Goal: Task Accomplishment & Management: Use online tool/utility

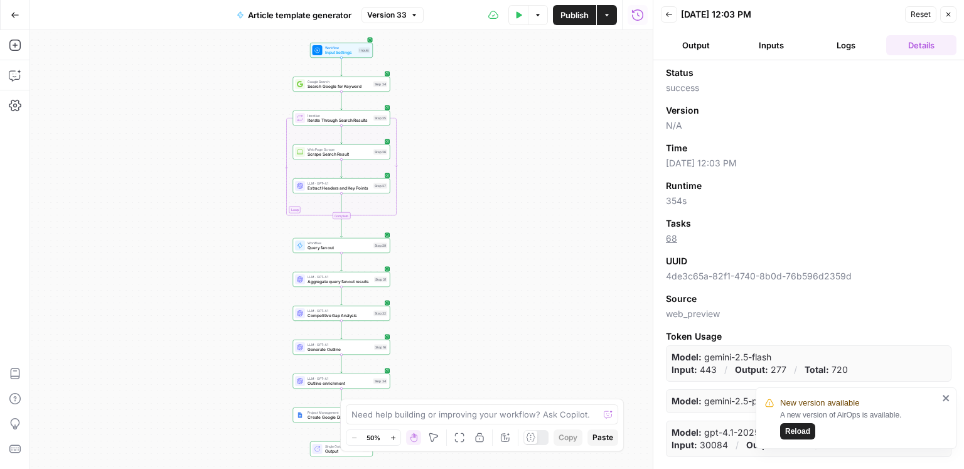
click at [810, 430] on button "Reload" at bounding box center [797, 431] width 35 height 16
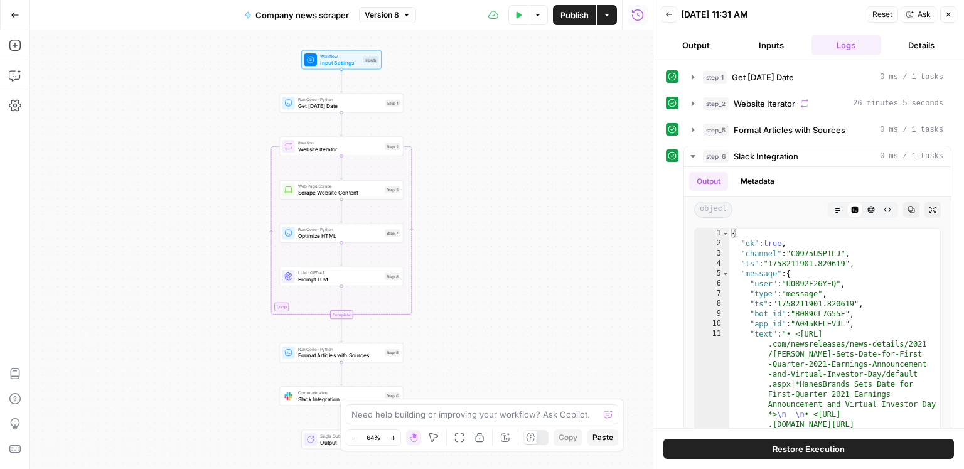
click at [30, 20] on div "Go Back Company news scraper Version 8 Test Data Options Publish Actions Run Hi…" at bounding box center [326, 14] width 653 height 29
click at [21, 18] on button "Go Back" at bounding box center [15, 15] width 23 height 23
click at [642, 18] on icon "button" at bounding box center [637, 14] width 11 height 11
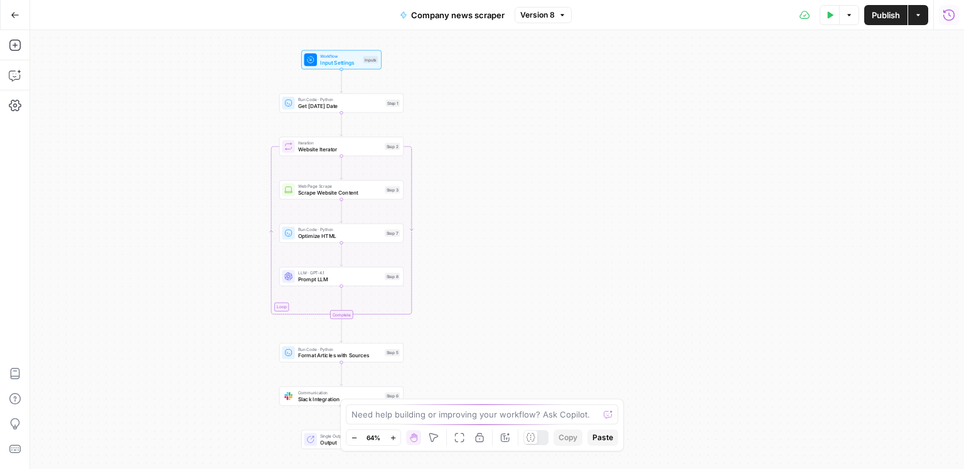
click at [952, 16] on icon "button" at bounding box center [948, 15] width 13 height 13
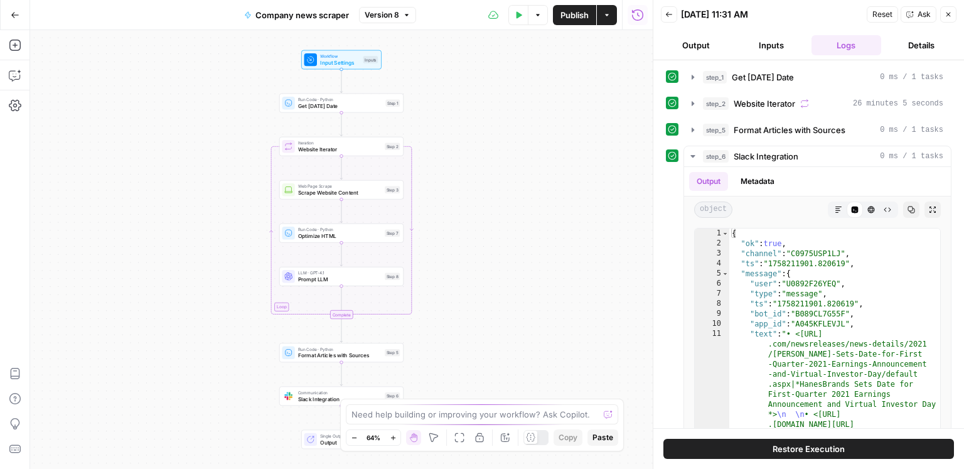
click at [666, 13] on icon "button" at bounding box center [669, 14] width 6 height 5
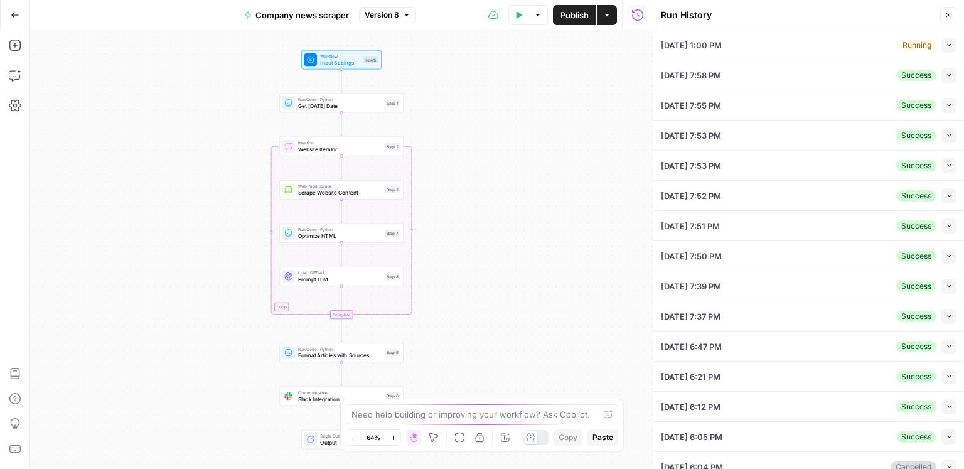
click at [946, 48] on icon "button" at bounding box center [949, 44] width 7 height 7
type textarea "[ "https://www.keurigdrpepper.com/featured-news/", "https://www.generalmills.co…"
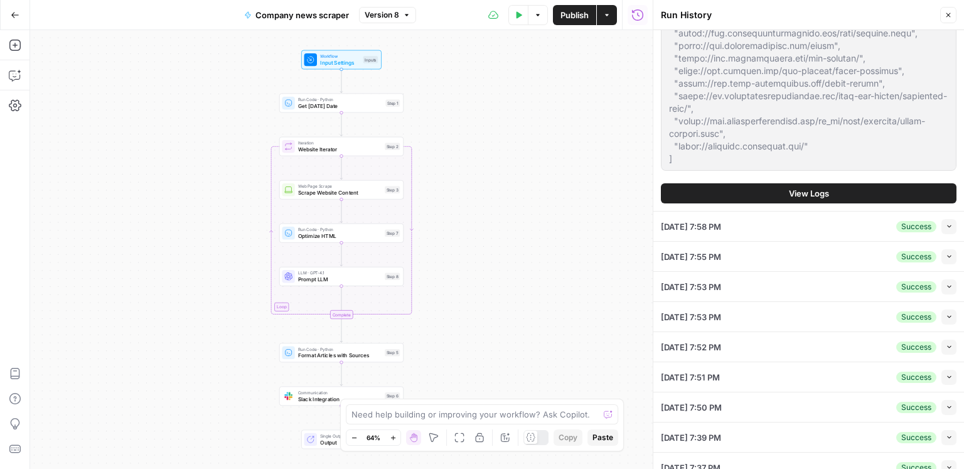
scroll to position [178, 0]
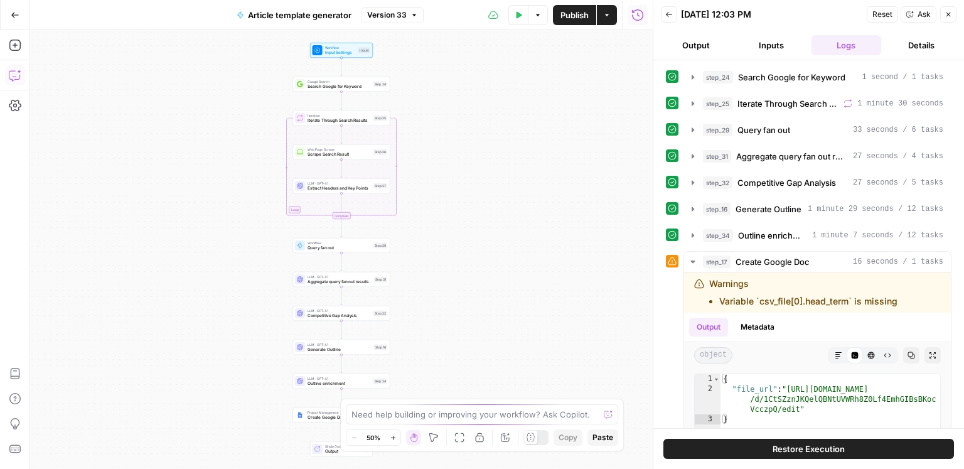
click at [15, 71] on icon "button" at bounding box center [15, 75] width 13 height 13
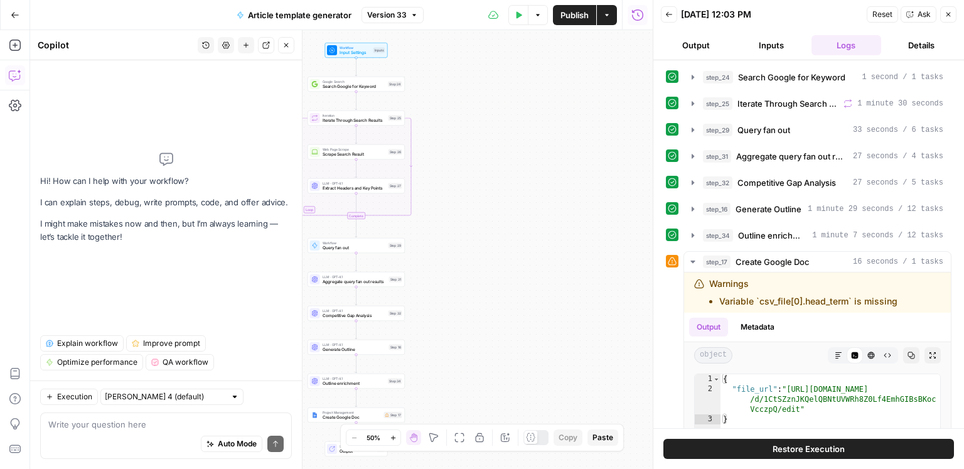
click at [139, 438] on div "Auto Mode Send" at bounding box center [165, 444] width 235 height 28
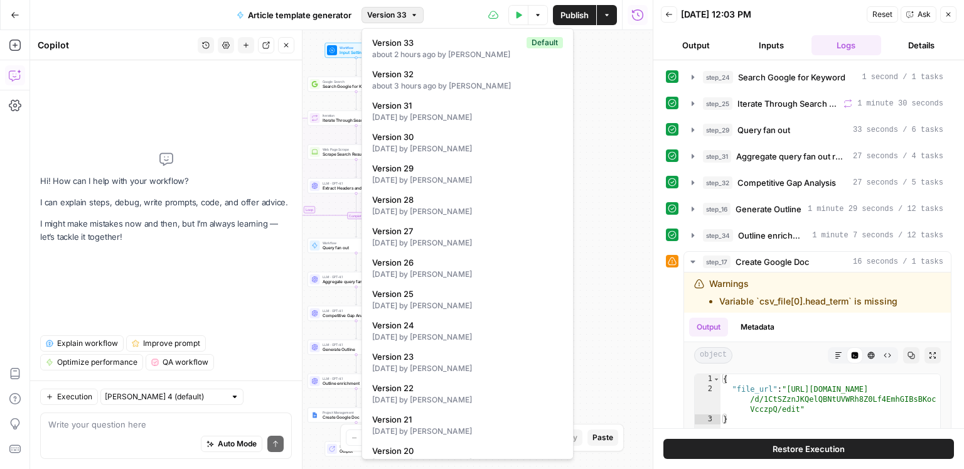
click at [406, 19] on span "Version 33" at bounding box center [387, 14] width 40 height 11
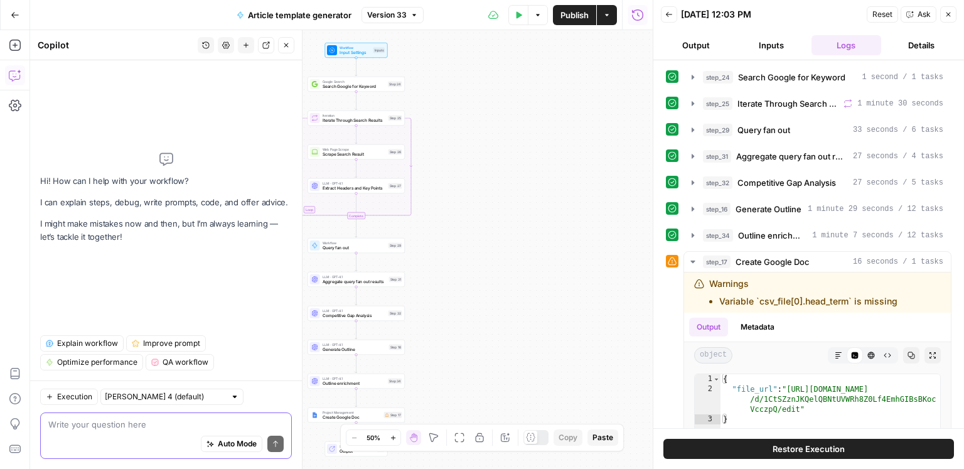
click at [73, 425] on textarea at bounding box center [165, 424] width 235 height 13
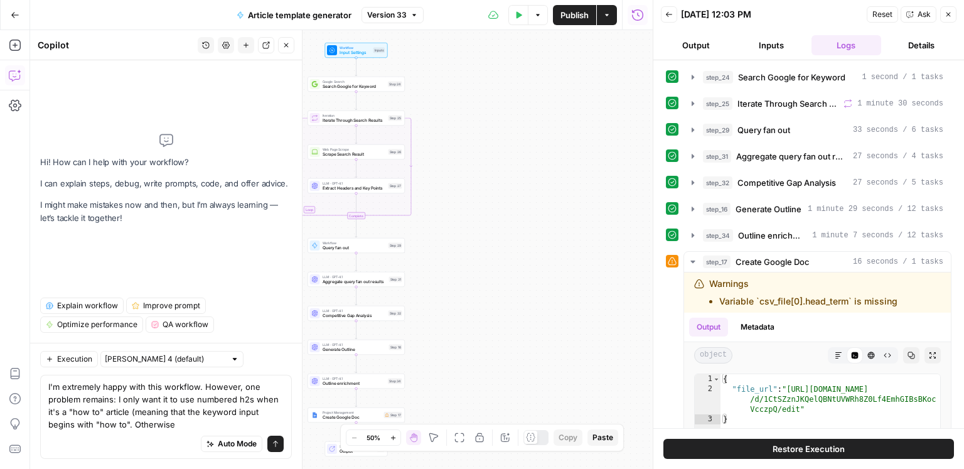
click at [184, 434] on div "Auto Mode Send" at bounding box center [165, 444] width 235 height 28
click at [175, 430] on textarea "I'm extremely happy with this workflow. However, one problem remains: I only wa…" at bounding box center [165, 405] width 235 height 50
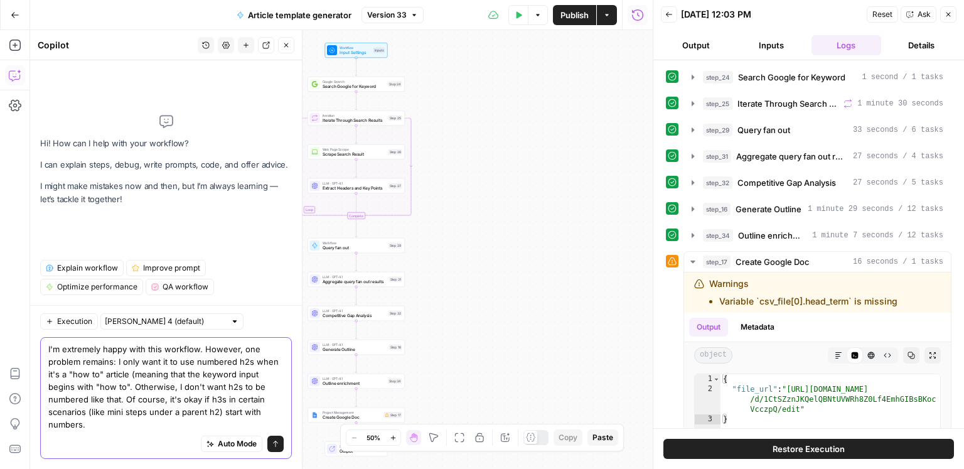
drag, startPoint x: 240, startPoint y: 424, endPoint x: 85, endPoint y: 412, distance: 154.9
click at [85, 412] on textarea "I'm extremely happy with this workflow. However, one problem remains: I only wa…" at bounding box center [165, 387] width 235 height 88
type textarea "I'm extremely happy with this workflow. However, one problem remains: I only wa…"
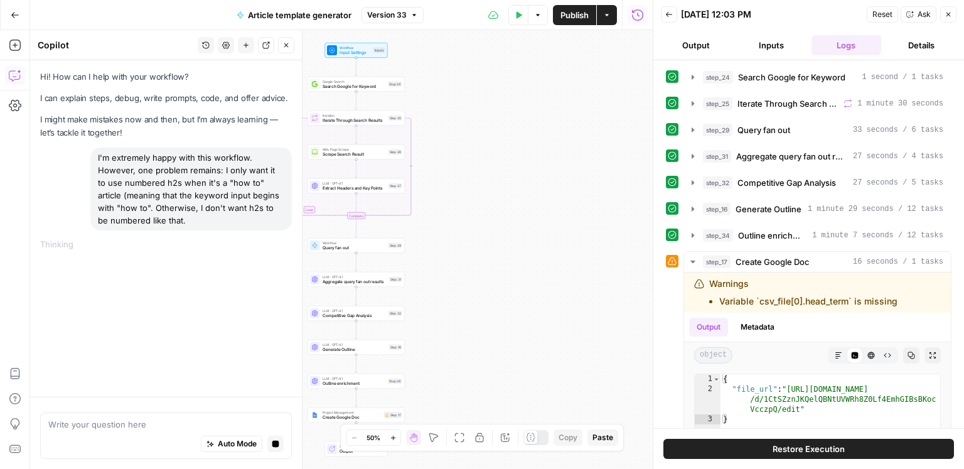
drag, startPoint x: 921, startPoint y: 218, endPoint x: 883, endPoint y: 215, distance: 38.4
click at [921, 218] on div "step_24 Search Google for Keyword 1 second / 1 tasks step_25 Iterate Through Se…" at bounding box center [808, 347] width 285 height 560
click at [878, 214] on button "step_16 Generate Outline 1 minute 29 seconds / 12 tasks" at bounding box center [817, 209] width 267 height 20
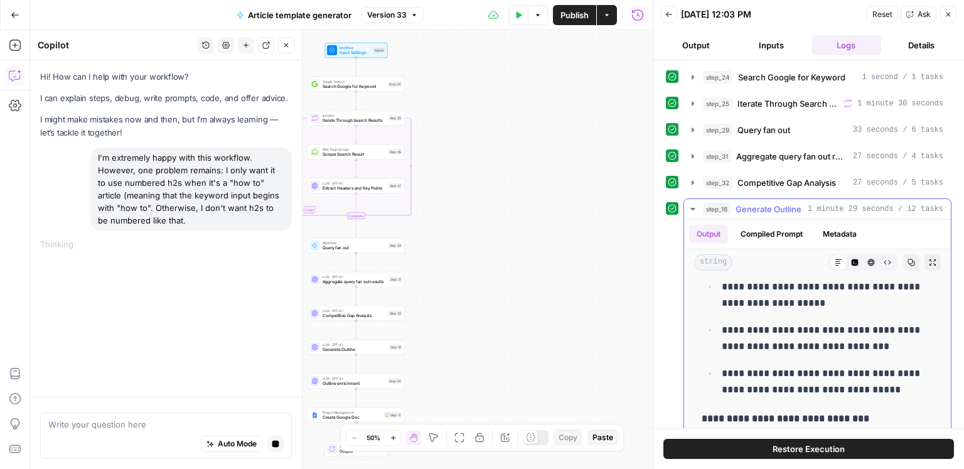
scroll to position [1034, 0]
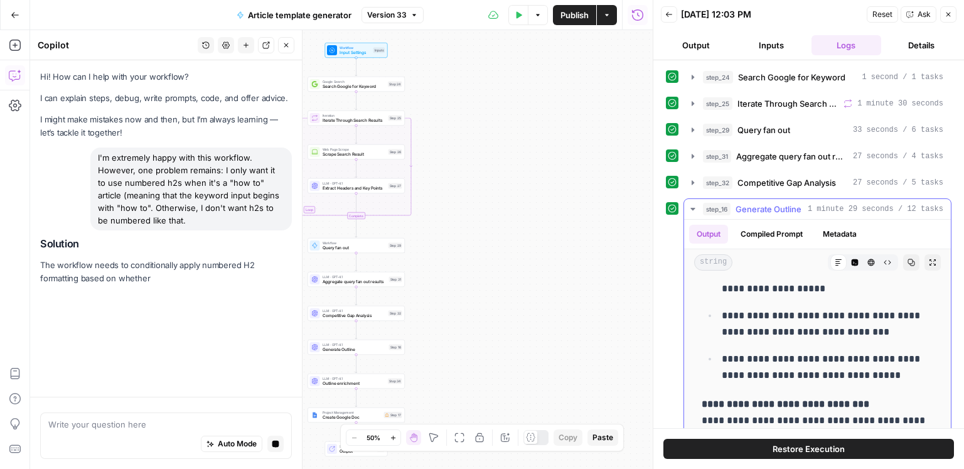
click at [759, 203] on span "Generate Outline" at bounding box center [768, 209] width 66 height 13
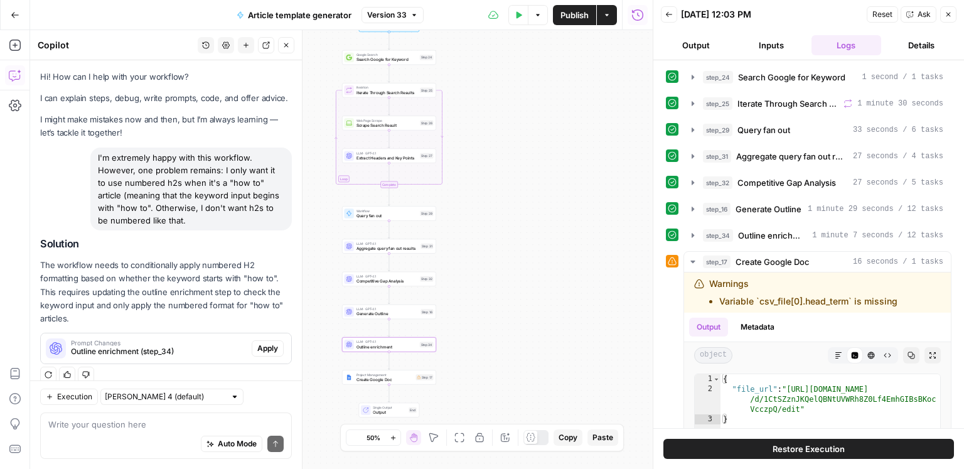
click at [167, 339] on span "Prompt Changes" at bounding box center [159, 342] width 176 height 6
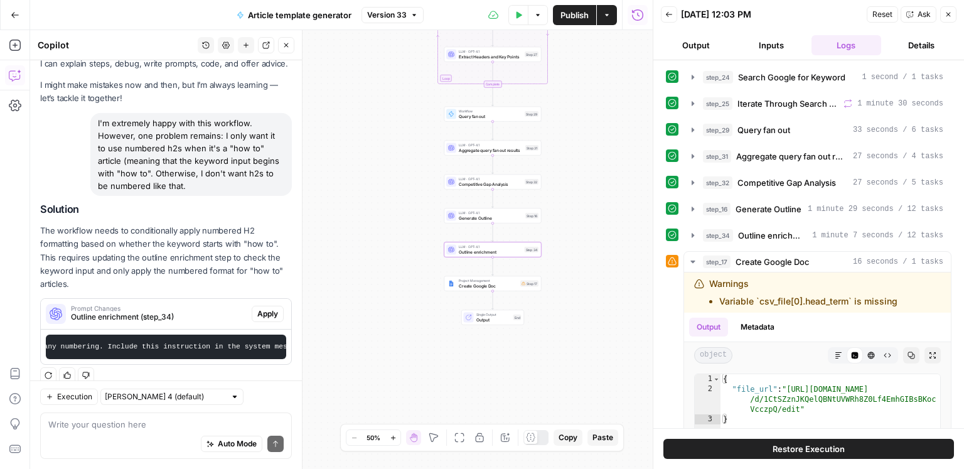
scroll to position [0, 1195]
click at [156, 432] on div "Auto Mode Send" at bounding box center [165, 444] width 235 height 28
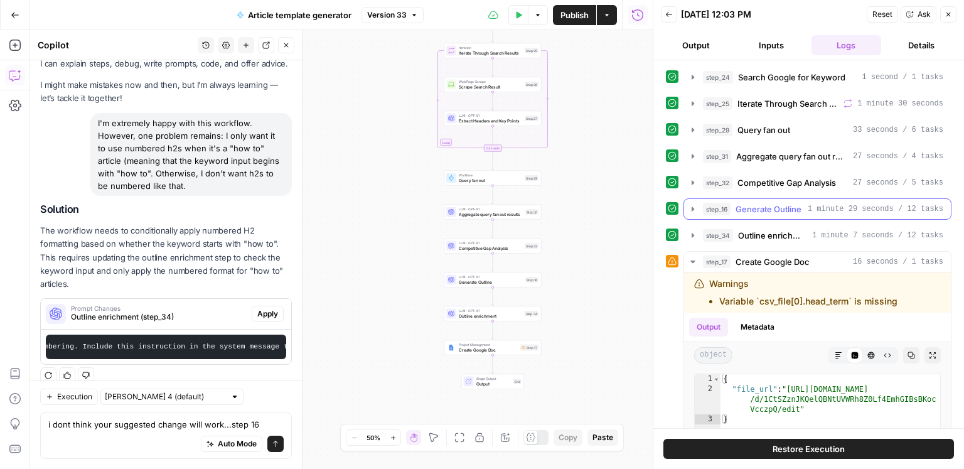
click at [752, 211] on span "Generate Outline" at bounding box center [768, 209] width 66 height 13
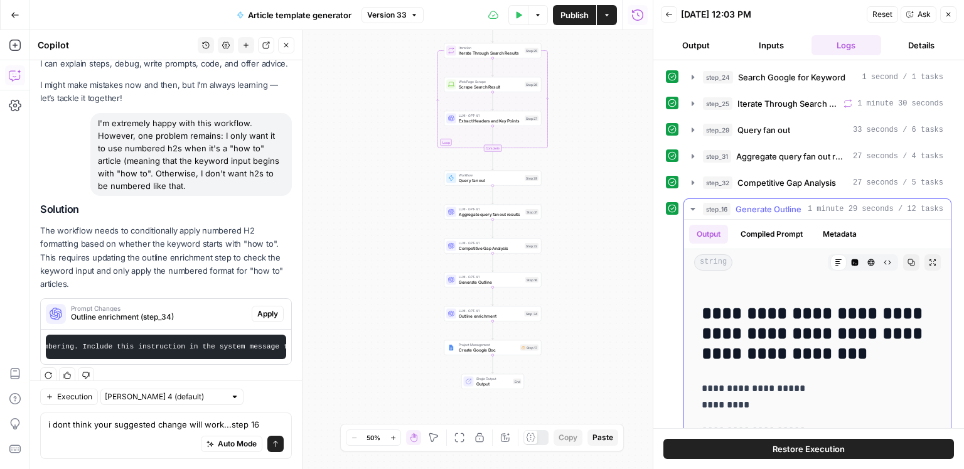
scroll to position [803, 0]
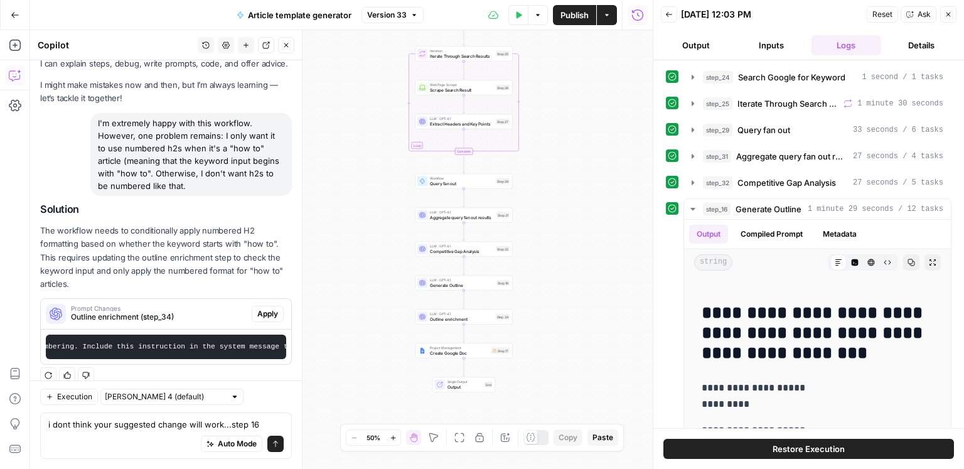
drag, startPoint x: 632, startPoint y: 309, endPoint x: 599, endPoint y: 311, distance: 33.3
click at [603, 312] on div "Workflow Input Settings Inputs Google Search Search Google for Keyword Step 24 …" at bounding box center [341, 249] width 622 height 439
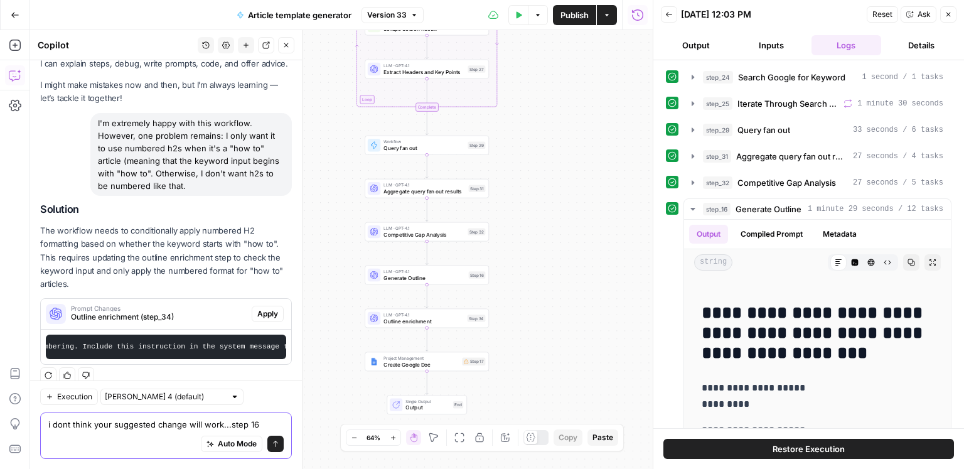
click at [269, 422] on textarea "i dont think your suggested change will work...step 16" at bounding box center [165, 424] width 235 height 13
click at [782, 43] on button "Inputs" at bounding box center [771, 45] width 70 height 20
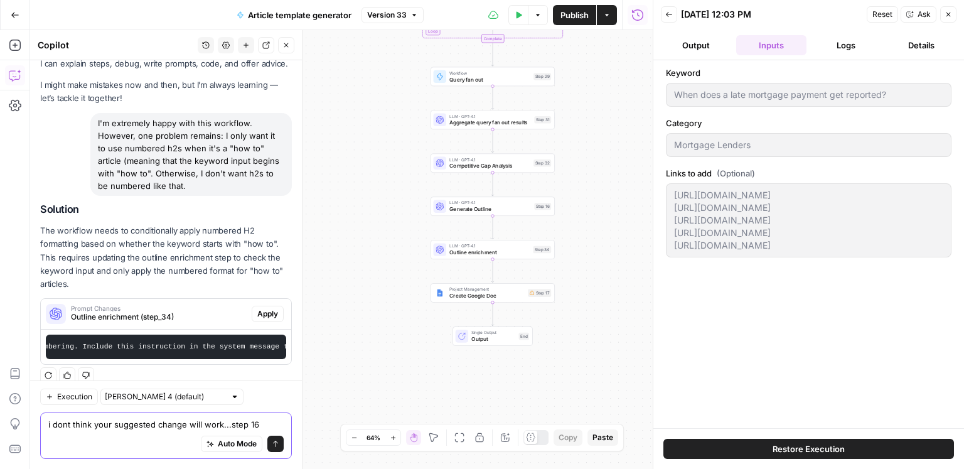
click at [261, 429] on textarea "i dont think your suggested change will work...step 16" at bounding box center [165, 424] width 235 height 13
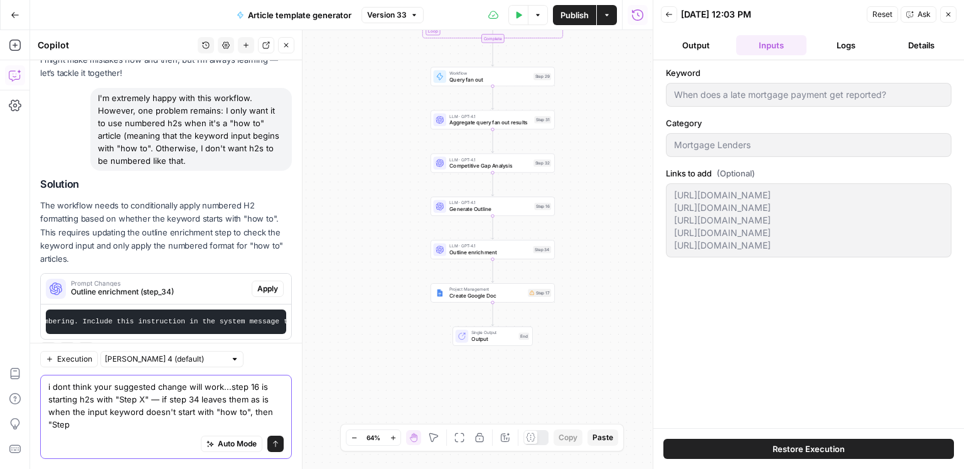
scroll to position [72, 0]
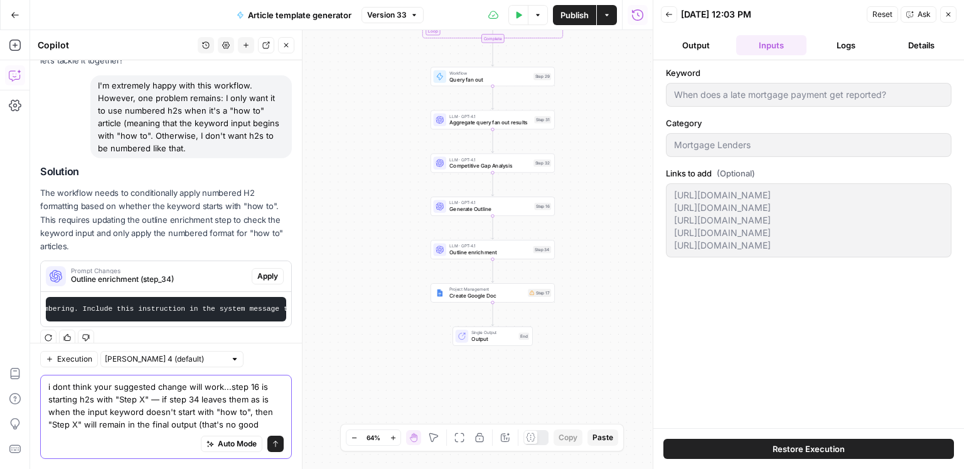
type textarea "i dont think your suggested change will work...step 16 is starting h2s with "St…"
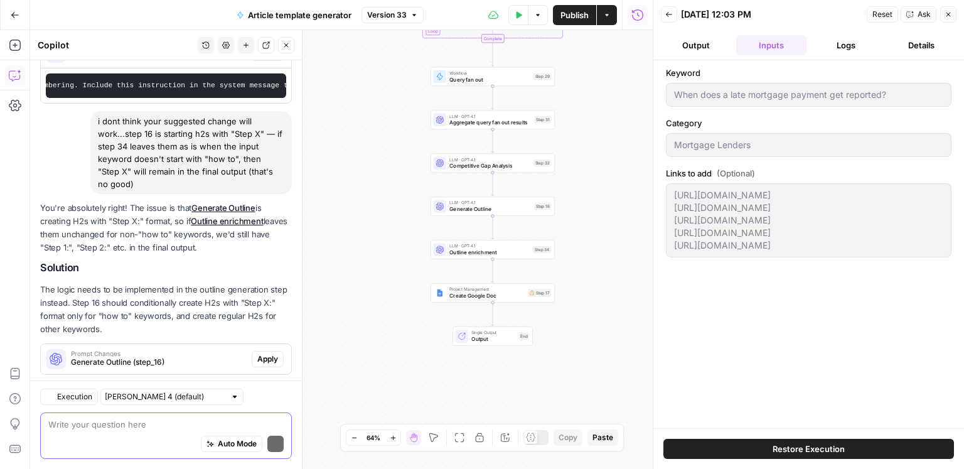
scroll to position [331, 0]
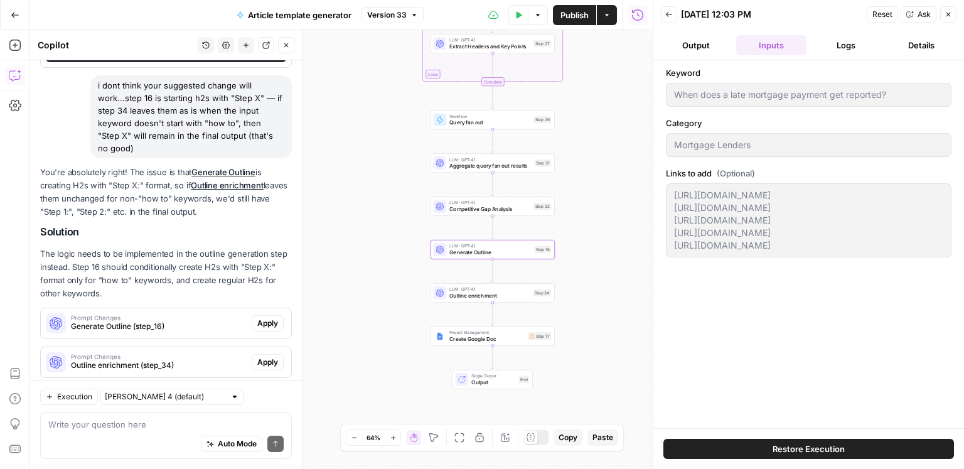
click at [267, 317] on span "Apply" at bounding box center [267, 322] width 21 height 11
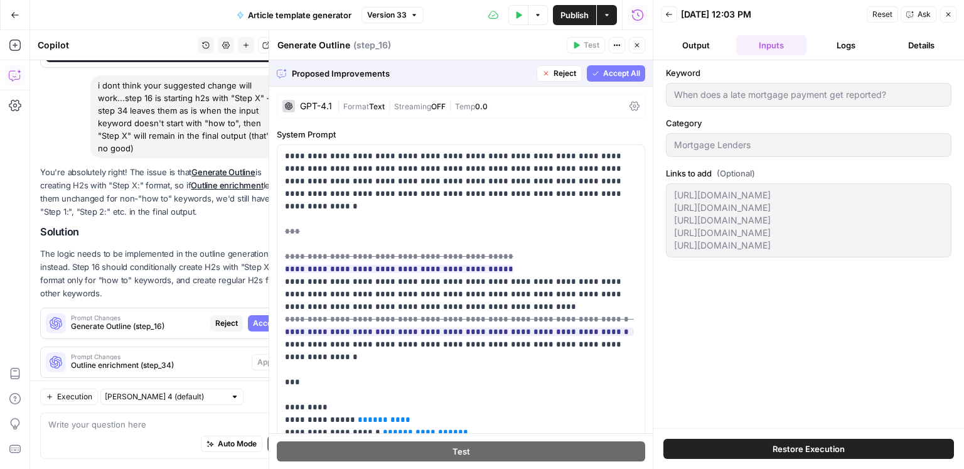
drag, startPoint x: 619, startPoint y: 74, endPoint x: 531, endPoint y: 93, distance: 90.0
click at [619, 74] on span "Accept All" at bounding box center [621, 73] width 37 height 11
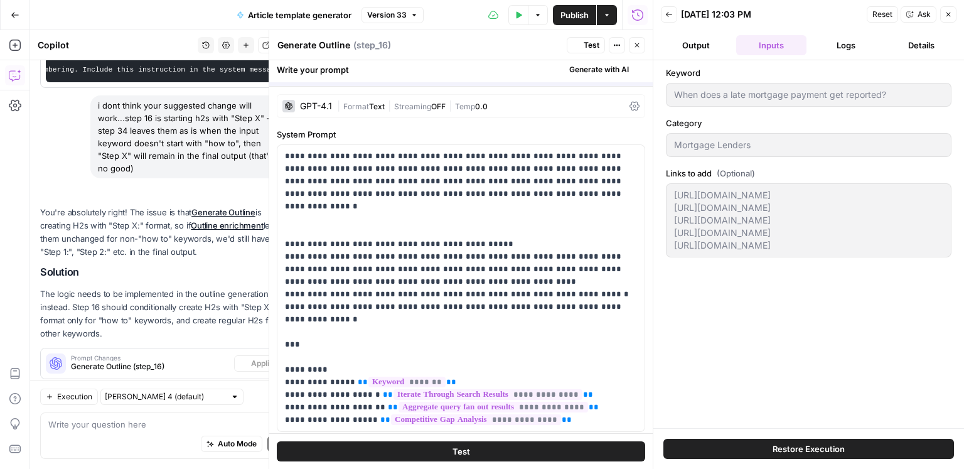
scroll to position [371, 0]
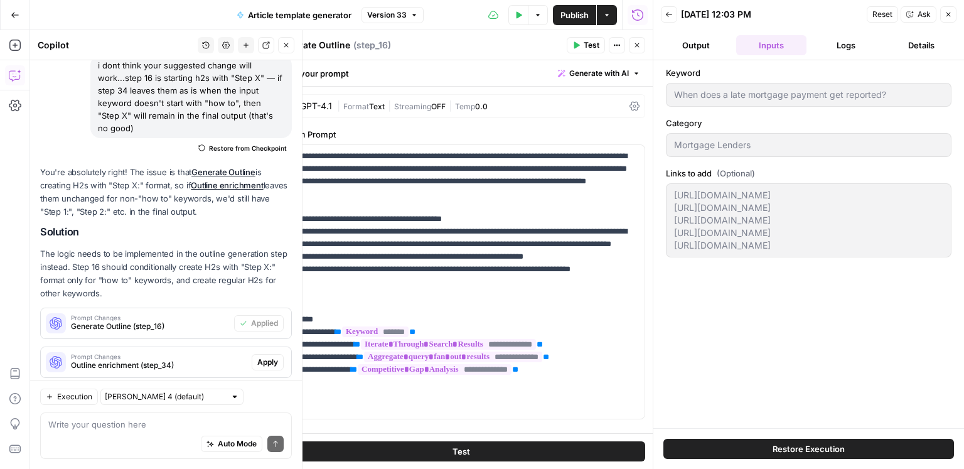
click at [259, 354] on button "Apply" at bounding box center [268, 362] width 32 height 16
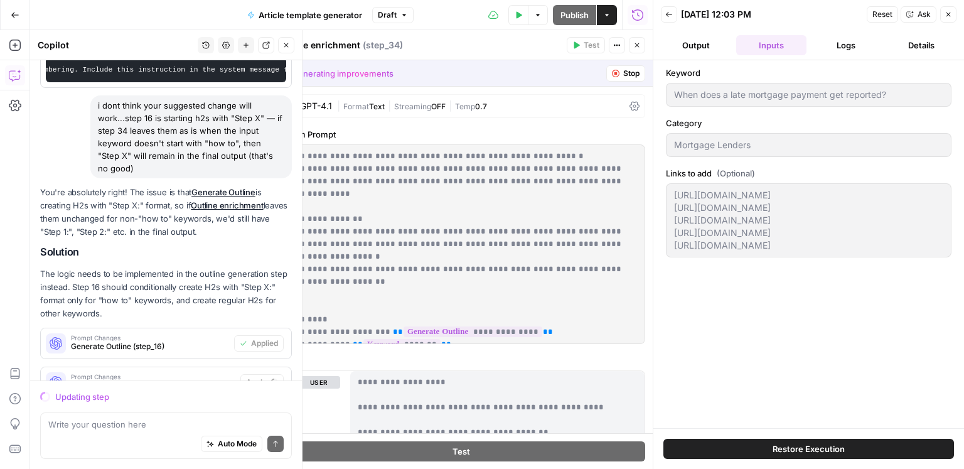
scroll to position [331, 0]
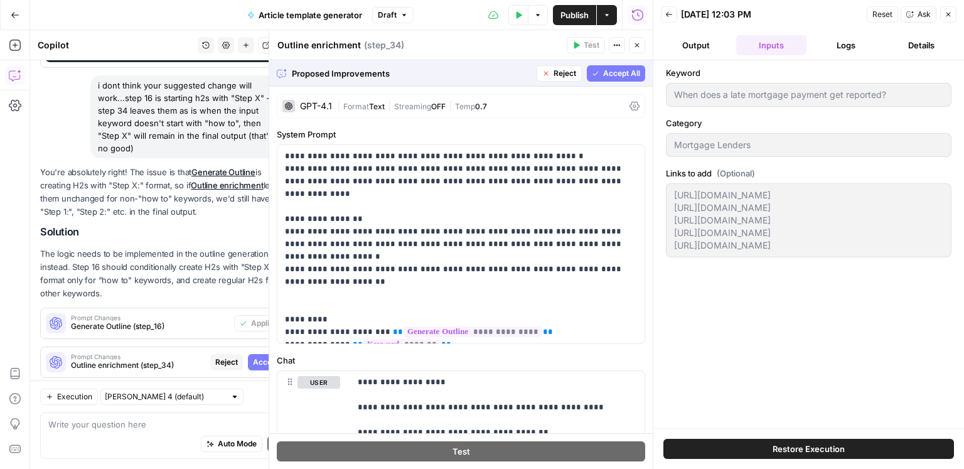
click at [620, 76] on span "Accept All" at bounding box center [621, 73] width 37 height 11
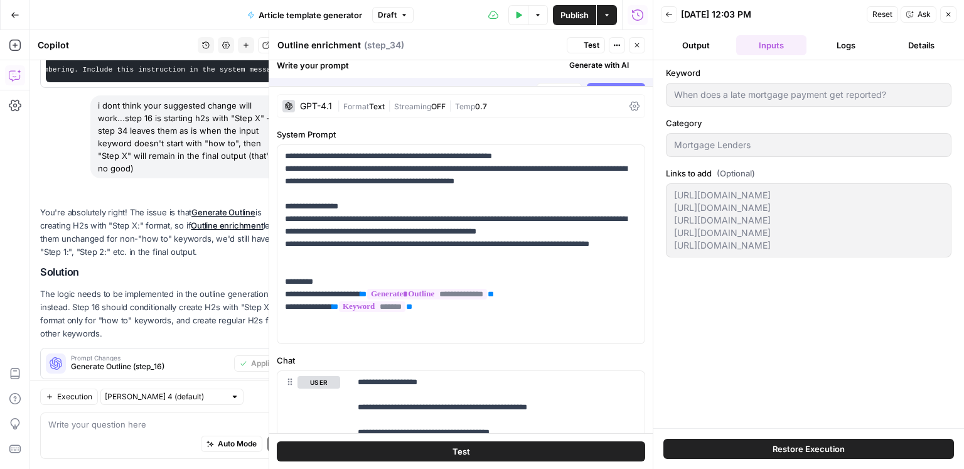
scroll to position [371, 0]
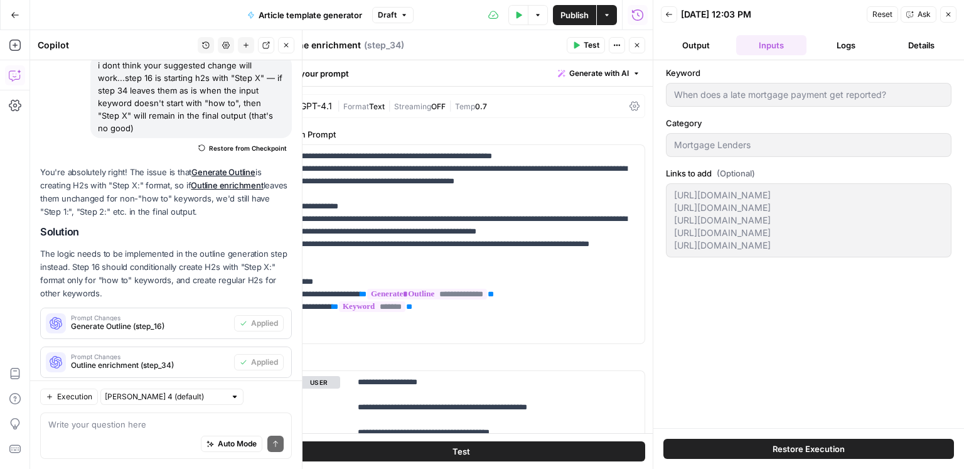
click at [289, 44] on icon "button" at bounding box center [286, 45] width 8 height 8
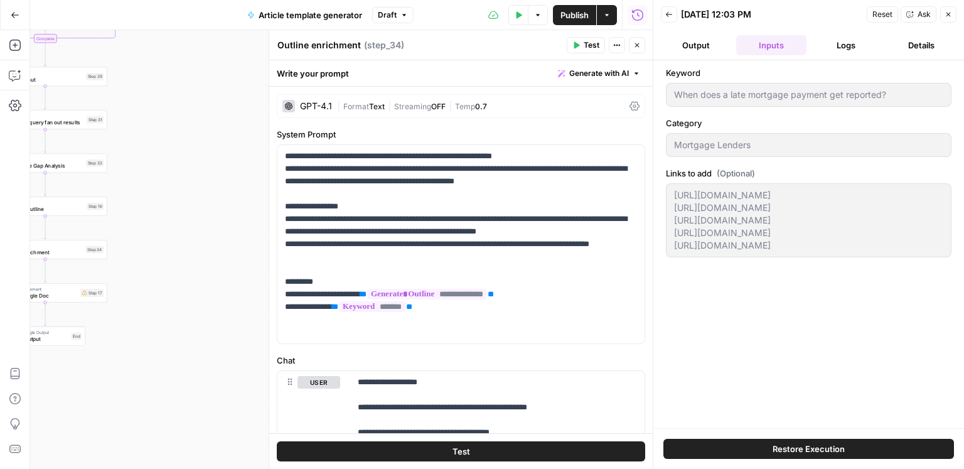
click at [634, 46] on icon "button" at bounding box center [637, 45] width 8 height 8
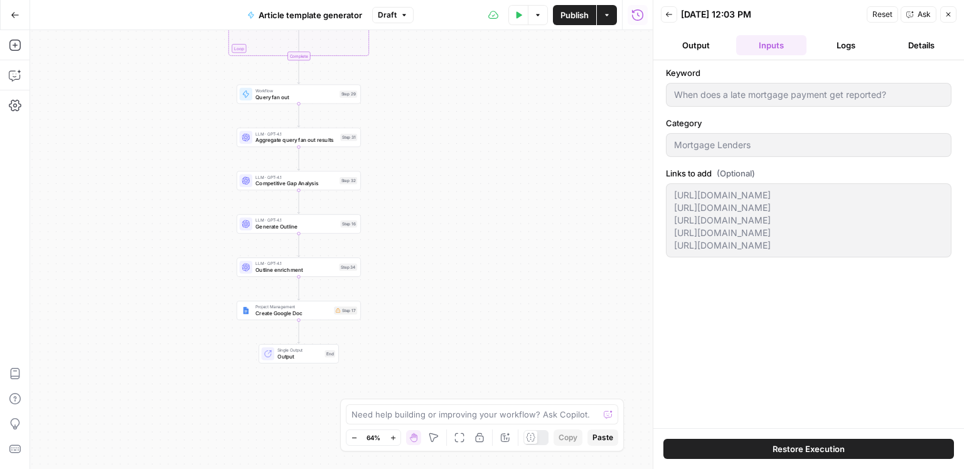
drag, startPoint x: 435, startPoint y: 152, endPoint x: 525, endPoint y: 153, distance: 89.1
click at [525, 153] on div "Workflow Input Settings Inputs Google Search Search Google for Keyword Step 24 …" at bounding box center [341, 249] width 622 height 439
click at [865, 38] on button "Logs" at bounding box center [846, 45] width 70 height 20
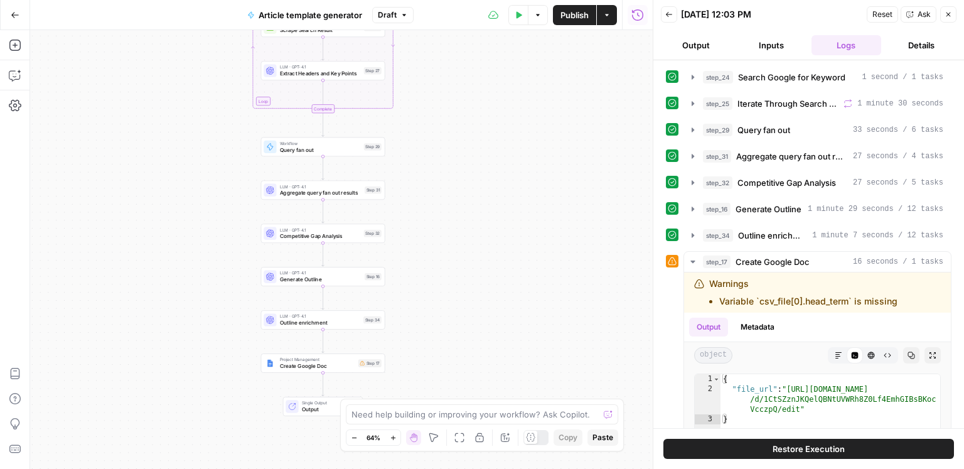
drag, startPoint x: 525, startPoint y: 152, endPoint x: 540, endPoint y: 196, distance: 45.6
click at [548, 200] on div "Workflow Input Settings Inputs Google Search Search Google for Keyword Step 24 …" at bounding box center [341, 249] width 622 height 439
click at [377, 266] on button "Test" at bounding box center [368, 262] width 25 height 11
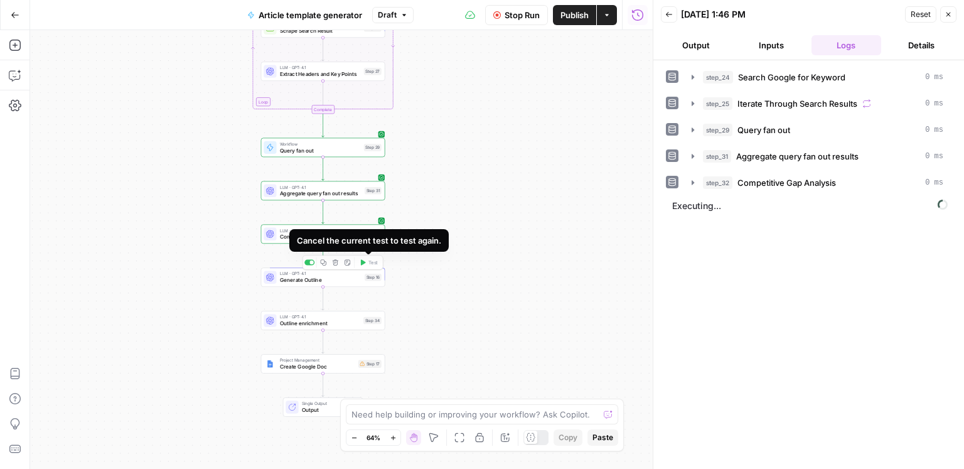
click at [345, 277] on span "Generate Outline" at bounding box center [321, 280] width 82 height 8
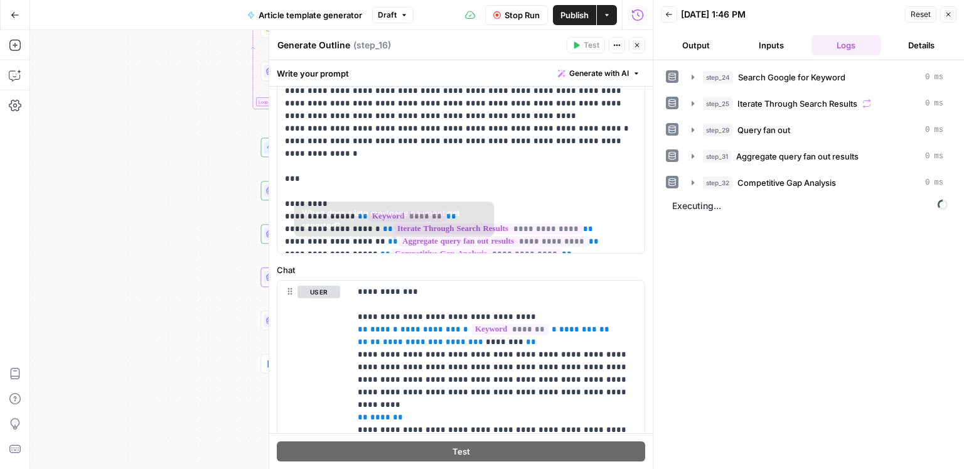
scroll to position [240, 0]
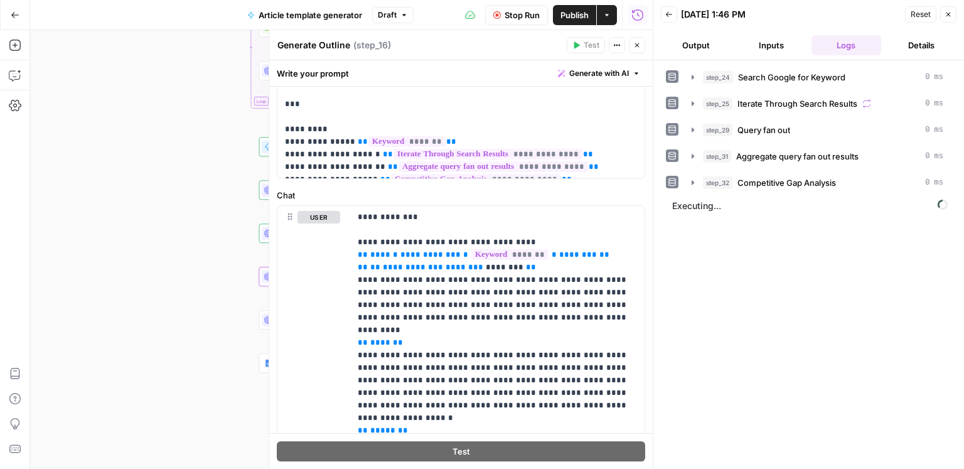
drag, startPoint x: 196, startPoint y: 228, endPoint x: 61, endPoint y: 157, distance: 153.2
click at [61, 157] on div "Workflow Input Settings Inputs Google Search Search Google for Keyword Step 24 …" at bounding box center [341, 249] width 622 height 439
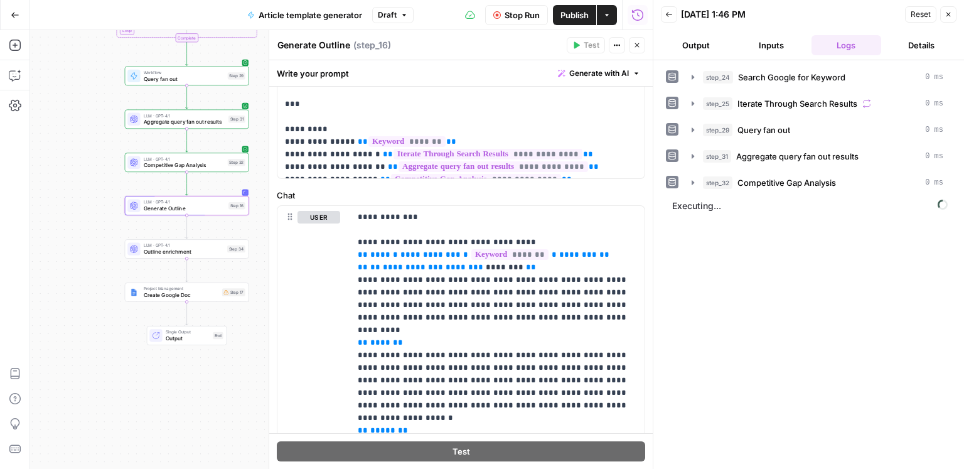
click at [193, 252] on span "Outline enrichment" at bounding box center [184, 252] width 80 height 8
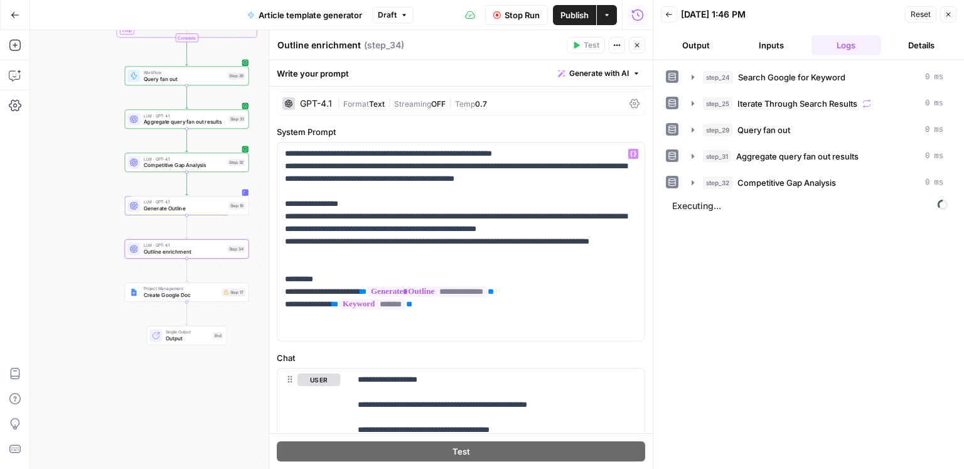
scroll to position [0, 0]
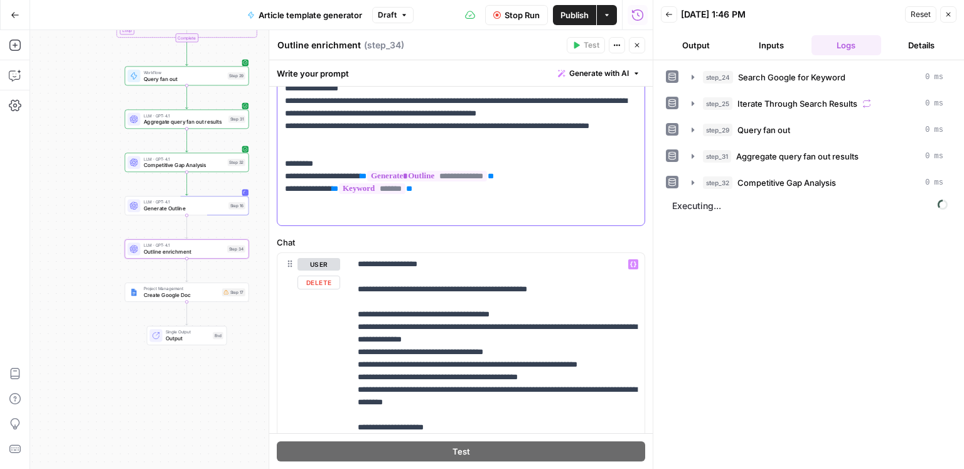
click at [578, 202] on p "**********" at bounding box center [461, 126] width 353 height 188
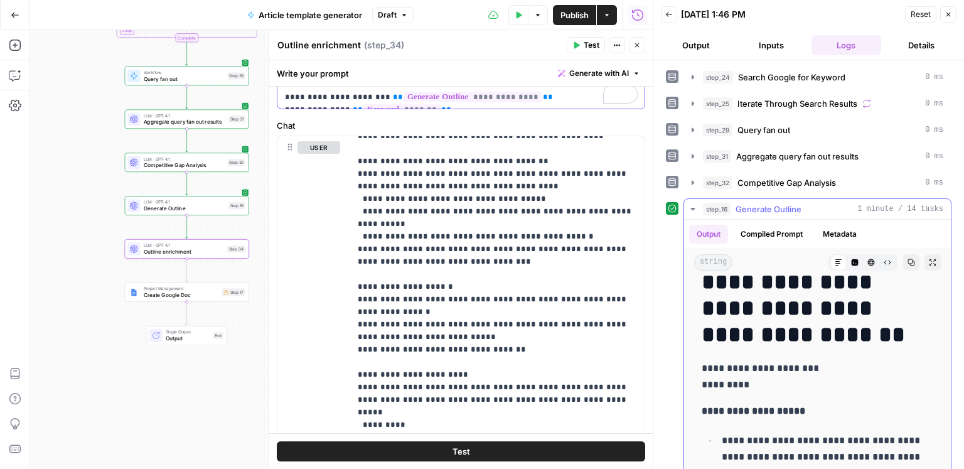
scroll to position [589, 0]
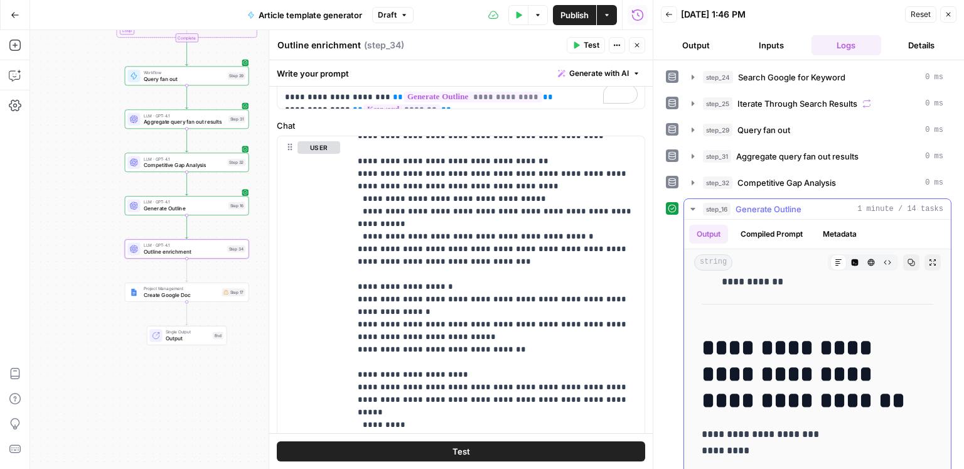
click at [783, 208] on span "Generate Outline" at bounding box center [768, 209] width 66 height 13
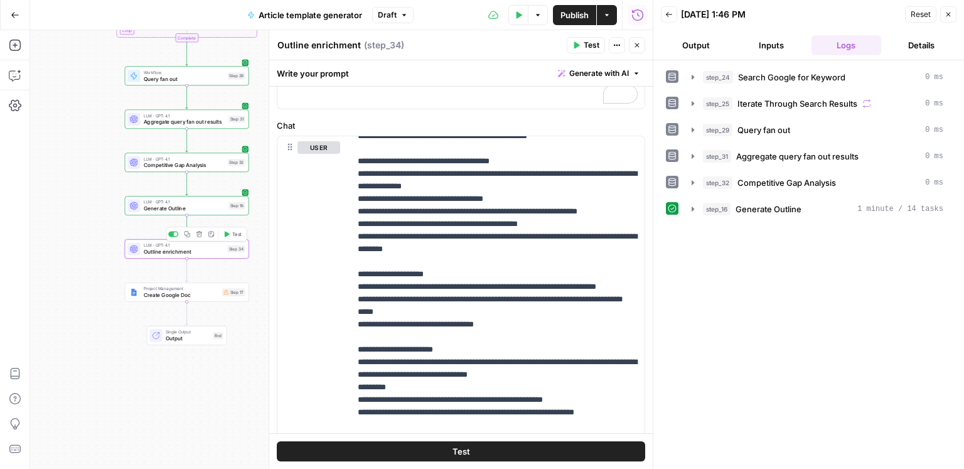
click at [232, 236] on span "Test" at bounding box center [236, 233] width 9 height 7
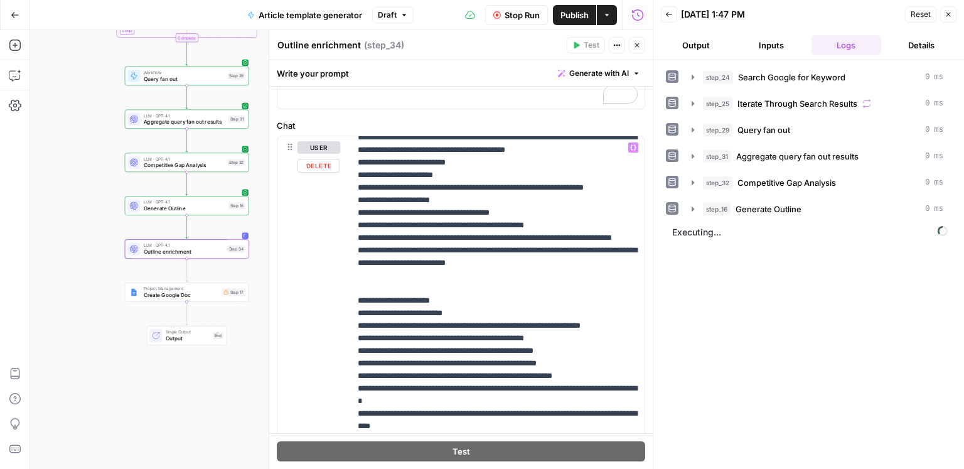
scroll to position [1161, 0]
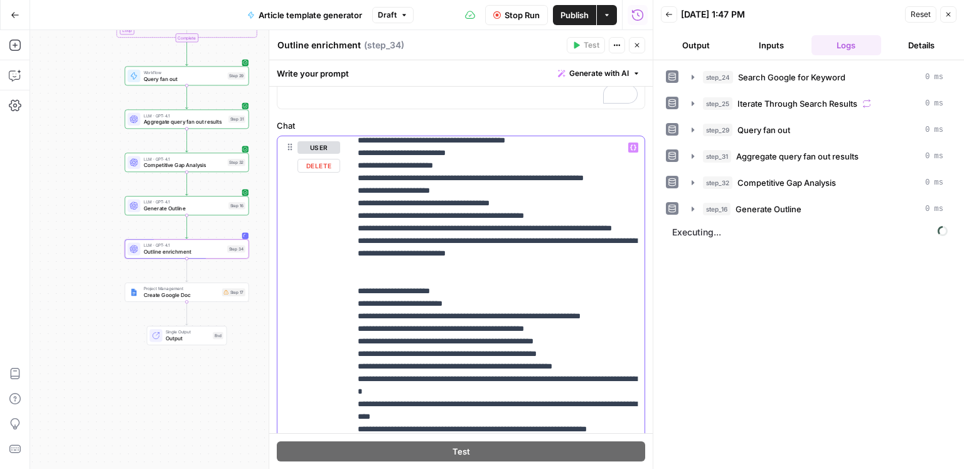
click at [446, 270] on p "**********" at bounding box center [498, 410] width 280 height 2861
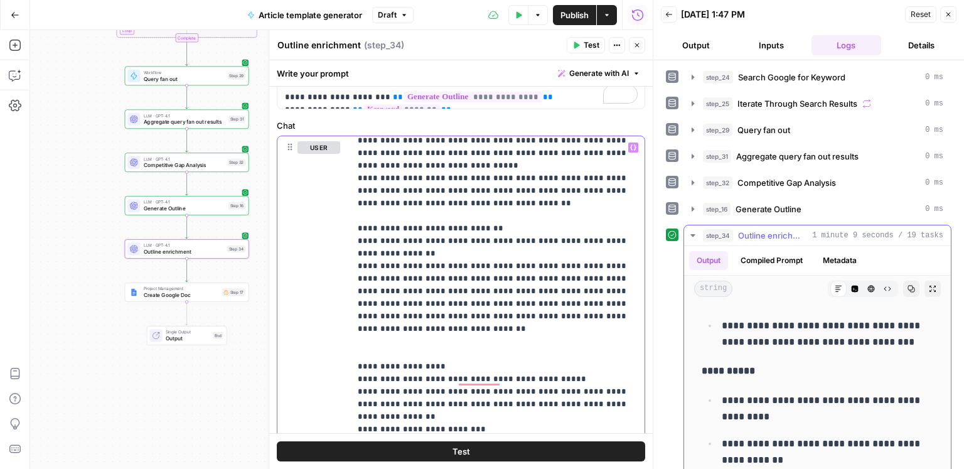
scroll to position [5381, 0]
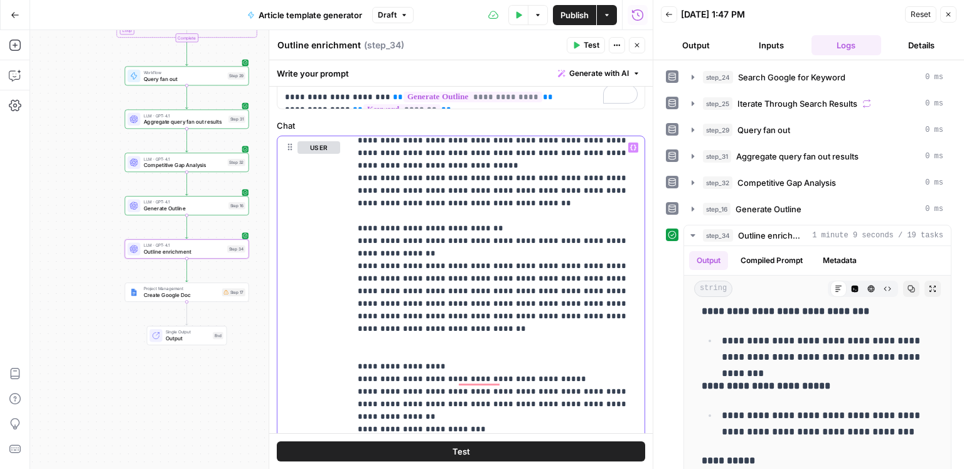
click at [543, 293] on p "**********" at bounding box center [498, 410] width 280 height 2861
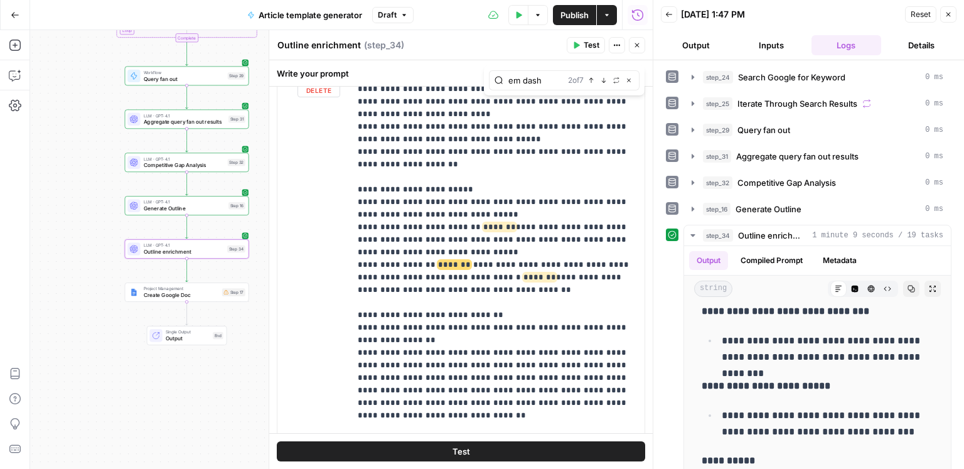
scroll to position [0, 0]
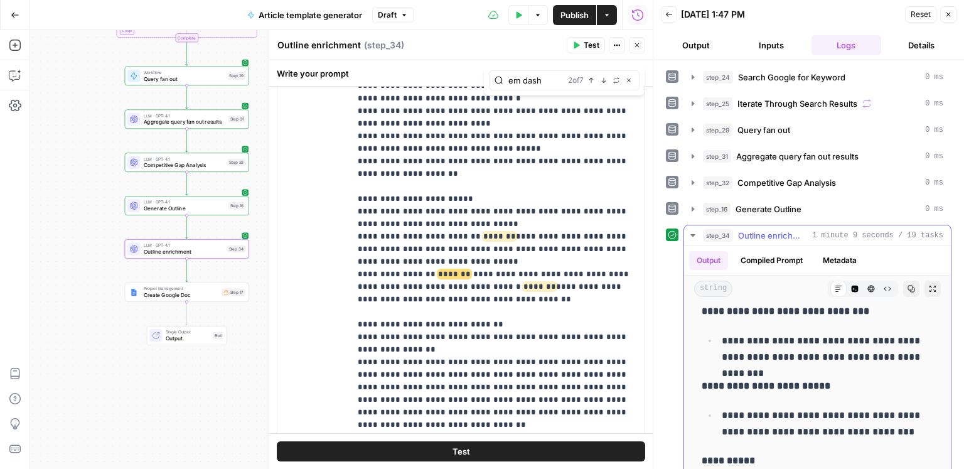
click at [833, 407] on p "**********" at bounding box center [828, 423] width 212 height 33
click at [830, 407] on li "**********" at bounding box center [825, 423] width 215 height 33
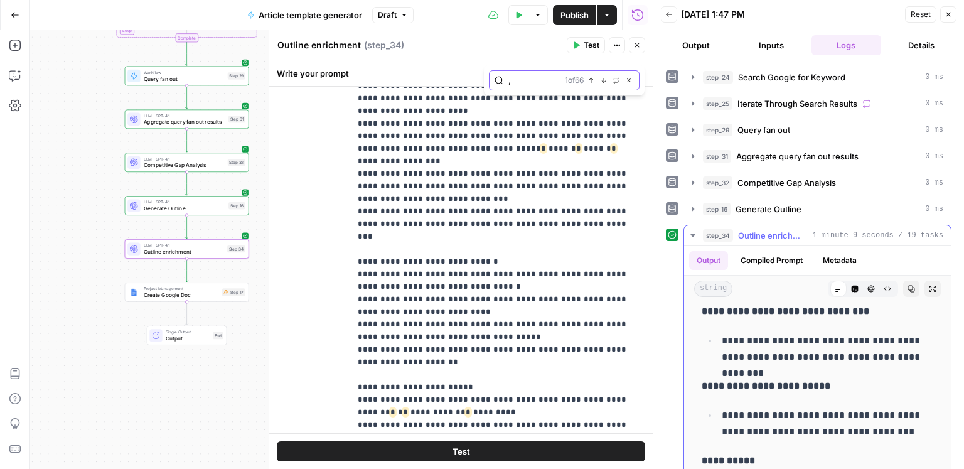
type input ","
click at [913, 288] on icon "button" at bounding box center [911, 289] width 8 height 8
click at [520, 17] on icon "button" at bounding box center [519, 15] width 8 height 8
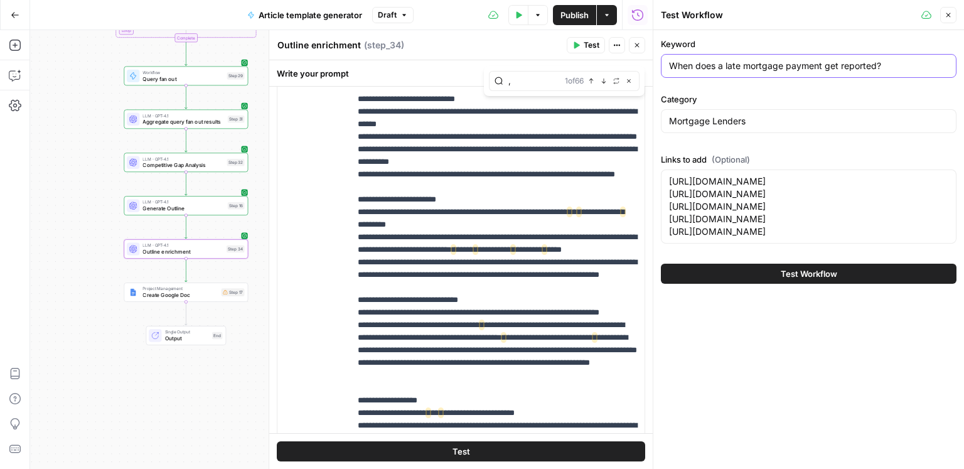
click at [769, 68] on input "When does a late mortgage payment get reported?" at bounding box center [808, 66] width 279 height 13
paste input "Best interest only home mortgage"
type input "Best interest only home mortgage"
click at [756, 238] on textarea "https://www.consumeraffairs.com/finance/finance__companies.htm https://www.cons…" at bounding box center [808, 206] width 279 height 63
paste textarea "interest-only-mortgages.html https://www.consumeraffairs.com/finance/how-does-m…"
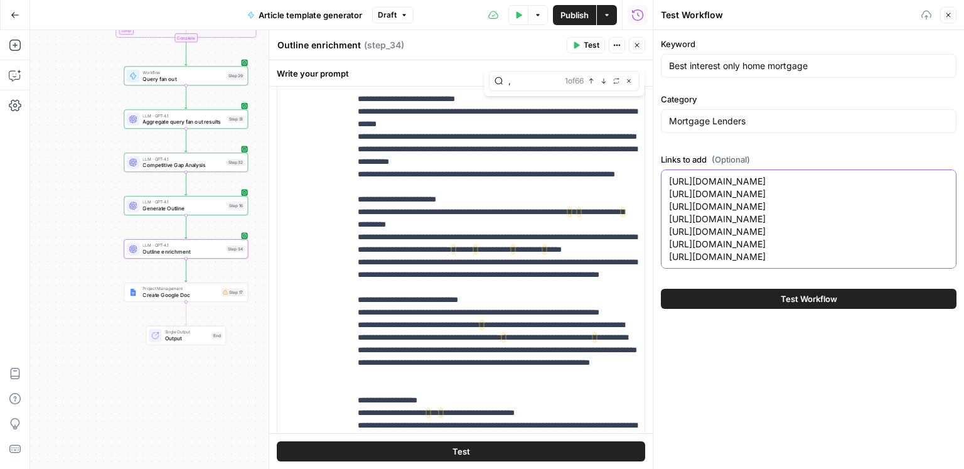
type textarea "https://www.consumeraffairs.com/finance/finance__companies.htm https://www.cons…"
click at [778, 309] on button "Test Workflow" at bounding box center [809, 299] width 296 height 20
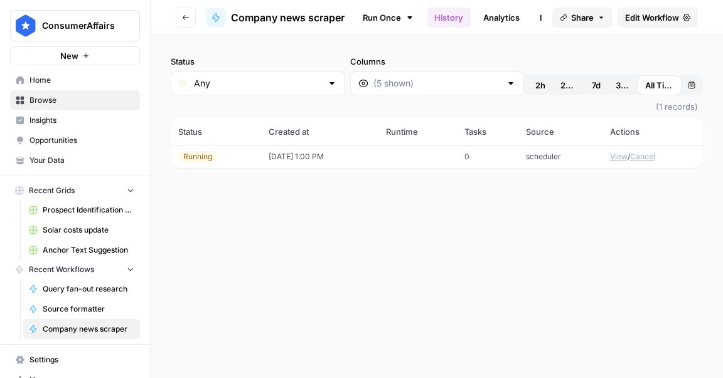
click at [216, 159] on div "Running" at bounding box center [197, 156] width 39 height 11
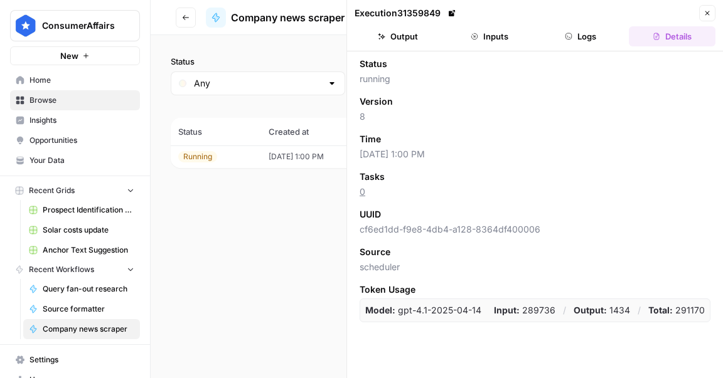
click at [561, 42] on button "Logs" at bounding box center [581, 36] width 87 height 20
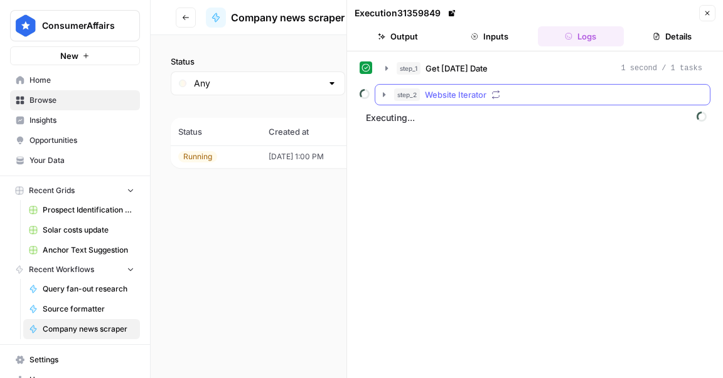
click at [502, 91] on div "step_2 Website Iterator" at bounding box center [548, 94] width 308 height 13
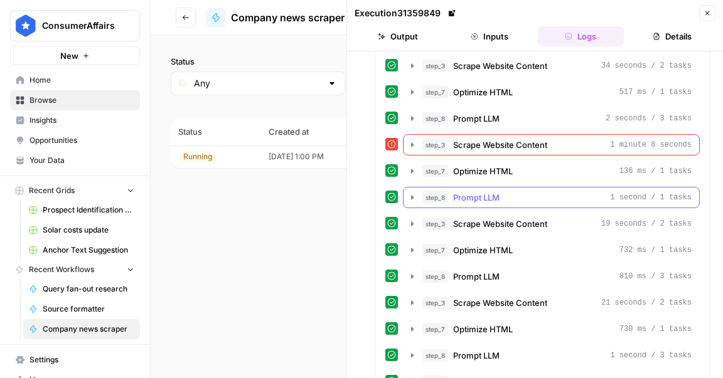
scroll to position [3208, 0]
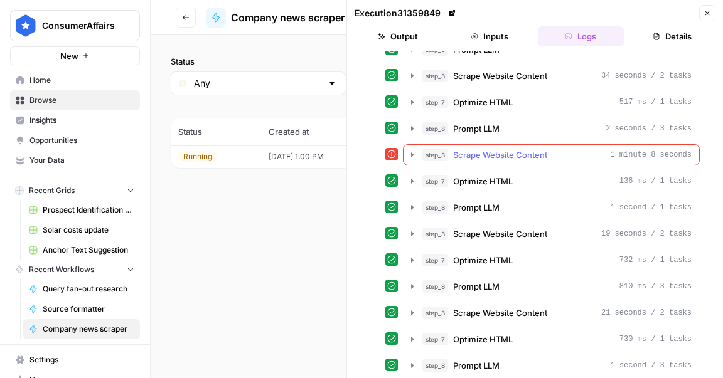
click at [485, 145] on button "step_3 Scrape Website Content 1 minute 8 seconds" at bounding box center [551, 155] width 296 height 20
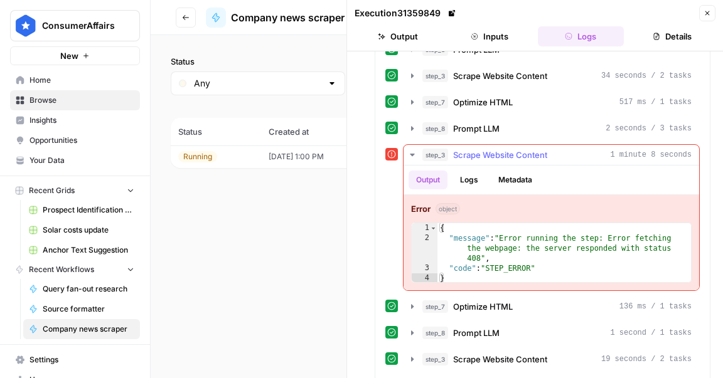
click at [496, 171] on button "Metadata" at bounding box center [515, 180] width 49 height 19
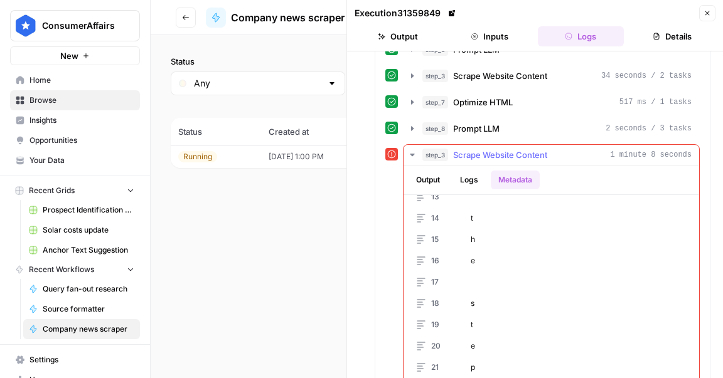
click at [474, 171] on button "Logs" at bounding box center [468, 180] width 33 height 19
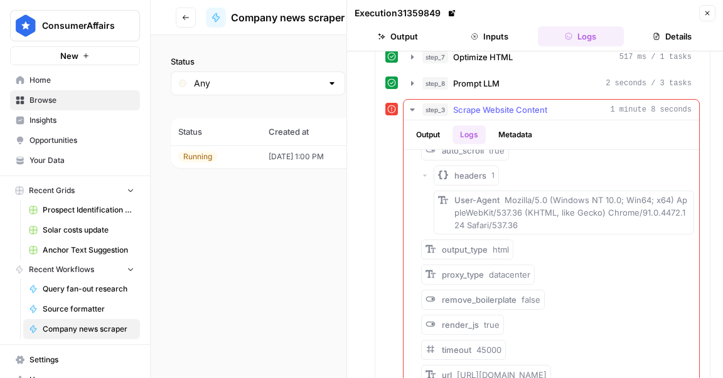
scroll to position [3336, 0]
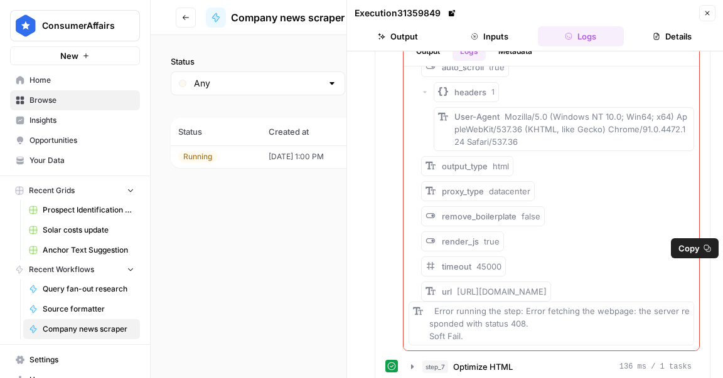
drag, startPoint x: 505, startPoint y: 262, endPoint x: 476, endPoint y: 253, distance: 30.8
click at [476, 285] on div "url https://investor.spectrumbrands.com/news-and-events/news-releases/" at bounding box center [494, 291] width 105 height 13
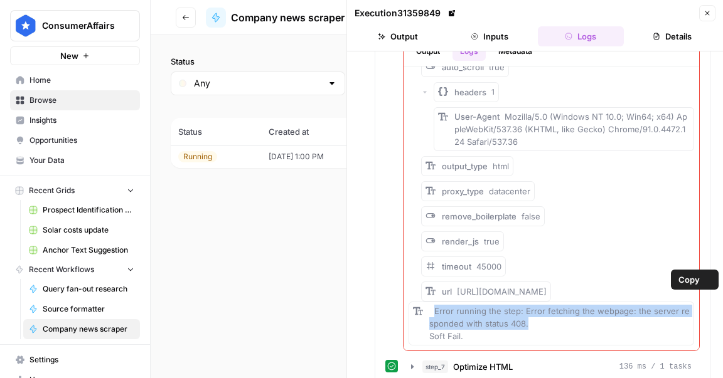
drag, startPoint x: 522, startPoint y: 287, endPoint x: 461, endPoint y: 297, distance: 61.6
click at [434, 305] on div "Error running the step: Error fetching the webpage: the server responded with s…" at bounding box center [559, 324] width 260 height 38
click at [461, 305] on div "Error running the step: Error fetching the webpage: the server responded with s…" at bounding box center [559, 324] width 260 height 38
click at [435, 305] on div "Error running the step: Error fetching the webpage: the server responded with s…" at bounding box center [559, 324] width 260 height 38
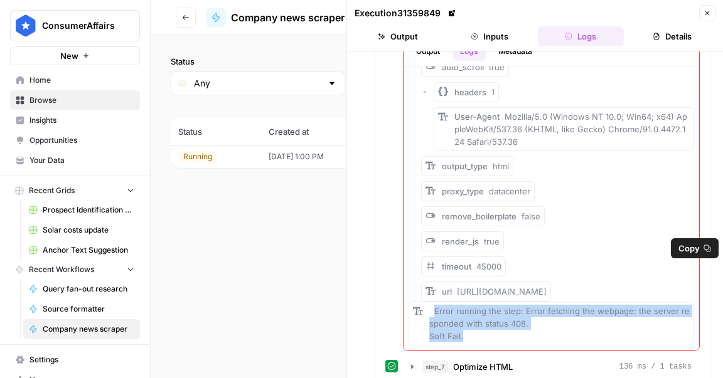
drag, startPoint x: 489, startPoint y: 260, endPoint x: 454, endPoint y: 248, distance: 37.3
click at [454, 285] on div "url https://investor.spectrumbrands.com/news-and-events/news-releases/" at bounding box center [494, 291] width 105 height 13
copy span "https://investor.spectrumbrands.com/news-and-events/news-releases/"
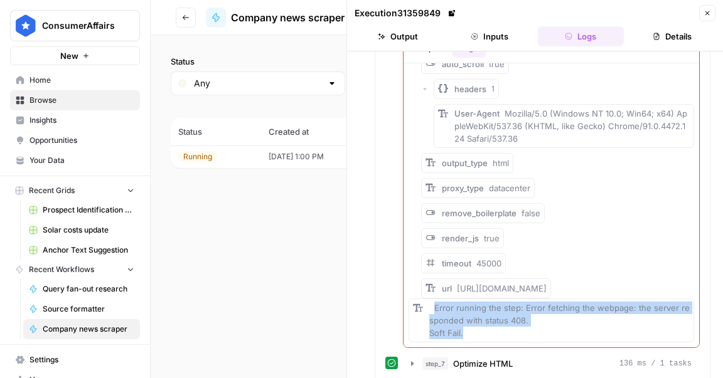
copy span "https://investor.spectrumbrands.com/news-and-events/news-releases/"
drag, startPoint x: 531, startPoint y: 290, endPoint x: 516, endPoint y: 291, distance: 15.1
click at [527, 302] on div "Error running the step: Error fetching the webpage: the server responded with s…" at bounding box center [559, 321] width 260 height 38
drag, startPoint x: 479, startPoint y: 297, endPoint x: 540, endPoint y: 280, distance: 63.0
click at [432, 302] on div "Error running the step: Error fetching the webpage: the server responded with s…" at bounding box center [559, 321] width 260 height 38
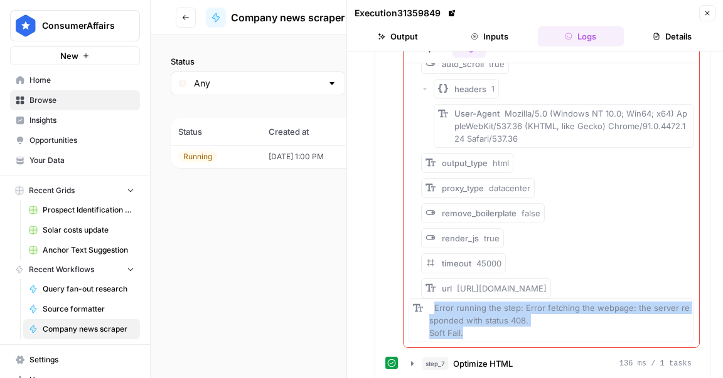
copy span "Error running the step: Error fetching the webpage: the server responded with s…"
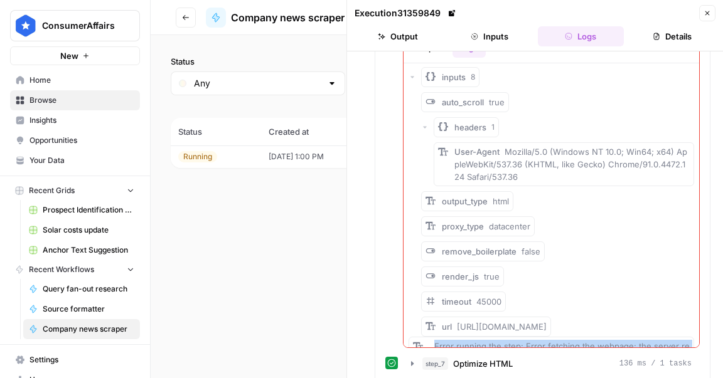
scroll to position [0, 0]
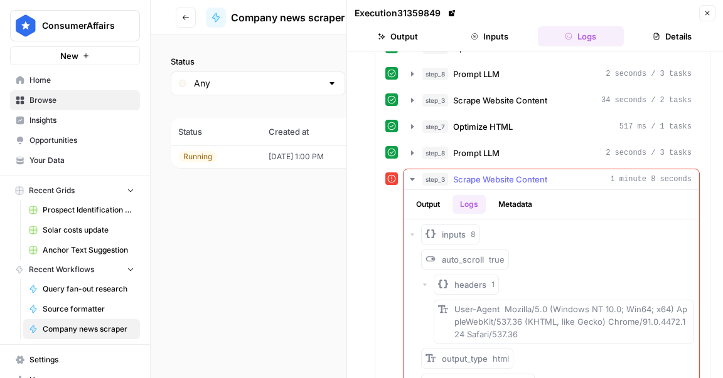
click at [443, 173] on span "step_3" at bounding box center [435, 179] width 26 height 13
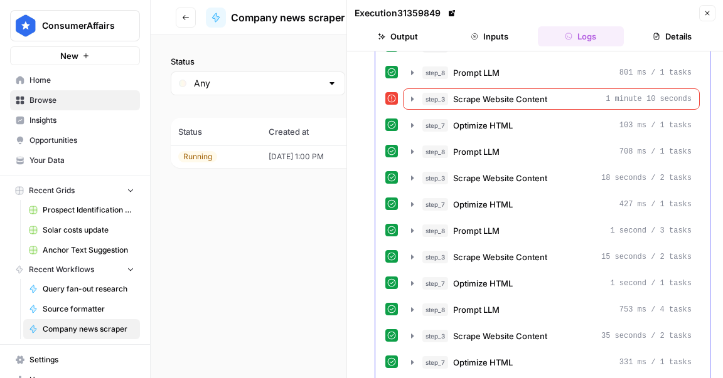
scroll to position [5002, 0]
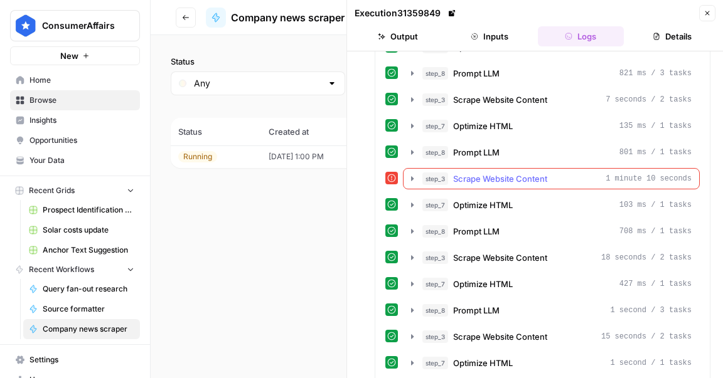
click at [462, 173] on span "Scrape Website Content" at bounding box center [500, 179] width 94 height 13
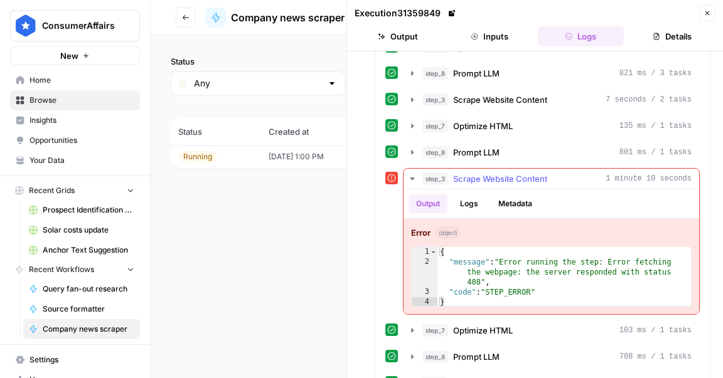
click at [474, 195] on button "Logs" at bounding box center [468, 204] width 33 height 19
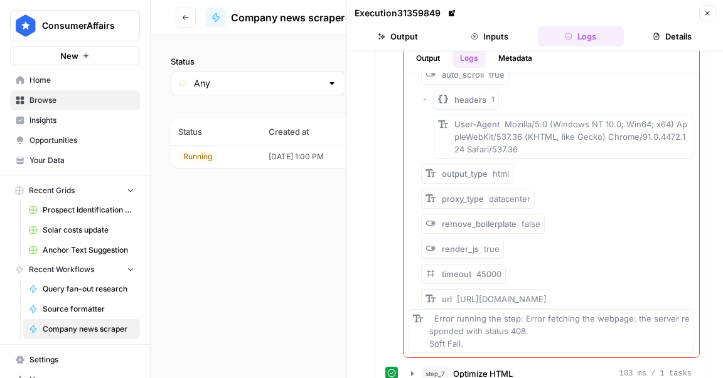
scroll to position [5185, 0]
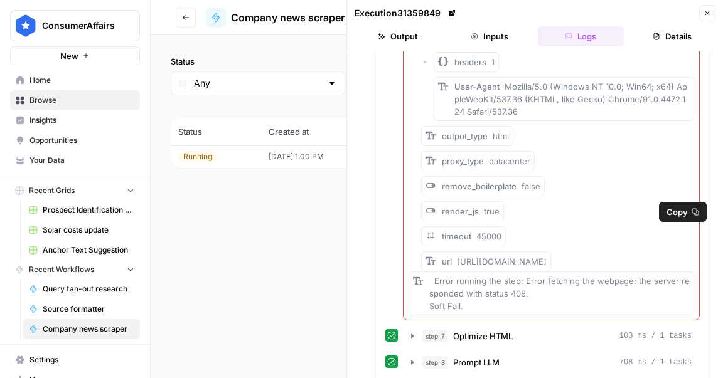
drag, startPoint x: 565, startPoint y: 214, endPoint x: 469, endPoint y: 212, distance: 96.6
click at [469, 257] on span "https://ir.carters.com/news-events/news-releases" at bounding box center [502, 262] width 90 height 10
copy span "ps://ir.carters.com/news-"
click at [695, 233] on span "Copy" at bounding box center [688, 232] width 21 height 13
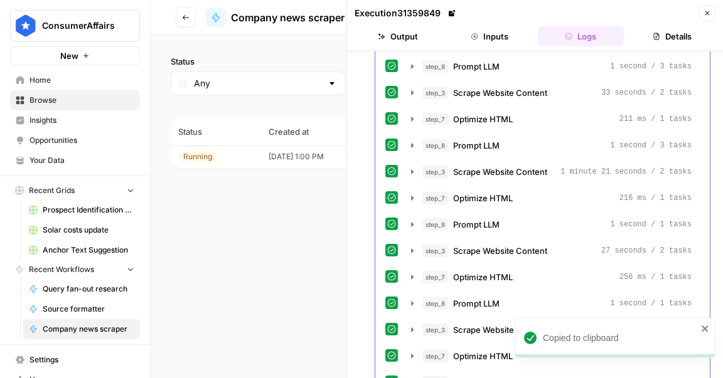
scroll to position [6835, 0]
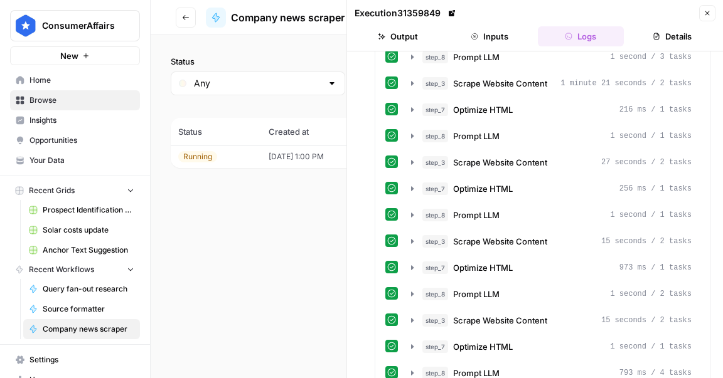
drag, startPoint x: 468, startPoint y: 330, endPoint x: 472, endPoint y: 339, distance: 10.1
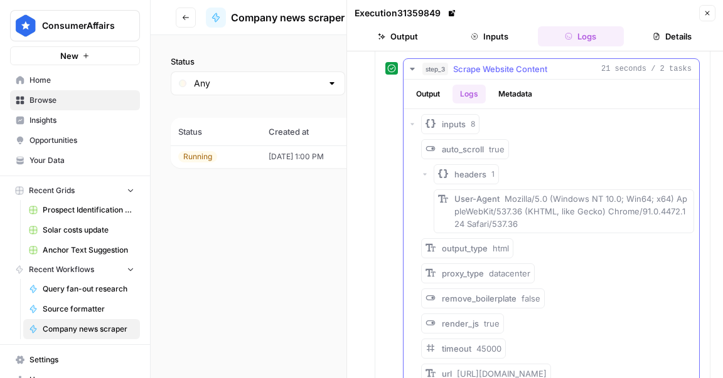
scroll to position [7167, 0]
drag, startPoint x: 540, startPoint y: 307, endPoint x: 471, endPoint y: 307, distance: 68.4
click at [471, 367] on span "https://ir.primobrands.com/press-releases/default.aspx" at bounding box center [502, 372] width 90 height 10
copy span "s://ir.primobrands"
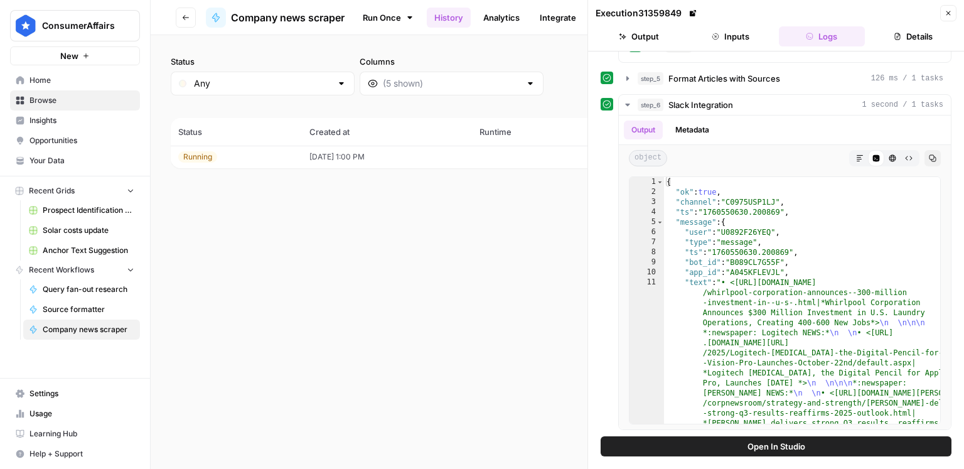
scroll to position [39, 0]
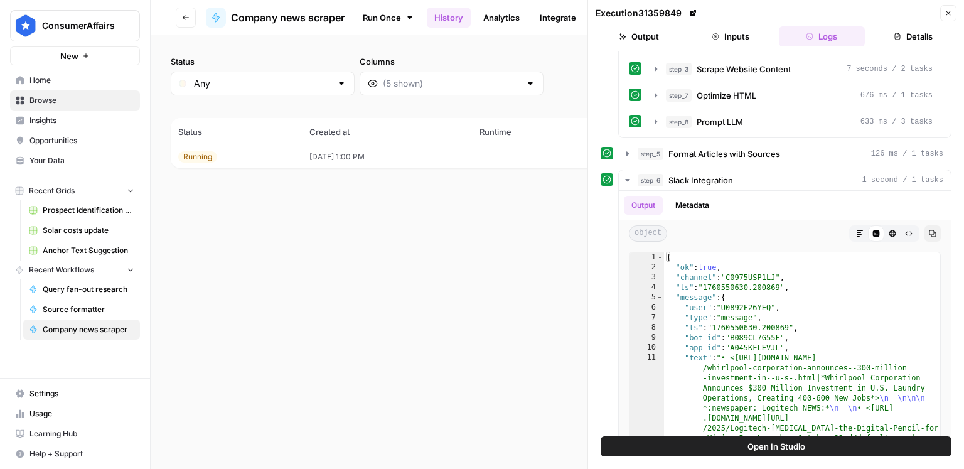
click at [722, 41] on button "Details" at bounding box center [913, 36] width 87 height 20
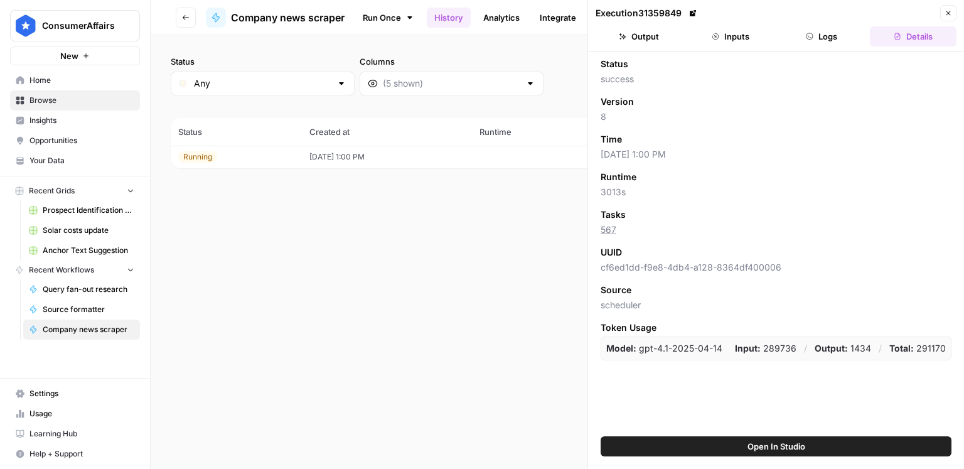
scroll to position [0, 0]
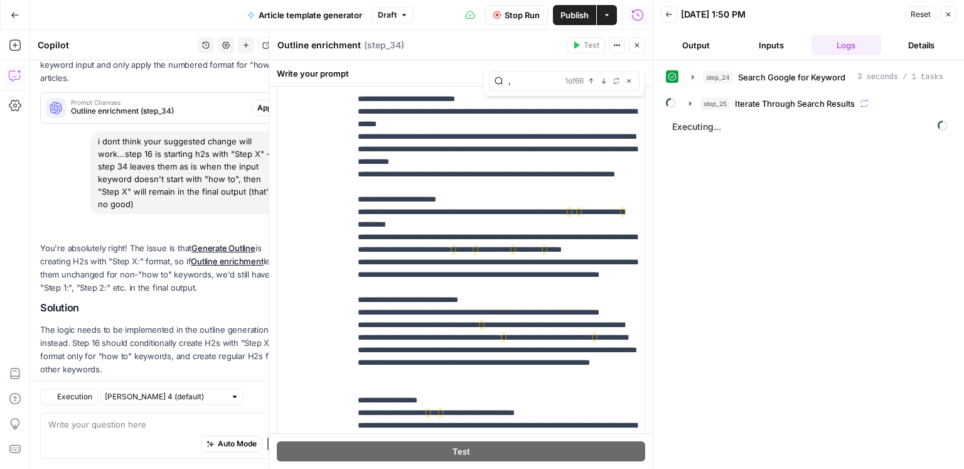
scroll to position [336, 0]
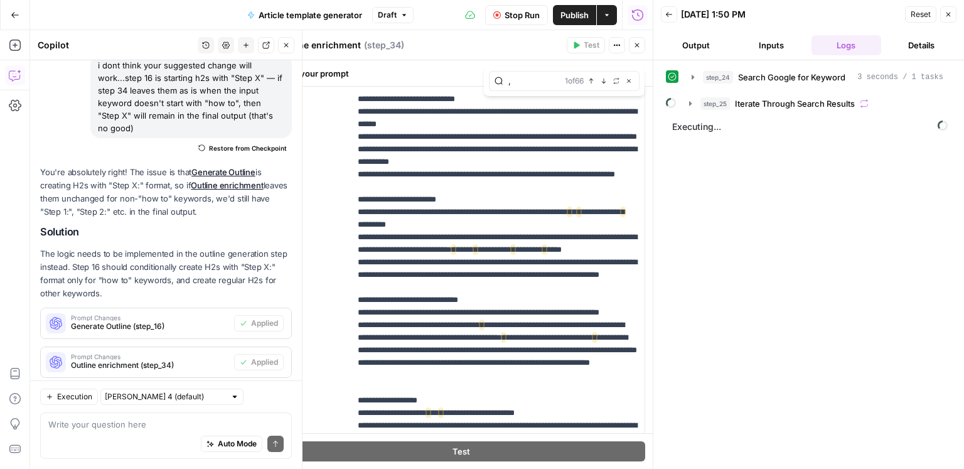
click at [125, 427] on textarea at bounding box center [165, 424] width 235 height 13
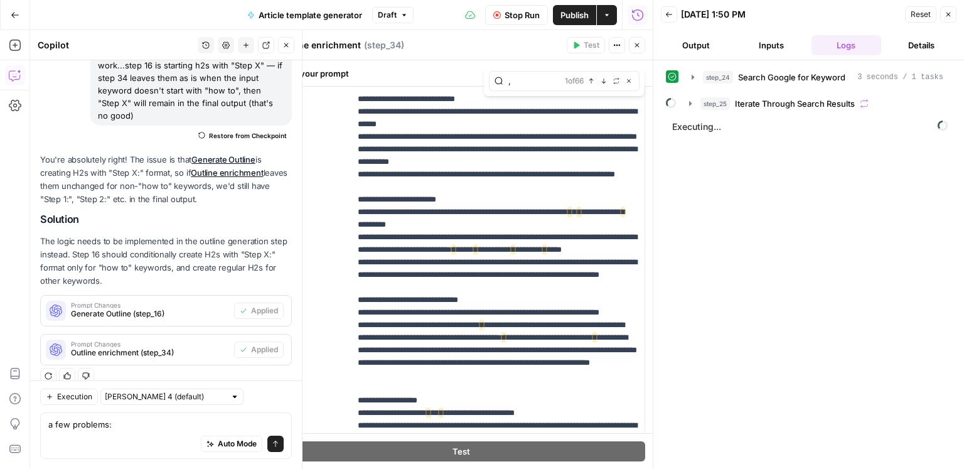
scroll to position [361, 0]
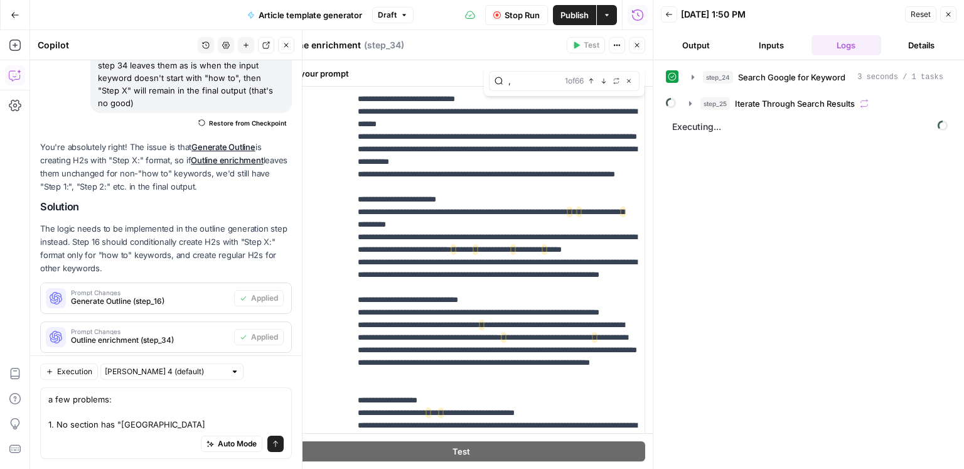
type textarea "a few problems: 1. No section has "Suggested"
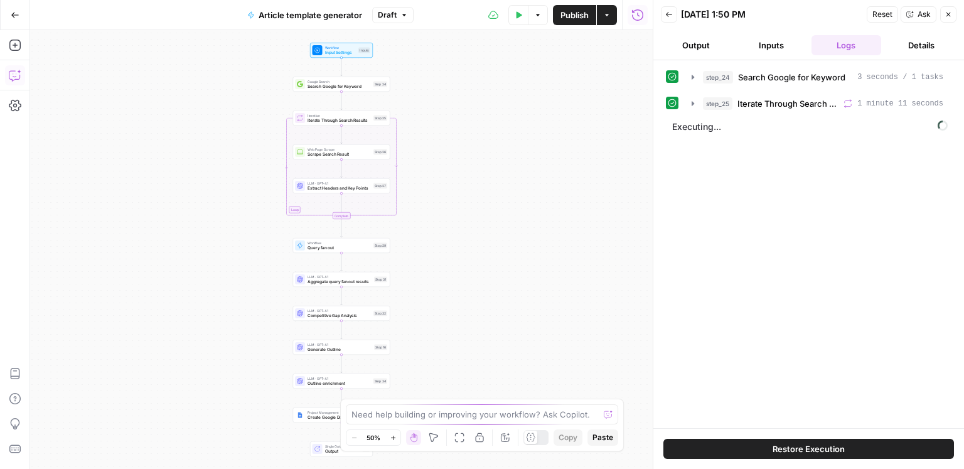
click at [16, 78] on icon "button" at bounding box center [15, 75] width 13 height 13
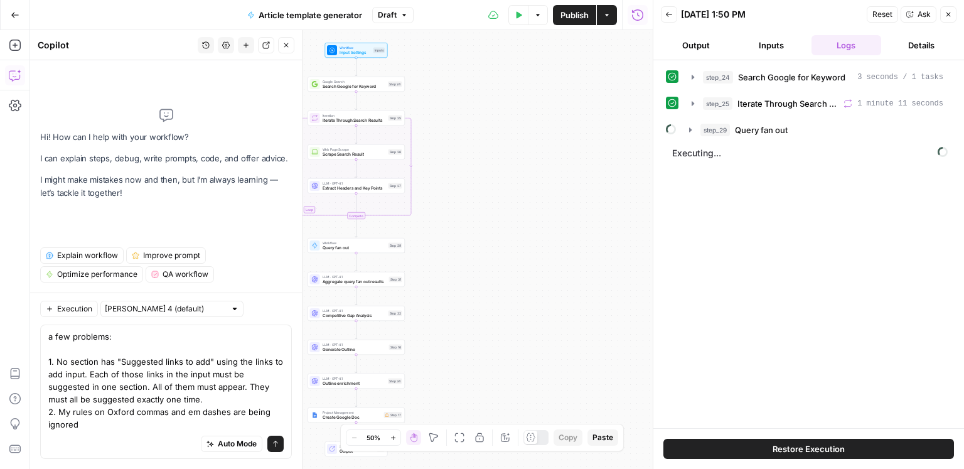
type textarea "a few problems: 1. No section has "Suggested links to add" using the links to a…"
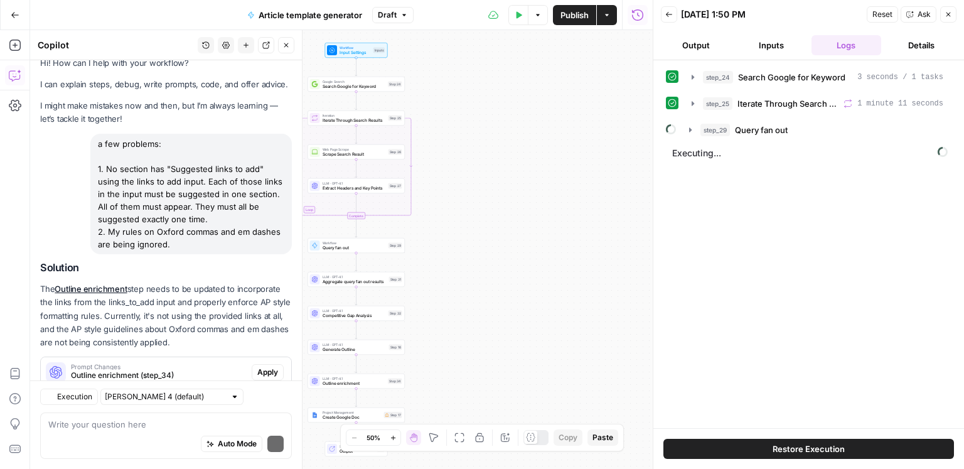
scroll to position [50, 0]
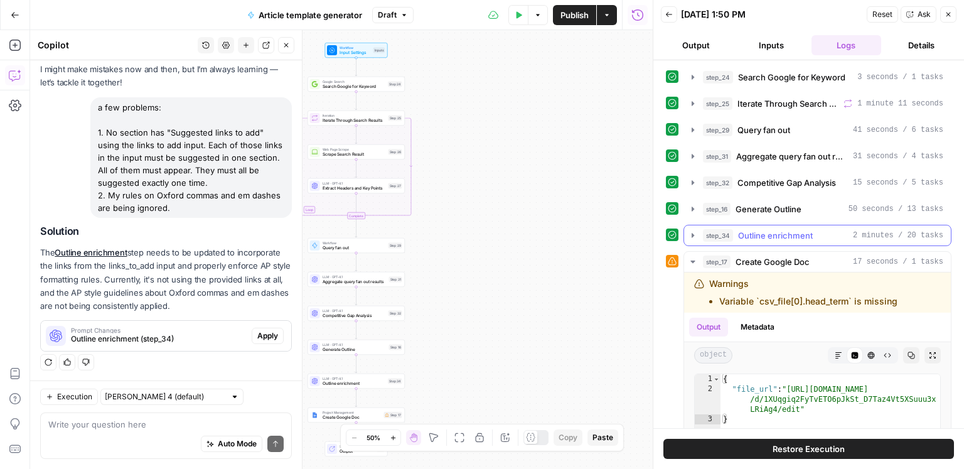
click at [910, 237] on span "2 minutes / 20 tasks" at bounding box center [898, 235] width 90 height 11
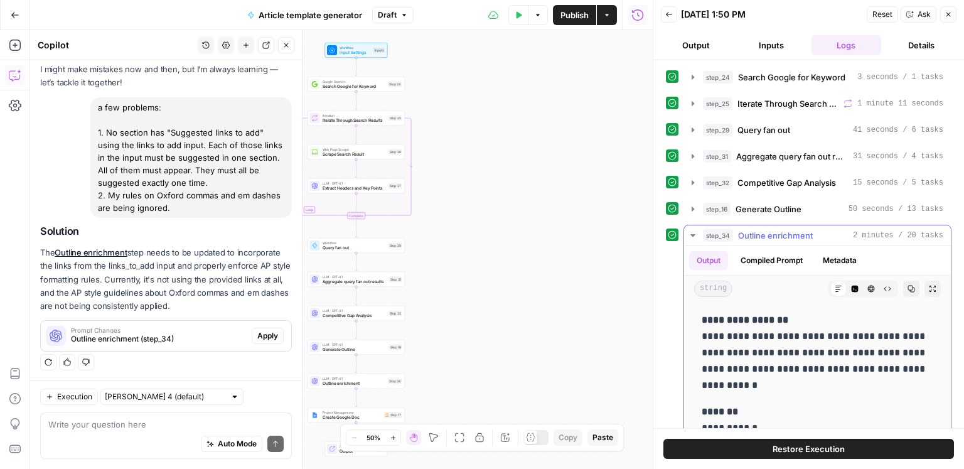
click at [841, 267] on ul "Output Compiled Prompt Metadata" at bounding box center [776, 260] width 175 height 19
click at [840, 263] on button "Metadata" at bounding box center [839, 260] width 49 height 19
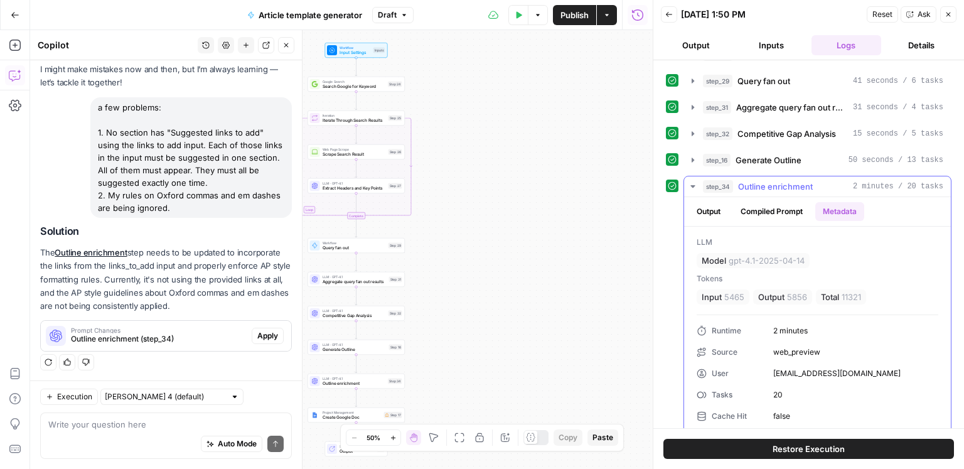
scroll to position [72, 0]
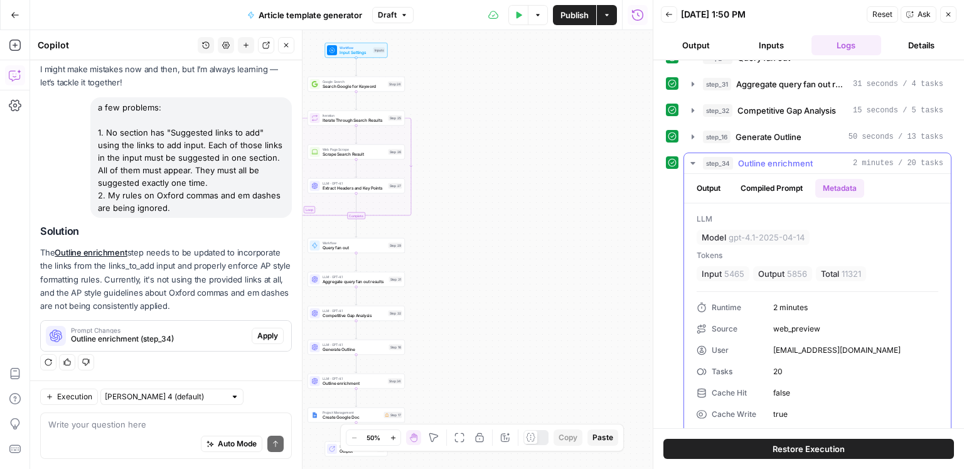
click at [799, 165] on span "Outline enrichment" at bounding box center [775, 163] width 75 height 13
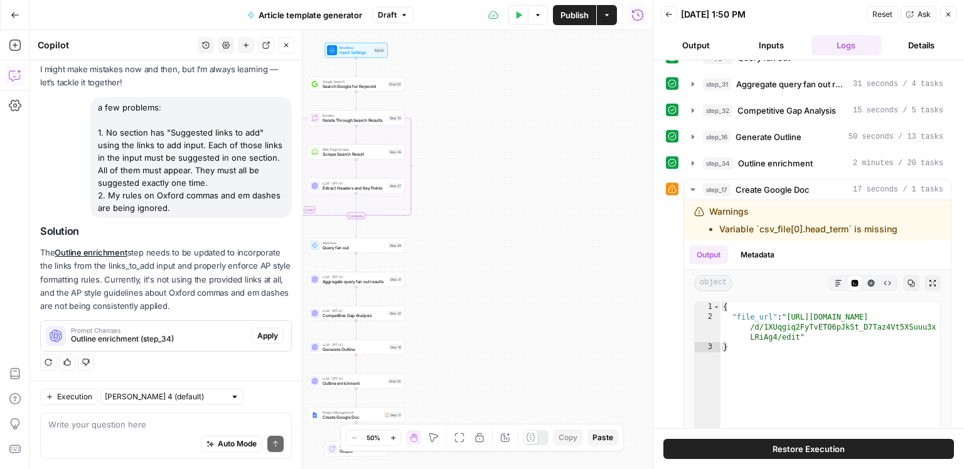
click at [920, 41] on button "Details" at bounding box center [921, 45] width 70 height 20
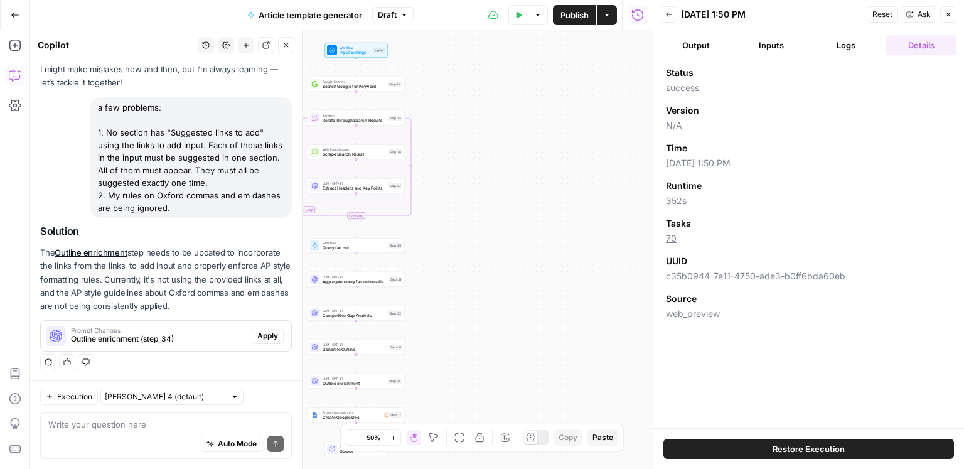
scroll to position [0, 0]
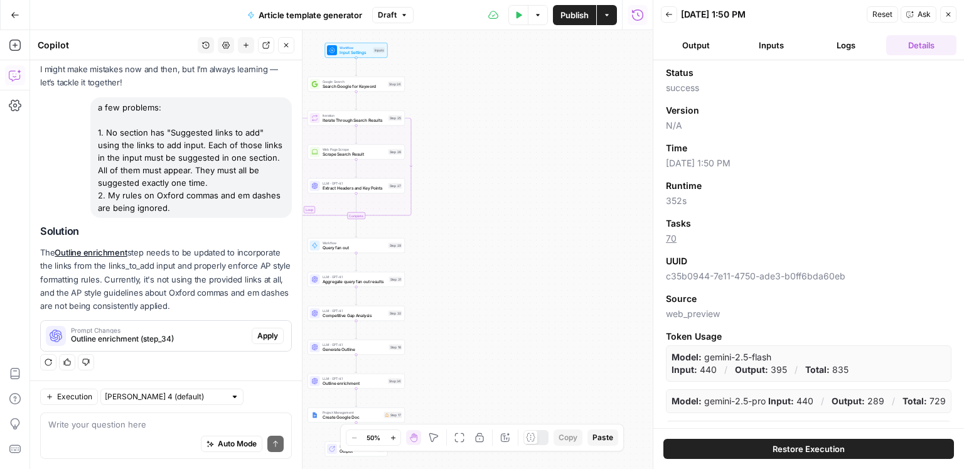
click at [682, 48] on button "Output" at bounding box center [696, 45] width 70 height 20
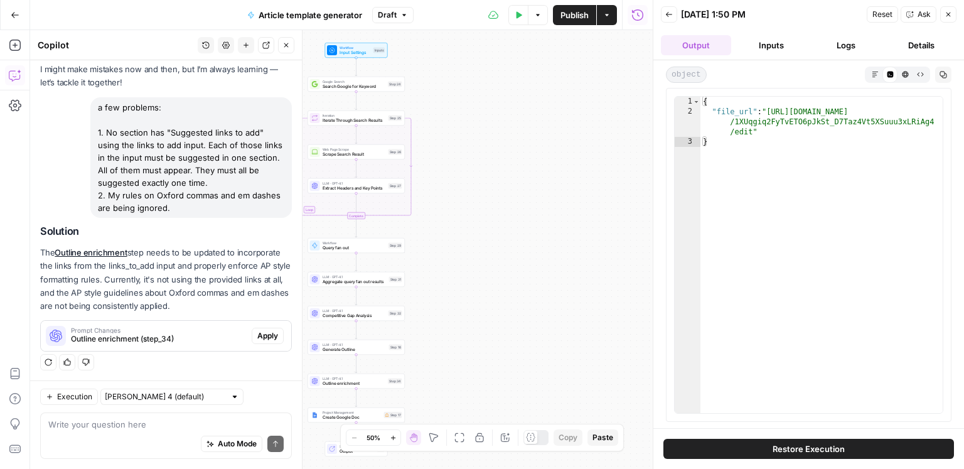
click at [876, 72] on icon "button" at bounding box center [875, 74] width 7 height 7
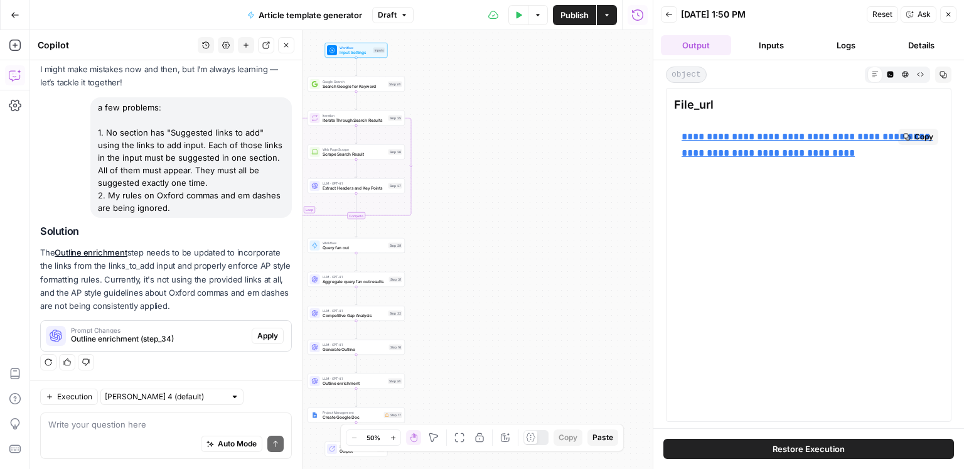
click at [797, 139] on link "**********" at bounding box center [806, 145] width 251 height 26
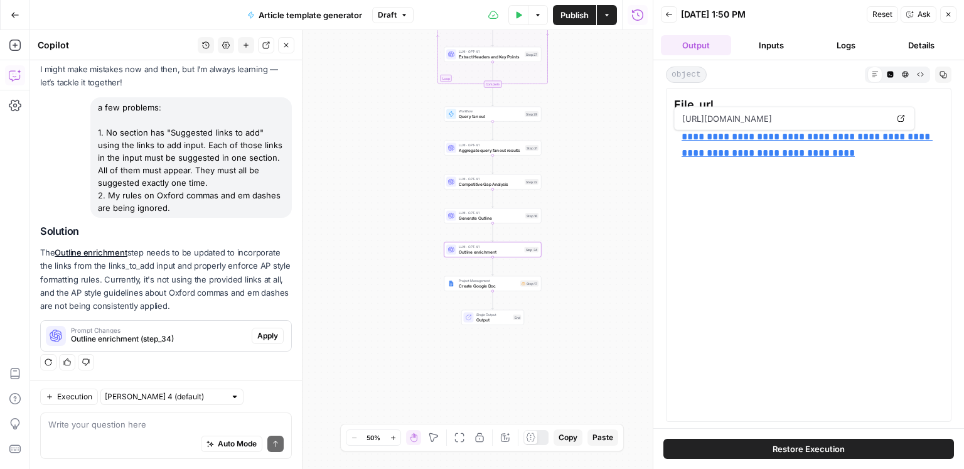
click at [266, 331] on span "Apply" at bounding box center [267, 335] width 21 height 11
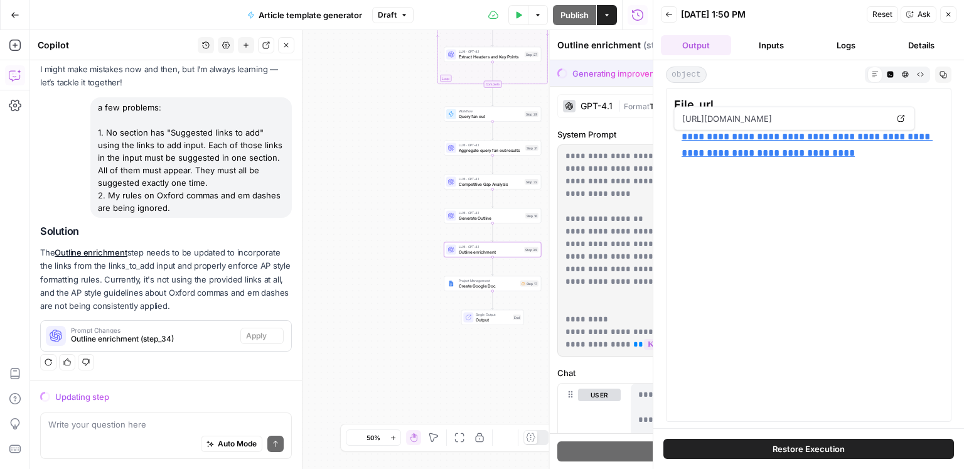
scroll to position [50, 0]
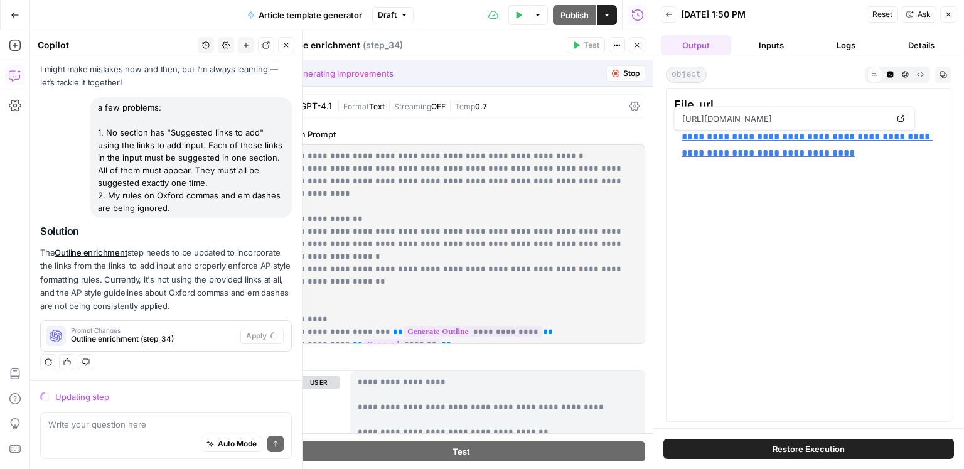
click at [121, 415] on div "Write your question here Auto Mode Send" at bounding box center [166, 435] width 252 height 46
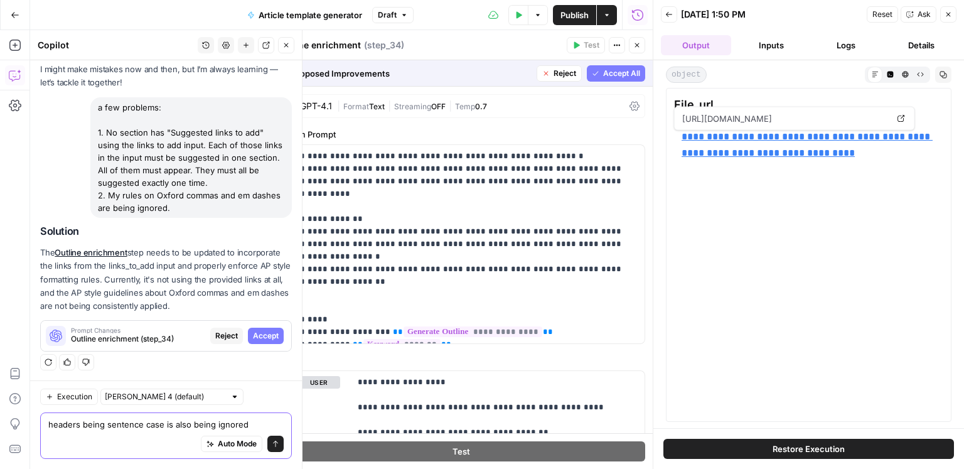
type textarea "headers being sentence case is also being ignored"
click at [260, 334] on span "Accept" at bounding box center [266, 335] width 26 height 11
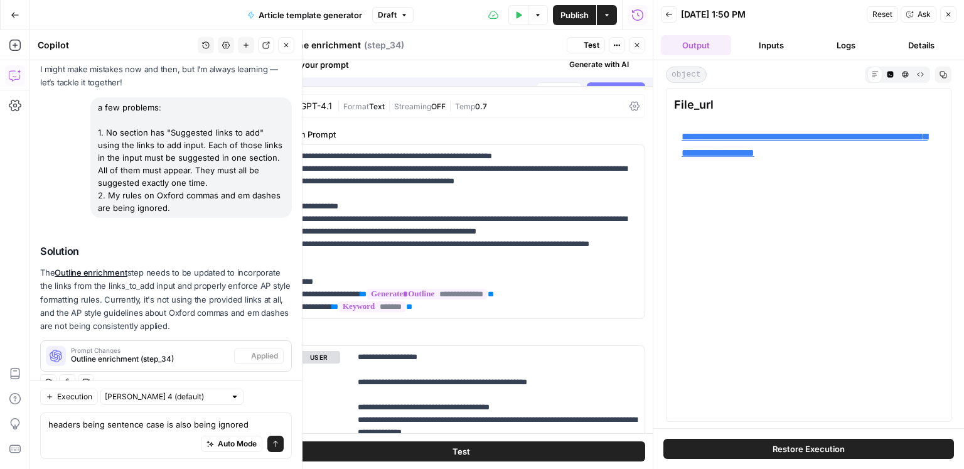
scroll to position [70, 0]
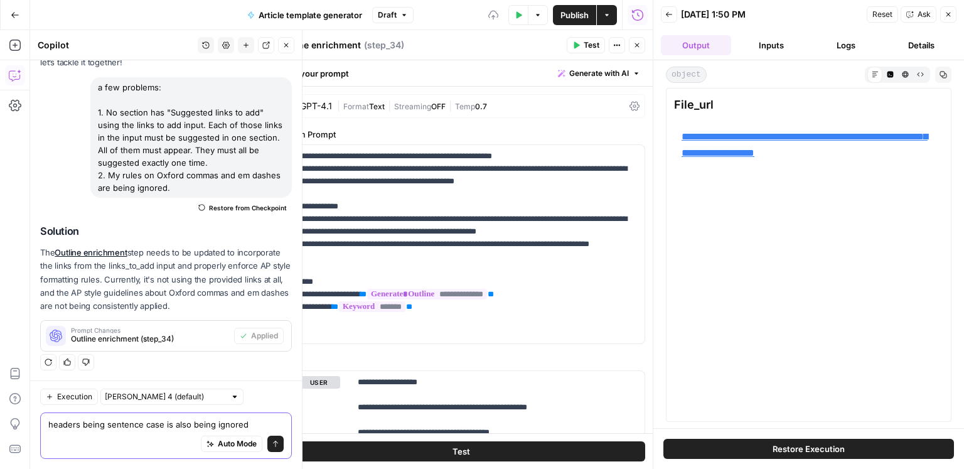
click at [250, 422] on textarea "headers being sentence case is also being ignored" at bounding box center [165, 424] width 235 height 13
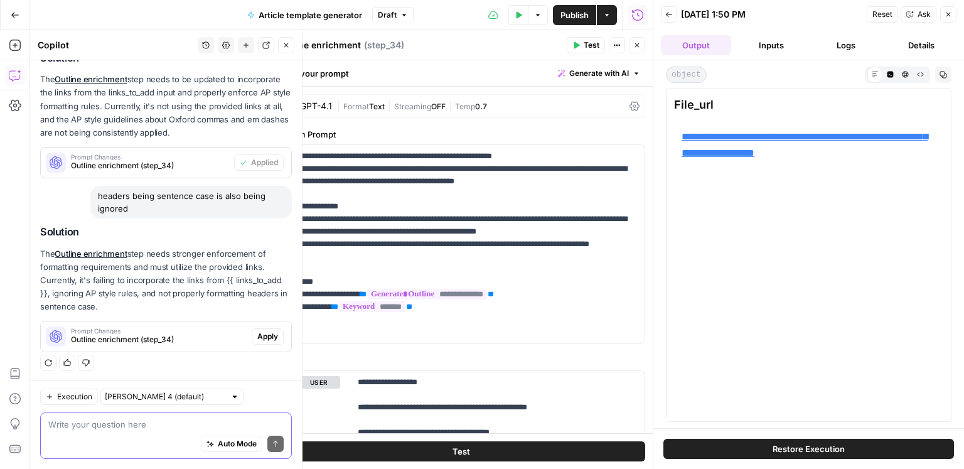
scroll to position [244, 0]
click at [263, 334] on span "Apply" at bounding box center [267, 335] width 21 height 11
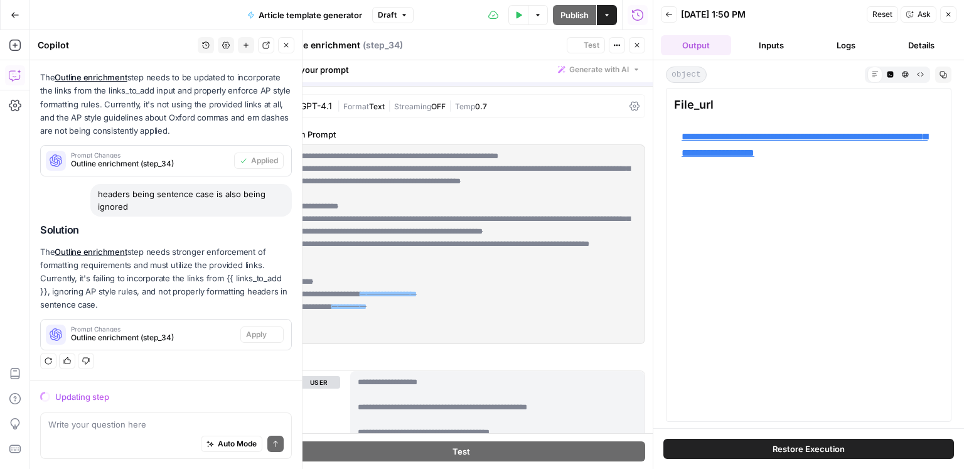
scroll to position [224, 0]
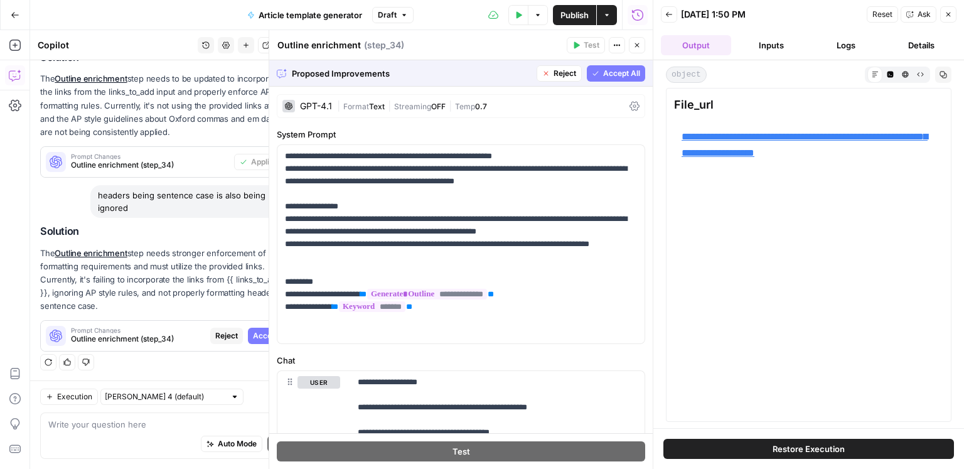
click at [610, 76] on span "Accept All" at bounding box center [621, 73] width 37 height 11
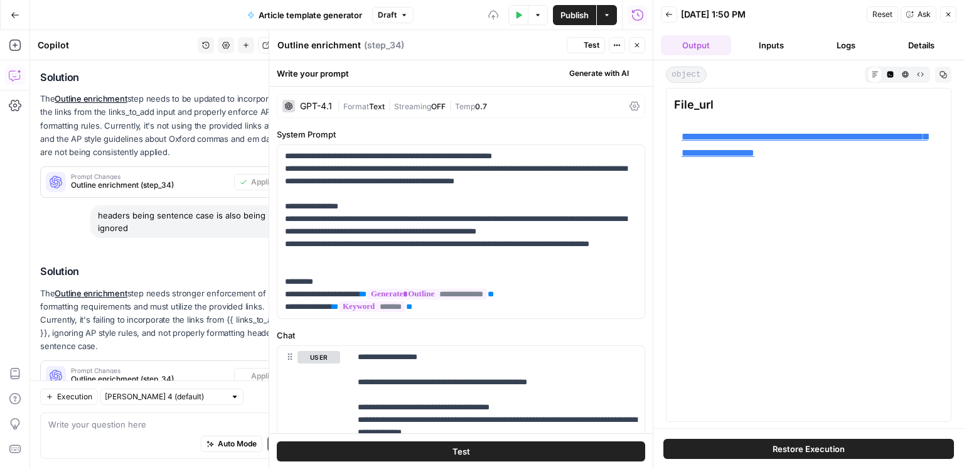
scroll to position [264, 0]
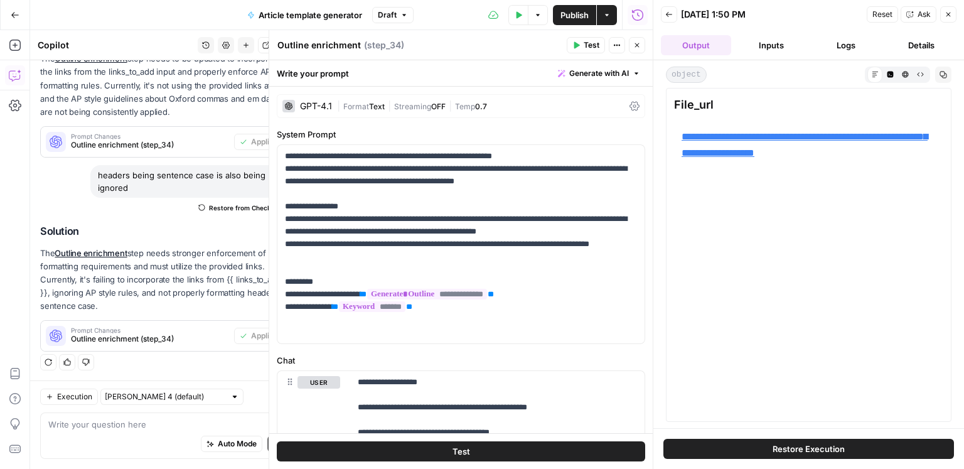
click at [639, 49] on button "Close" at bounding box center [637, 45] width 16 height 16
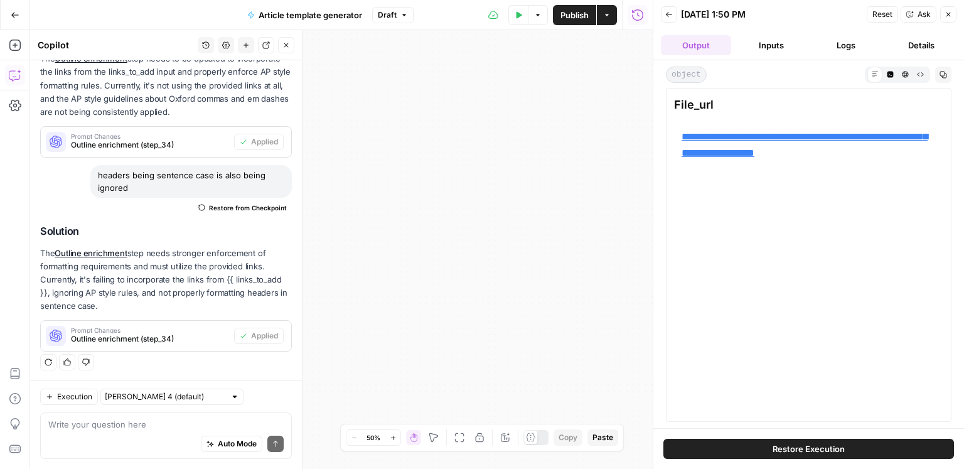
click at [639, 49] on div "Workflow Input Settings Inputs Google Search Search Google for Keyword Step 24 …" at bounding box center [341, 249] width 622 height 439
click at [288, 46] on icon "button" at bounding box center [286, 45] width 8 height 8
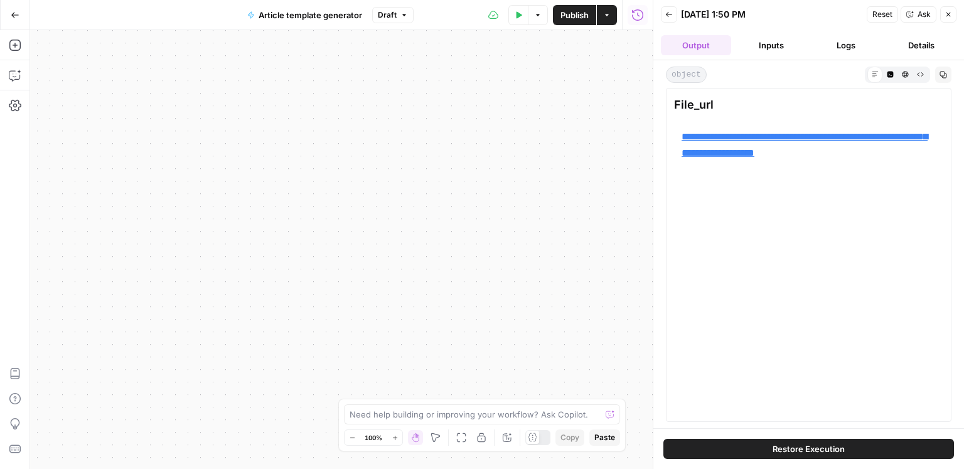
drag, startPoint x: 413, startPoint y: 132, endPoint x: 580, endPoint y: 118, distance: 168.1
click at [563, 119] on div "Workflow Input Settings Inputs Google Search Search Google for Keyword Step 24 …" at bounding box center [341, 249] width 622 height 439
drag, startPoint x: 353, startPoint y: 162, endPoint x: 590, endPoint y: 156, distance: 236.6
click at [620, 156] on div "Workflow Input Settings Inputs Google Search Search Google for Keyword Step 24 …" at bounding box center [341, 249] width 622 height 439
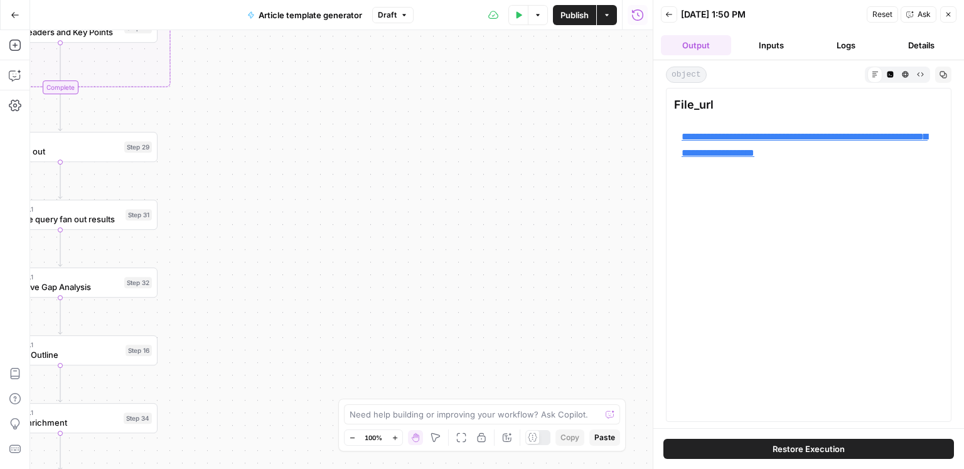
drag, startPoint x: 338, startPoint y: 161, endPoint x: 527, endPoint y: 157, distance: 189.5
click at [527, 157] on div "Workflow Input Settings Inputs Google Search Search Google for Keyword Step 24 …" at bounding box center [341, 249] width 622 height 439
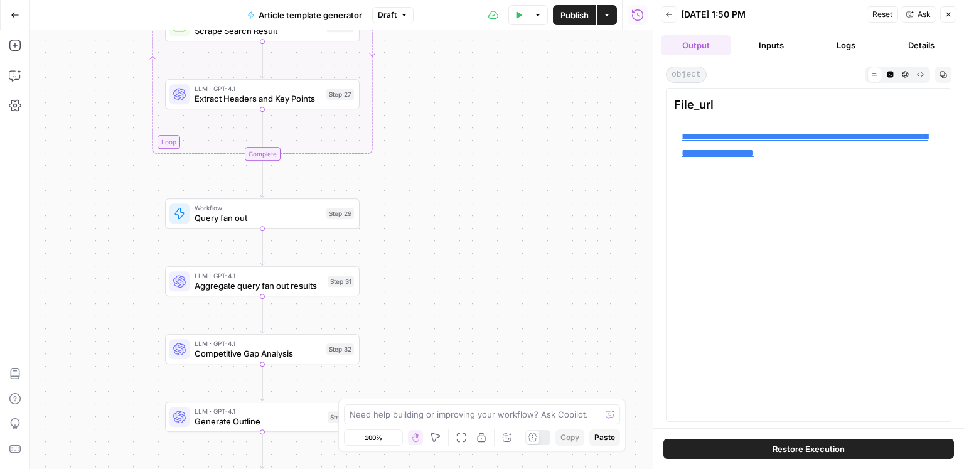
drag, startPoint x: 349, startPoint y: 152, endPoint x: 435, endPoint y: 214, distance: 105.7
click at [435, 214] on div "Workflow Input Settings Inputs Google Search Search Google for Keyword Step 24 …" at bounding box center [341, 249] width 622 height 439
click at [519, 16] on icon "button" at bounding box center [519, 14] width 6 height 7
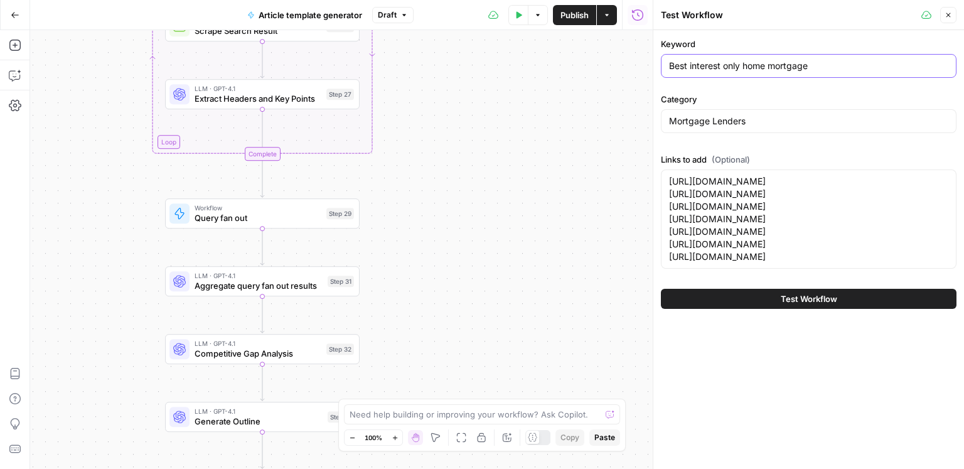
click at [728, 68] on input "Best interest only home mortgage" at bounding box center [808, 66] width 279 height 13
paste input "How to buy a home without a real estate agent"
type input "How to buy a home without a real estate agent"
click at [738, 230] on textarea "https://www.consumeraffairs.com/finance/finance__companies.htm https://www.cons…" at bounding box center [808, 219] width 279 height 88
paste textarea "is-a-listing-agent.html https://www.consumeraffairs.com/finance/what-is-a-selli…"
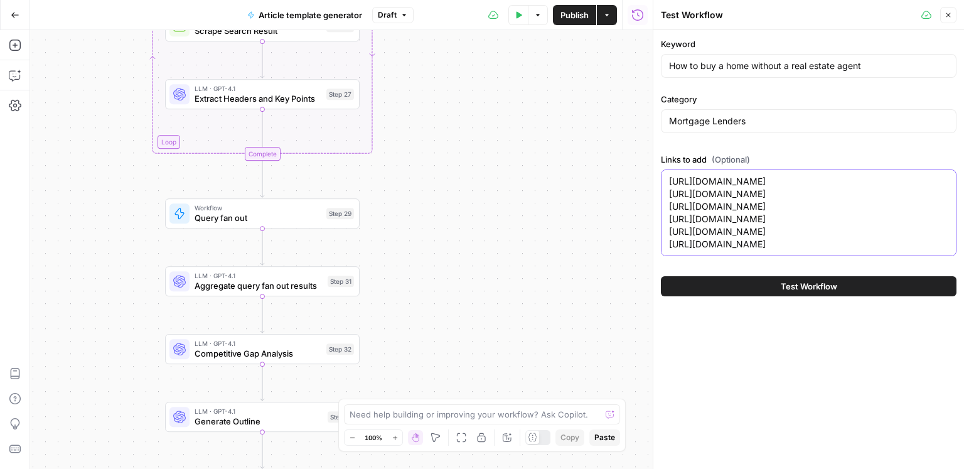
type textarea "https://www.consumeraffairs.com/finance/finance__companies.htm https://www.cons…"
click at [777, 296] on button "Test Workflow" at bounding box center [809, 286] width 296 height 20
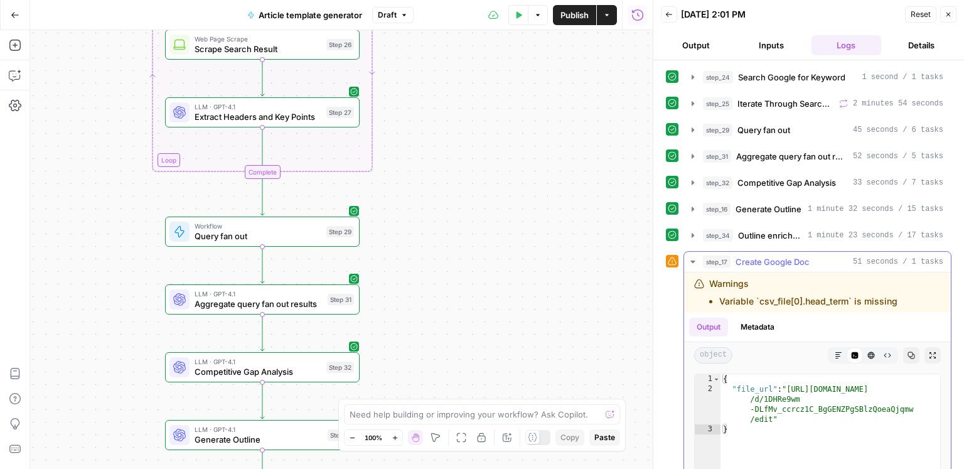
click at [837, 355] on icon "button" at bounding box center [838, 355] width 6 height 6
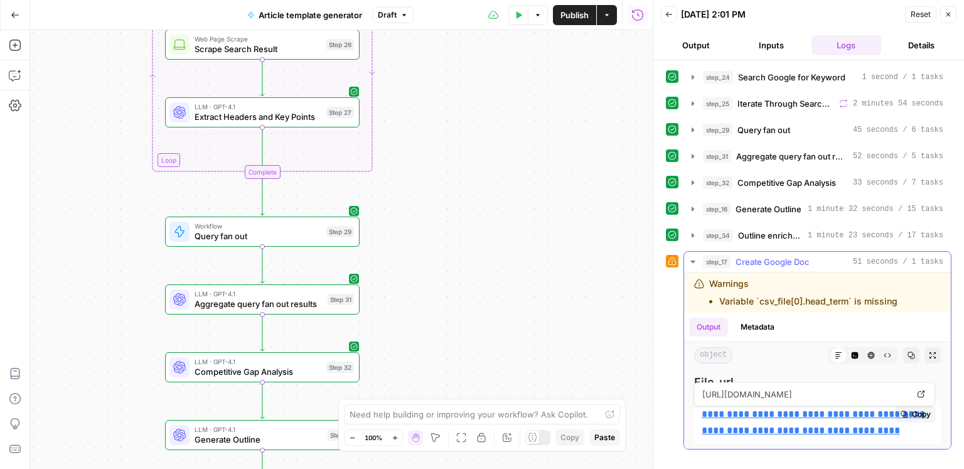
click at [802, 412] on link "**********" at bounding box center [814, 422] width 226 height 26
click at [18, 78] on icon "button" at bounding box center [15, 75] width 13 height 13
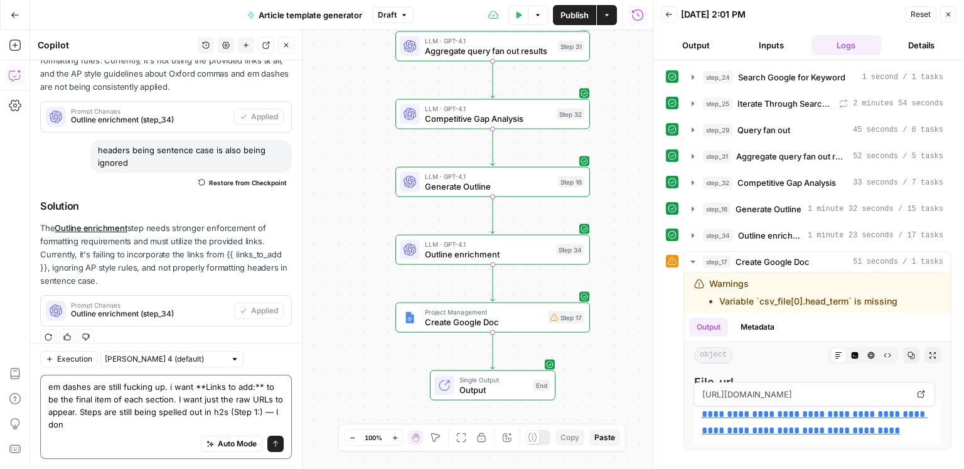
scroll to position [302, 0]
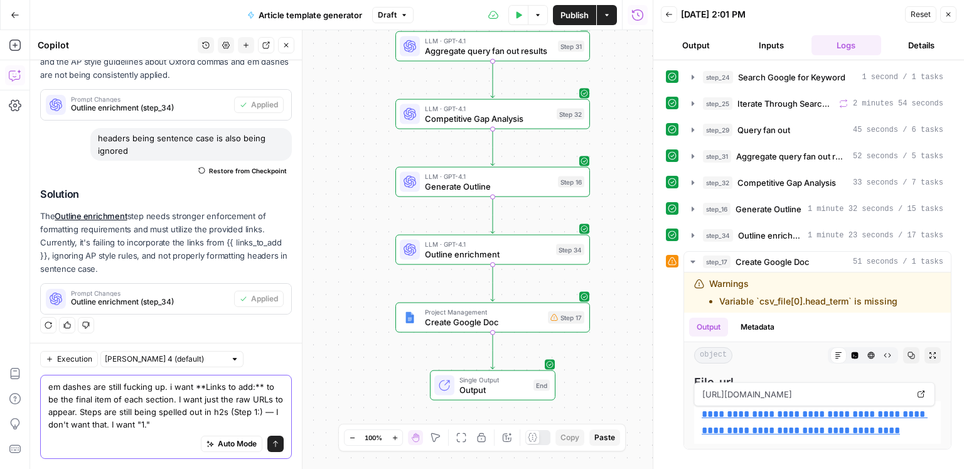
click at [230, 409] on textarea "em dashes are still fucking up. i want **Links to add:** to be the final item o…" at bounding box center [165, 405] width 235 height 50
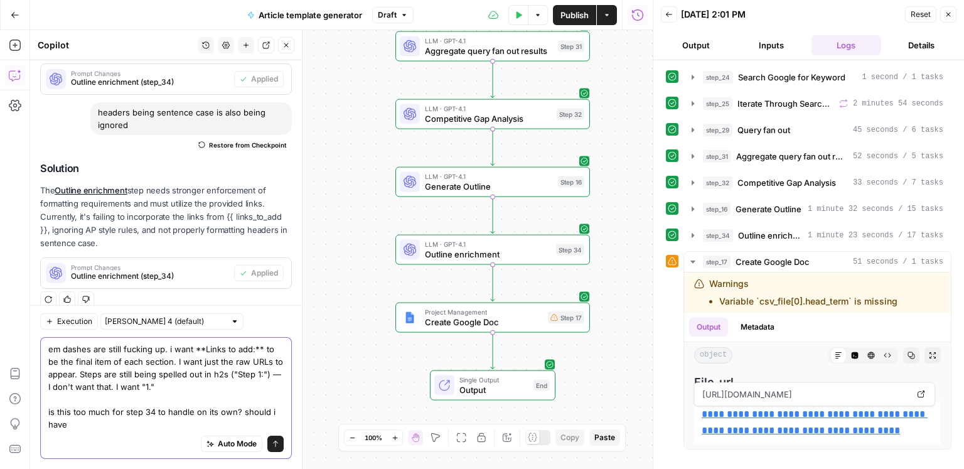
scroll to position [339, 0]
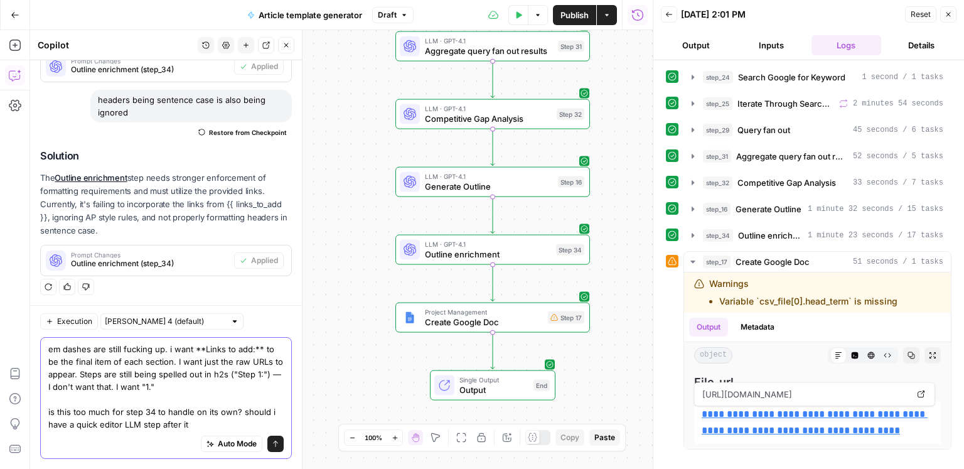
type textarea "em dashes are still fucking up. i want **Links to add:** to be the final item o…"
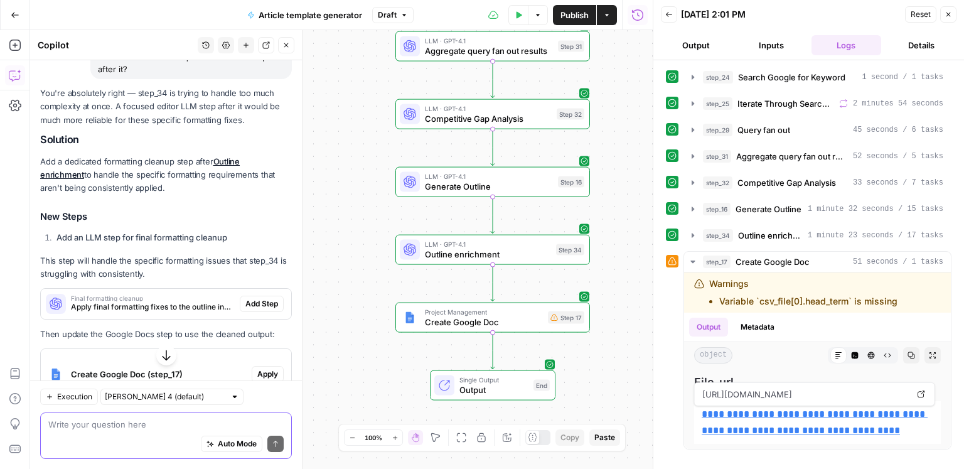
scroll to position [665, 0]
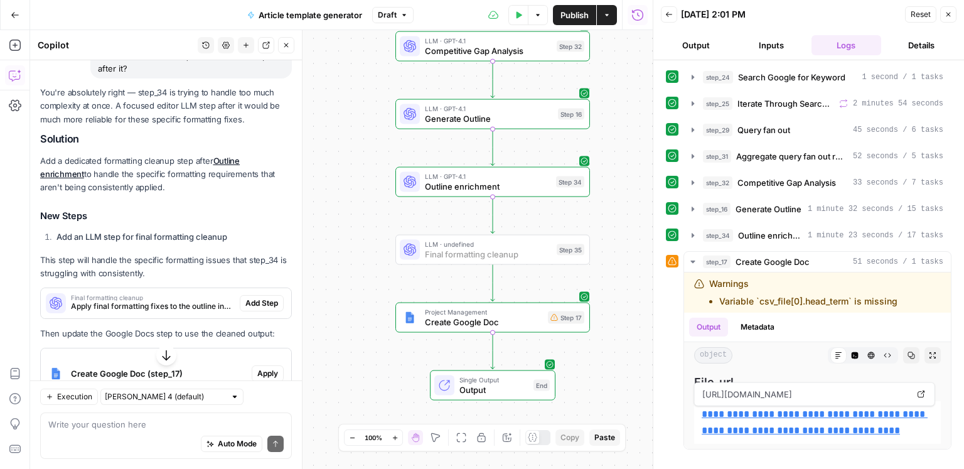
click at [257, 299] on span "Add Step" at bounding box center [261, 302] width 33 height 11
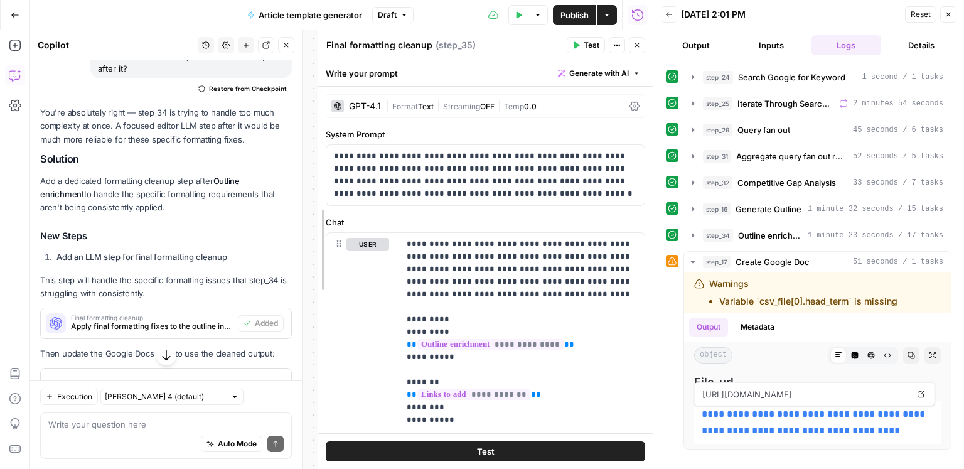
drag, startPoint x: 275, startPoint y: 299, endPoint x: 324, endPoint y: 299, distance: 48.9
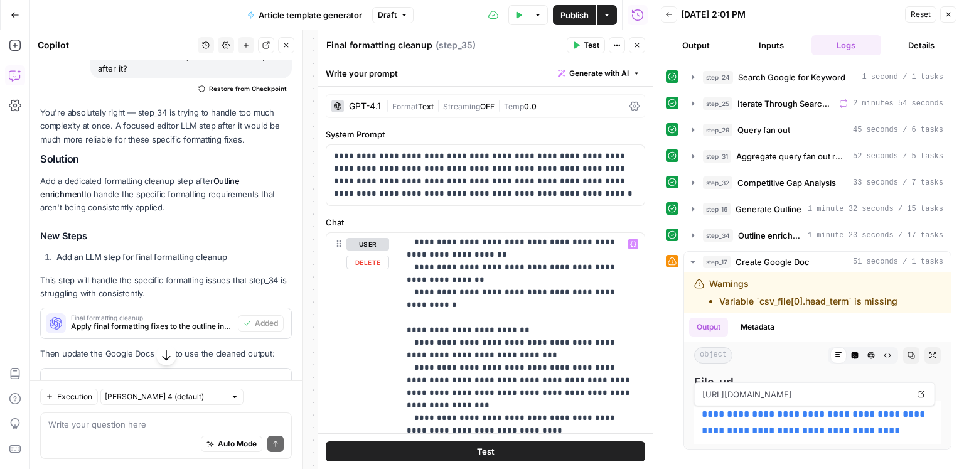
scroll to position [349, 0]
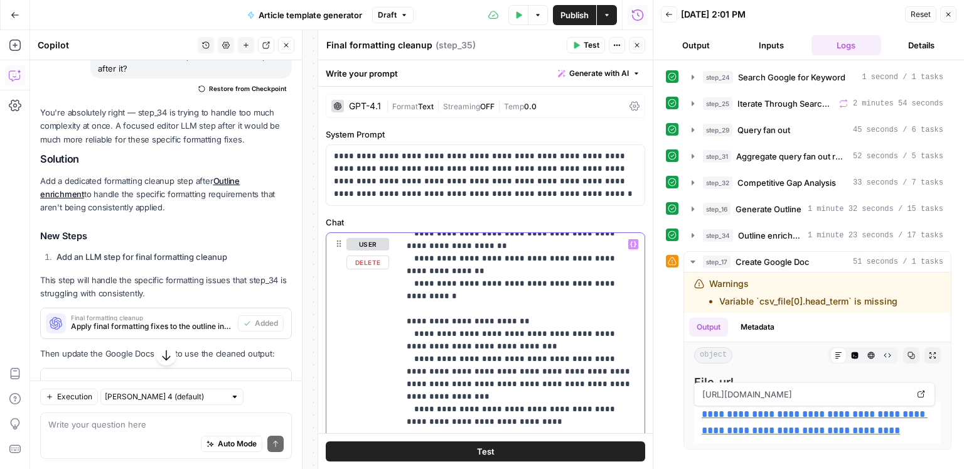
click at [518, 336] on p "**********" at bounding box center [522, 314] width 231 height 853
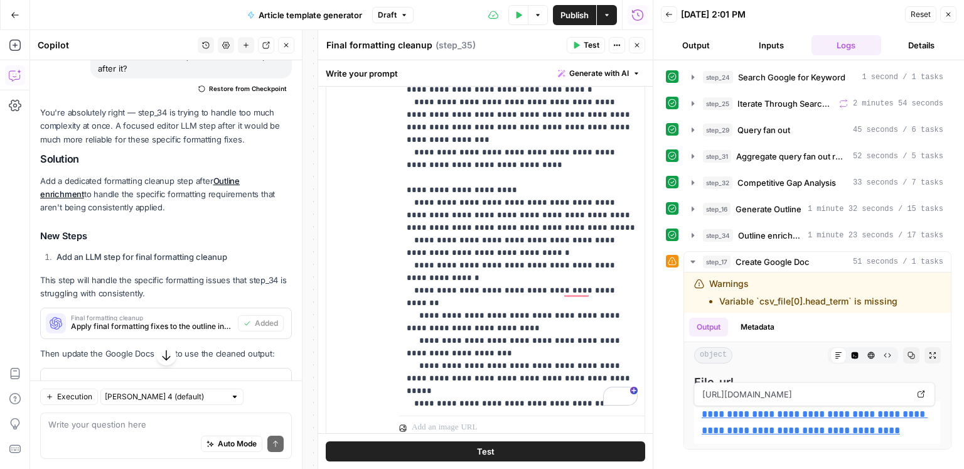
scroll to position [280, 0]
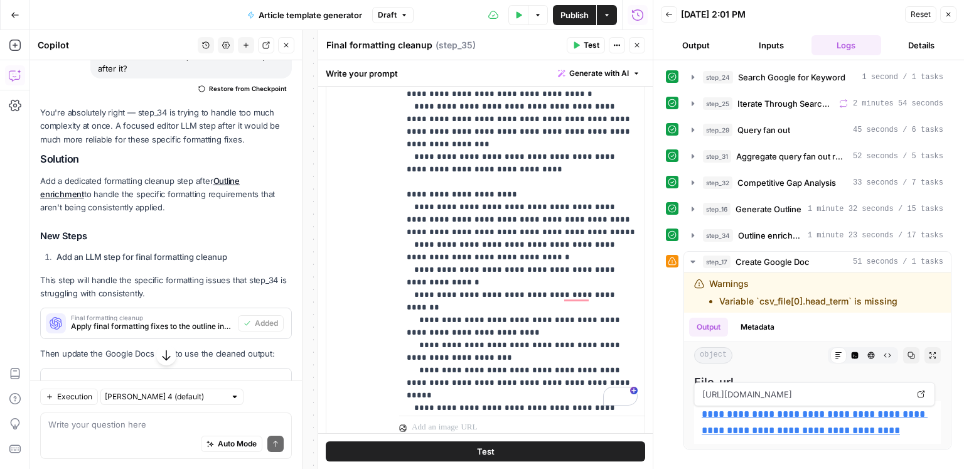
click at [541, 195] on p "**********" at bounding box center [522, 57] width 231 height 866
click at [510, 195] on p "**********" at bounding box center [522, 57] width 231 height 866
drag, startPoint x: 545, startPoint y: 196, endPoint x: 553, endPoint y: 196, distance: 8.2
click at [545, 196] on p "**********" at bounding box center [522, 57] width 231 height 866
drag, startPoint x: 567, startPoint y: 196, endPoint x: 547, endPoint y: 205, distance: 21.7
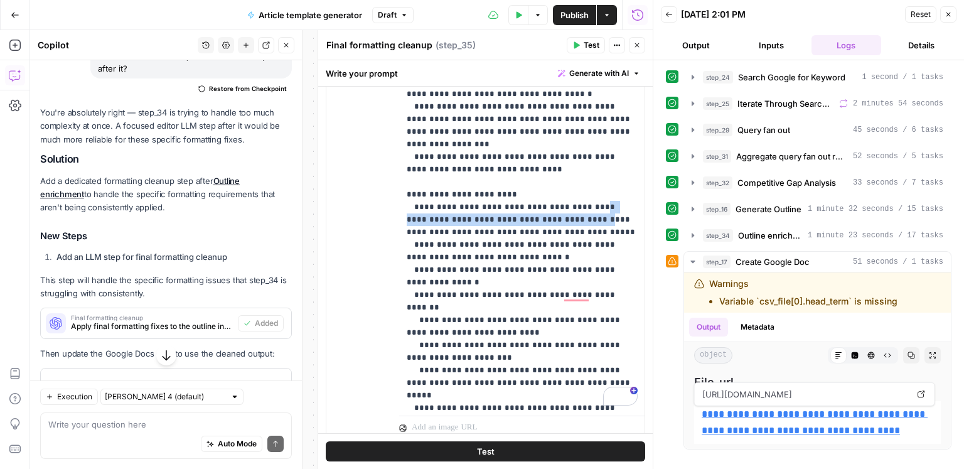
click at [547, 205] on p "**********" at bounding box center [522, 57] width 231 height 866
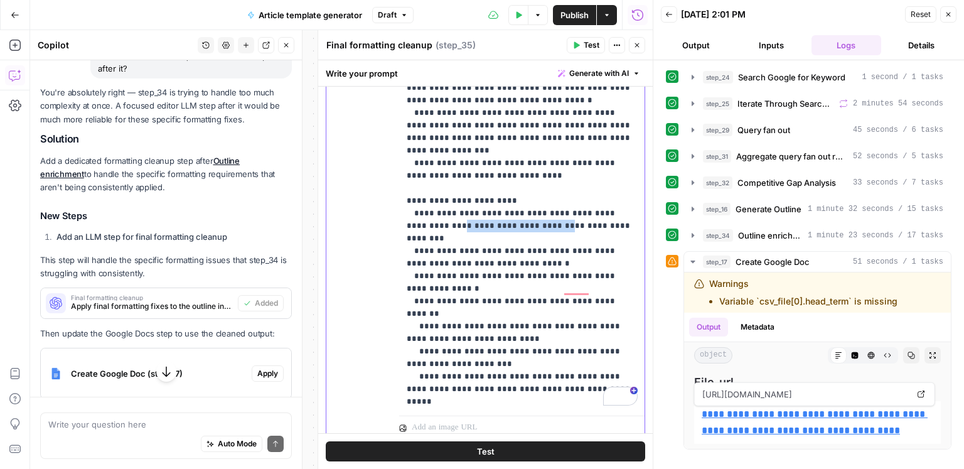
scroll to position [665, 0]
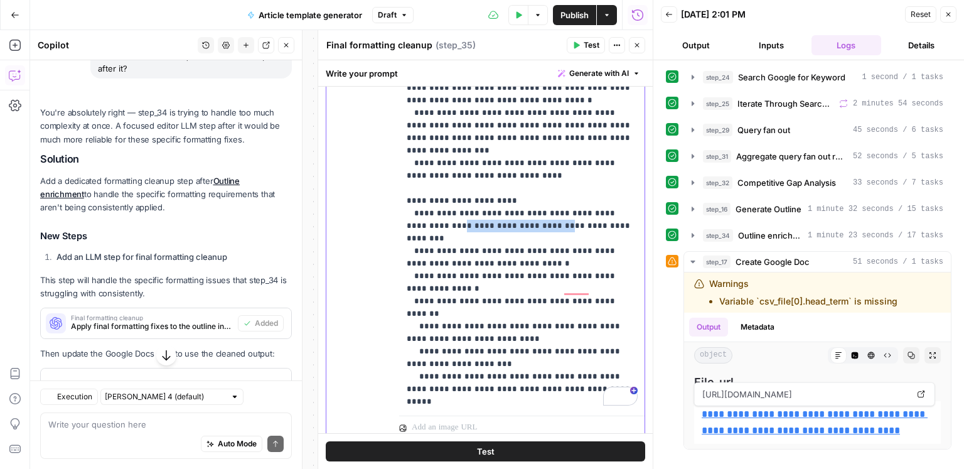
drag, startPoint x: 498, startPoint y: 215, endPoint x: 396, endPoint y: 212, distance: 101.7
click at [396, 212] on div "**********" at bounding box center [485, 264] width 334 height 408
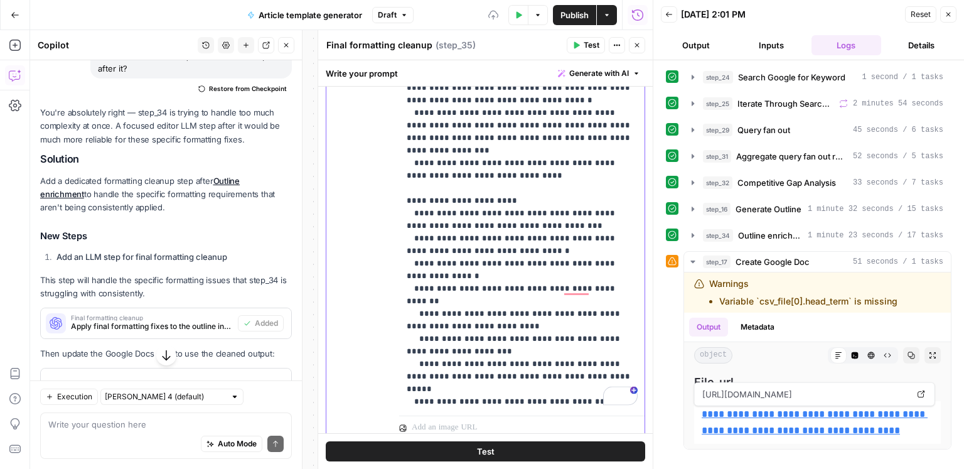
click at [499, 236] on p "**********" at bounding box center [522, 56] width 231 height 853
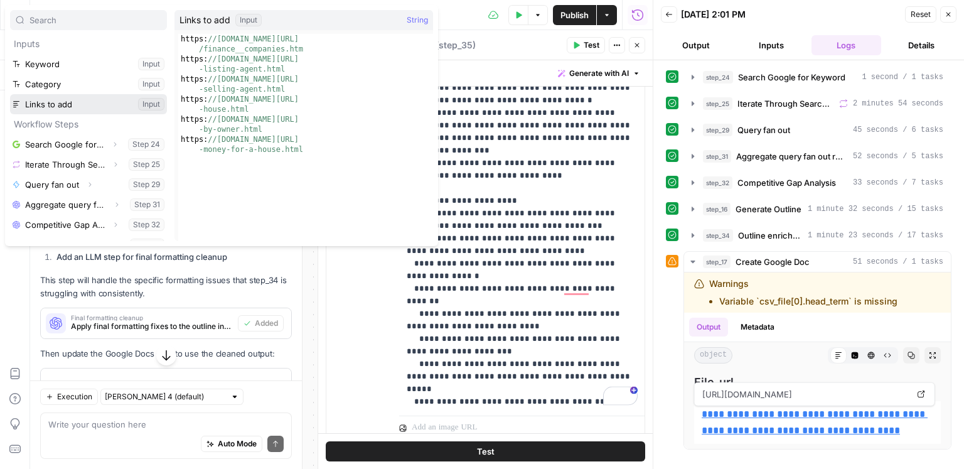
click at [123, 102] on button "Select variable Links to add" at bounding box center [88, 104] width 157 height 20
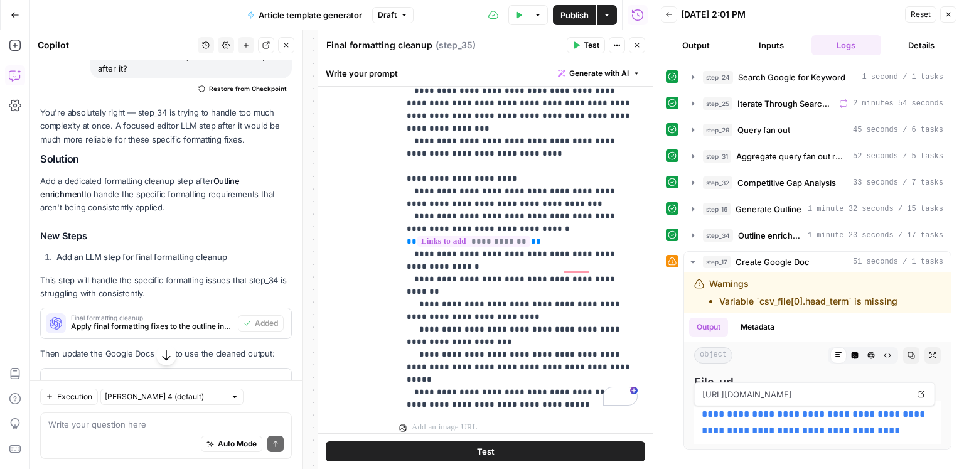
scroll to position [0, 0]
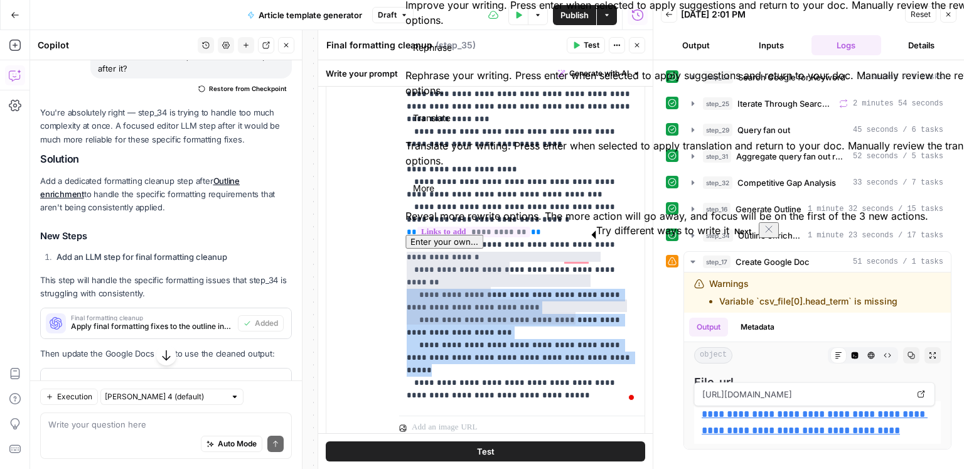
drag, startPoint x: 589, startPoint y: 324, endPoint x: 399, endPoint y: 257, distance: 201.8
click at [399, 257] on div "**********" at bounding box center [485, 264] width 334 height 408
click at [540, 312] on p "**********" at bounding box center [522, 24] width 231 height 853
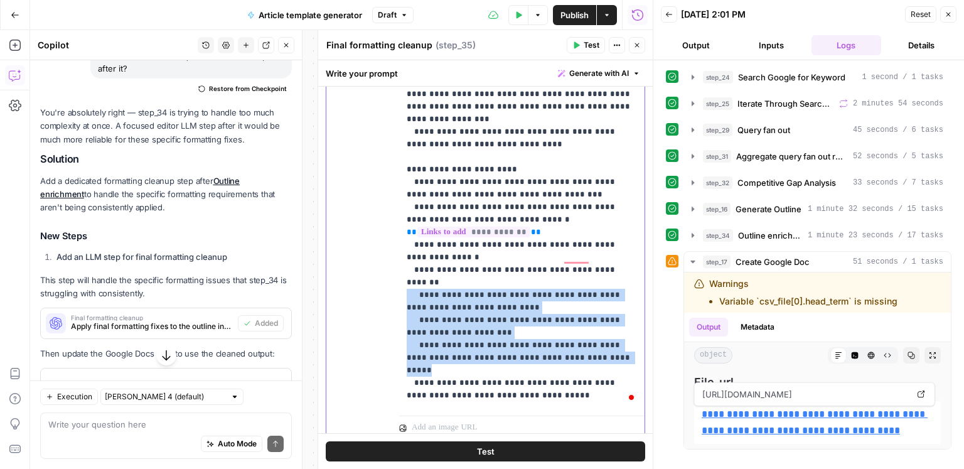
drag, startPoint x: 580, startPoint y: 317, endPoint x: 373, endPoint y: 253, distance: 217.1
click at [373, 253] on div "**********" at bounding box center [485, 169] width 318 height 541
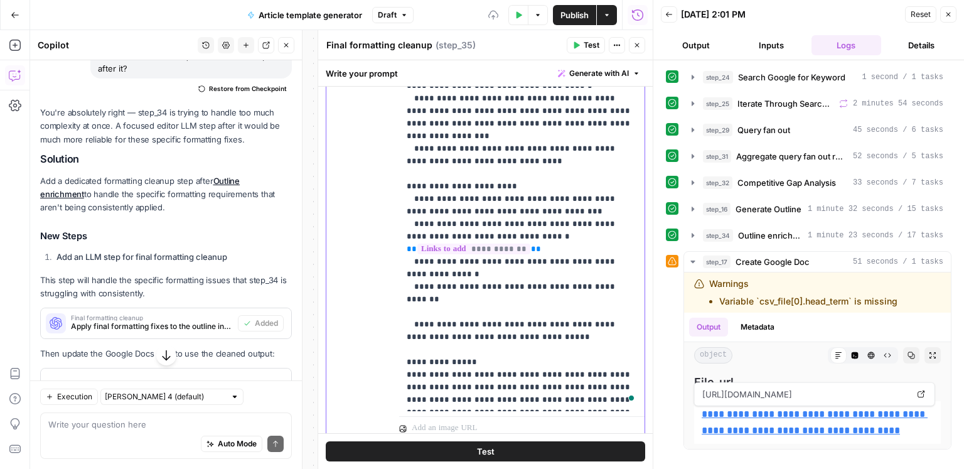
scroll to position [277, 0]
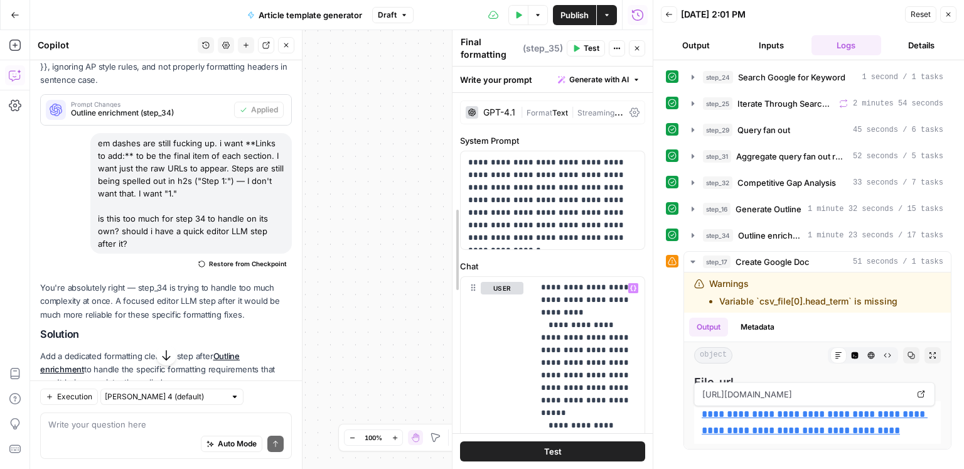
drag, startPoint x: 321, startPoint y: 300, endPoint x: 466, endPoint y: 303, distance: 145.0
click at [292, 50] on button "Close" at bounding box center [286, 45] width 16 height 16
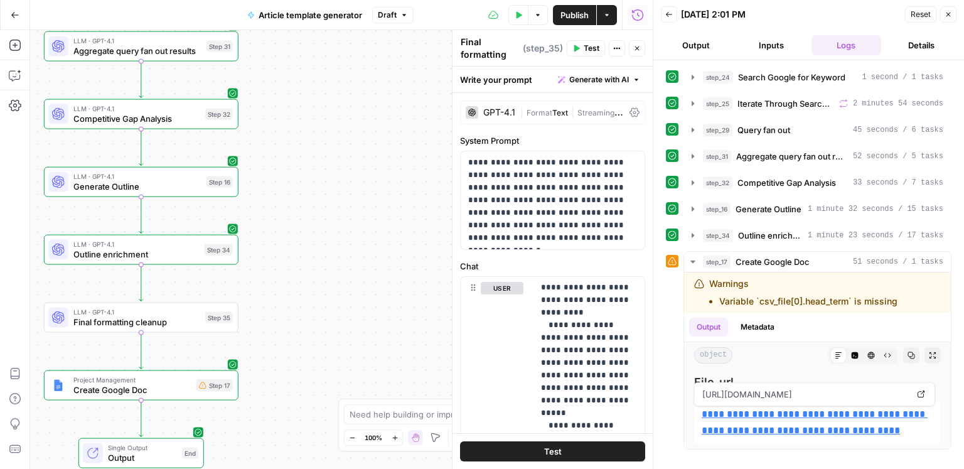
click at [193, 252] on span "Outline enrichment" at bounding box center [136, 254] width 126 height 13
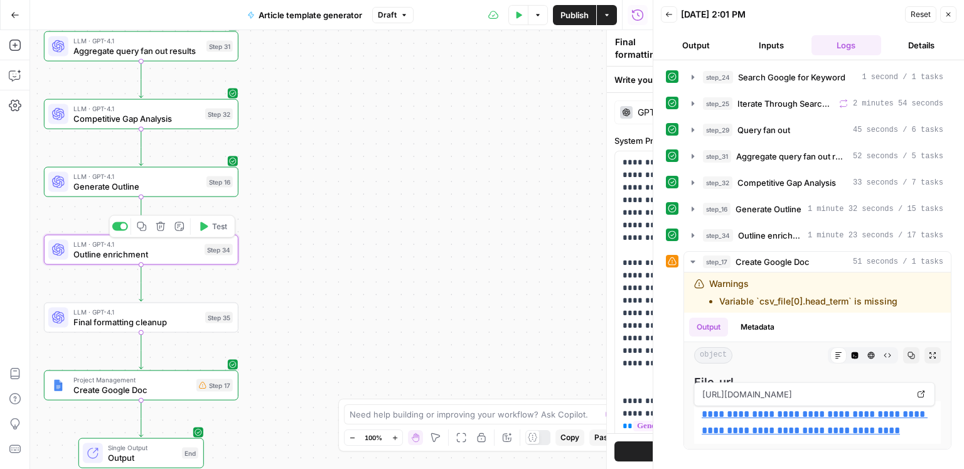
type textarea "Outline enrichment"
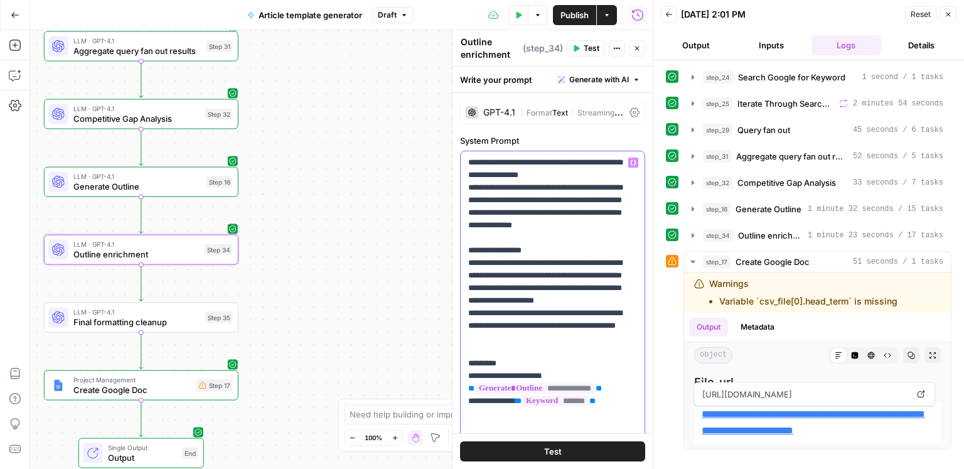
click at [558, 331] on p "**********" at bounding box center [552, 294] width 169 height 276
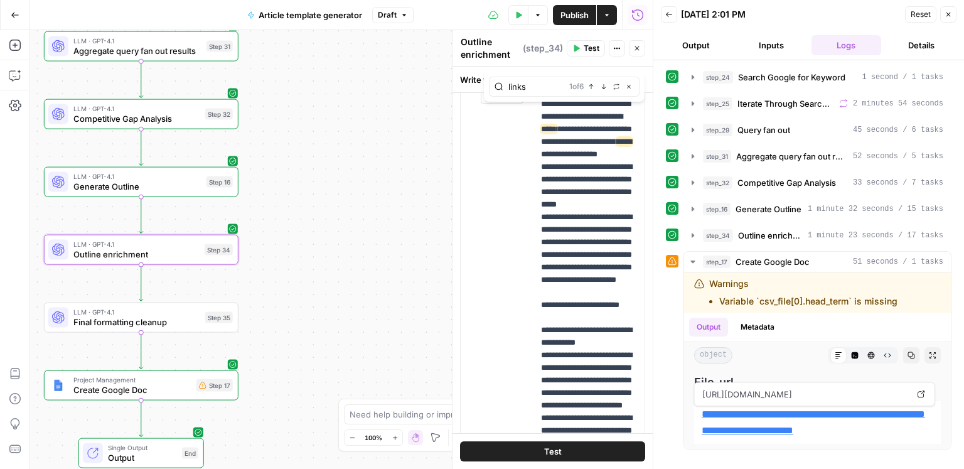
type input "links"
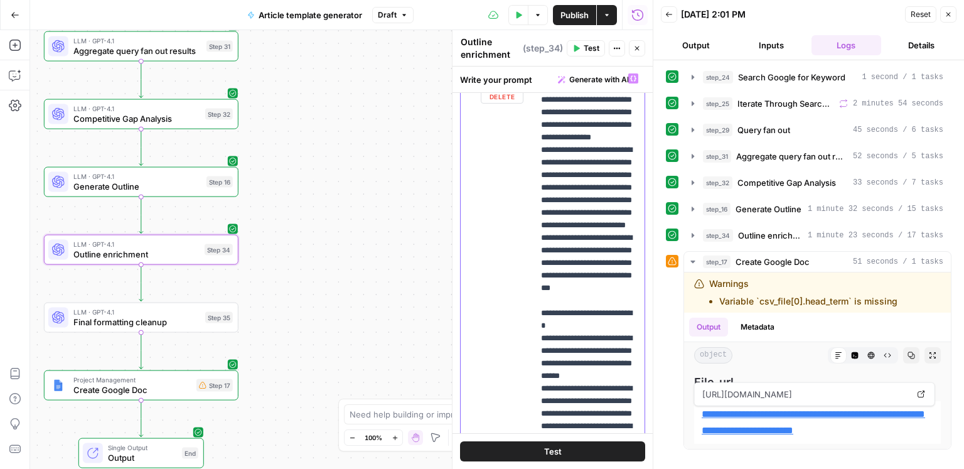
drag, startPoint x: 540, startPoint y: 152, endPoint x: 615, endPoint y: 314, distance: 177.7
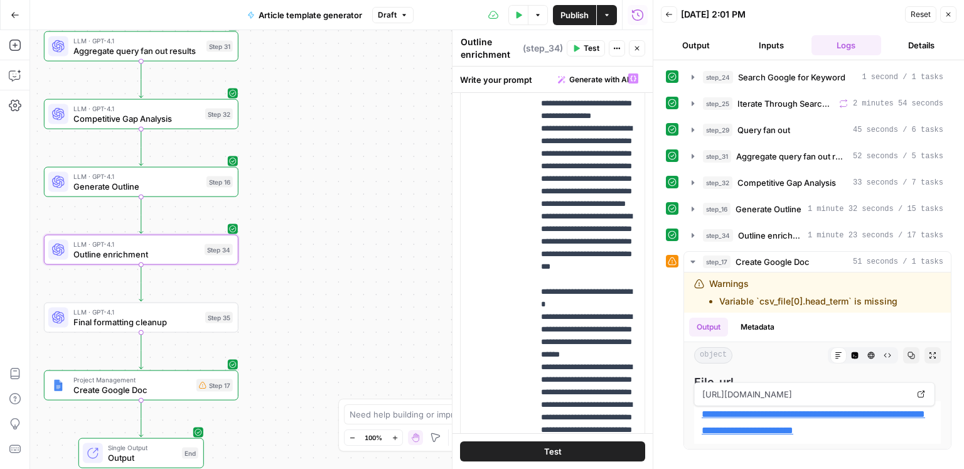
click at [589, 53] on span "Test" at bounding box center [592, 48] width 16 height 11
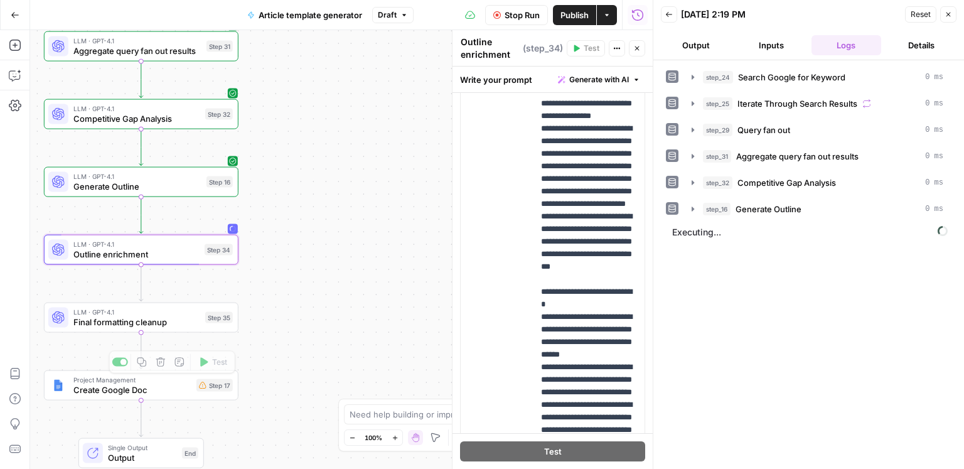
click at [178, 387] on span "Create Google Doc" at bounding box center [132, 389] width 118 height 13
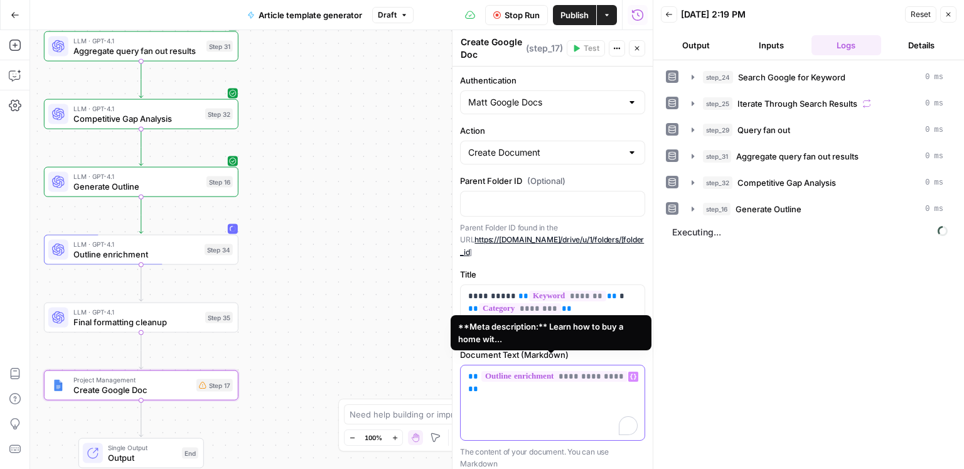
click at [594, 371] on span "**********" at bounding box center [554, 376] width 146 height 11
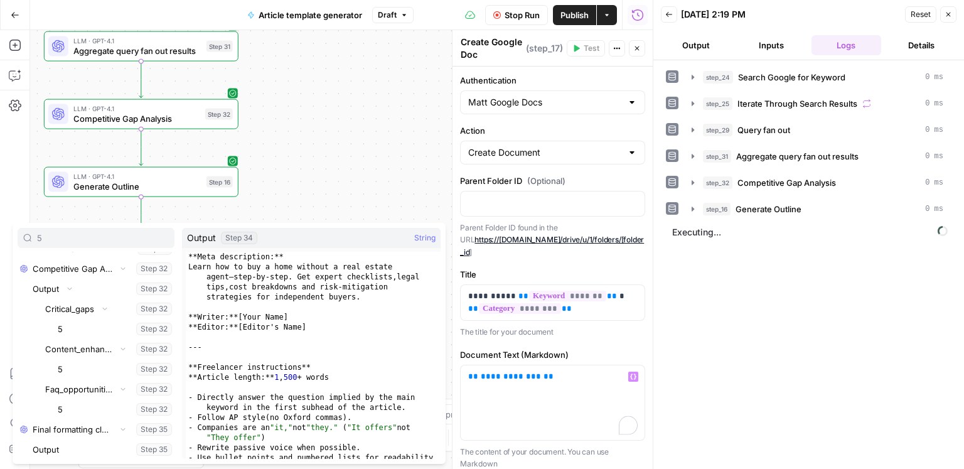
type input "5"
click at [501, 372] on span "**********" at bounding box center [511, 376] width 60 height 8
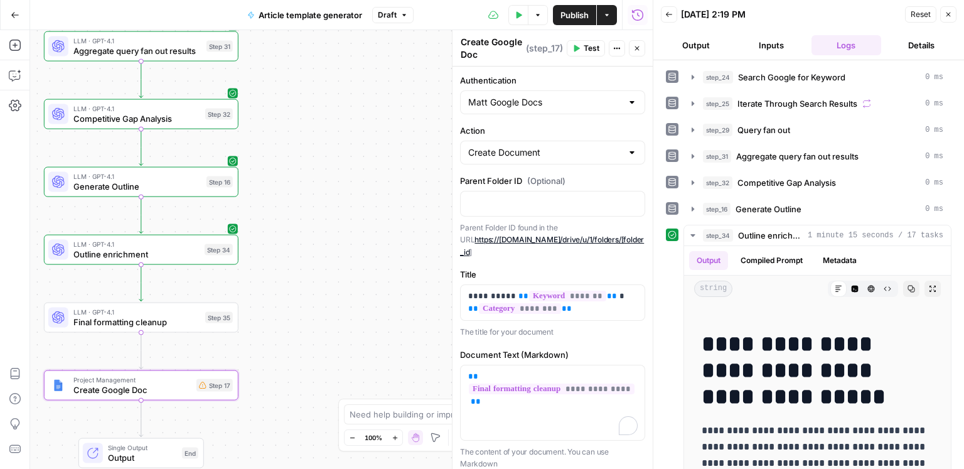
scroll to position [624, 0]
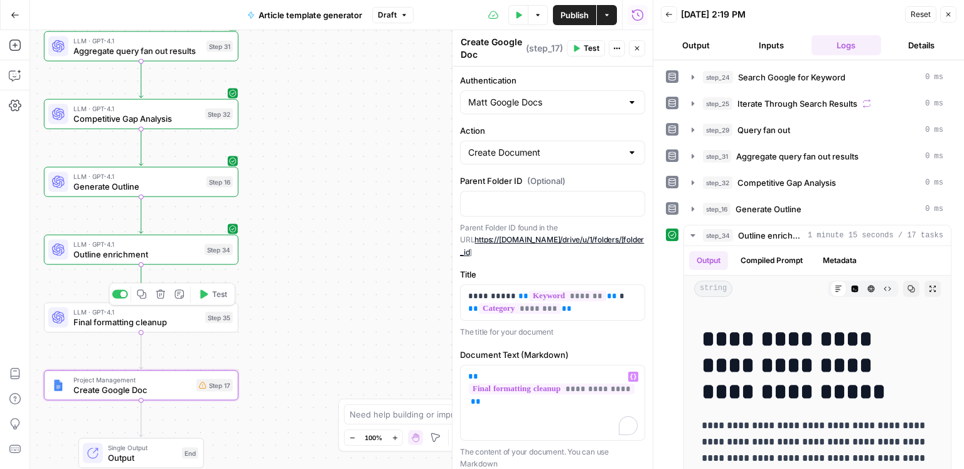
click at [215, 295] on span "Test" at bounding box center [219, 294] width 15 height 11
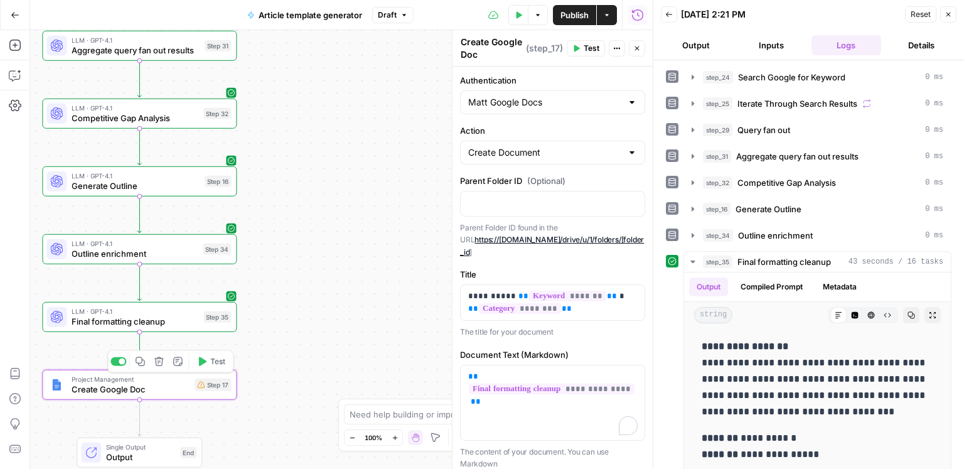
click at [222, 365] on span "Test" at bounding box center [217, 361] width 15 height 11
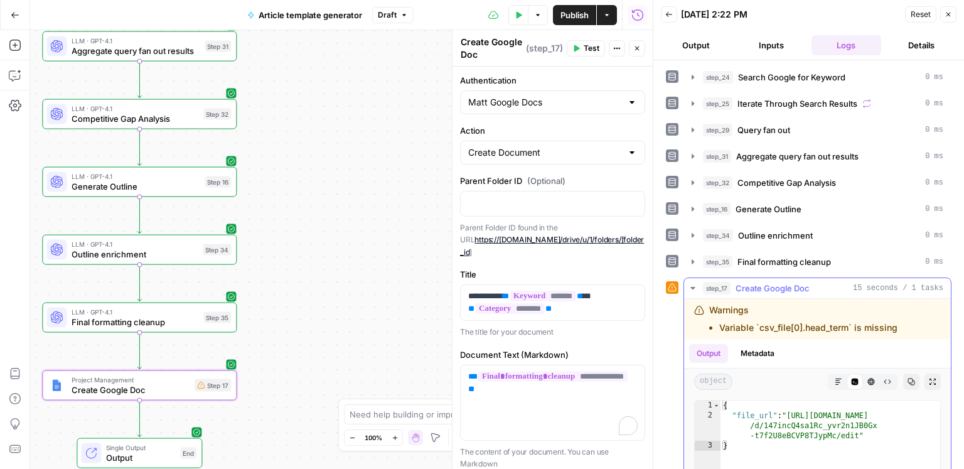
click at [844, 378] on button "Markdown" at bounding box center [838, 381] width 16 height 16
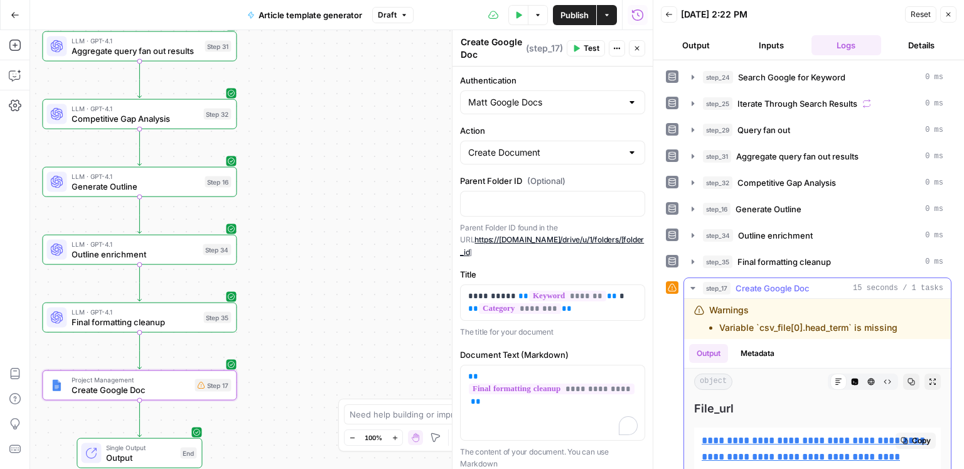
click at [809, 439] on link "**********" at bounding box center [814, 448] width 226 height 26
click at [109, 316] on span "Final formatting cleanup" at bounding box center [135, 322] width 127 height 13
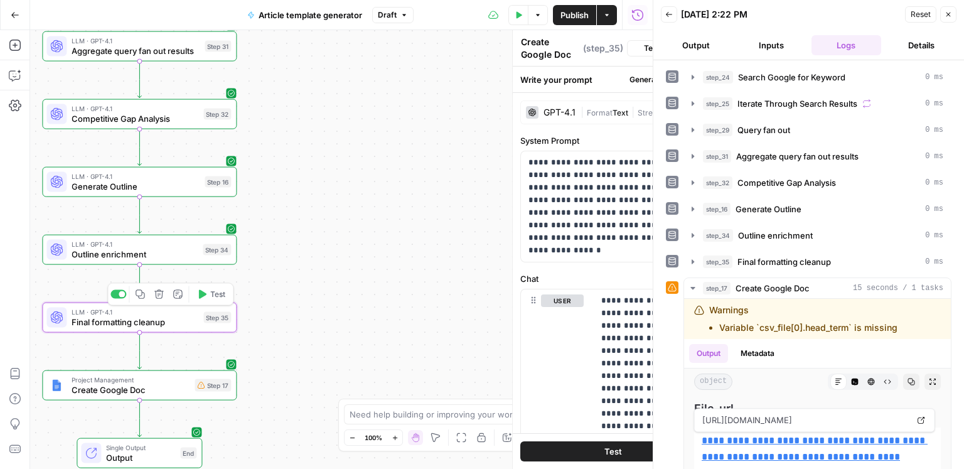
type textarea "Final formatting cleanup"
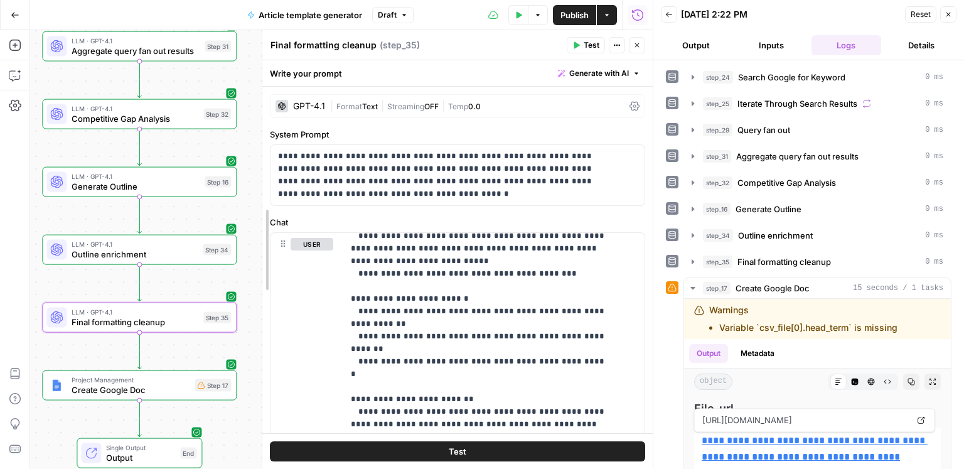
scroll to position [164, 0]
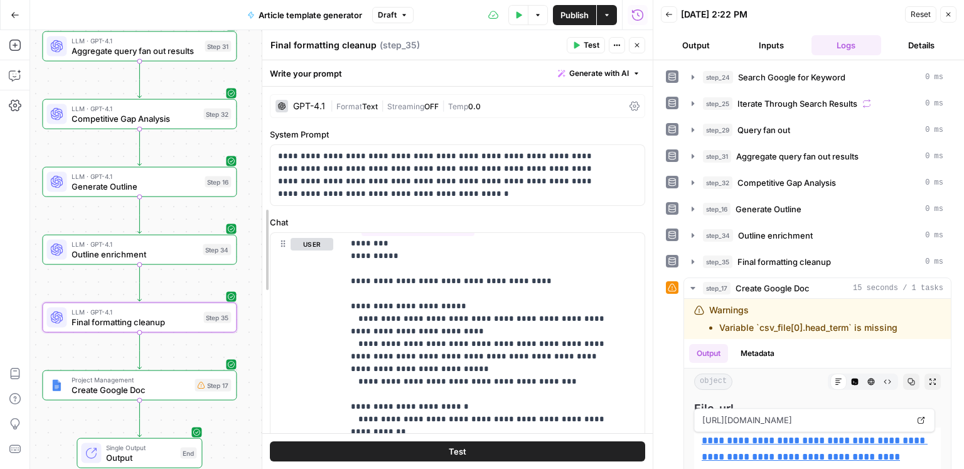
drag, startPoint x: 453, startPoint y: 284, endPoint x: 254, endPoint y: 268, distance: 199.6
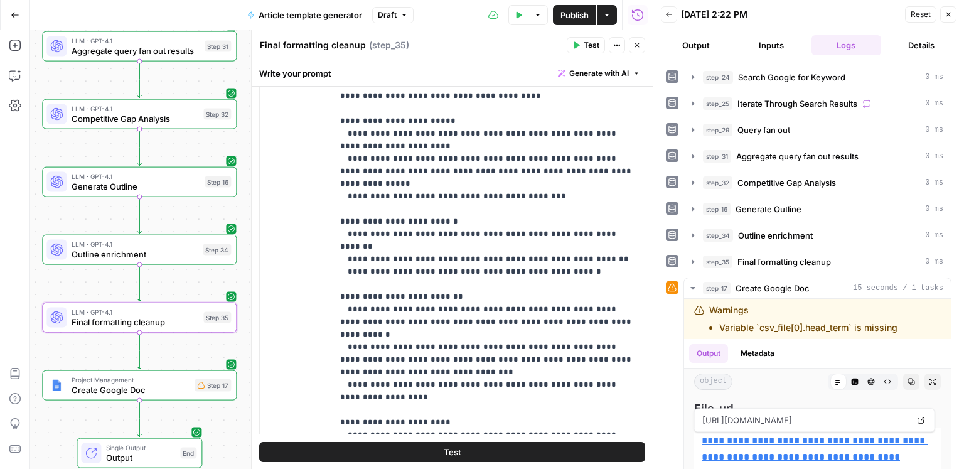
scroll to position [78, 0]
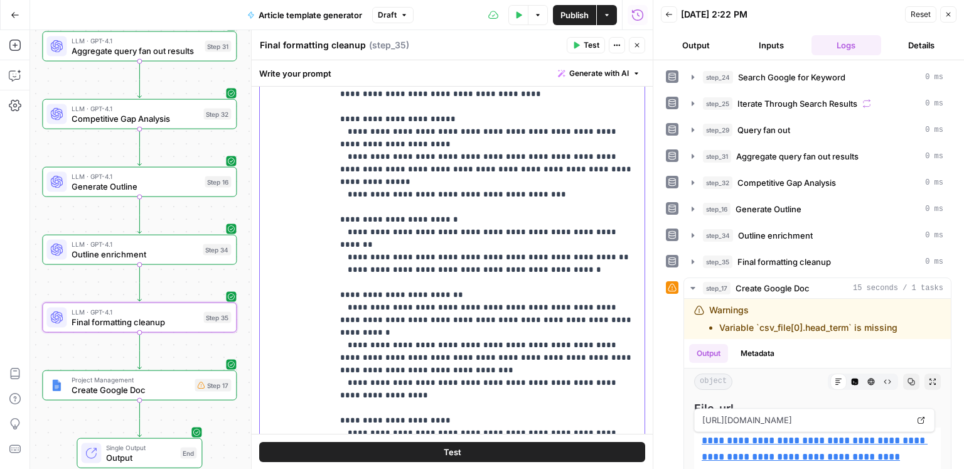
click at [541, 178] on p "**********" at bounding box center [488, 232] width 297 height 665
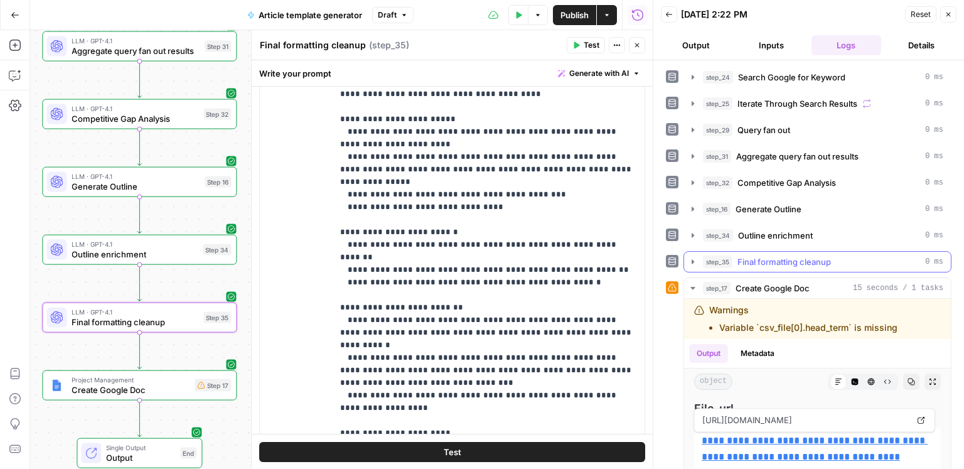
click at [822, 264] on span "Final formatting cleanup" at bounding box center [783, 261] width 93 height 13
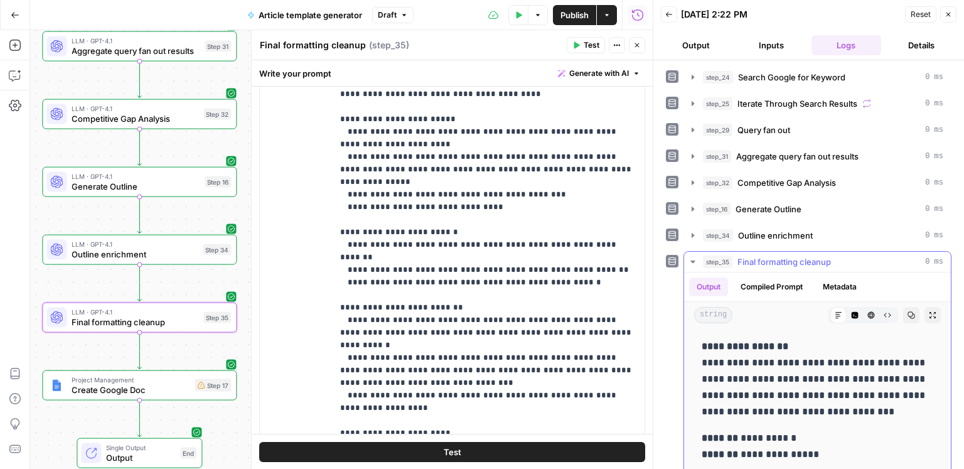
click at [754, 260] on span "Final formatting cleanup" at bounding box center [783, 261] width 93 height 13
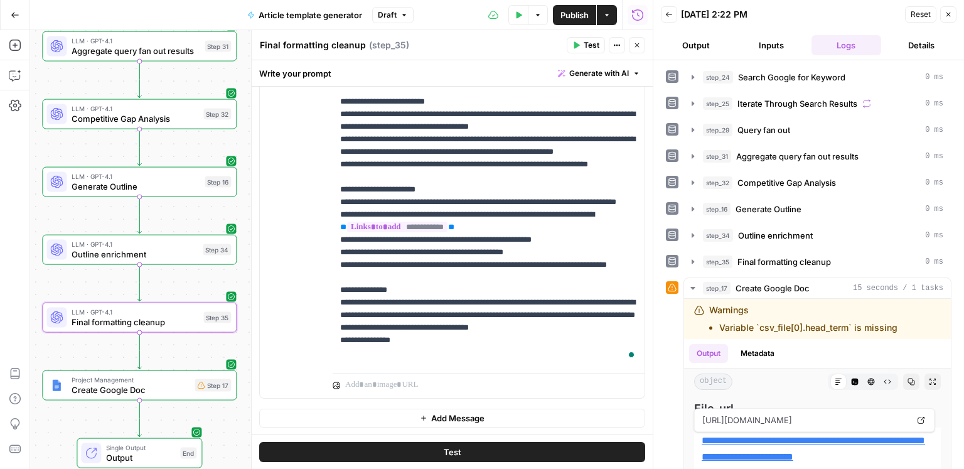
scroll to position [0, 0]
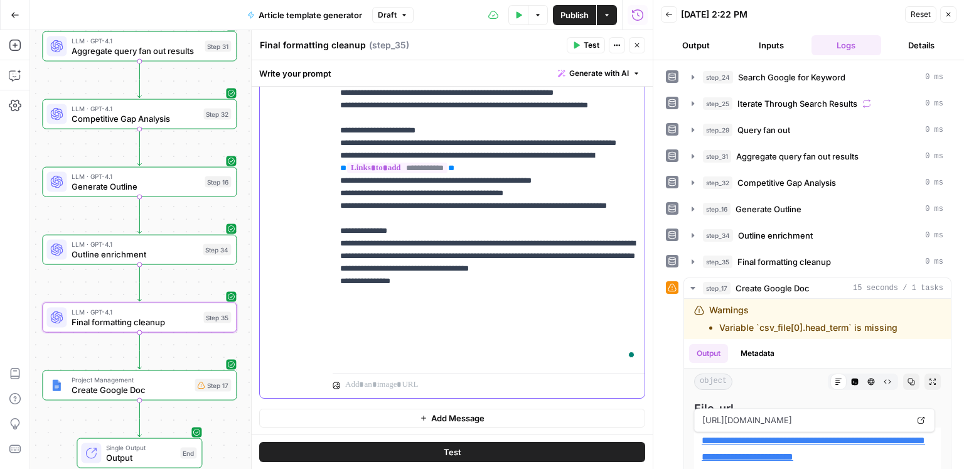
click at [441, 346] on p "**********" at bounding box center [488, 24] width 297 height 678
click at [446, 351] on p "**********" at bounding box center [488, 24] width 297 height 678
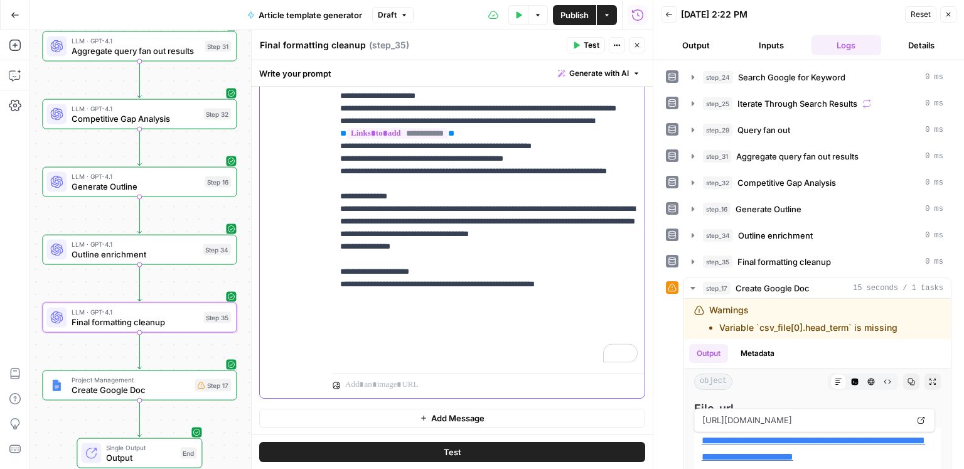
drag, startPoint x: 535, startPoint y: 171, endPoint x: 538, endPoint y: 160, distance: 11.1
click at [538, 160] on p "**********" at bounding box center [488, 8] width 297 height 715
click at [567, 359] on p "**********" at bounding box center [488, 8] width 297 height 715
click at [577, 360] on p "**********" at bounding box center [488, 15] width 297 height 728
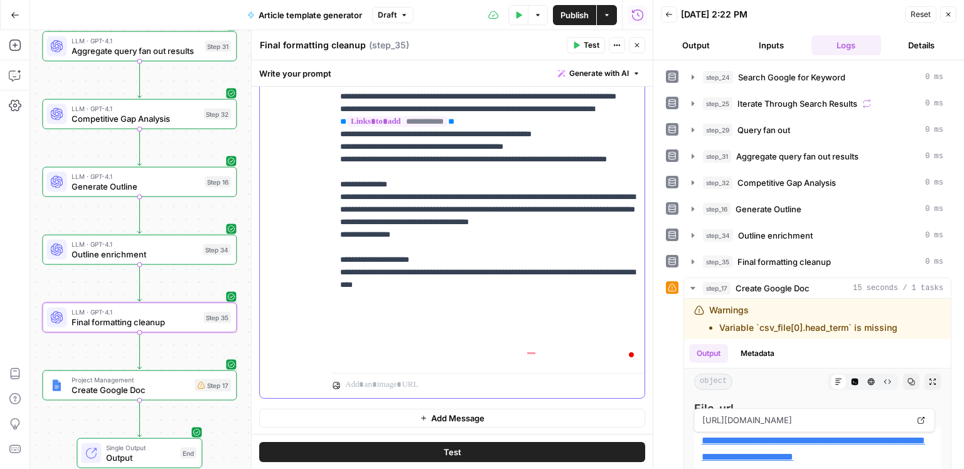
click at [576, 349] on p "**********" at bounding box center [488, 3] width 297 height 728
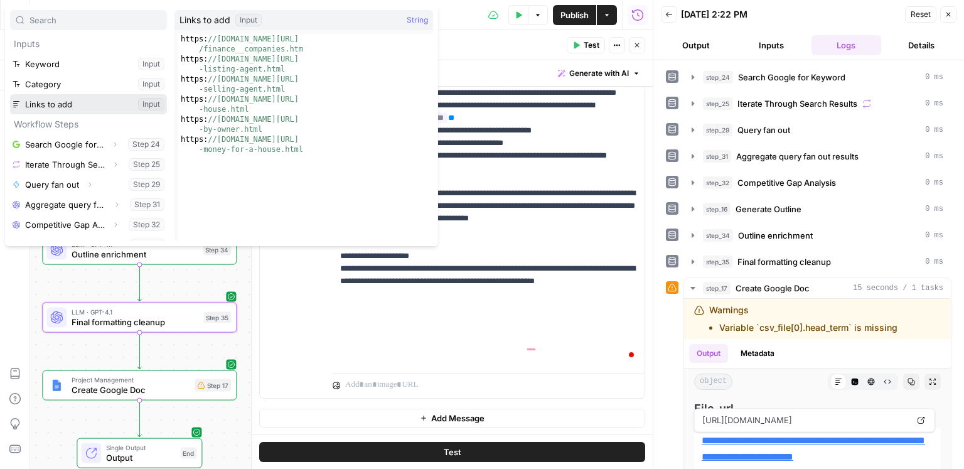
click at [118, 110] on button "Select variable Links to add" at bounding box center [88, 104] width 157 height 20
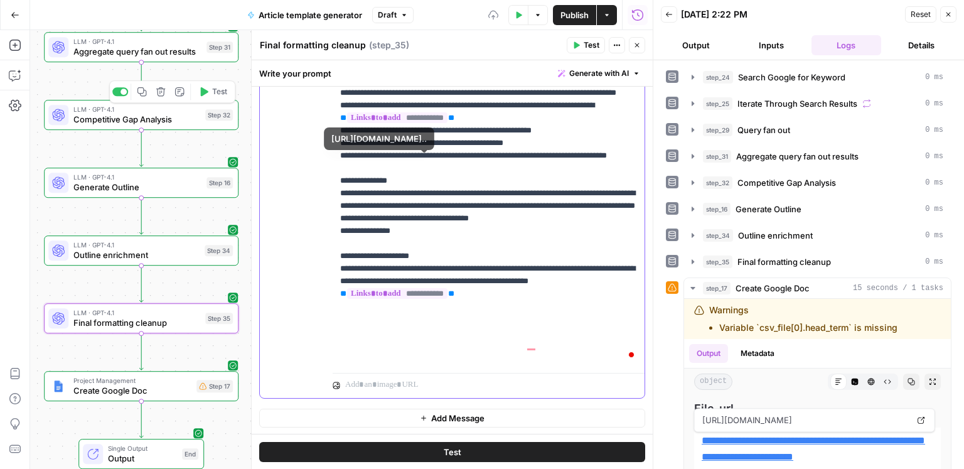
scroll to position [239, 0]
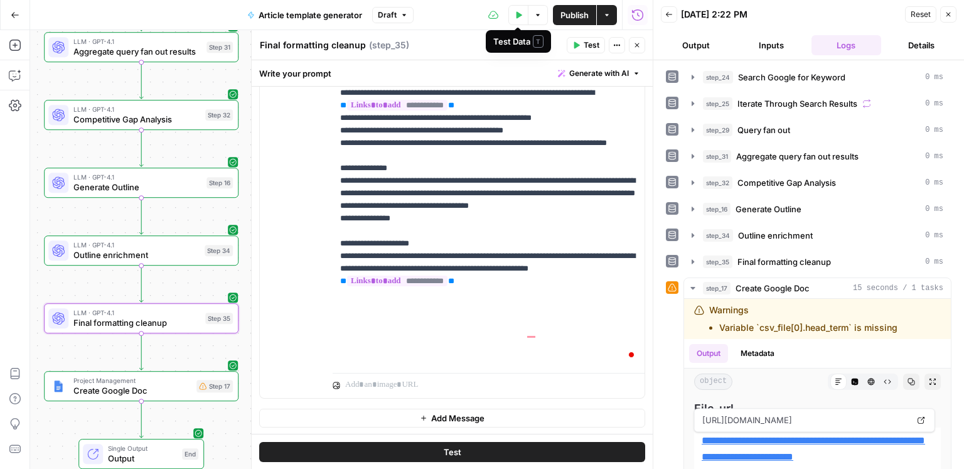
click at [520, 20] on button "Test Data" at bounding box center [518, 15] width 20 height 20
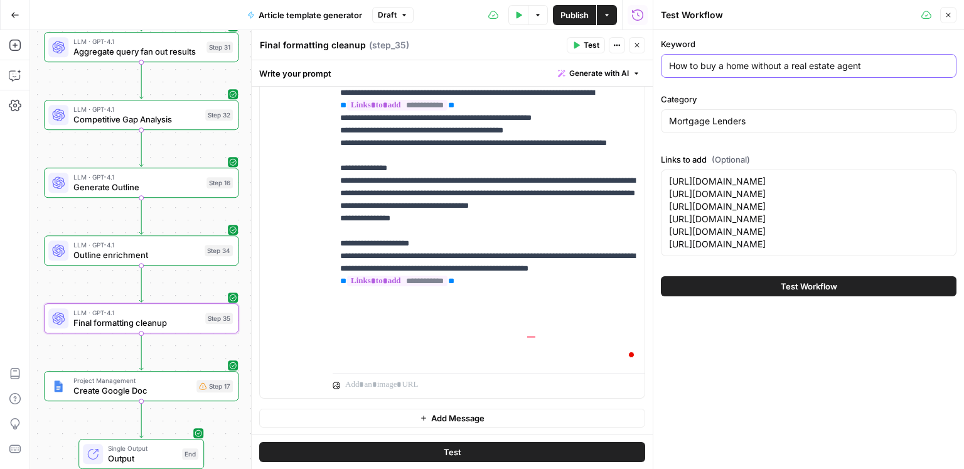
click at [725, 70] on input "How to buy a home without a real estate agent" at bounding box center [808, 66] width 279 height 13
paste input "Types of mortgage frauds"
type input "Types of mortgage frauds"
click at [769, 250] on textarea "https://www.consumeraffairs.com/finance/finance__companies.htm https://www.cons…" at bounding box center [808, 212] width 279 height 75
paste textarea "reverse-mortgage-scams.html https://www.consumeraffairs.com/finance/how-to-avoi…"
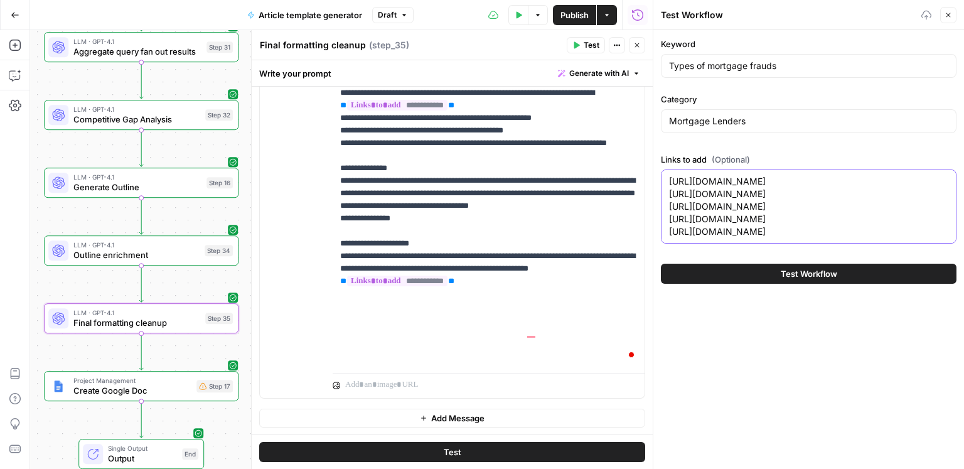
type textarea "https://www.consumeraffairs.com/finance/finance__companies.htm https://www.cons…"
click at [792, 280] on span "Test Workflow" at bounding box center [809, 273] width 56 height 13
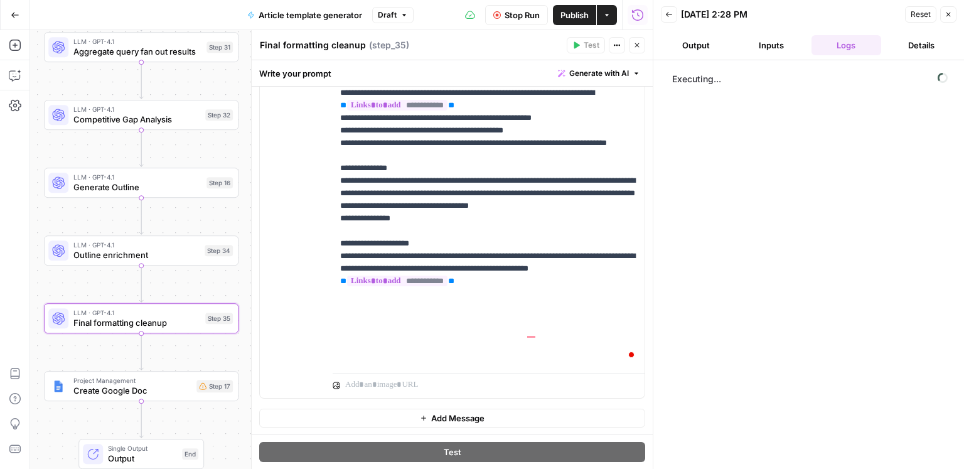
click at [676, 16] on div "Back 10/15/25 at 2:28 PM Reset Close" at bounding box center [809, 14] width 296 height 19
click at [672, 17] on icon "button" at bounding box center [669, 15] width 8 height 8
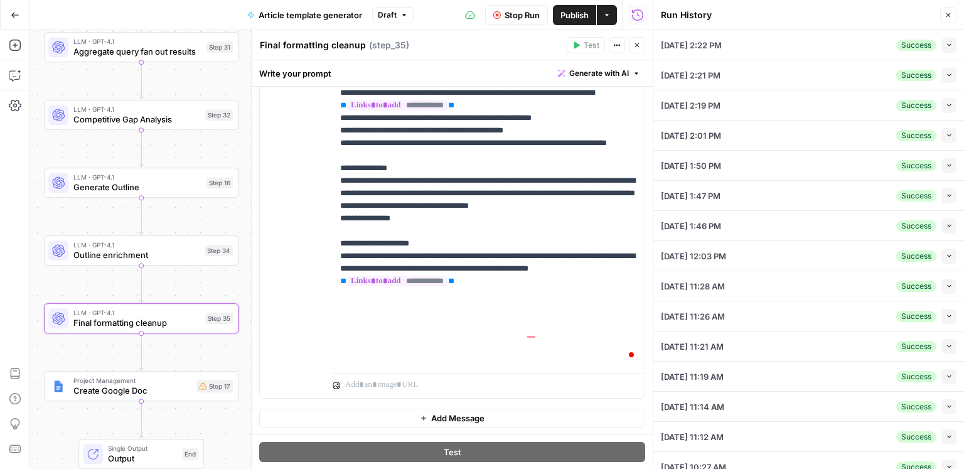
click at [946, 41] on icon "button" at bounding box center [949, 44] width 7 height 7
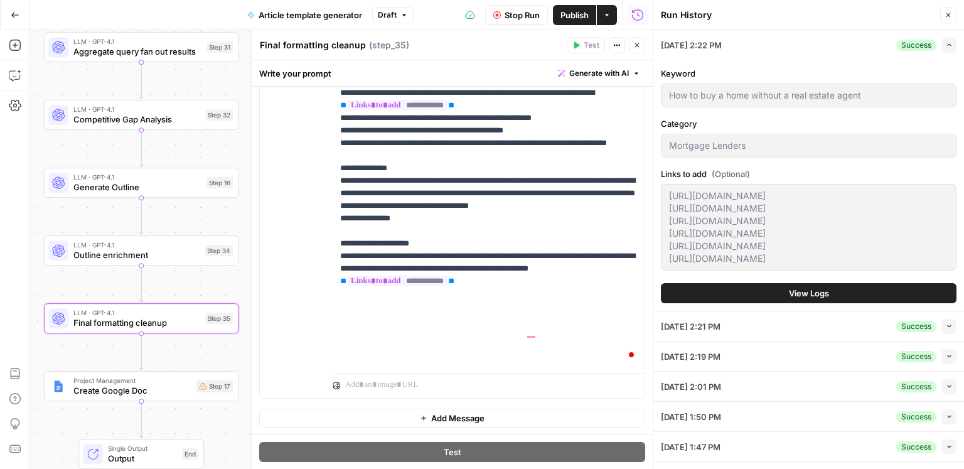
click at [818, 299] on span "View Logs" at bounding box center [809, 293] width 40 height 13
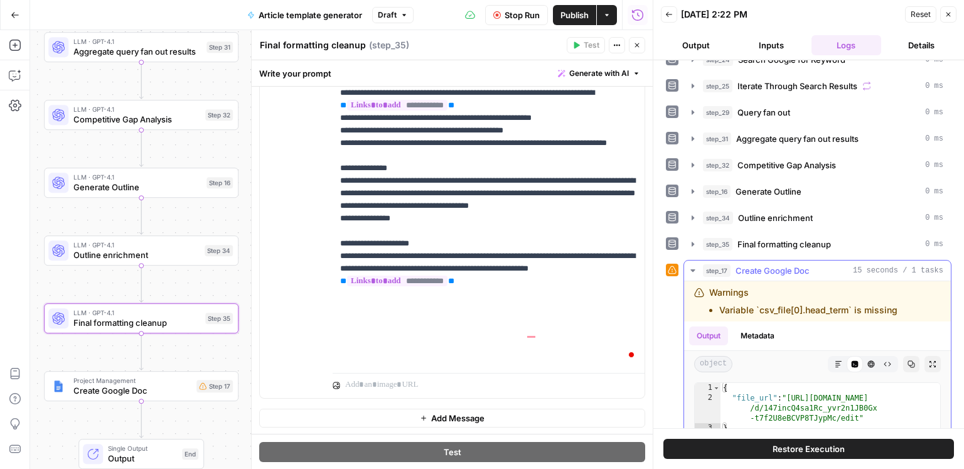
scroll to position [18, 0]
click at [784, 213] on span "Outline enrichment" at bounding box center [775, 217] width 75 height 13
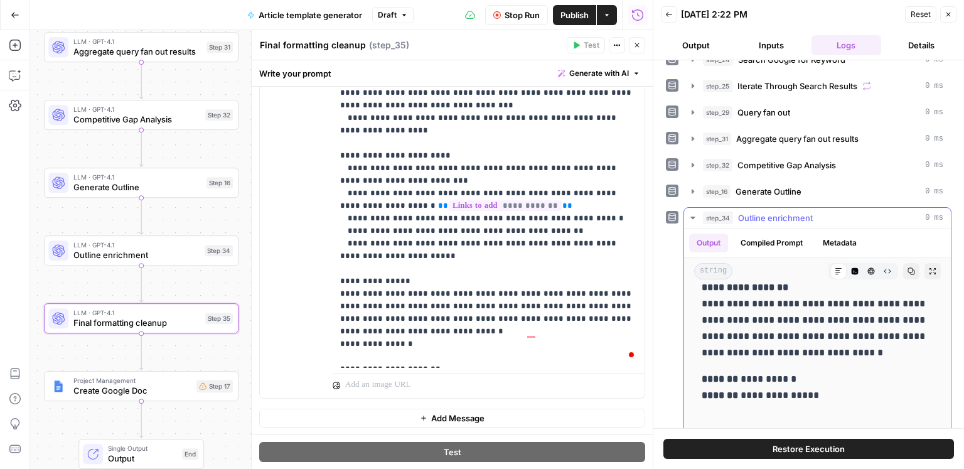
scroll to position [65, 0]
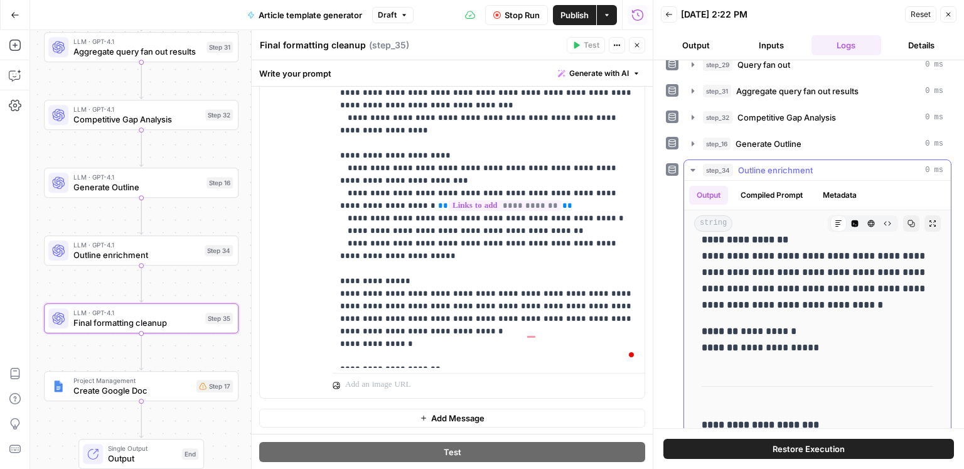
click at [772, 168] on span "Outline enrichment" at bounding box center [775, 170] width 75 height 13
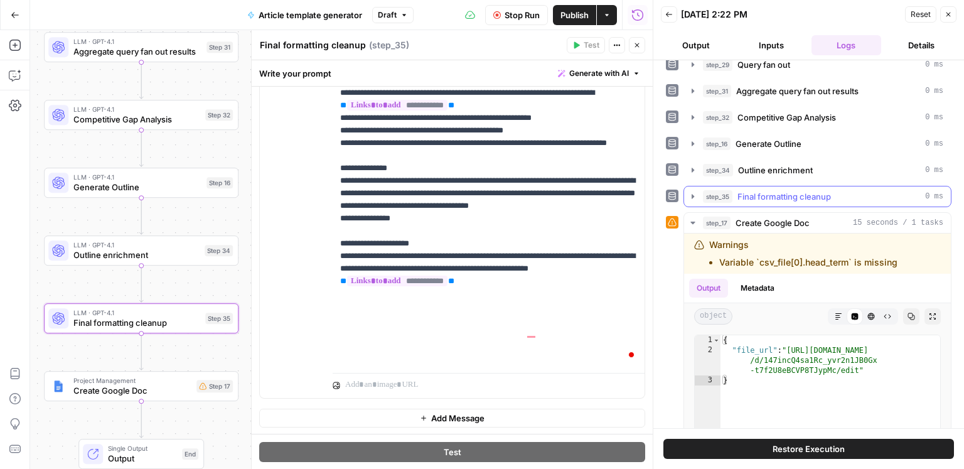
click at [776, 193] on span "Final formatting cleanup" at bounding box center [783, 196] width 93 height 13
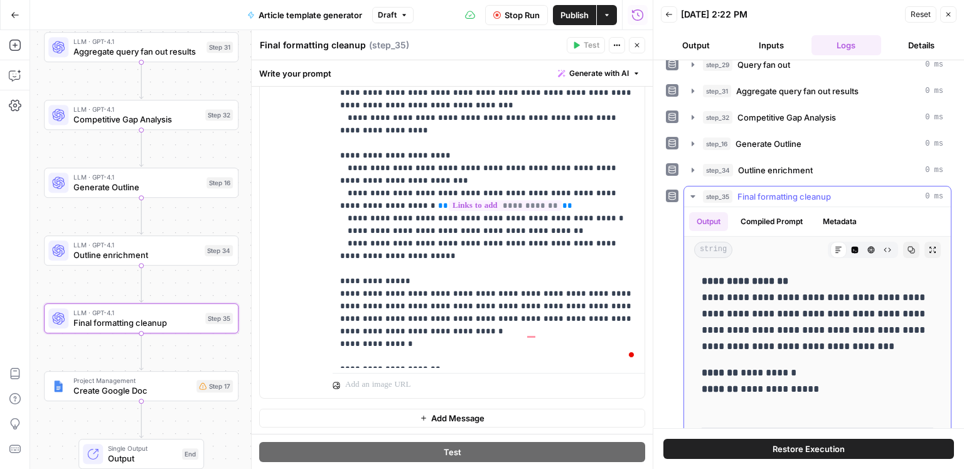
click at [760, 196] on span "Final formatting cleanup" at bounding box center [783, 196] width 93 height 13
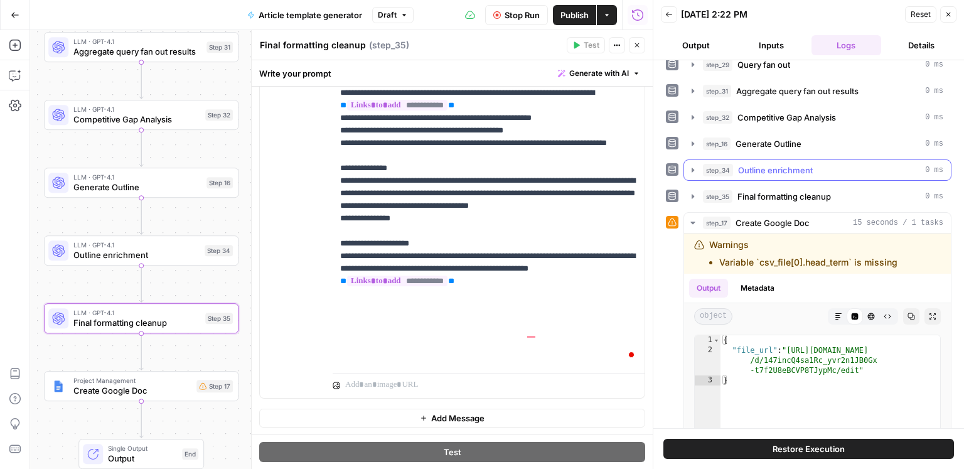
click at [772, 170] on span "Outline enrichment" at bounding box center [775, 170] width 75 height 13
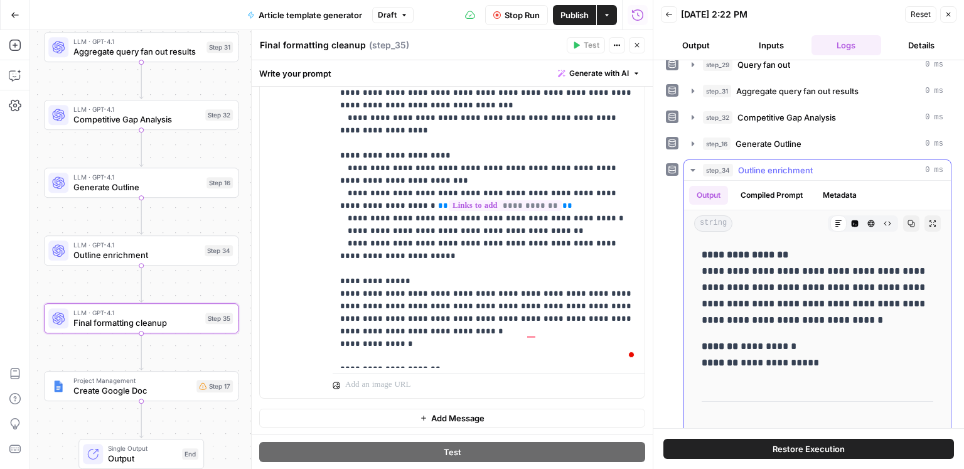
click at [772, 170] on span "Outline enrichment" at bounding box center [775, 170] width 75 height 13
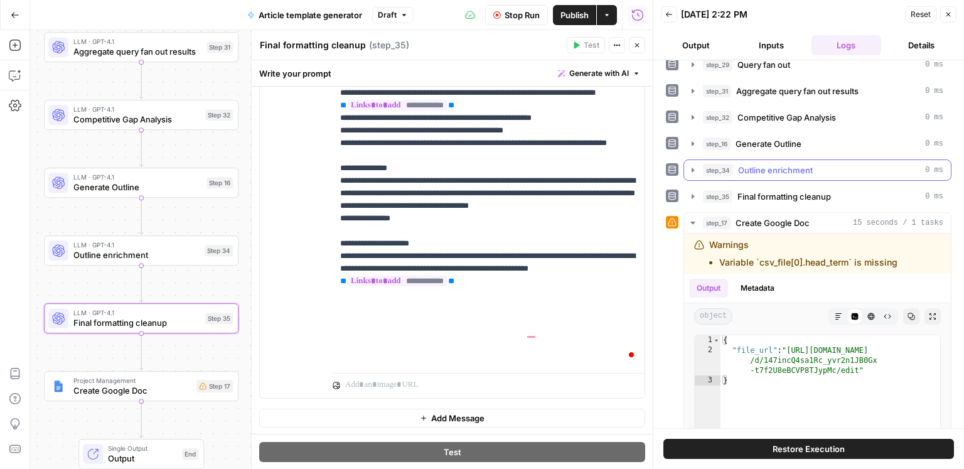
click at [772, 170] on span "Outline enrichment" at bounding box center [775, 170] width 75 height 13
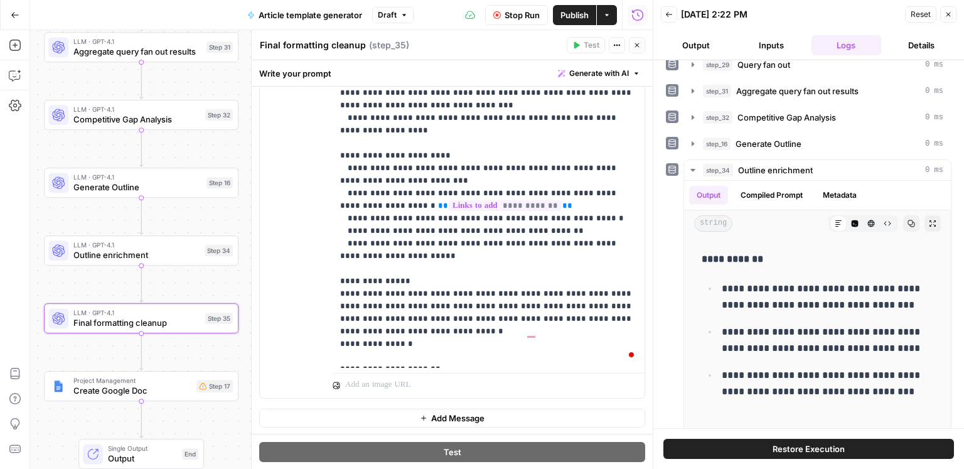
scroll to position [866, 0]
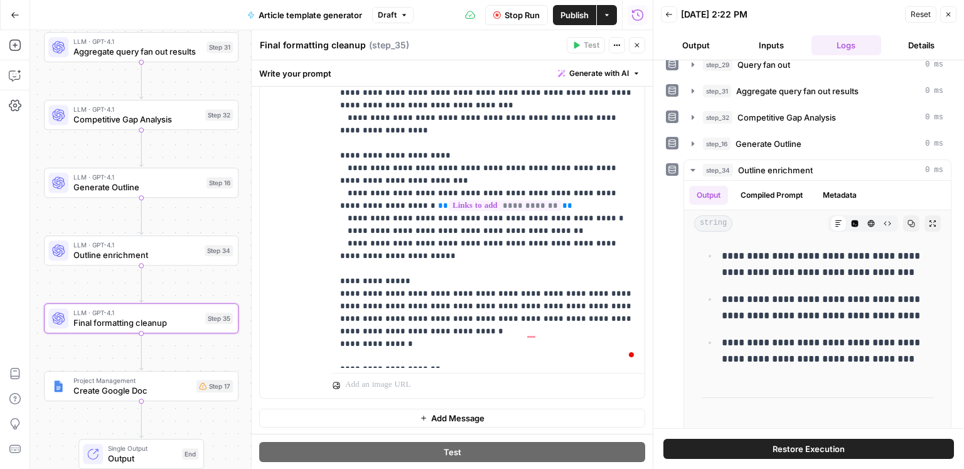
click at [637, 41] on icon "button" at bounding box center [637, 45] width 8 height 8
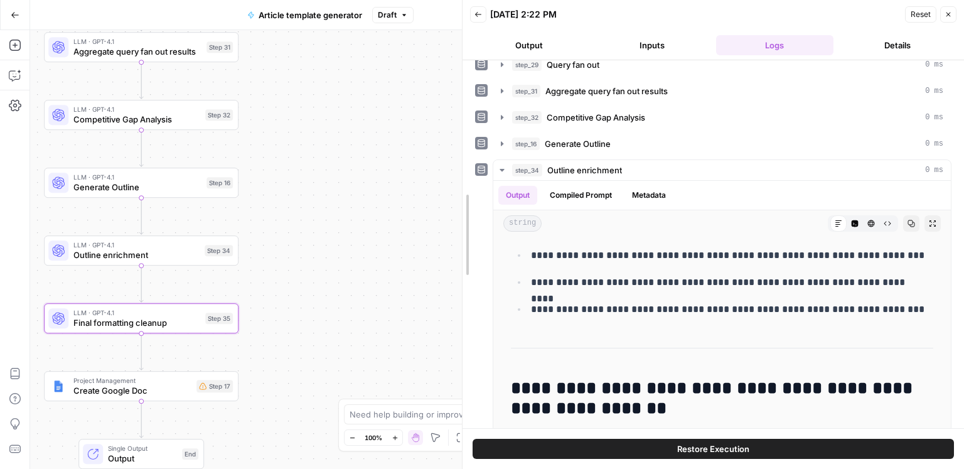
drag, startPoint x: 519, startPoint y: 194, endPoint x: 438, endPoint y: 192, distance: 81.0
click at [438, 192] on body "ConsumerAffairs New Home Browse Insights Opportunities Your Data Recent Grids P…" at bounding box center [482, 234] width 964 height 469
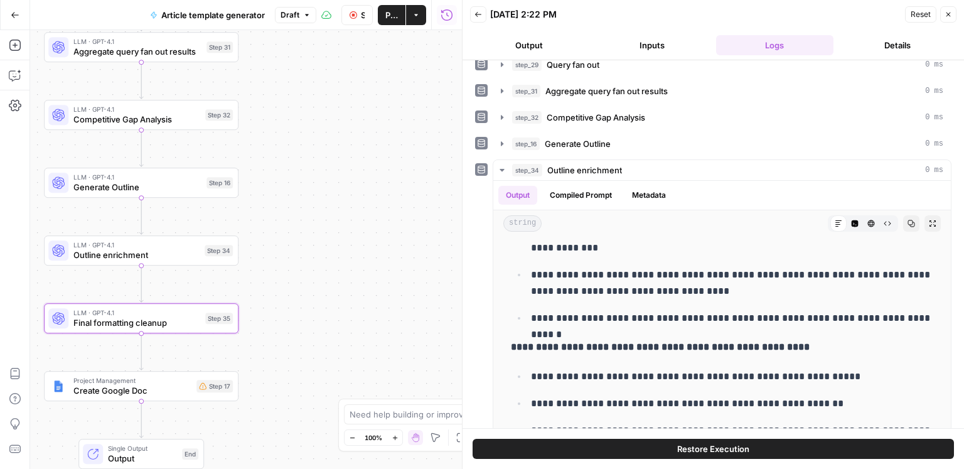
scroll to position [1384, 0]
click at [475, 14] on icon "button" at bounding box center [478, 14] width 6 height 5
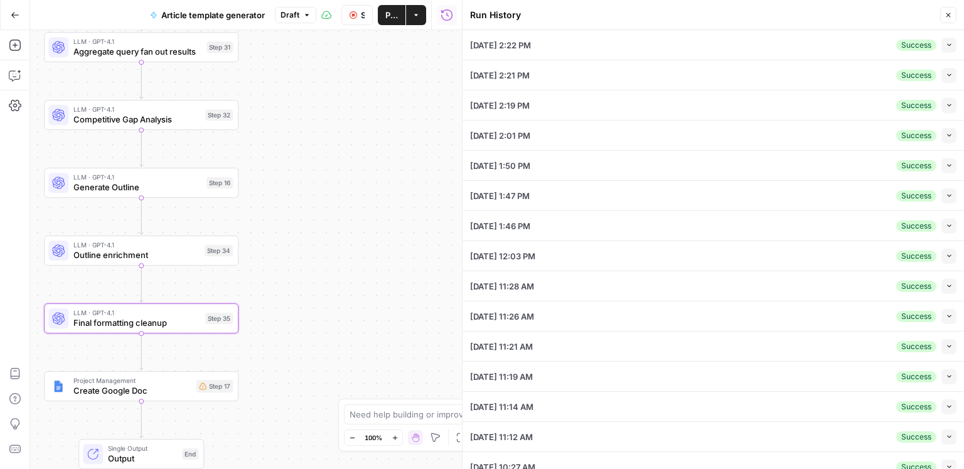
click at [946, 18] on icon "button" at bounding box center [948, 15] width 8 height 8
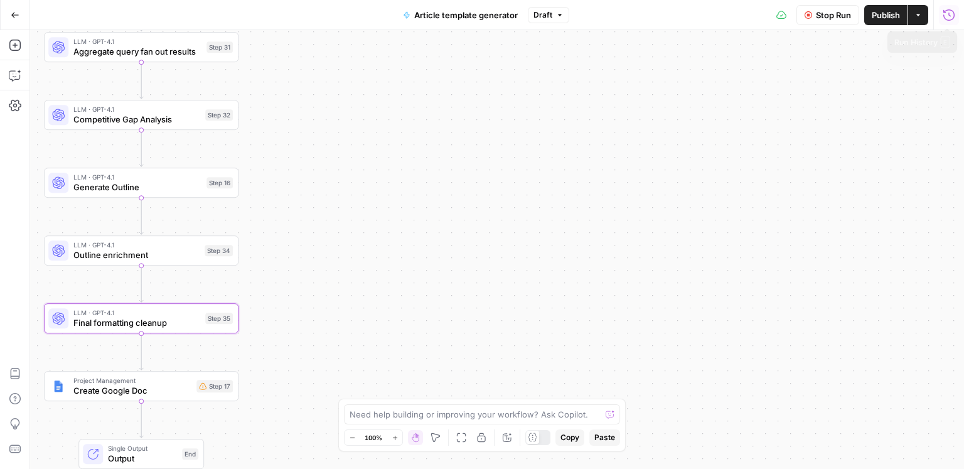
click at [945, 18] on icon "button" at bounding box center [948, 14] width 11 height 11
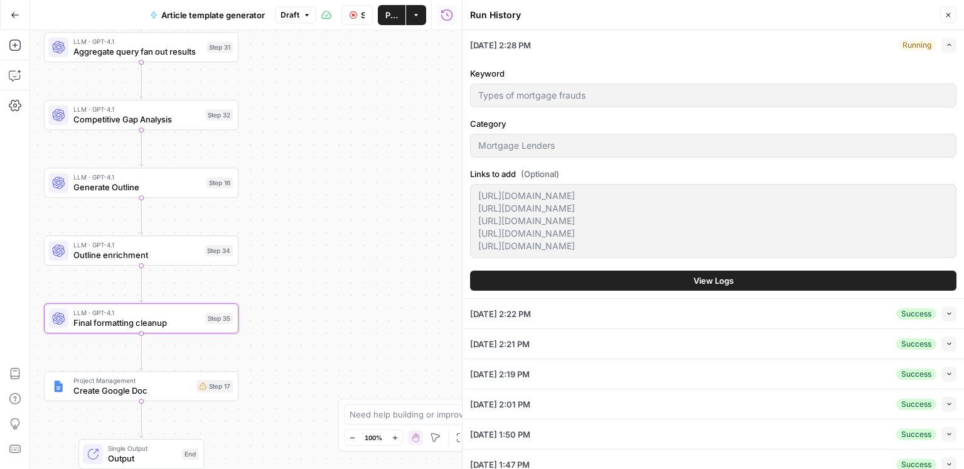
click at [798, 279] on button "View Logs" at bounding box center [713, 280] width 486 height 20
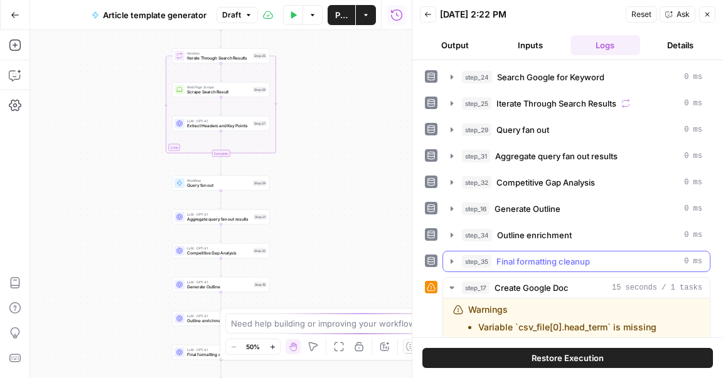
click at [526, 256] on span "Final formatting cleanup" at bounding box center [542, 261] width 93 height 13
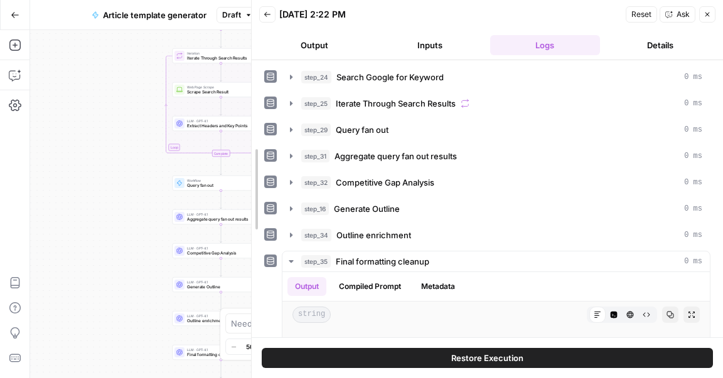
drag, startPoint x: 418, startPoint y: 247, endPoint x: 398, endPoint y: 240, distance: 20.6
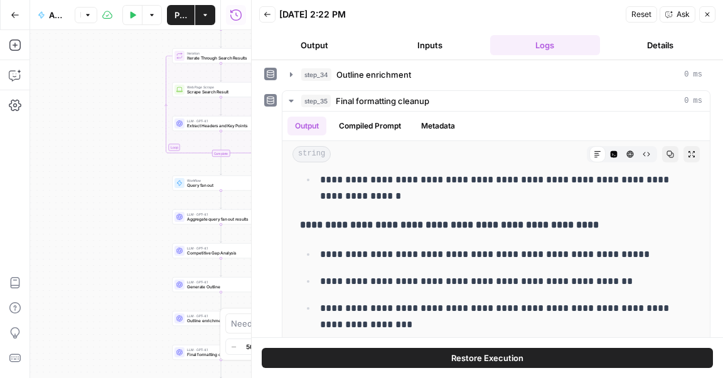
scroll to position [1529, 0]
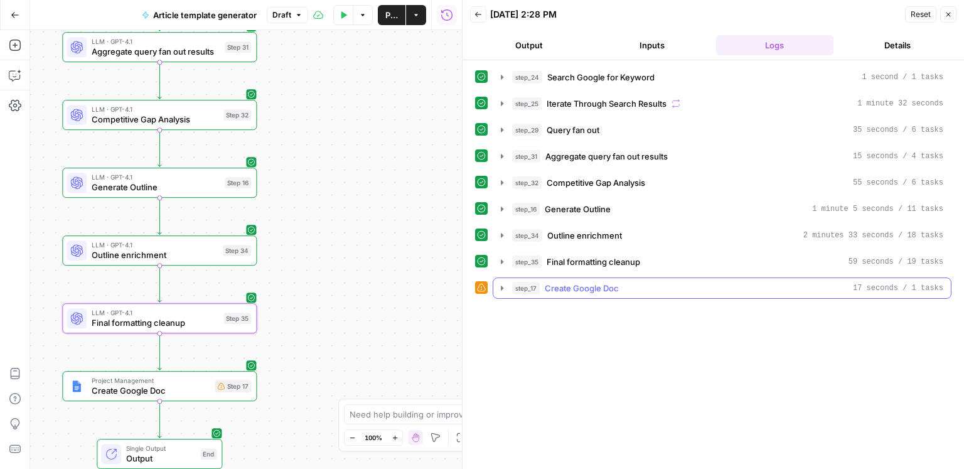
click at [746, 287] on div "step_17 Create Google Doc 17 seconds / 1 tasks" at bounding box center [727, 288] width 431 height 13
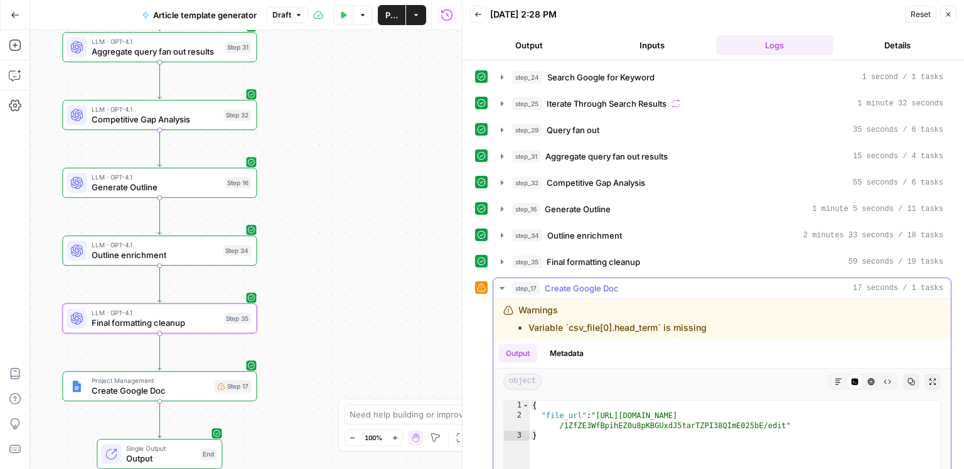
click at [838, 378] on icon "button" at bounding box center [839, 382] width 8 height 8
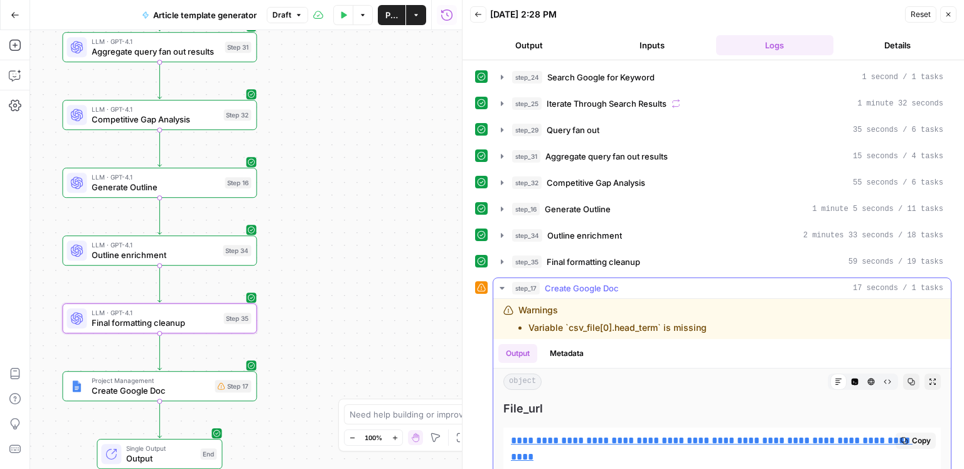
click at [641, 431] on div "https://docs.google.com/document/d/1ZfZE3WfBpihEZ0u8pKBGUxdJ5tarTZPI38QImE025bE…" at bounding box center [623, 420] width 241 height 24
click at [638, 435] on link "**********" at bounding box center [712, 448] width 402 height 26
click at [656, 240] on button "step_34 Outline enrichment 2 minutes 33 seconds / 18 tasks" at bounding box center [721, 235] width 457 height 20
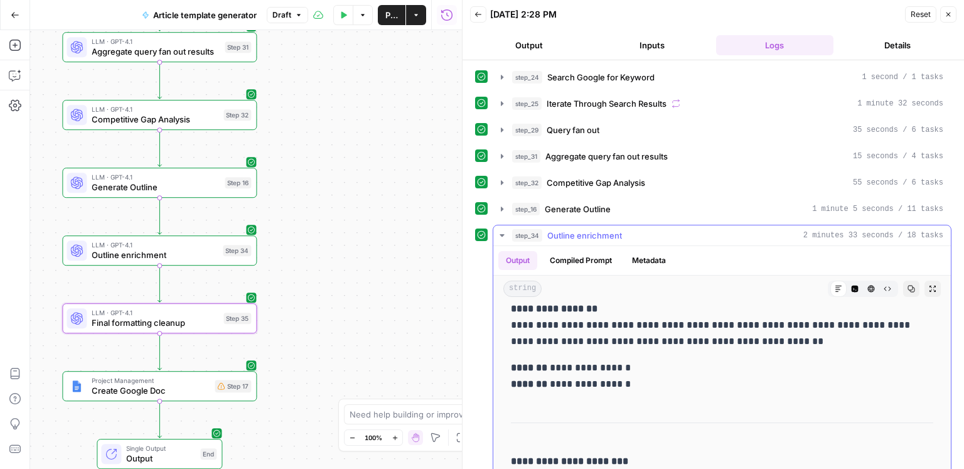
scroll to position [5, 0]
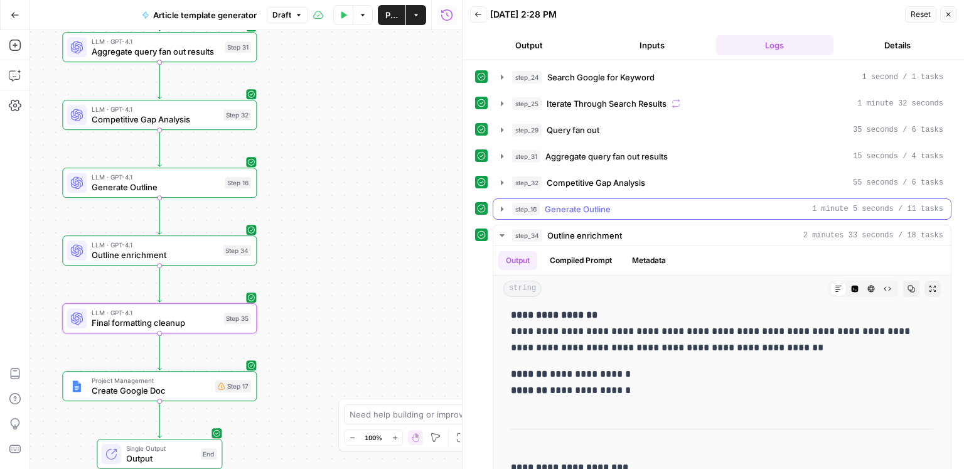
click at [600, 213] on span "Generate Outline" at bounding box center [578, 209] width 66 height 13
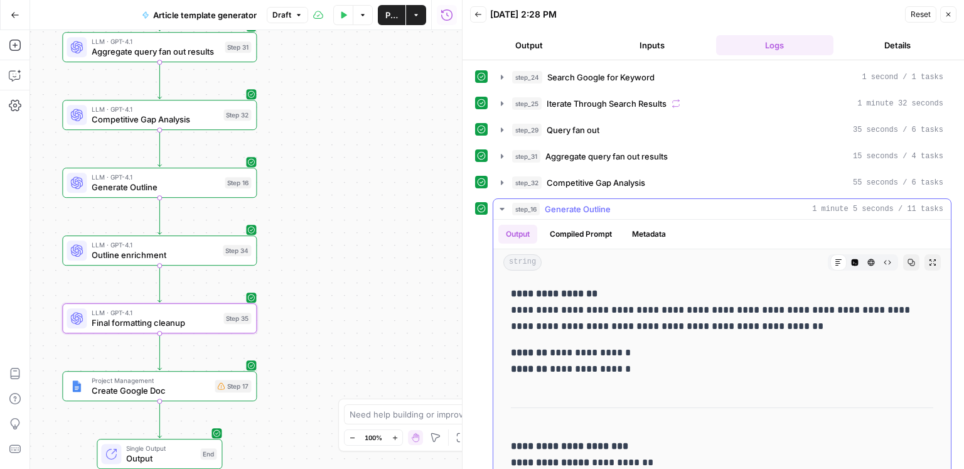
click at [607, 210] on span "Generate Outline" at bounding box center [578, 209] width 66 height 13
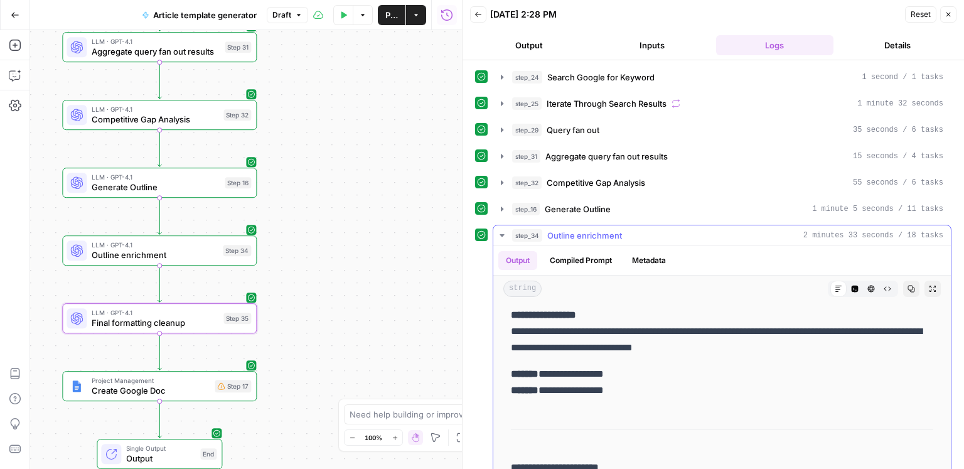
click at [573, 229] on span "Outline enrichment" at bounding box center [584, 235] width 75 height 13
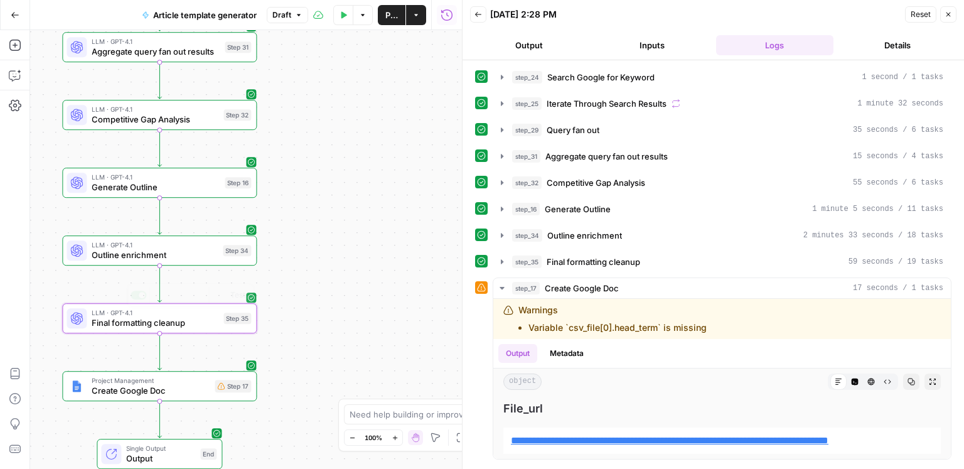
click at [194, 321] on span "Final formatting cleanup" at bounding box center [155, 322] width 127 height 13
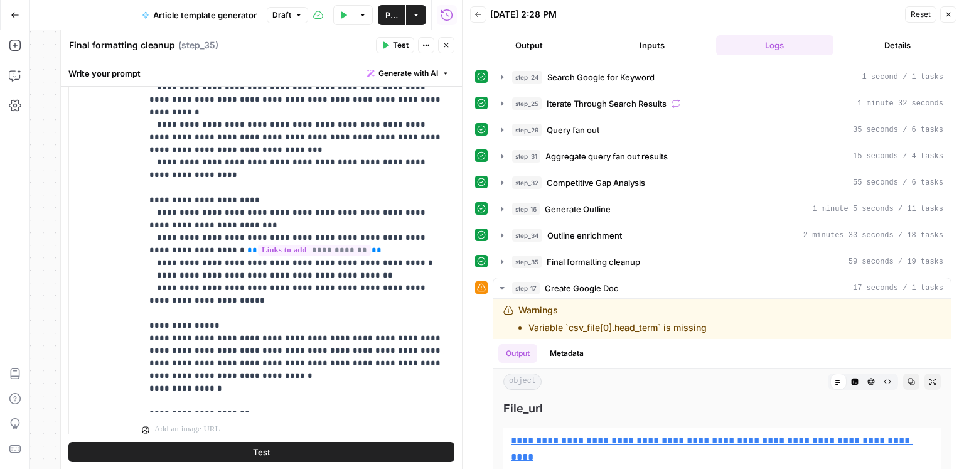
scroll to position [374, 0]
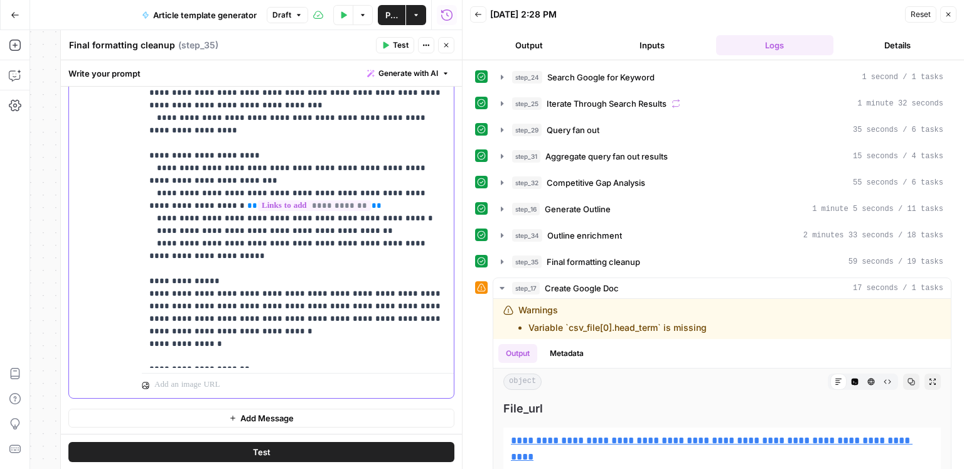
drag, startPoint x: 270, startPoint y: 328, endPoint x: 265, endPoint y: 296, distance: 32.5
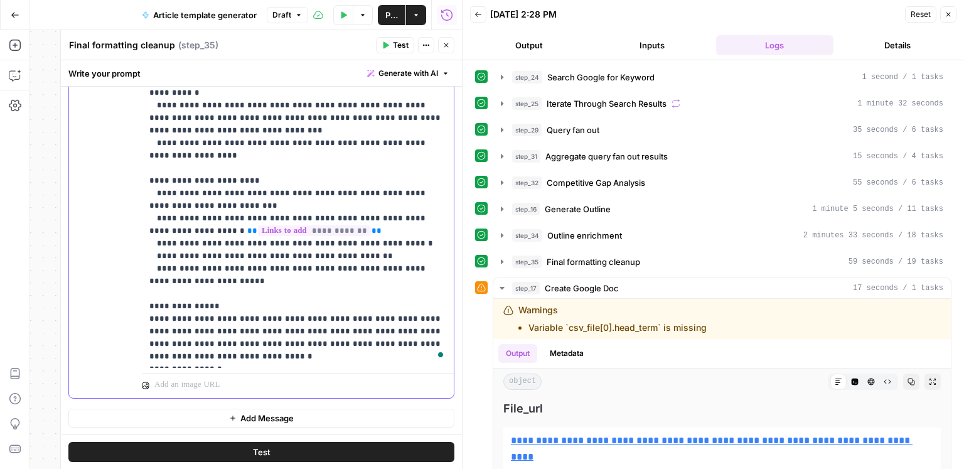
scroll to position [239, 0]
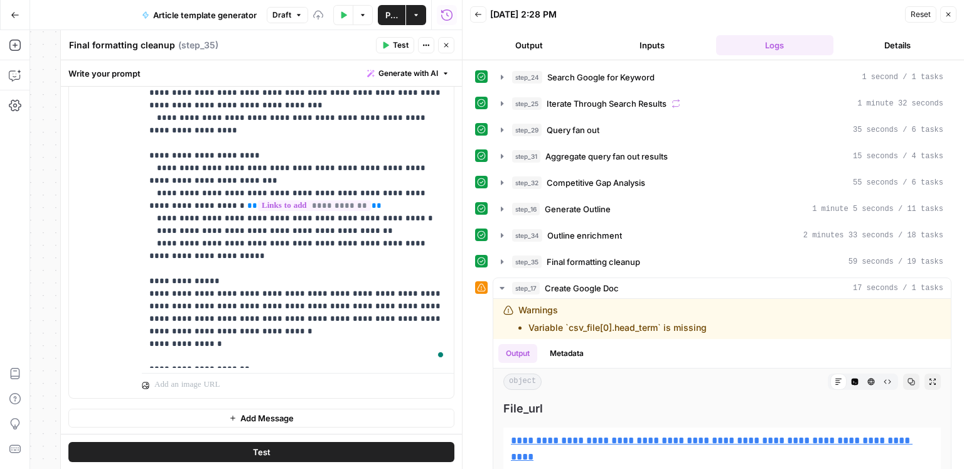
click at [323, 368] on div at bounding box center [298, 383] width 312 height 30
drag, startPoint x: 302, startPoint y: 356, endPoint x: 149, endPoint y: 312, distance: 159.7
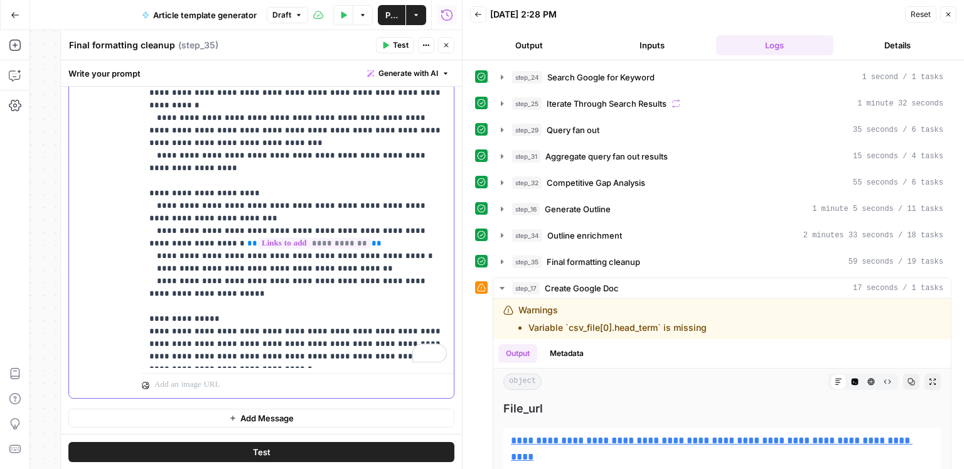
scroll to position [176, 0]
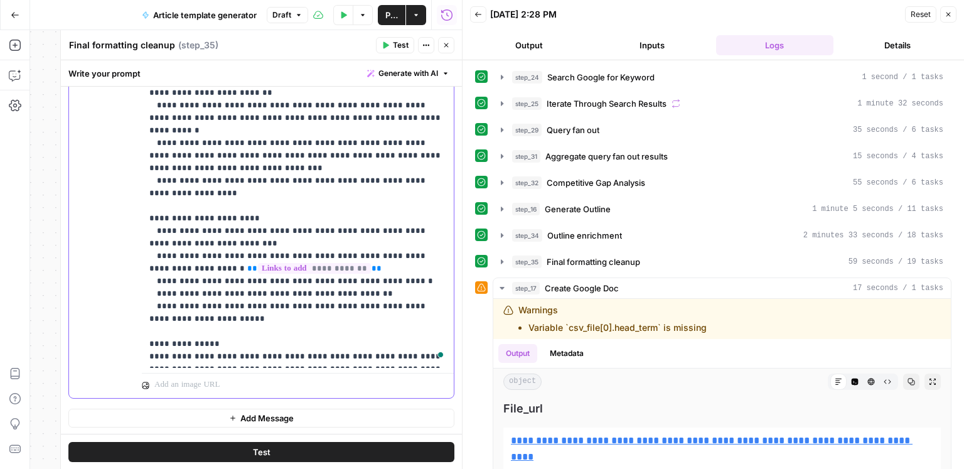
click at [177, 291] on p "**********" at bounding box center [297, 24] width 297 height 678
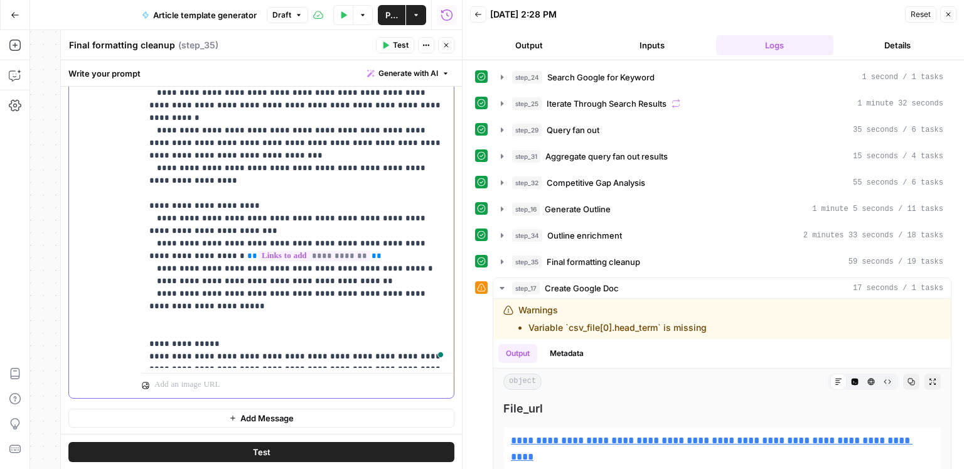
paste div "To enrich screen reader interactions, please activate Accessibility in Grammarl…"
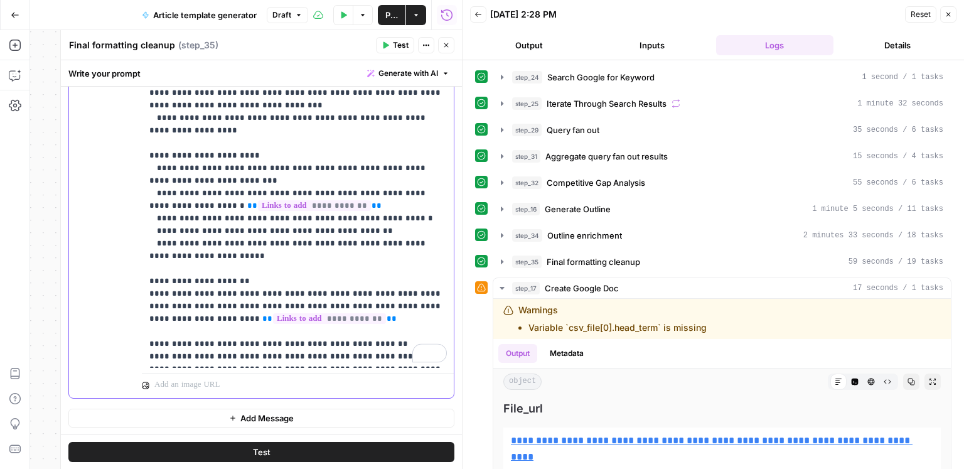
scroll to position [302, 0]
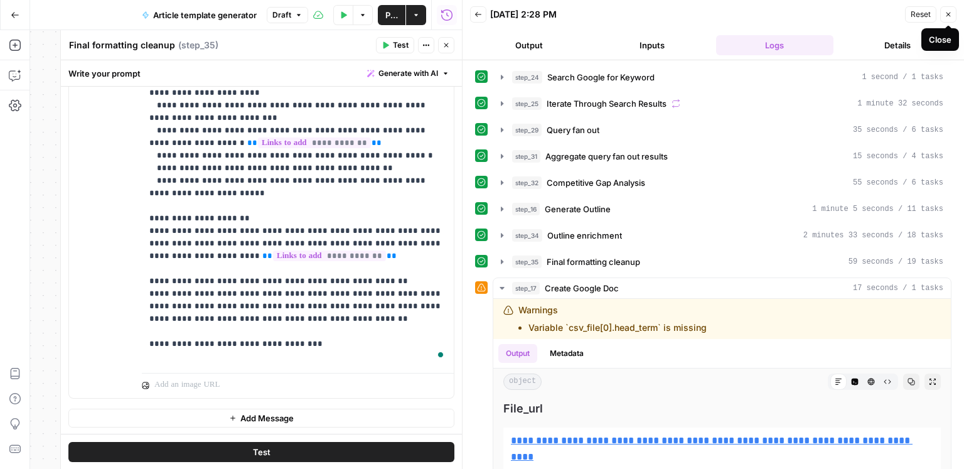
click at [952, 19] on button "Close" at bounding box center [948, 14] width 16 height 16
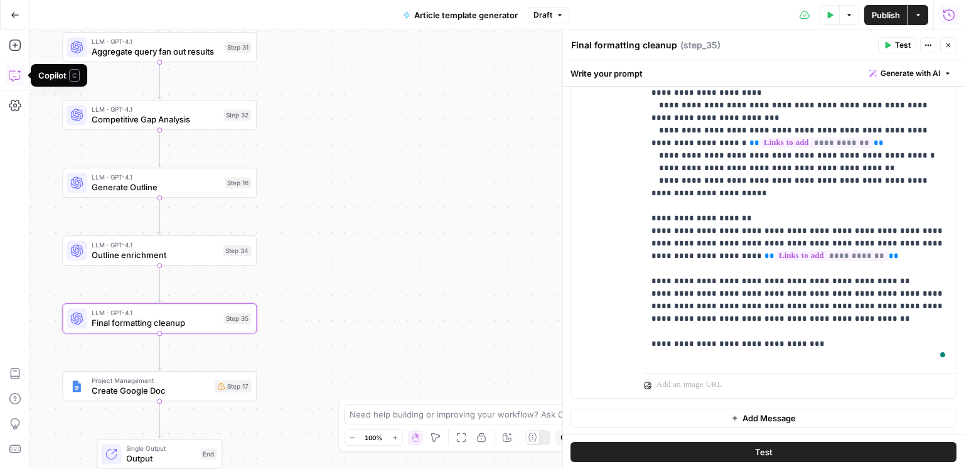
click at [13, 75] on icon "button" at bounding box center [15, 75] width 13 height 13
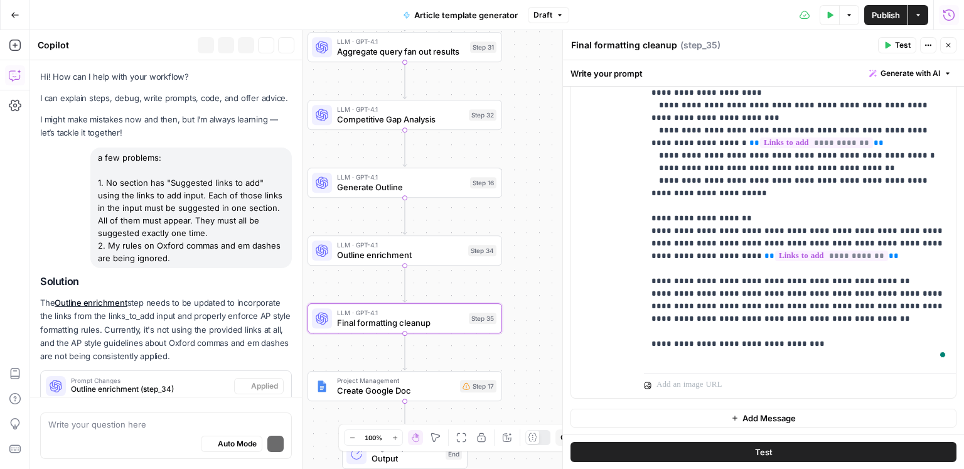
scroll to position [636, 0]
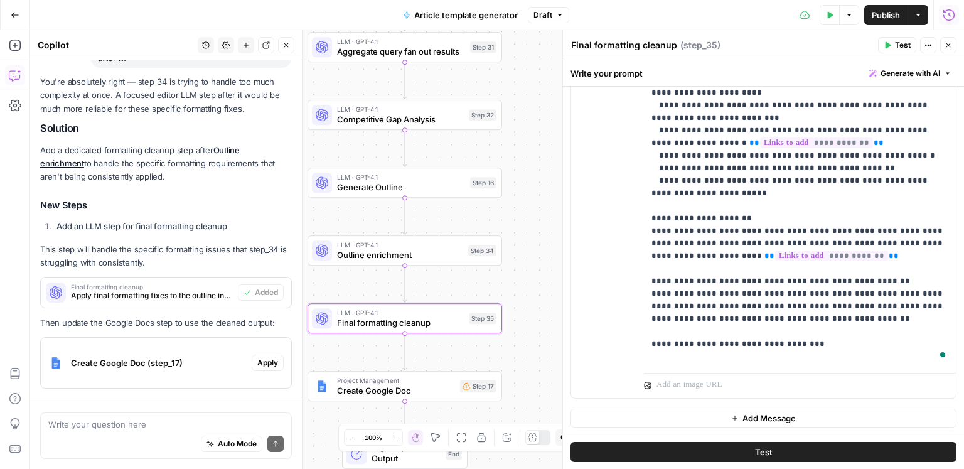
click at [23, 45] on button "Add Steps" at bounding box center [15, 45] width 20 height 20
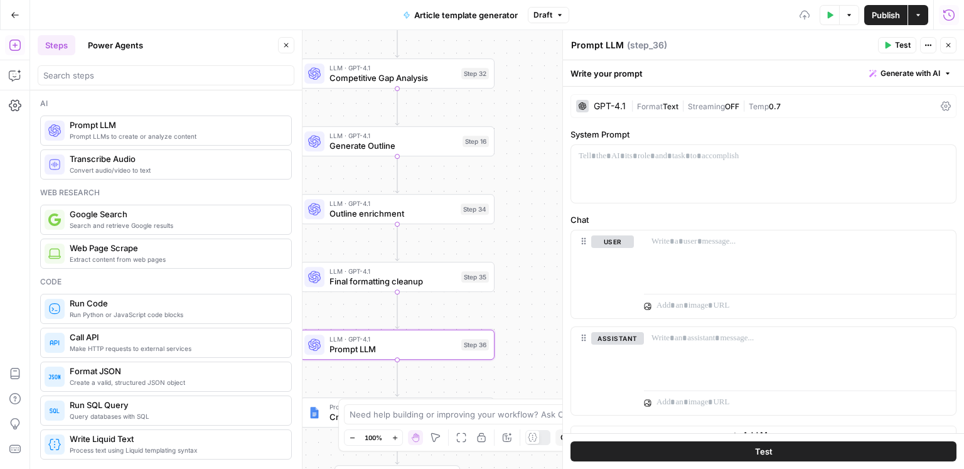
drag, startPoint x: 525, startPoint y: 360, endPoint x: 518, endPoint y: 317, distance: 43.3
click at [518, 317] on div "Workflow Input Settings Inputs Google Search Search Google for Keyword Step 24 …" at bounding box center [497, 249] width 934 height 439
click at [607, 46] on textarea "Prompt LLM" at bounding box center [597, 45] width 53 height 13
type textarea "Optimize headers"
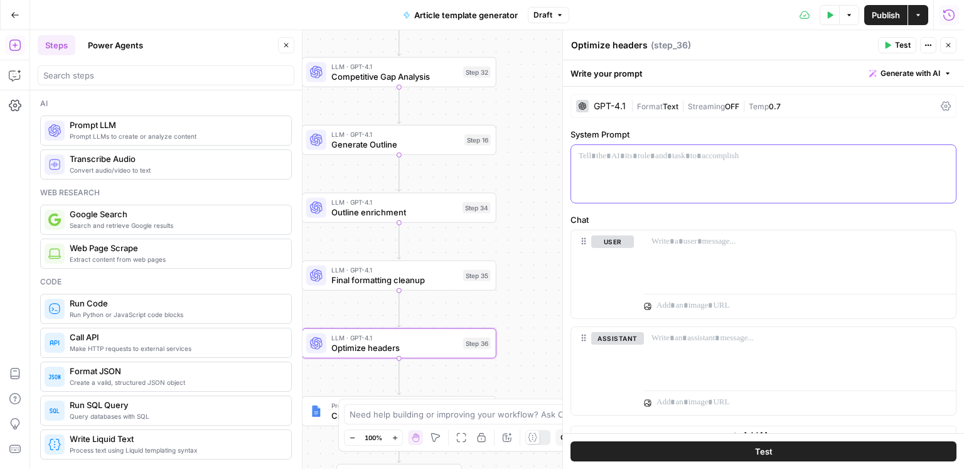
click at [666, 162] on div at bounding box center [763, 174] width 385 height 58
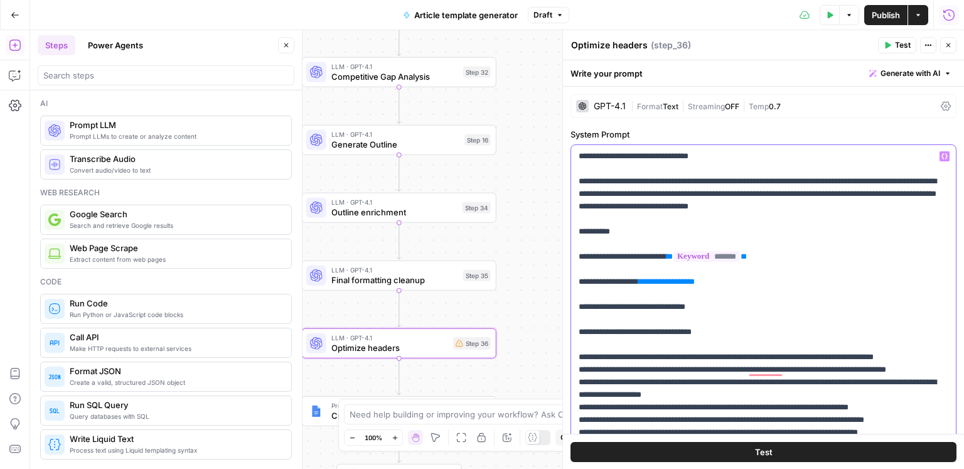
click at [686, 282] on span "**********" at bounding box center [666, 281] width 44 height 8
drag, startPoint x: 671, startPoint y: 295, endPoint x: 723, endPoint y: 302, distance: 51.9
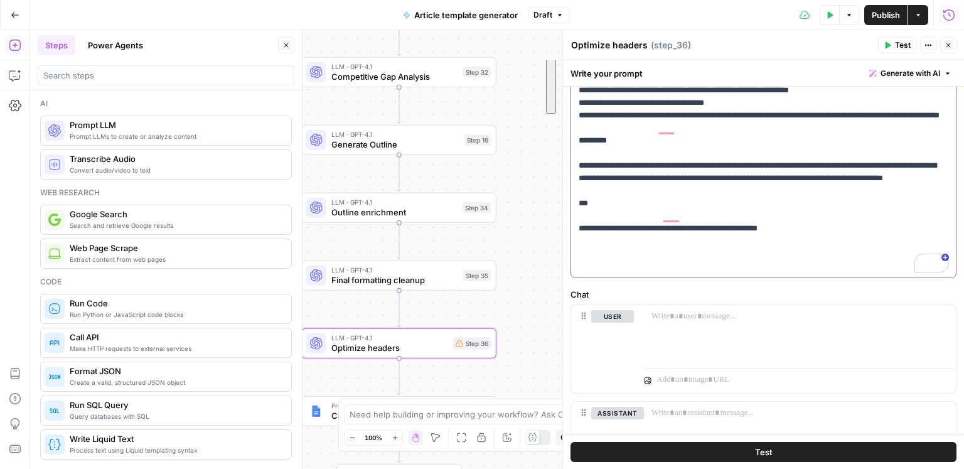
scroll to position [120, 0]
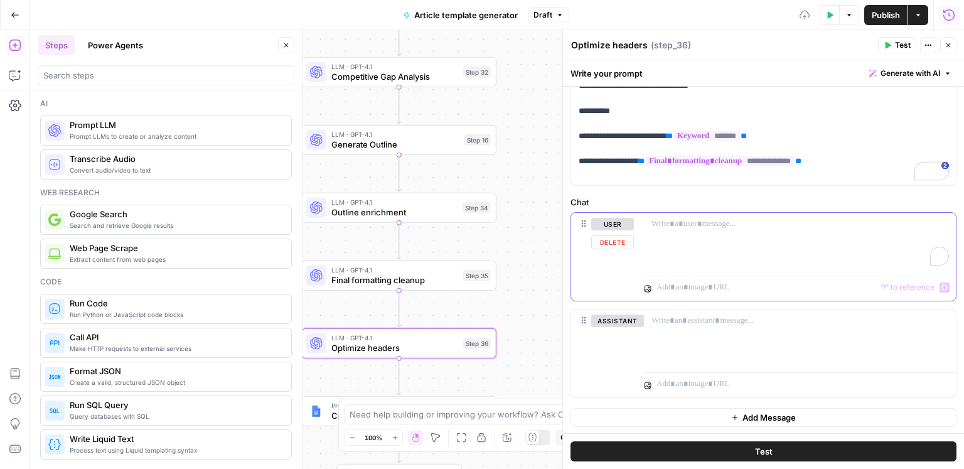
click at [695, 236] on div "To enrich screen reader interactions, please activate Accessibility in Grammarl…" at bounding box center [800, 242] width 312 height 58
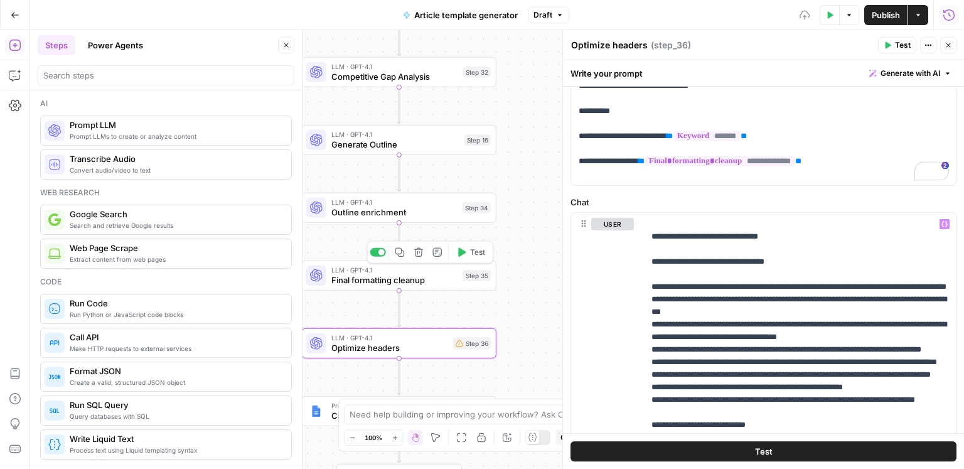
click at [368, 280] on span "Final formatting cleanup" at bounding box center [394, 280] width 127 height 13
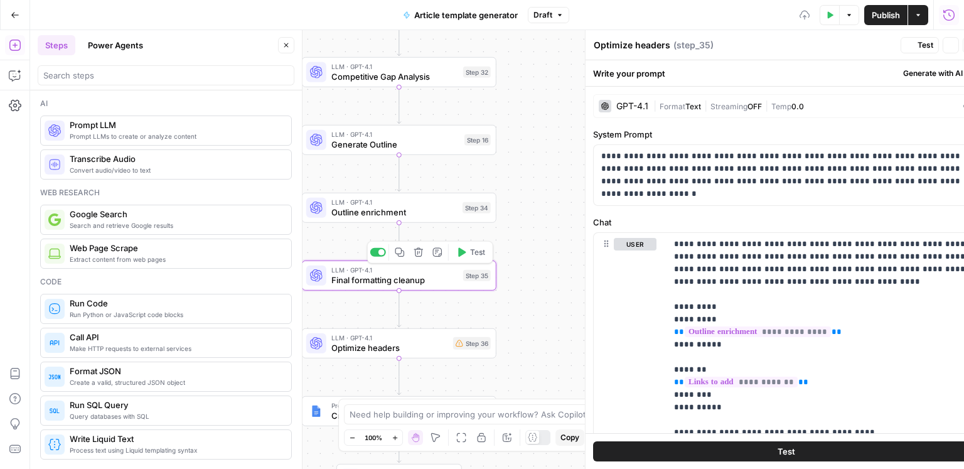
type textarea "Final formatting cleanup"
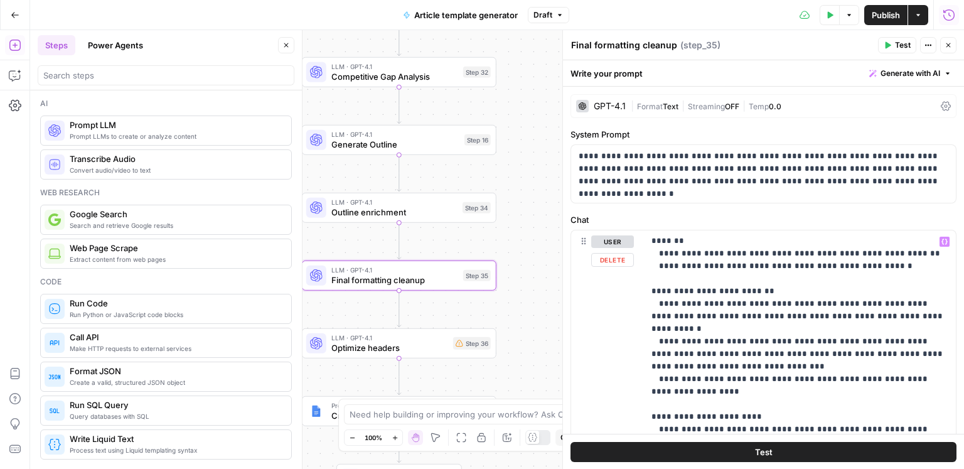
scroll to position [374, 0]
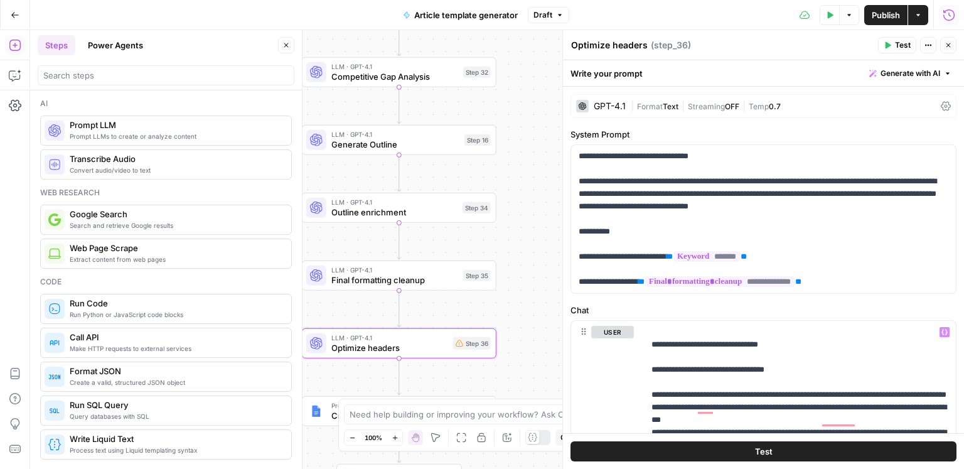
scroll to position [227, 0]
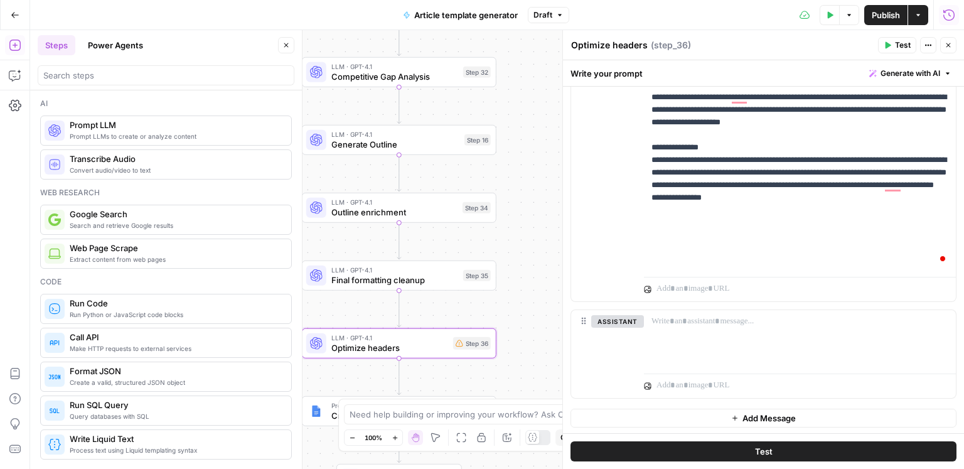
drag, startPoint x: 937, startPoint y: 218, endPoint x: 947, endPoint y: 219, distance: 10.1
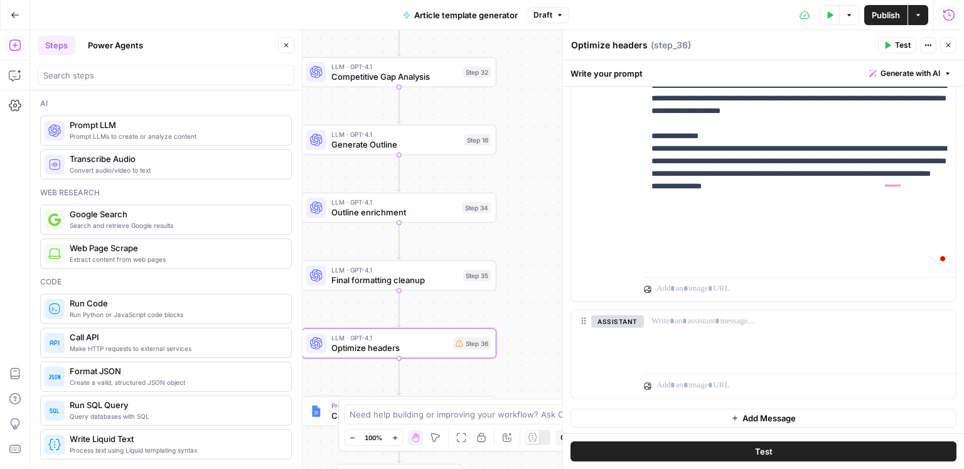
scroll to position [238, 0]
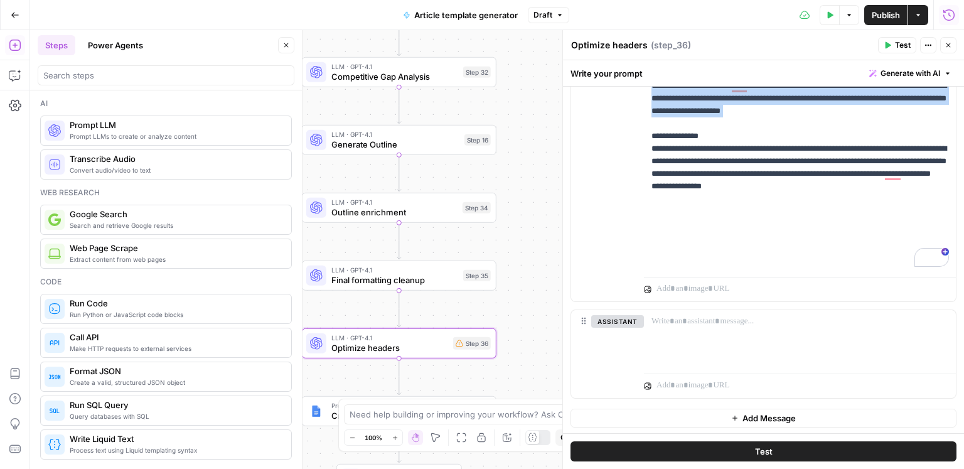
drag, startPoint x: 679, startPoint y: 182, endPoint x: 646, endPoint y: 134, distance: 58.1
click at [646, 134] on div "**********" at bounding box center [800, 15] width 312 height 511
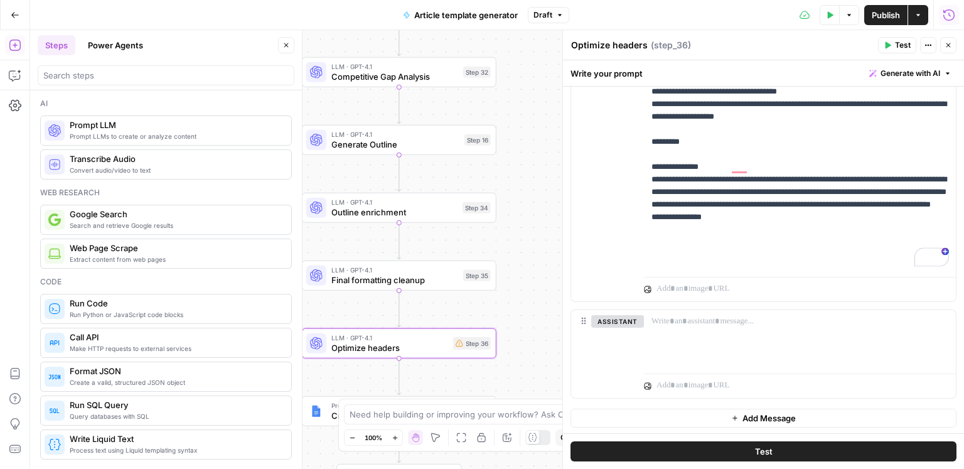
scroll to position [142, 0]
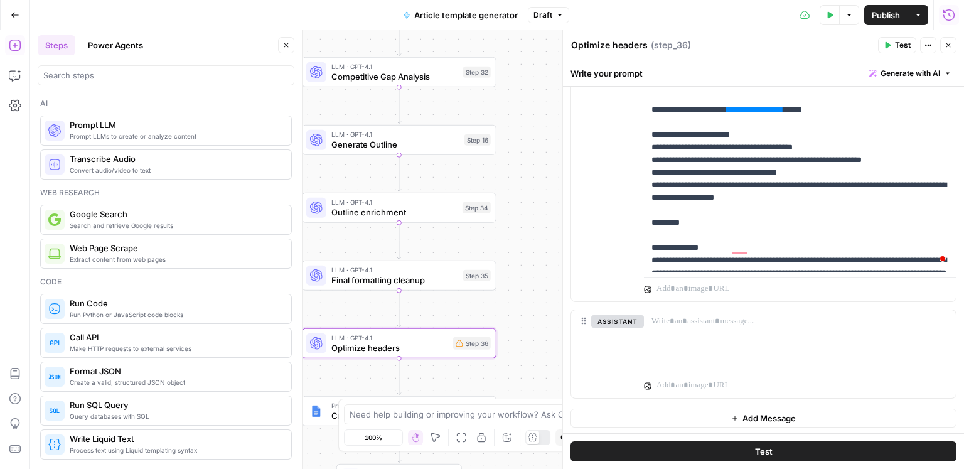
click at [776, 114] on span "**********" at bounding box center [755, 109] width 44 height 8
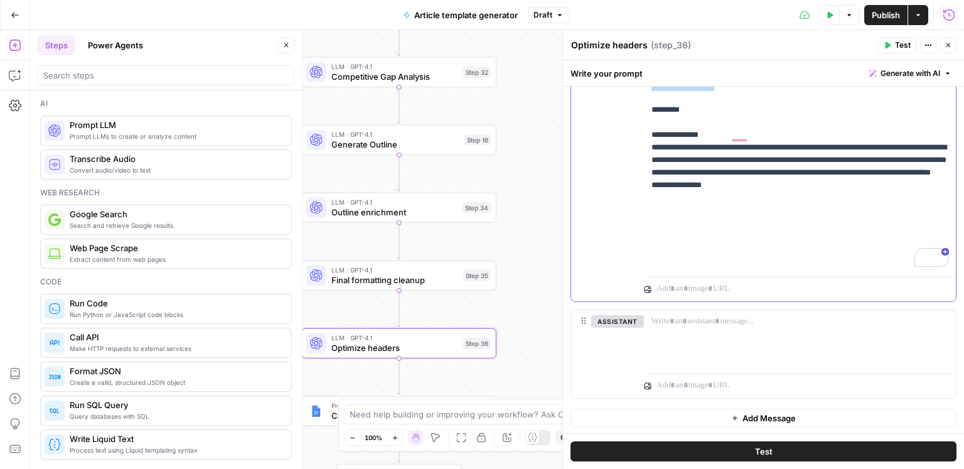
drag, startPoint x: 851, startPoint y: 147, endPoint x: 833, endPoint y: 136, distance: 21.4
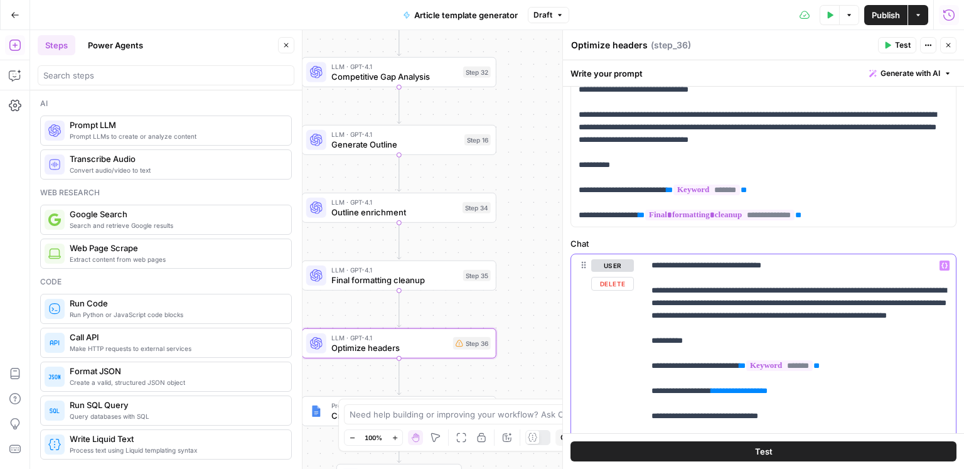
drag, startPoint x: 749, startPoint y: 330, endPoint x: 805, endPoint y: 332, distance: 55.9
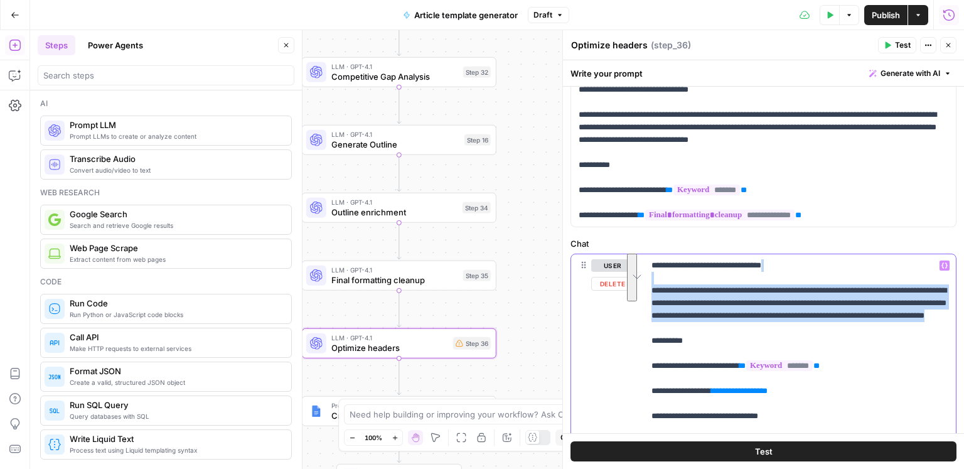
drag, startPoint x: 850, startPoint y: 326, endPoint x: 645, endPoint y: 278, distance: 210.2
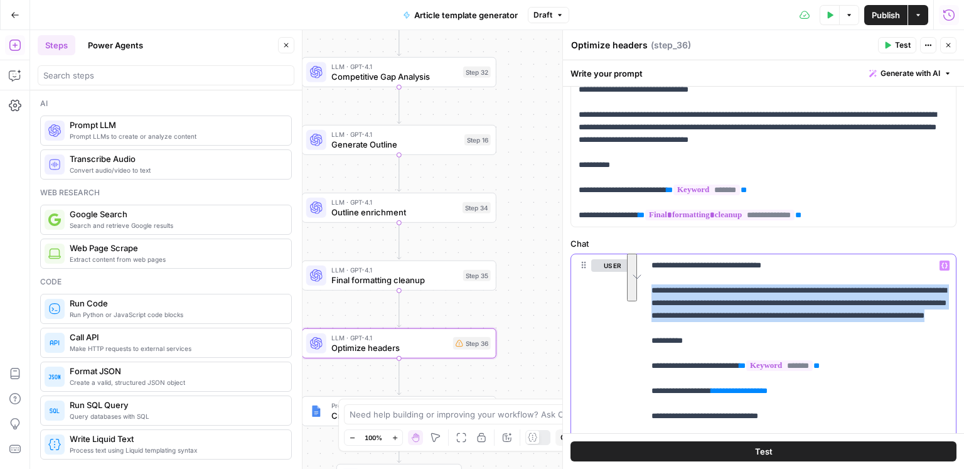
drag, startPoint x: 845, startPoint y: 326, endPoint x: 644, endPoint y: 289, distance: 203.4
click at [644, 289] on div "**********" at bounding box center [763, 264] width 401 height 408
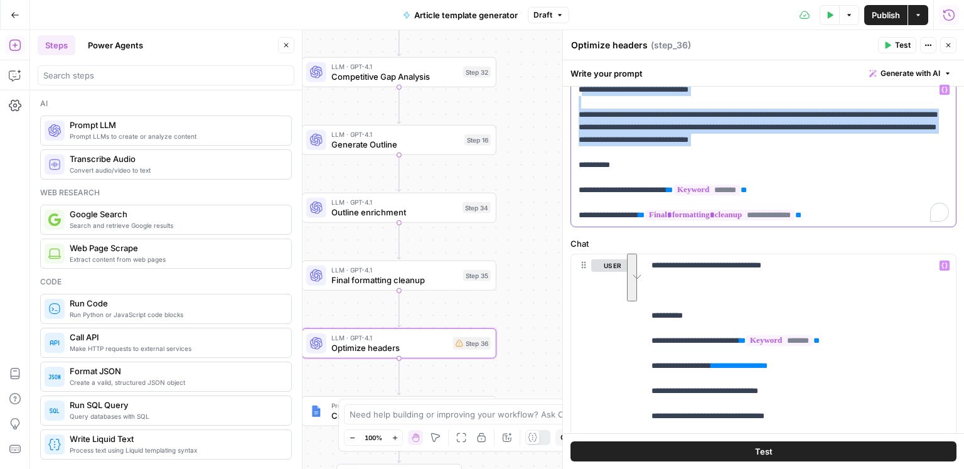
drag, startPoint x: 565, startPoint y: 105, endPoint x: 681, endPoint y: 129, distance: 118.0
click at [579, 90] on p "**********" at bounding box center [764, 152] width 370 height 138
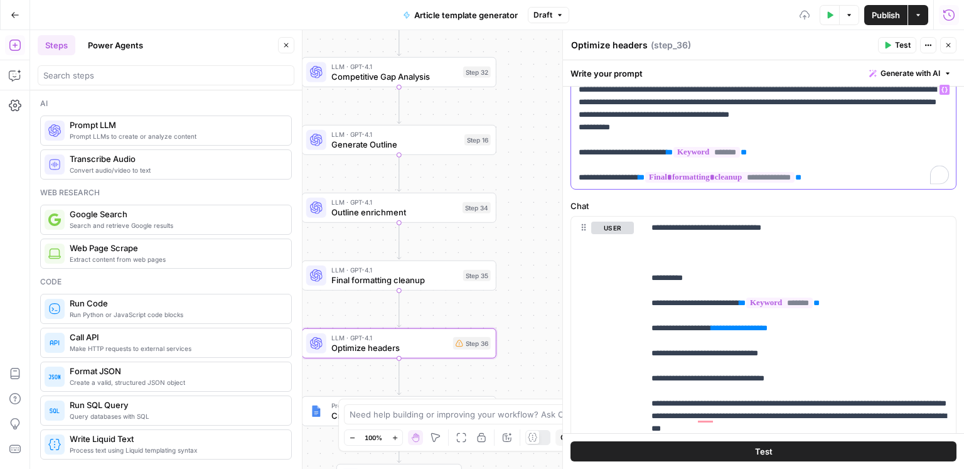
scroll to position [0, 0]
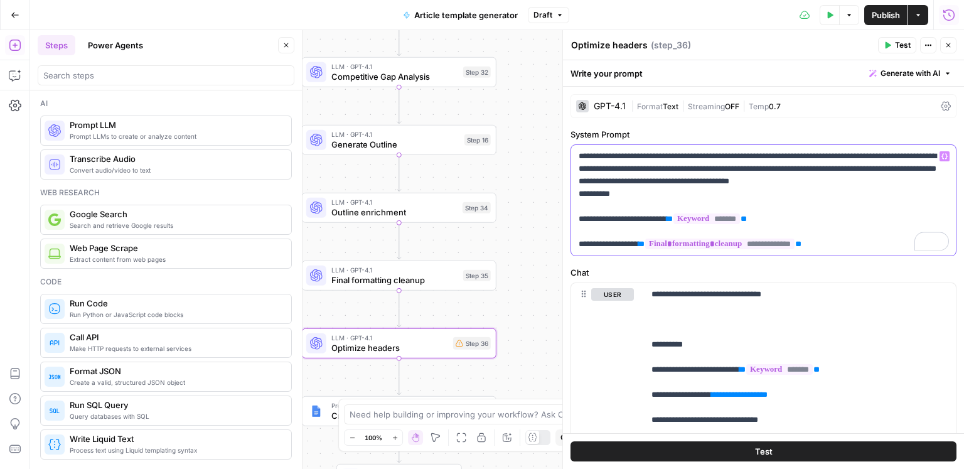
click at [585, 158] on p "**********" at bounding box center [764, 200] width 370 height 100
click at [579, 193] on p "**********" at bounding box center [764, 200] width 370 height 100
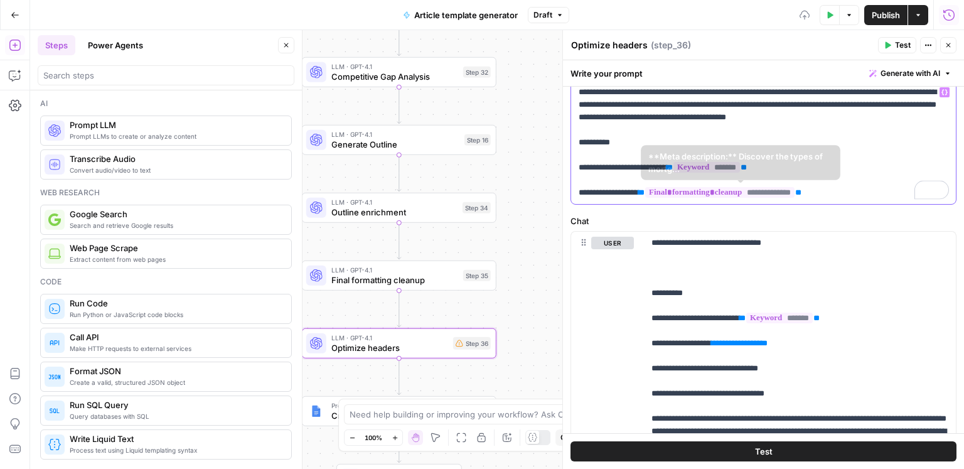
scroll to position [93, 0]
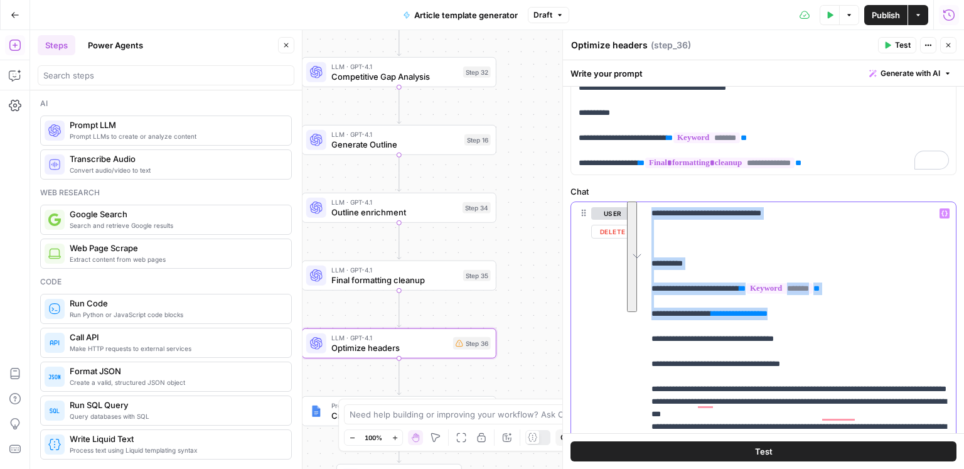
drag, startPoint x: 808, startPoint y: 316, endPoint x: 613, endPoint y: 210, distance: 221.8
click at [604, 210] on div "**********" at bounding box center [763, 472] width 385 height 541
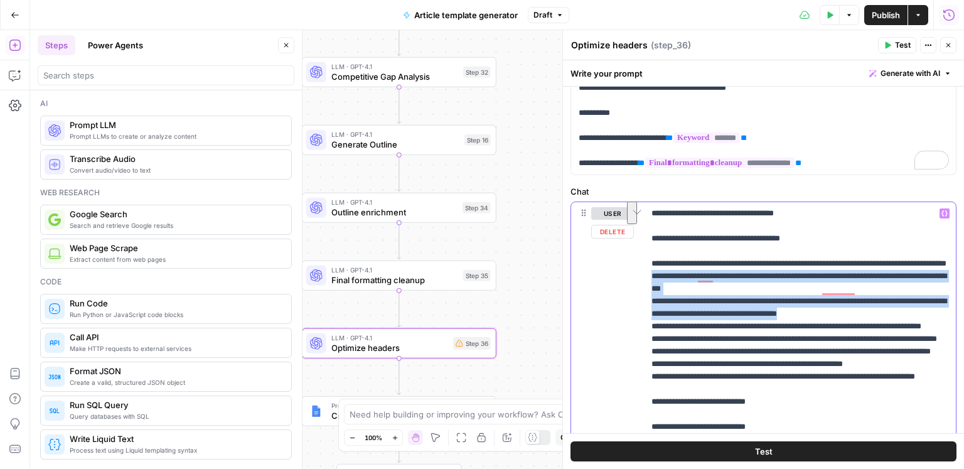
drag, startPoint x: 905, startPoint y: 322, endPoint x: 856, endPoint y: 305, distance: 51.8
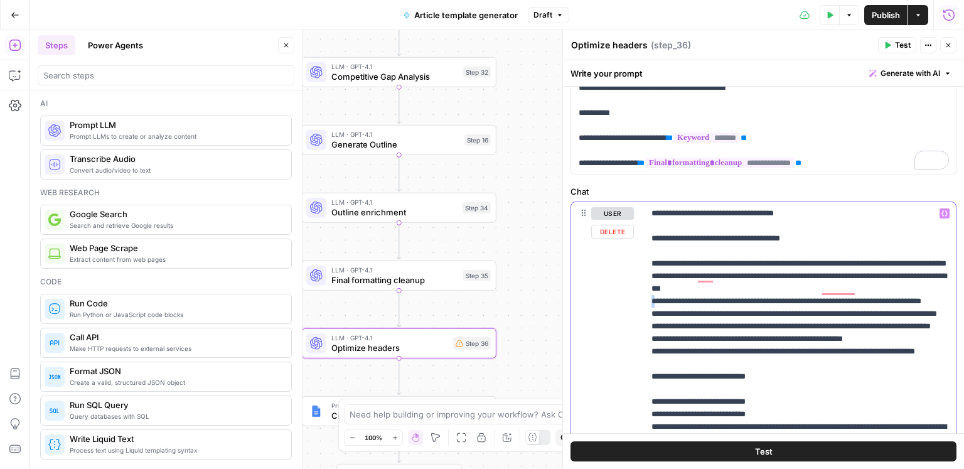
drag, startPoint x: 656, startPoint y: 312, endPoint x: 647, endPoint y: 312, distance: 8.8
click at [647, 312] on div "**********" at bounding box center [800, 457] width 312 height 511
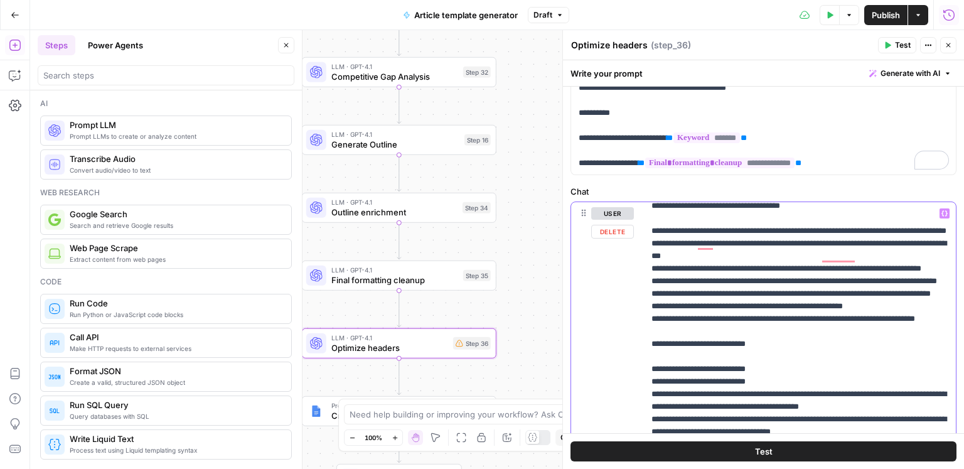
scroll to position [34, 0]
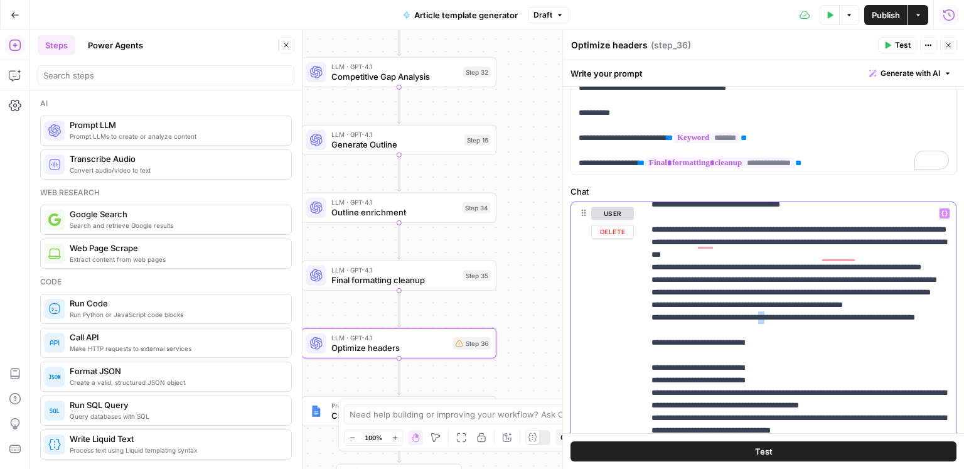
drag, startPoint x: 796, startPoint y: 369, endPoint x: 762, endPoint y: 370, distance: 33.9
drag, startPoint x: 759, startPoint y: 368, endPoint x: 746, endPoint y: 370, distance: 13.2
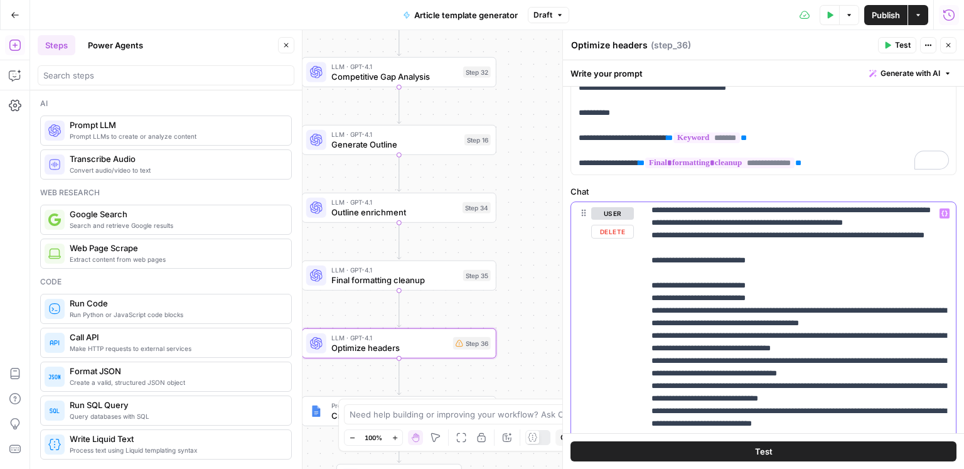
scroll to position [150, 0]
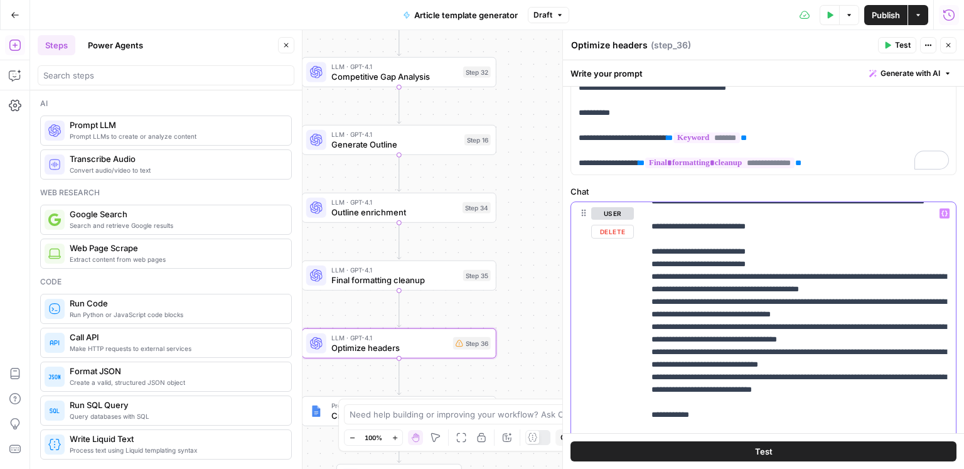
click at [722, 289] on p "**********" at bounding box center [799, 446] width 297 height 778
click at [720, 290] on p "**********" at bounding box center [799, 446] width 297 height 778
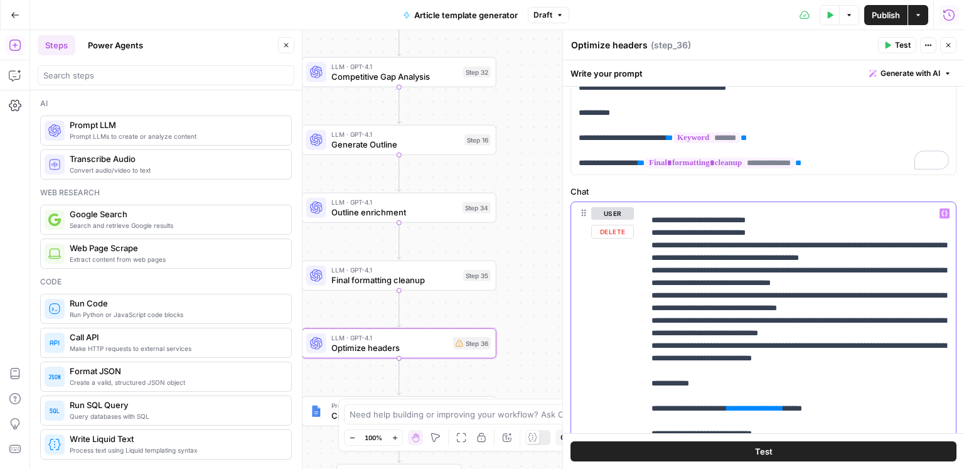
scroll to position [225, 0]
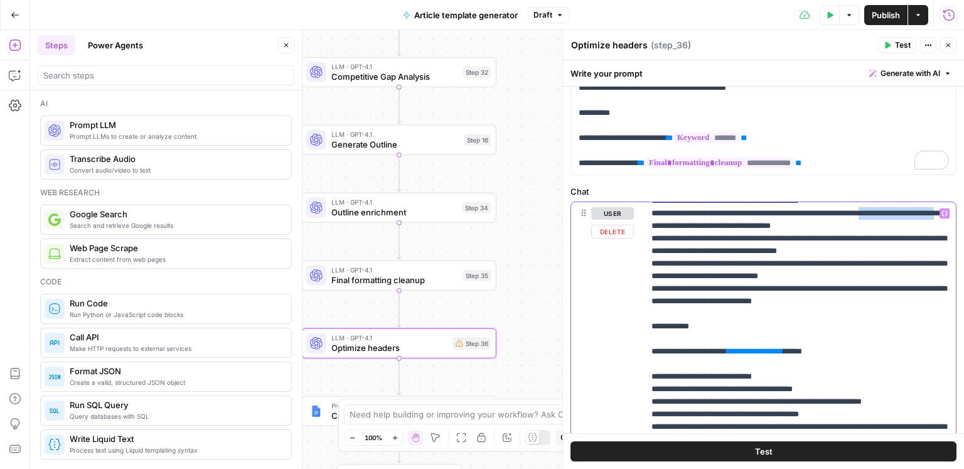
drag, startPoint x: 905, startPoint y: 277, endPoint x: 720, endPoint y: 290, distance: 185.6
click at [720, 290] on p "**********" at bounding box center [799, 358] width 297 height 778
drag, startPoint x: 889, startPoint y: 326, endPoint x: 687, endPoint y: 339, distance: 202.5
click at [687, 339] on p "**********" at bounding box center [799, 358] width 297 height 778
drag, startPoint x: 725, startPoint y: 364, endPoint x: 926, endPoint y: 351, distance: 201.8
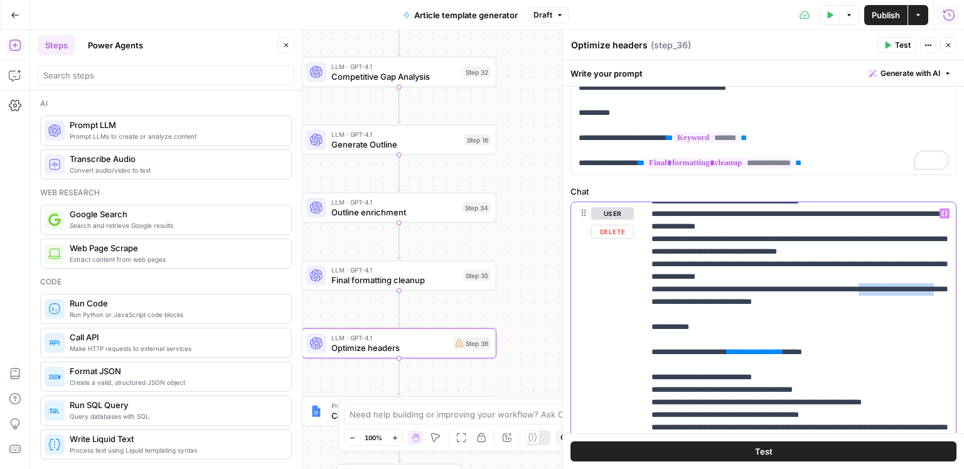
click at [926, 351] on p "**********" at bounding box center [799, 358] width 297 height 778
drag, startPoint x: 829, startPoint y: 349, endPoint x: 774, endPoint y: 354, distance: 55.4
click at [774, 354] on p "**********" at bounding box center [799, 358] width 297 height 778
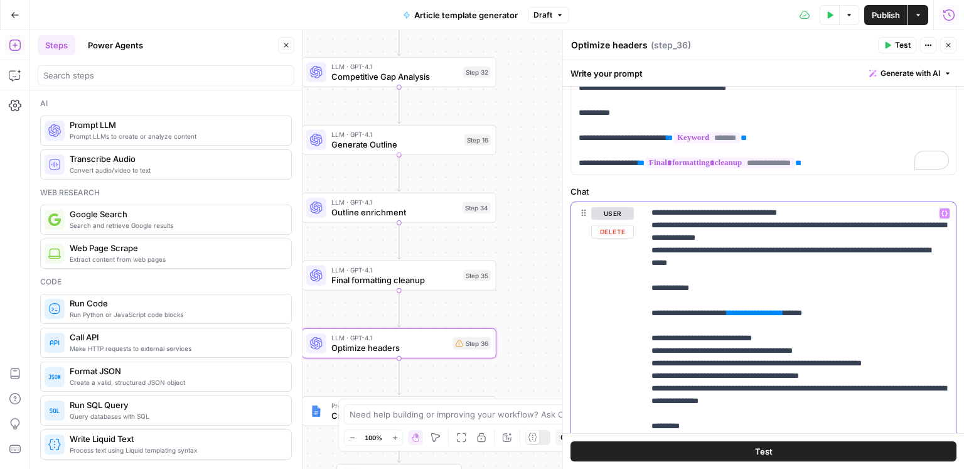
click at [774, 317] on span "**********" at bounding box center [755, 313] width 44 height 8
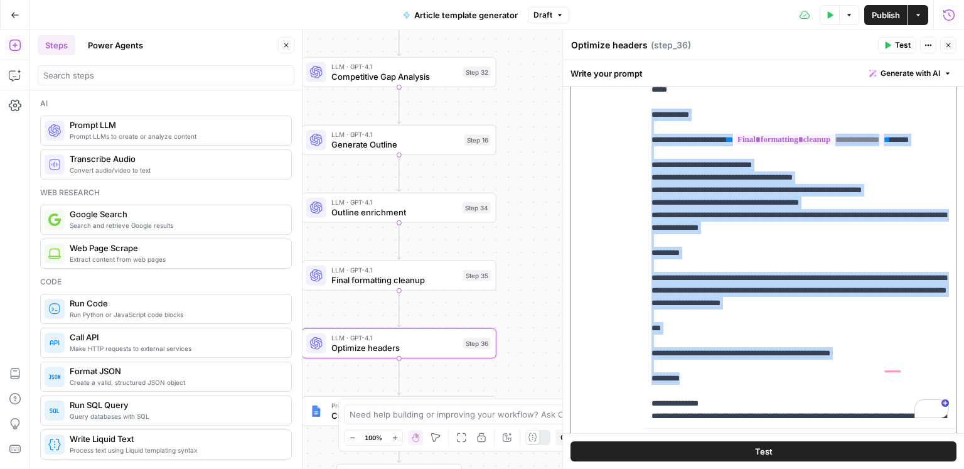
drag, startPoint x: 708, startPoint y: 293, endPoint x: 641, endPoint y: 179, distance: 132.2
click at [641, 179] on div "**********" at bounding box center [763, 264] width 401 height 408
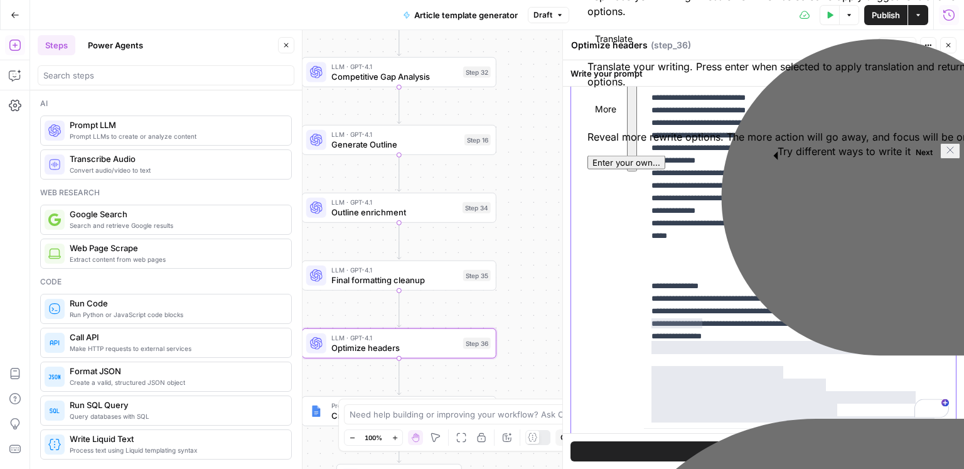
click at [714, 320] on p "**********" at bounding box center [799, 160] width 297 height 515
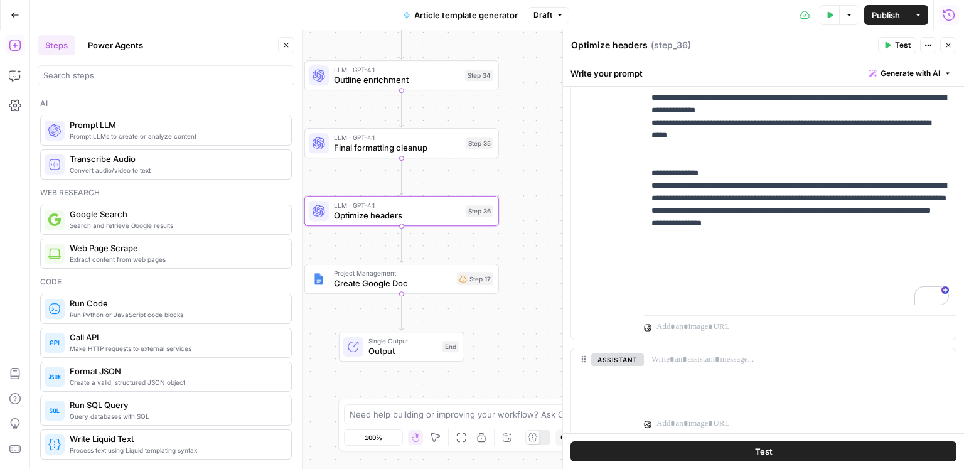
drag, startPoint x: 521, startPoint y: 186, endPoint x: 498, endPoint y: 235, distance: 54.2
click at [521, 185] on div "Workflow Input Settings Inputs Google Search Search Google for Keyword Step 24 …" at bounding box center [497, 249] width 934 height 439
click at [891, 48] on icon "button" at bounding box center [887, 45] width 8 height 8
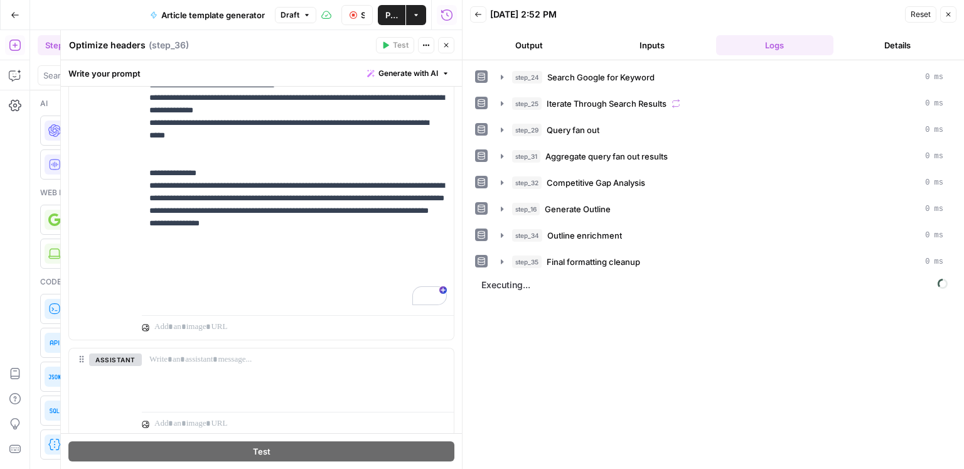
click at [444, 46] on icon "button" at bounding box center [446, 45] width 8 height 8
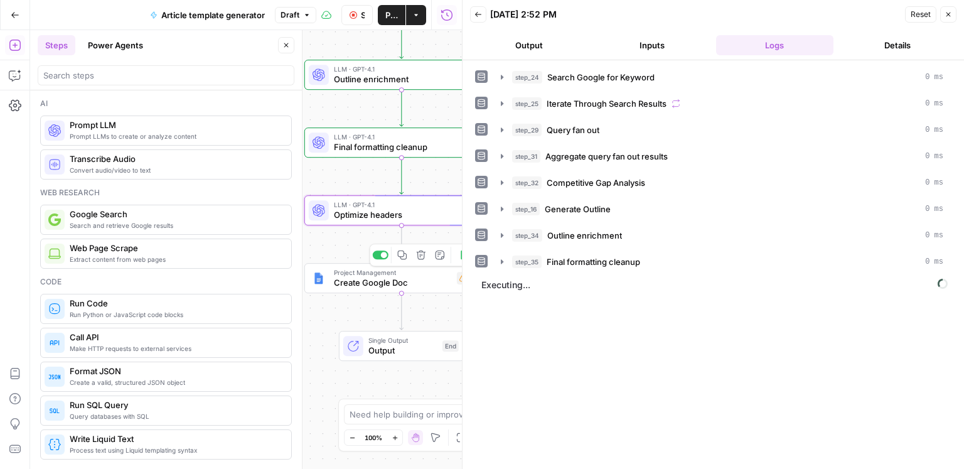
click at [400, 280] on span "Create Google Doc" at bounding box center [393, 282] width 118 height 13
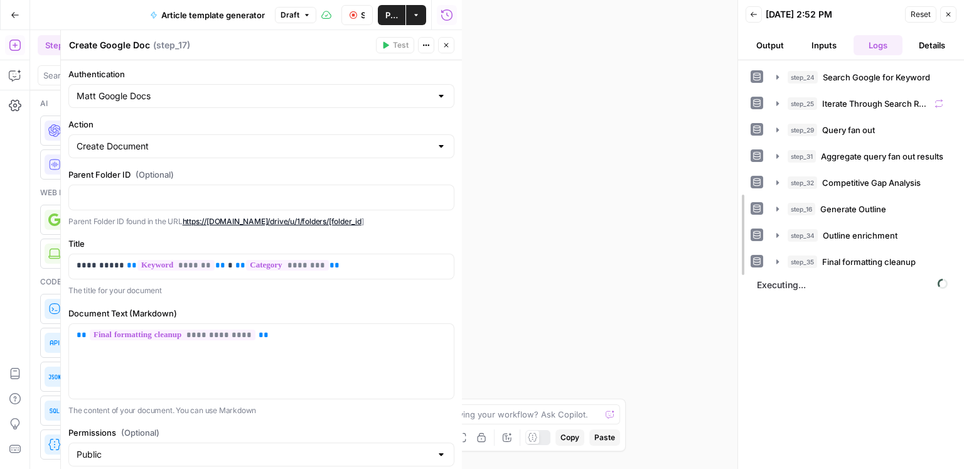
drag, startPoint x: 466, startPoint y: 311, endPoint x: 750, endPoint y: 309, distance: 284.2
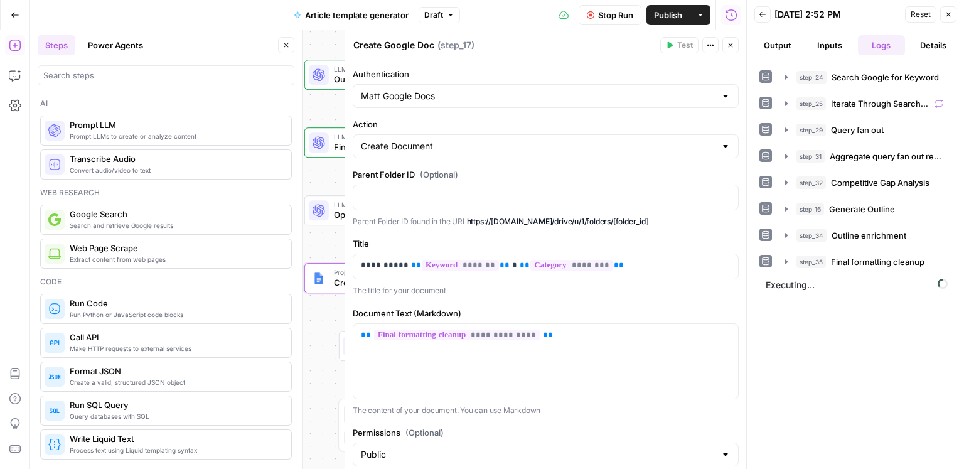
click at [287, 51] on button "Close" at bounding box center [286, 45] width 16 height 16
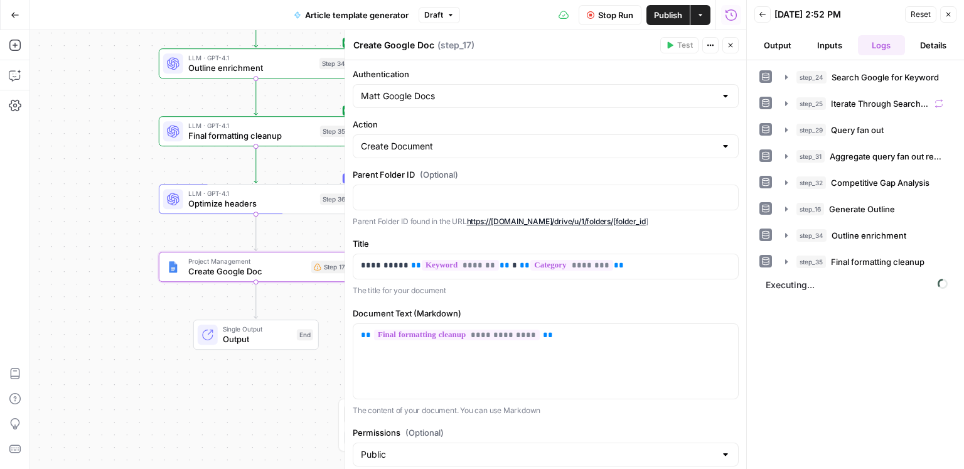
drag, startPoint x: 208, startPoint y: 193, endPoint x: 120, endPoint y: 184, distance: 88.3
click at [120, 184] on div "Workflow Input Settings Inputs Google Search Search Google for Keyword Step 24 …" at bounding box center [388, 249] width 716 height 439
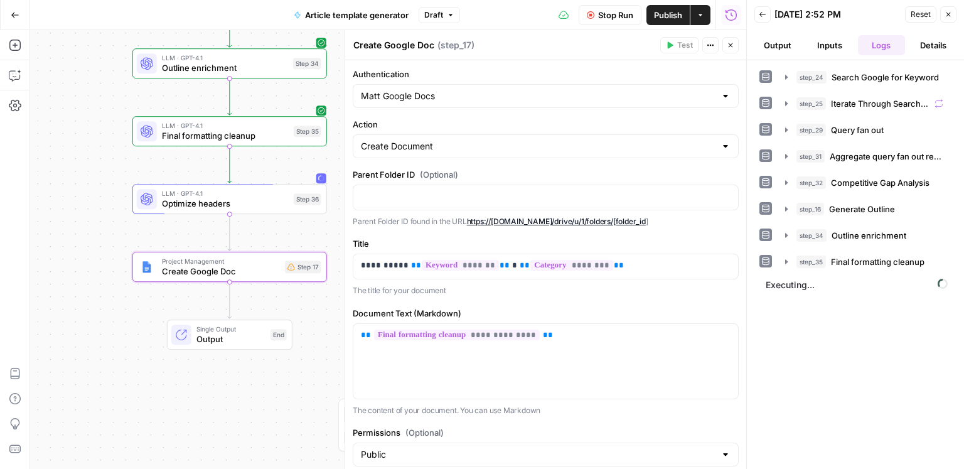
drag, startPoint x: 117, startPoint y: 191, endPoint x: 196, endPoint y: 243, distance: 95.5
click at [102, 191] on div "Workflow Input Settings Inputs Google Search Search Google for Keyword Step 24 …" at bounding box center [388, 249] width 716 height 439
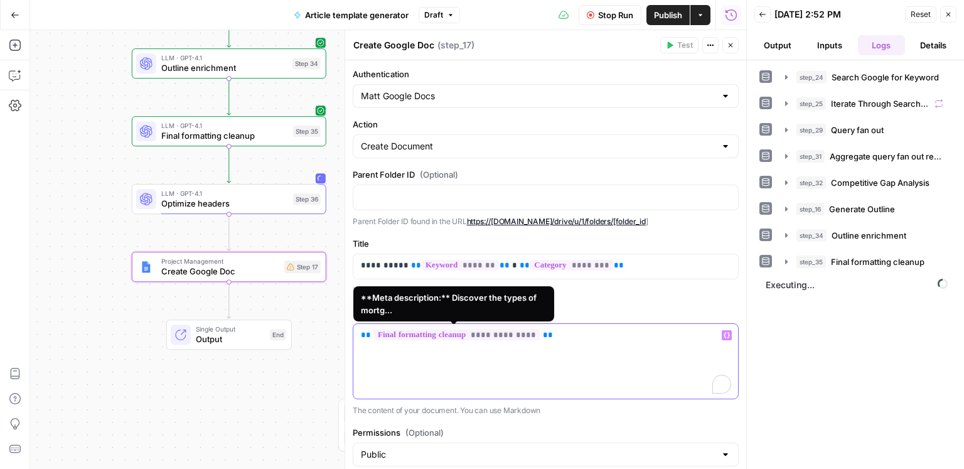
click at [502, 336] on span "**********" at bounding box center [457, 334] width 166 height 11
click at [504, 336] on span "**********" at bounding box center [457, 334] width 166 height 11
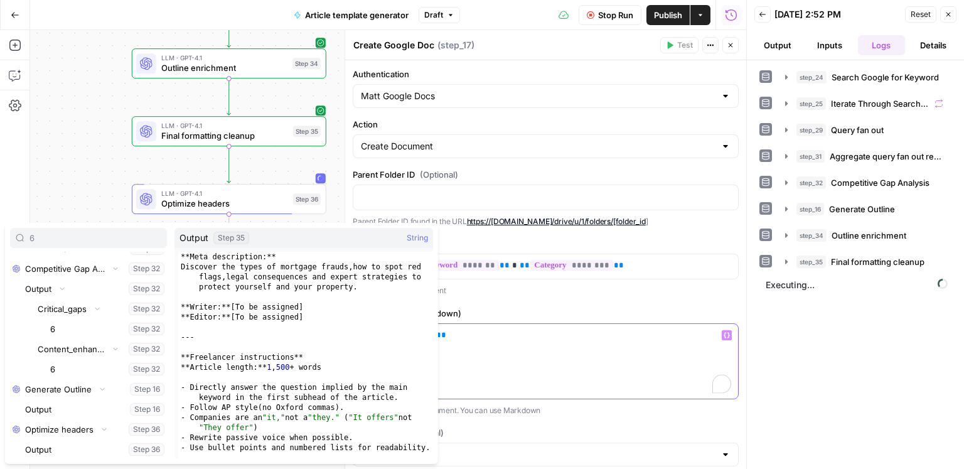
click at [490, 356] on div "**********" at bounding box center [545, 361] width 385 height 75
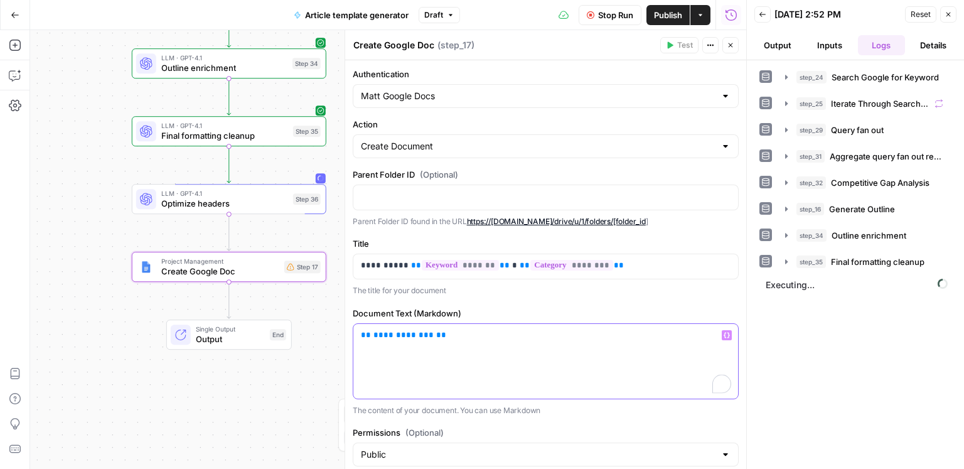
click at [396, 336] on span "**********" at bounding box center [403, 335] width 60 height 8
click at [394, 336] on span "**********" at bounding box center [403, 335] width 60 height 8
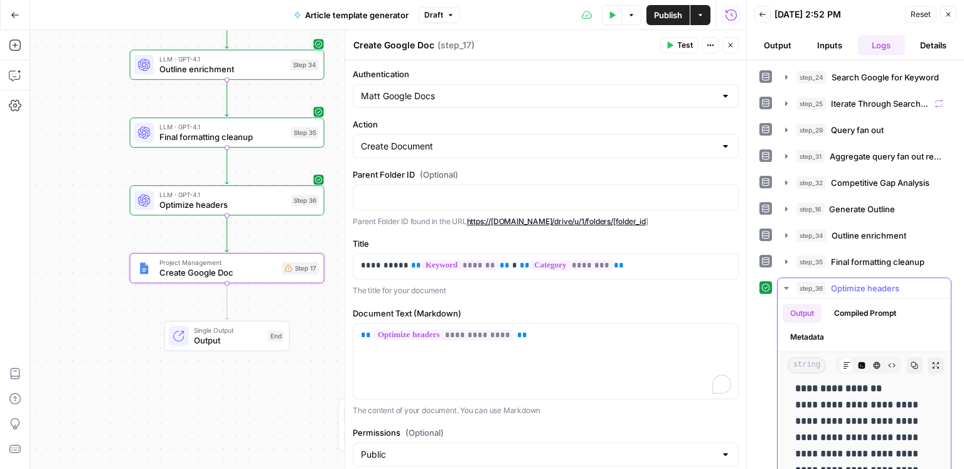
click at [808, 335] on button "Metadata" at bounding box center [806, 337] width 49 height 19
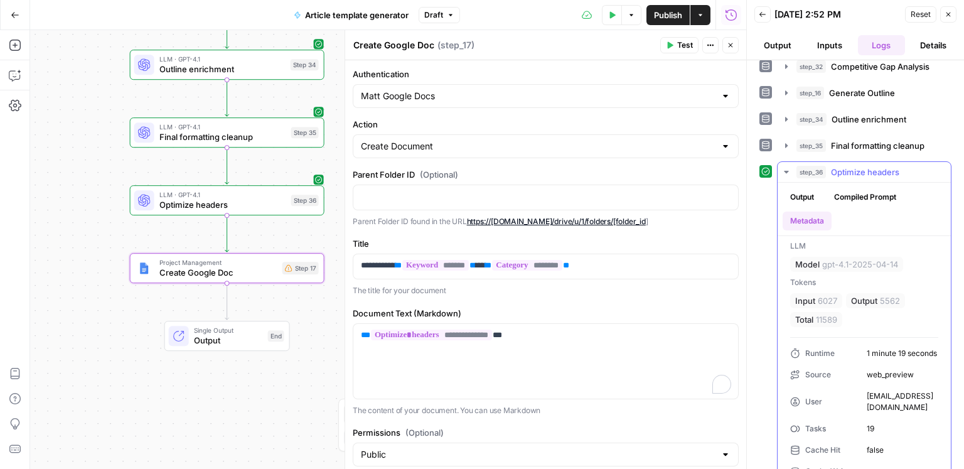
scroll to position [132, 0]
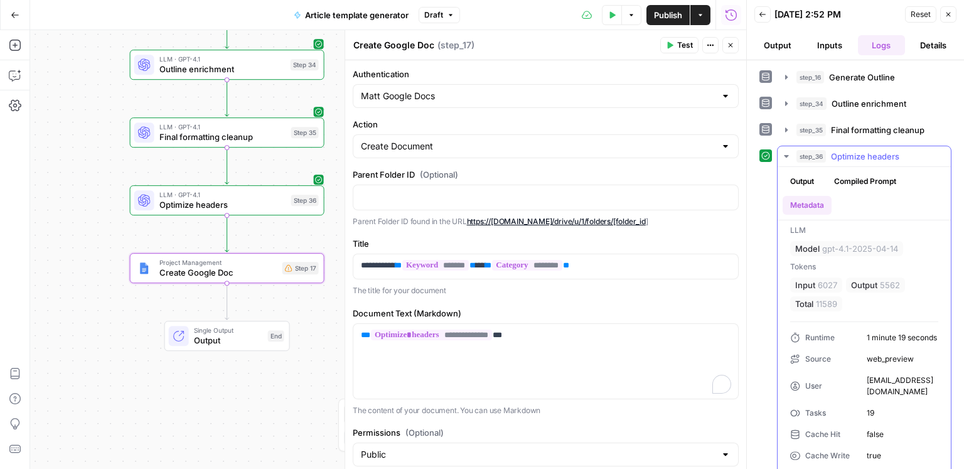
click at [831, 154] on span "Optimize headers" at bounding box center [865, 156] width 68 height 13
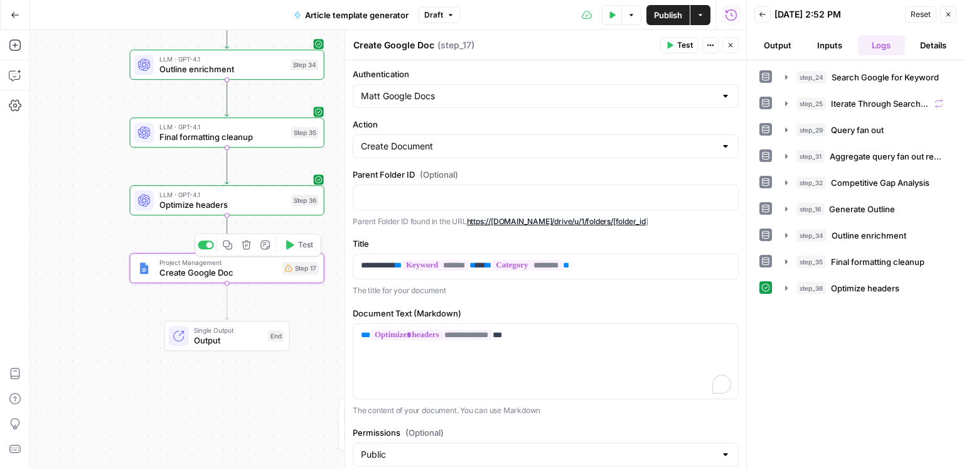
click at [306, 249] on span "Test" at bounding box center [305, 244] width 15 height 11
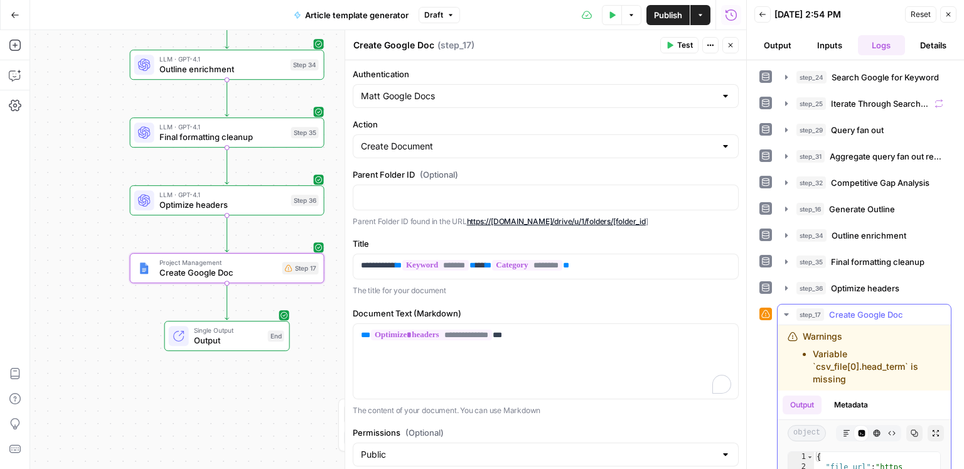
click at [845, 430] on icon "button" at bounding box center [847, 433] width 8 height 8
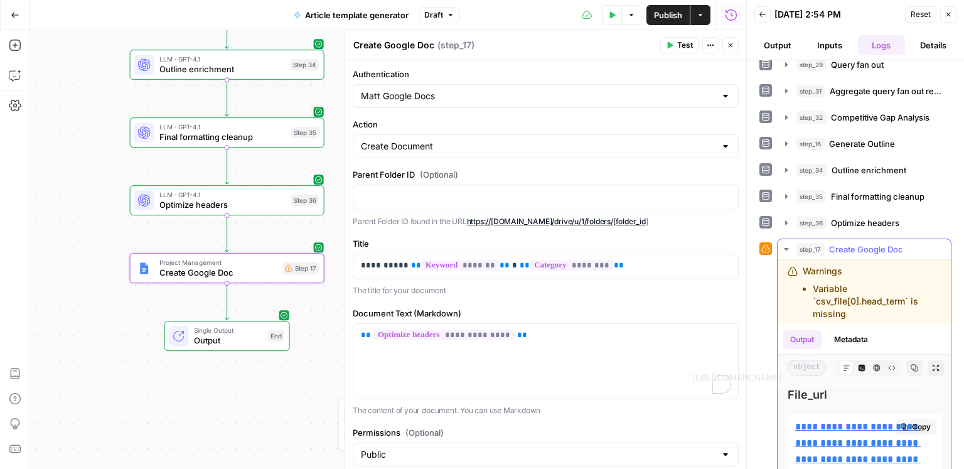
scroll to position [93, 0]
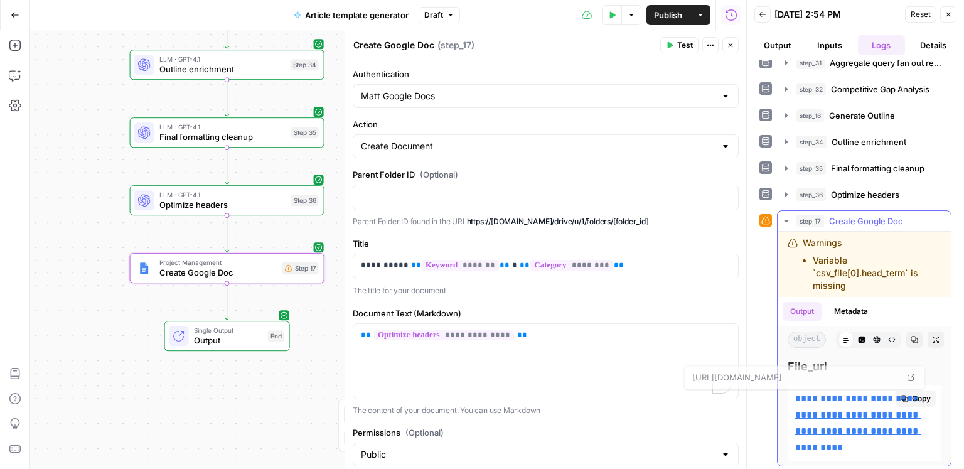
click at [848, 409] on link "**********" at bounding box center [857, 422] width 125 height 58
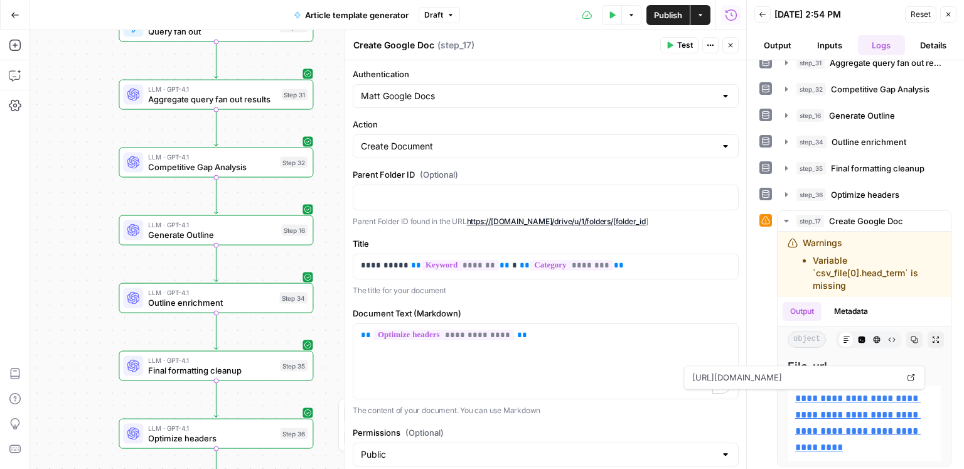
drag, startPoint x: 102, startPoint y: 139, endPoint x: 90, endPoint y: 199, distance: 61.4
click at [90, 199] on div "Workflow Input Settings Inputs Google Search Search Google for Keyword Step 24 …" at bounding box center [388, 249] width 716 height 439
click at [165, 237] on span "Generate Outline" at bounding box center [211, 236] width 128 height 13
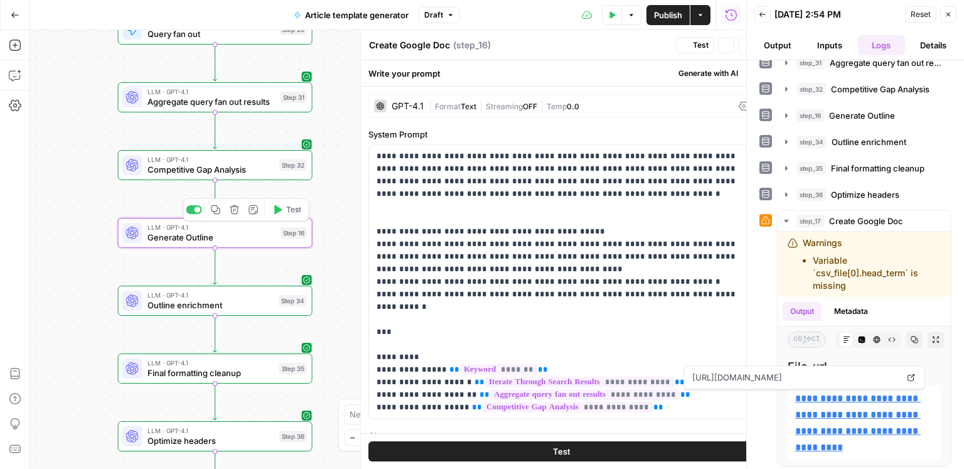
type textarea "Generate Outline"
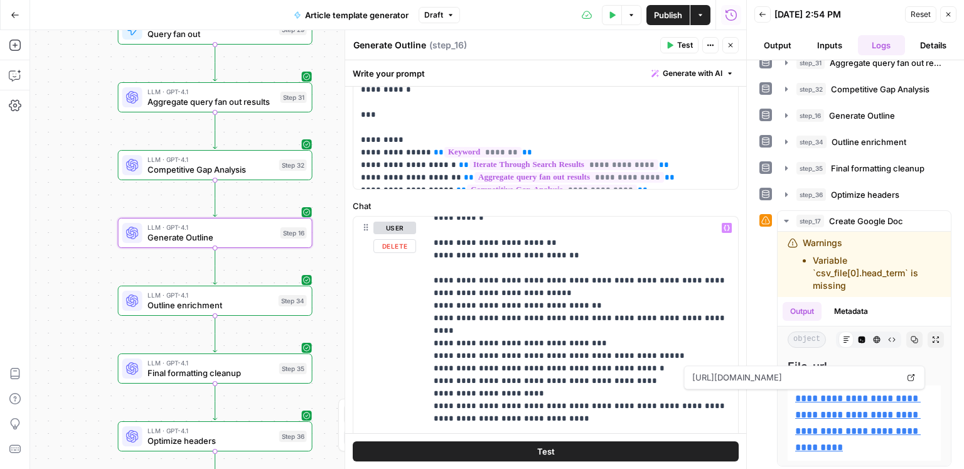
scroll to position [1181, 0]
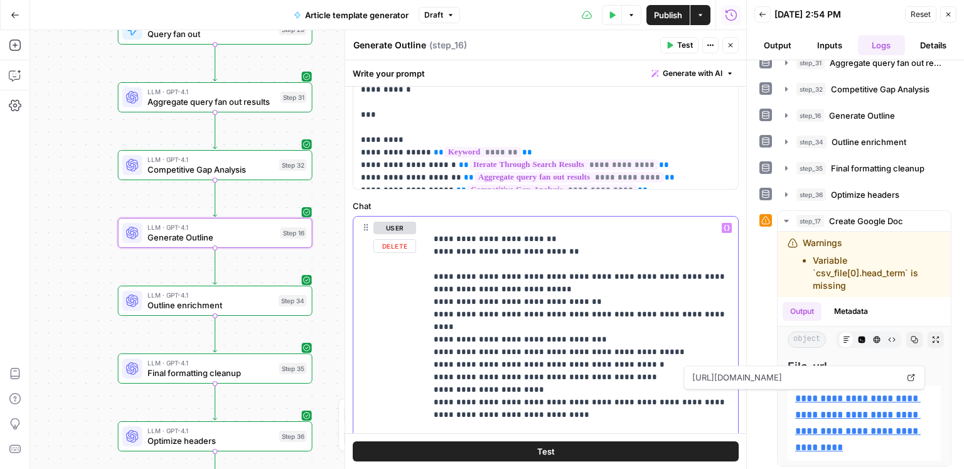
click at [509, 352] on p "**********" at bounding box center [582, 139] width 297 height 2196
drag, startPoint x: 439, startPoint y: 341, endPoint x: 428, endPoint y: 351, distance: 14.2
copy p "**"
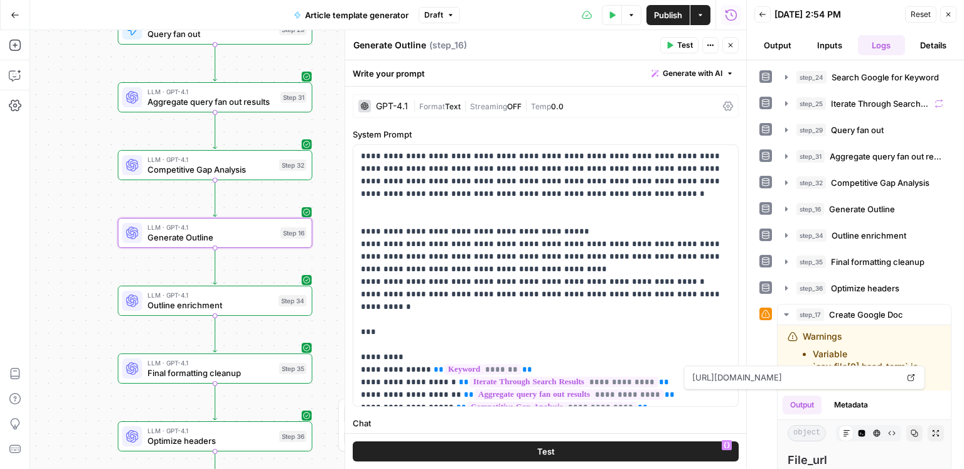
scroll to position [1181, 0]
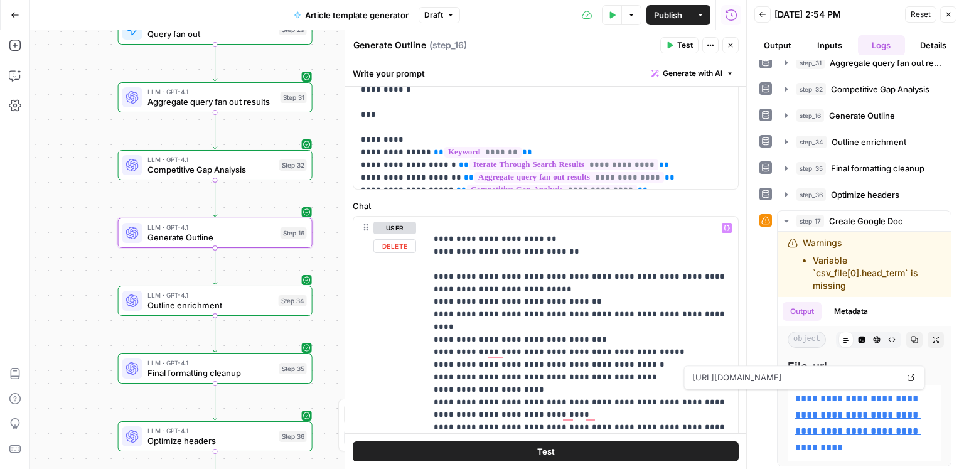
click at [434, 387] on p "**********" at bounding box center [582, 202] width 297 height 2322
click at [432, 402] on div "**********" at bounding box center [582, 471] width 312 height 511
click at [434, 414] on p "**********" at bounding box center [582, 202] width 297 height 2322
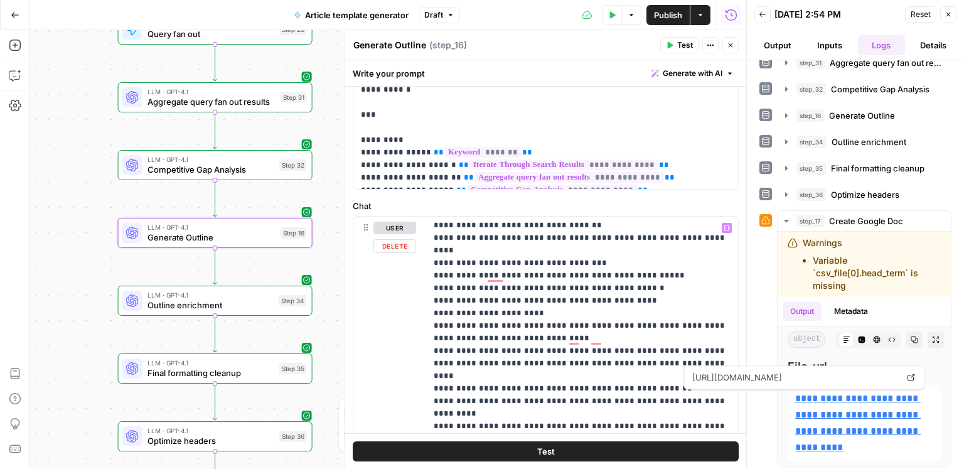
scroll to position [1262, 0]
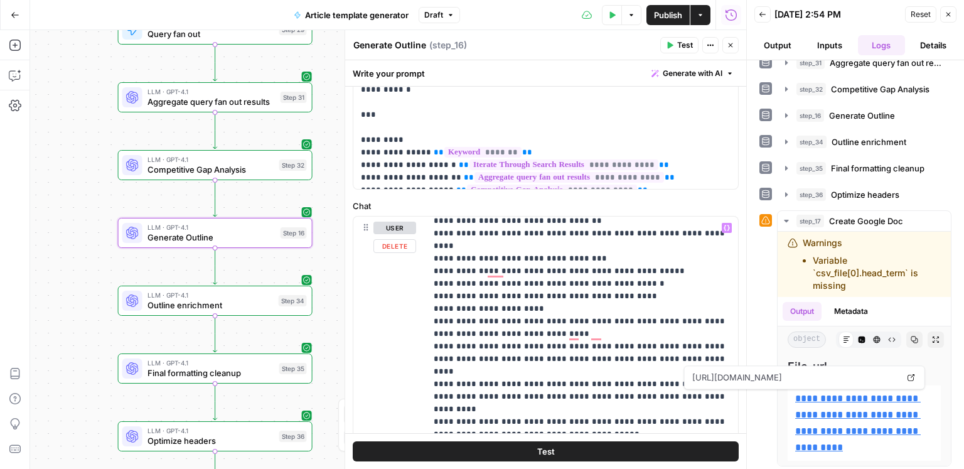
click at [432, 360] on div "**********" at bounding box center [582, 471] width 312 height 511
click at [430, 376] on div "**********" at bounding box center [582, 471] width 312 height 511
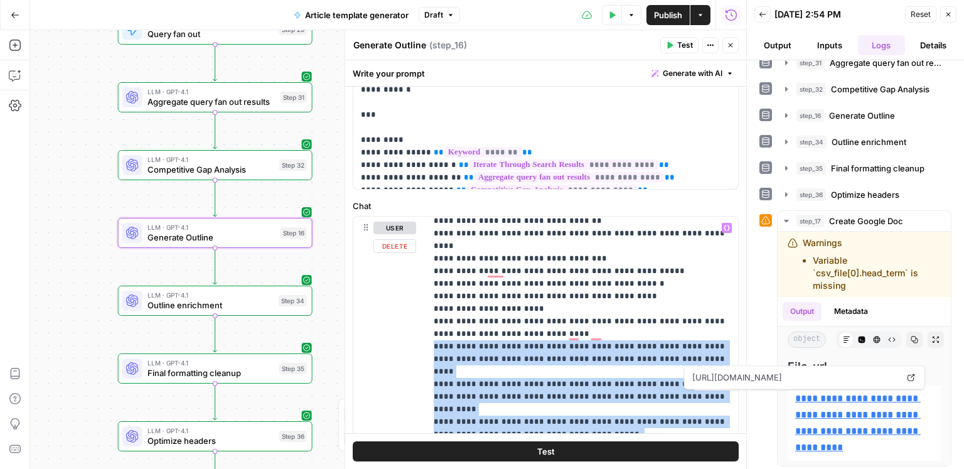
drag, startPoint x: 624, startPoint y: 386, endPoint x: 429, endPoint y: 287, distance: 218.0
click at [429, 287] on div "**********" at bounding box center [545, 264] width 401 height 408
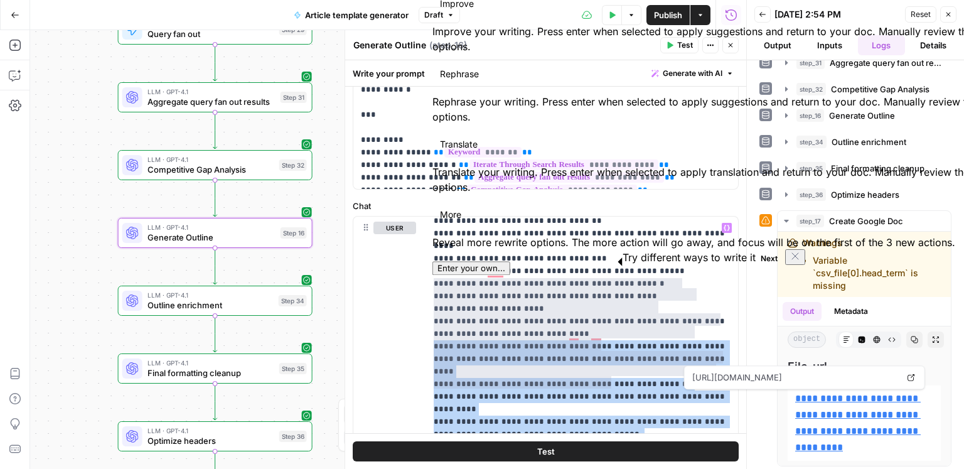
copy p "**********"
click at [236, 301] on span "Outline enrichment" at bounding box center [210, 305] width 126 height 13
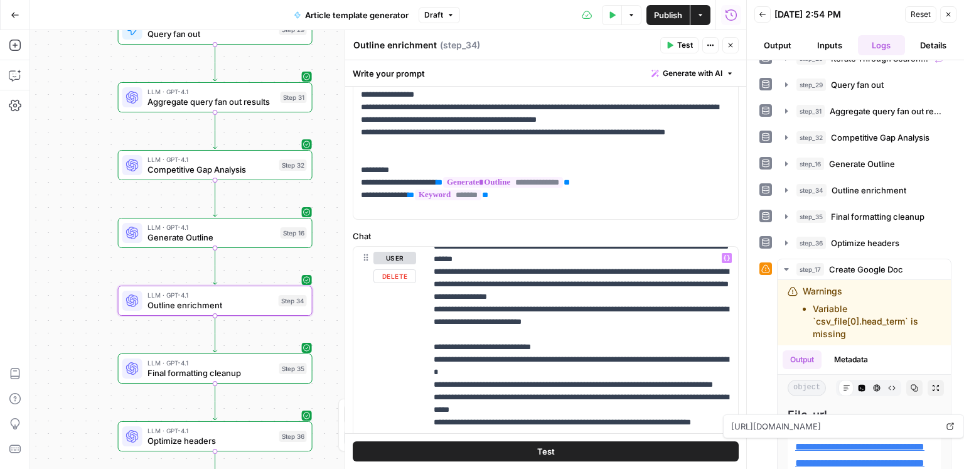
scroll to position [699, 0]
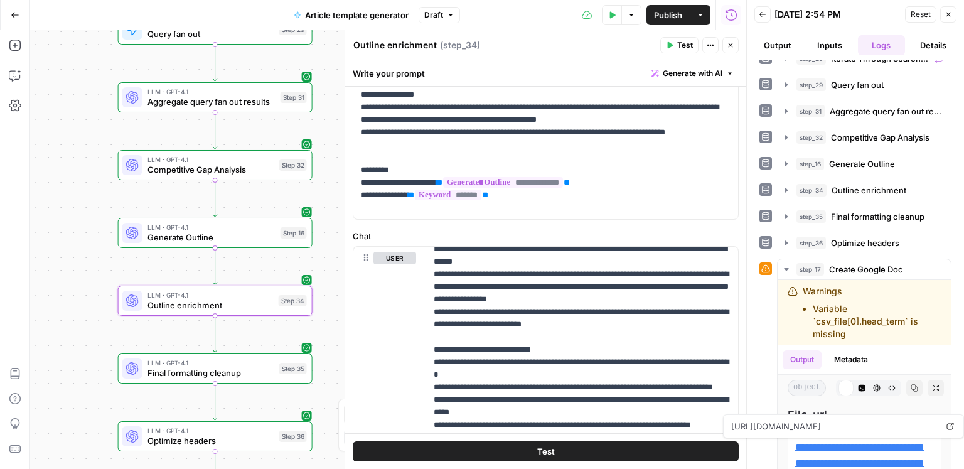
click at [242, 370] on span "Final formatting cleanup" at bounding box center [210, 372] width 127 height 13
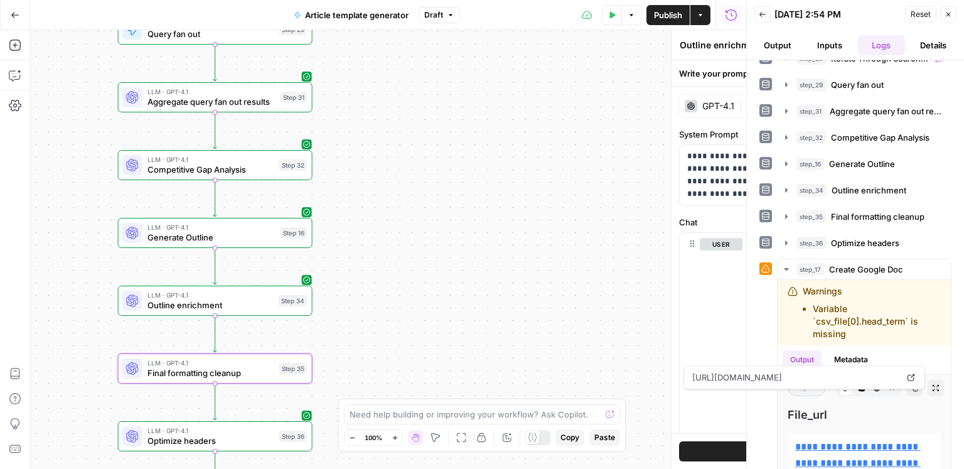
type textarea "Final formatting cleanup"
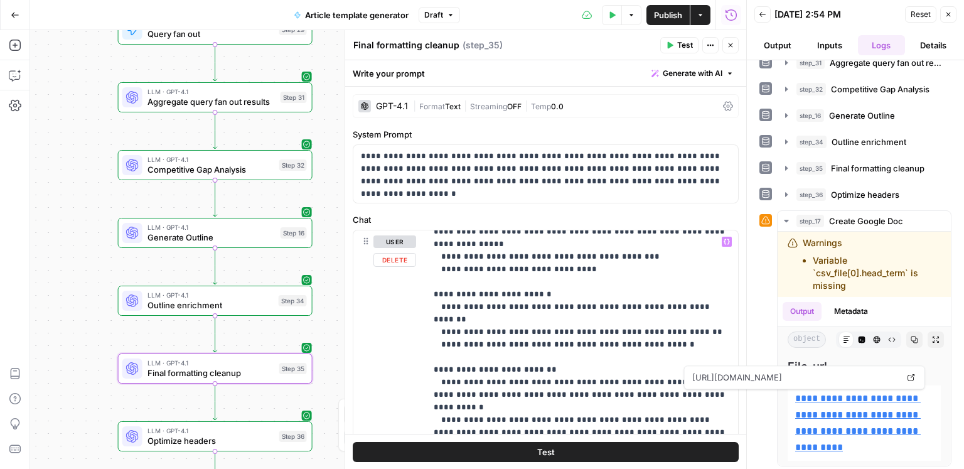
scroll to position [304, 0]
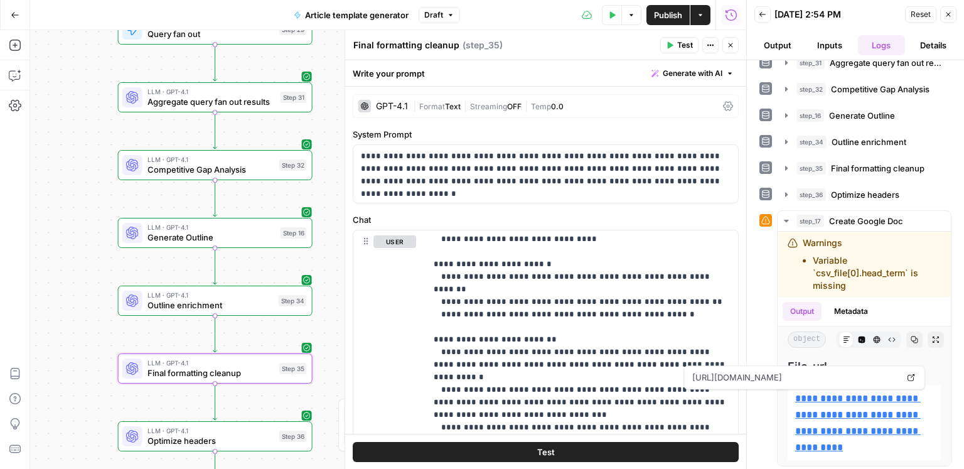
click at [662, 18] on span "Publish" at bounding box center [668, 15] width 28 height 13
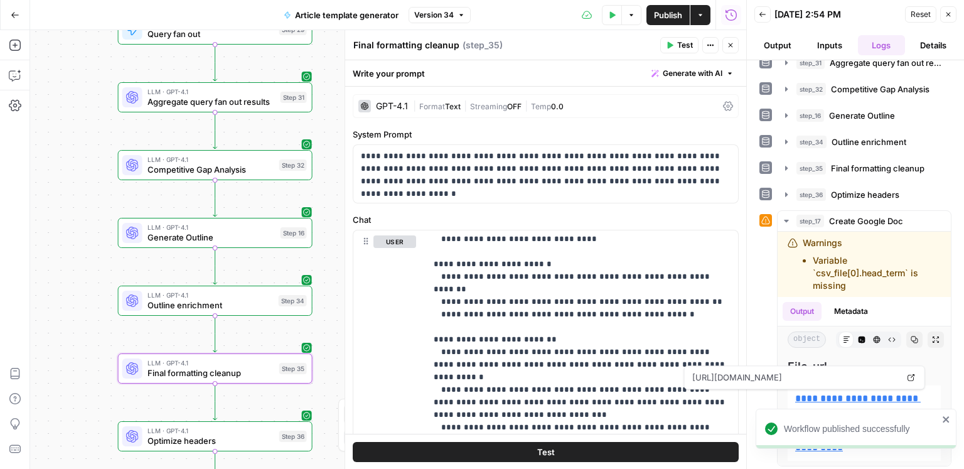
click at [676, 46] on button "Test" at bounding box center [679, 45] width 38 height 16
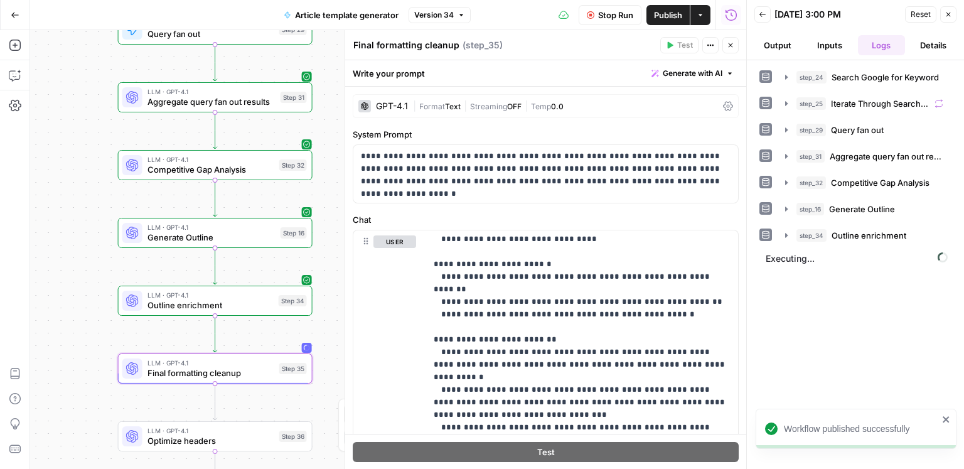
click at [616, 19] on span "Stop Run" at bounding box center [615, 15] width 35 height 13
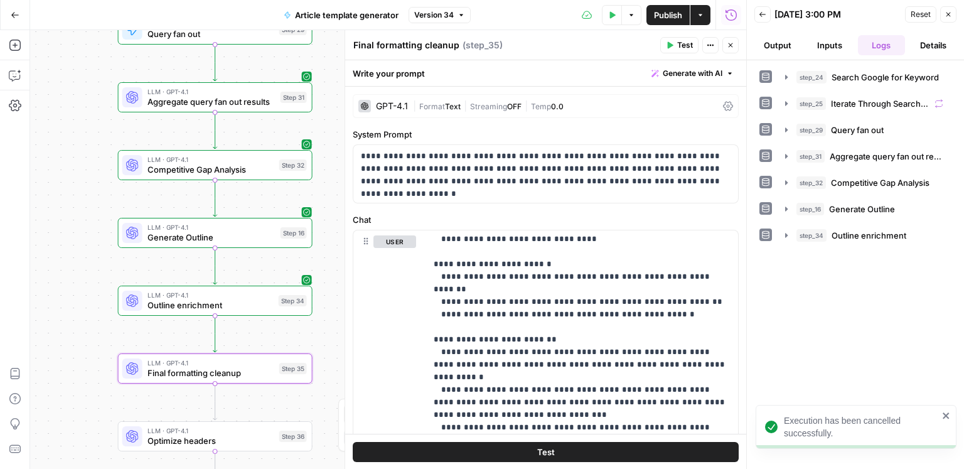
click at [614, 17] on icon "button" at bounding box center [612, 15] width 8 height 8
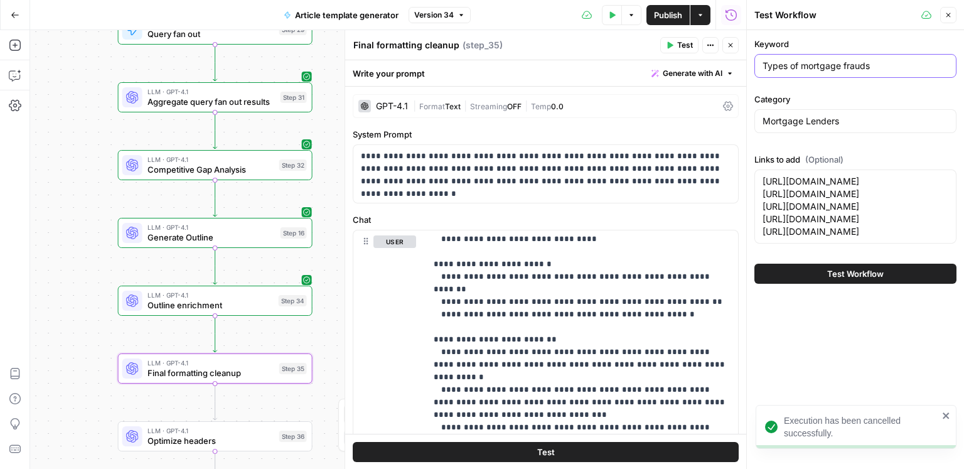
click at [804, 70] on input "Types of mortgage frauds" at bounding box center [855, 66] width 186 height 13
paste input "How to buy a home with [MEDICAL_DATA]"
type input "How to buy a home with [MEDICAL_DATA]"
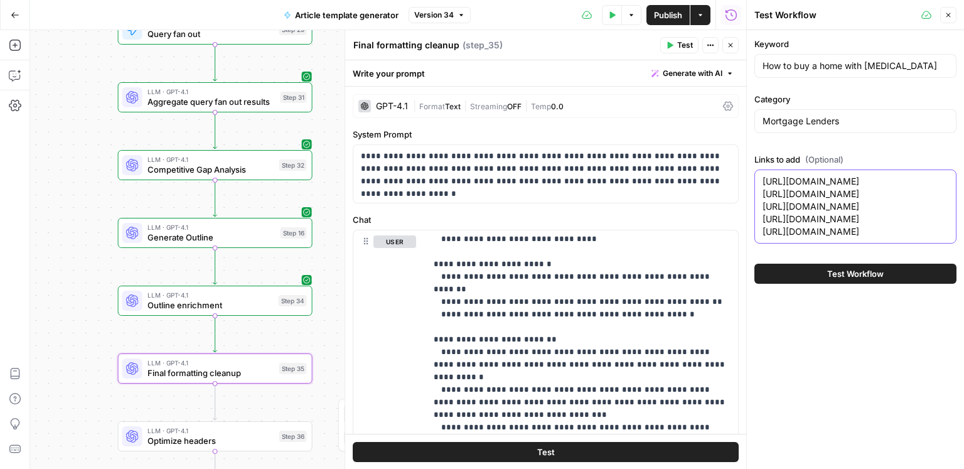
click at [814, 238] on textarea "https://www.consumeraffairs.com/finance/finance__companies.htm https://www.cons…" at bounding box center [855, 206] width 186 height 63
paste textarea "how-to-save-for-a-down-payment.html https://www.consumeraffairs.com/finance/how…"
type textarea "[URL][DOMAIN_NAME] [URL][DOMAIN_NAME] [URL][DOMAIN_NAME] [URL][DOMAIN_NAME] [UR…"
click at [808, 284] on button "Test Workflow" at bounding box center [855, 274] width 202 height 20
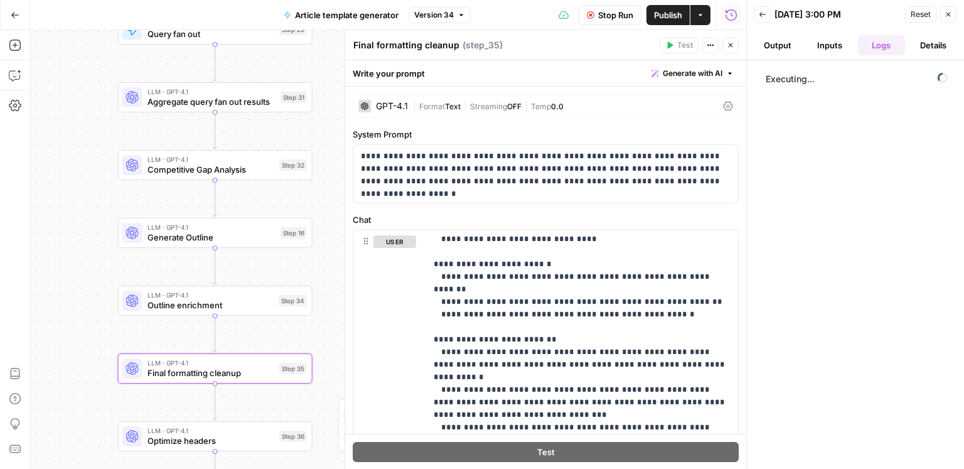
click at [728, 48] on icon "button" at bounding box center [731, 45] width 8 height 8
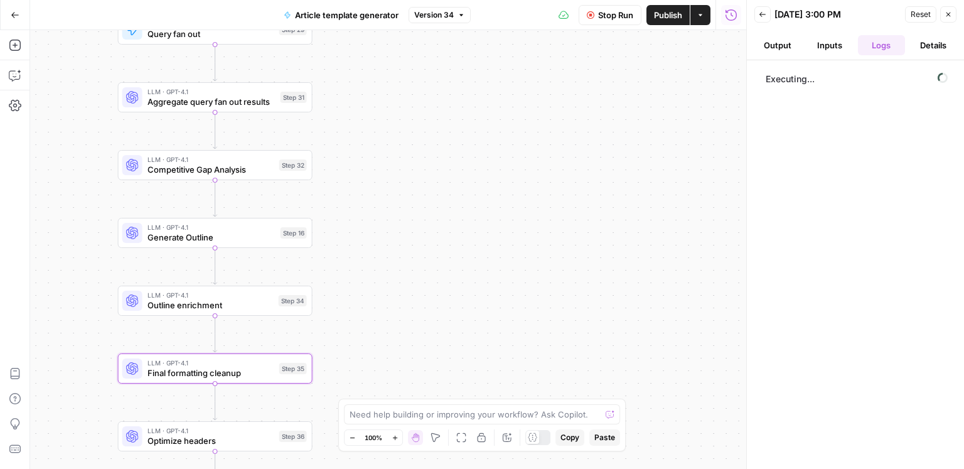
drag, startPoint x: 472, startPoint y: 221, endPoint x: 471, endPoint y: 263, distance: 41.4
click at [469, 283] on div "Workflow Input Settings Inputs Google Search Search Google for Keyword Step 24 …" at bounding box center [388, 249] width 716 height 439
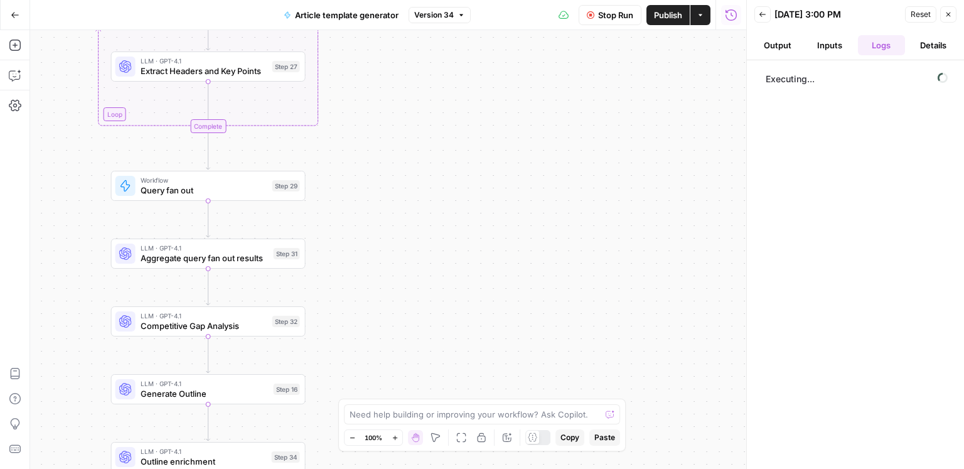
drag, startPoint x: 476, startPoint y: 195, endPoint x: 479, endPoint y: 253, distance: 59.1
click at [479, 253] on div "Workflow Input Settings Inputs Google Search Search Google for Keyword Step 24 …" at bounding box center [388, 249] width 716 height 439
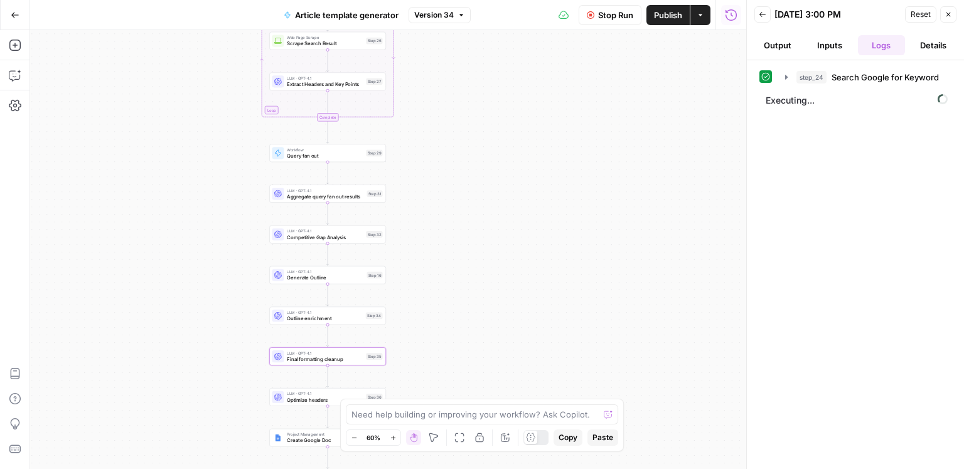
drag, startPoint x: 475, startPoint y: 243, endPoint x: 471, endPoint y: 90, distance: 153.2
click at [471, 90] on div "Workflow Input Settings Inputs Google Search Search Google for Keyword Step 24 …" at bounding box center [388, 249] width 716 height 439
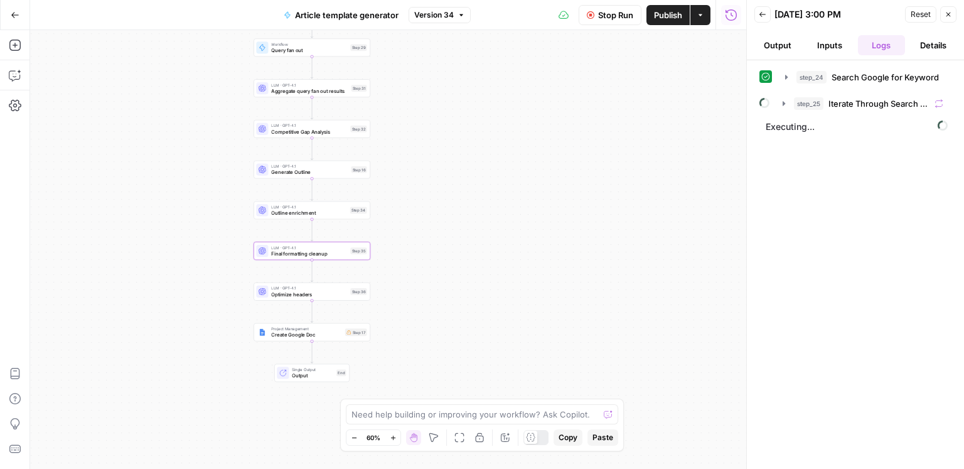
drag, startPoint x: 479, startPoint y: 185, endPoint x: 459, endPoint y: 319, distance: 135.1
click at [459, 319] on div "Workflow Input Settings Inputs Google Search Search Google for Keyword Step 24 …" at bounding box center [388, 249] width 716 height 439
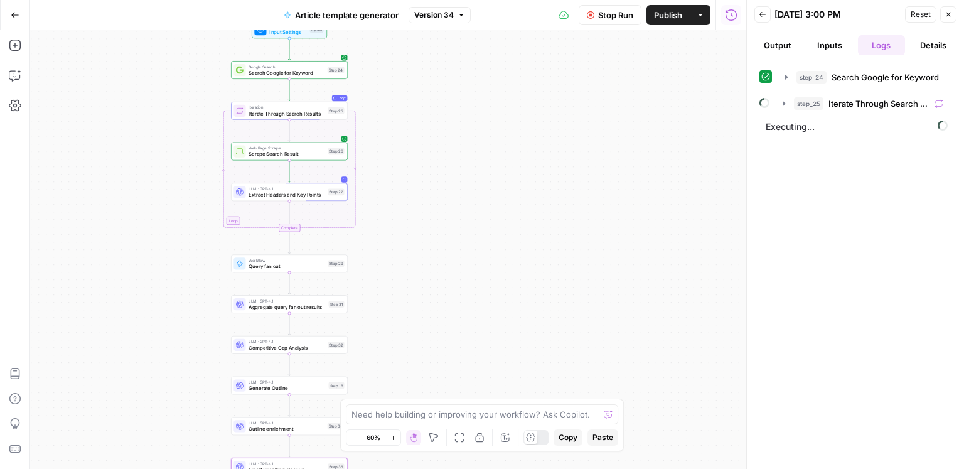
drag, startPoint x: 494, startPoint y: 169, endPoint x: 483, endPoint y: 292, distance: 122.9
click at [485, 324] on div "Workflow Input Settings Inputs Google Search Search Google for Keyword Step 24 …" at bounding box center [388, 249] width 716 height 439
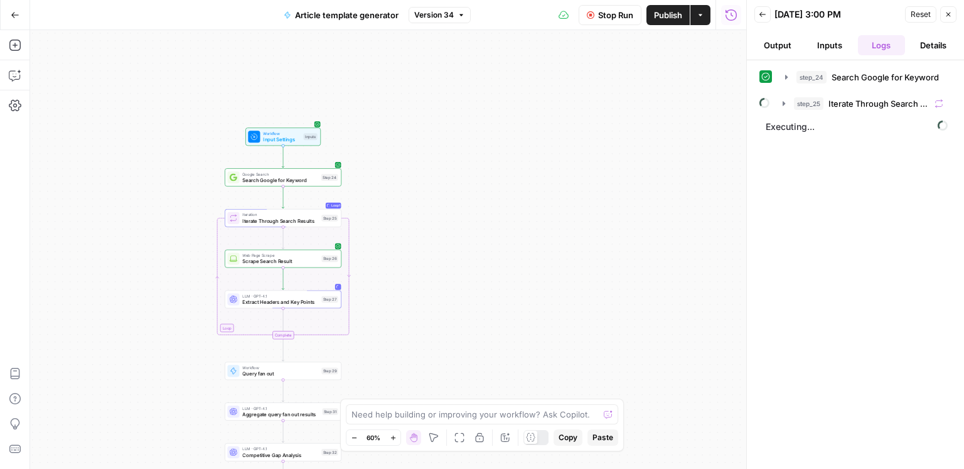
drag, startPoint x: 483, startPoint y: 213, endPoint x: 481, endPoint y: 270, distance: 57.1
click at [481, 270] on div "Workflow Input Settings Inputs Google Search Search Google for Keyword Step 24 …" at bounding box center [388, 249] width 716 height 439
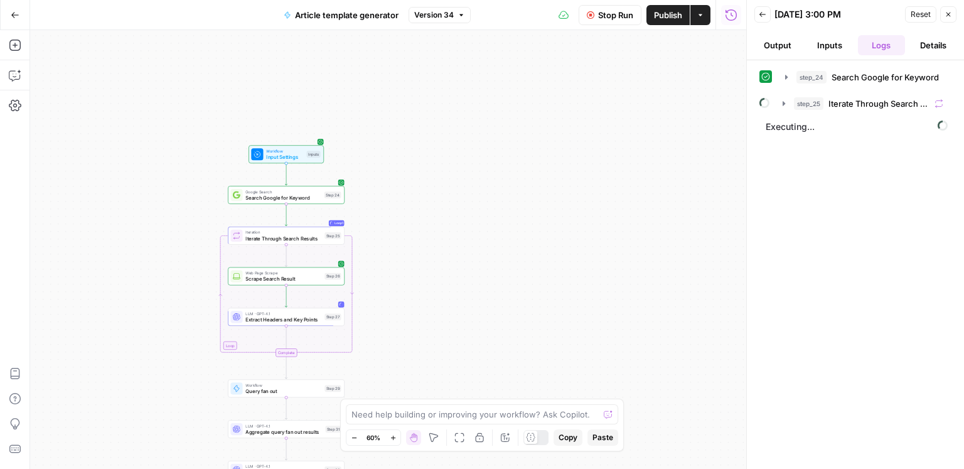
drag, startPoint x: 481, startPoint y: 270, endPoint x: 488, endPoint y: 205, distance: 65.0
click at [488, 205] on div "Workflow Input Settings Inputs Google Search Search Google for Keyword Step 24 …" at bounding box center [388, 249] width 716 height 439
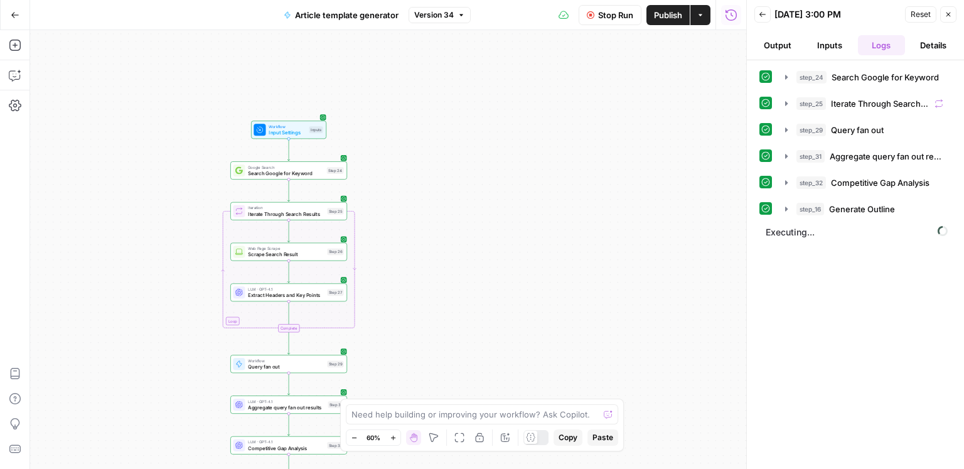
click at [842, 56] on header "Back [DATE] 3:00 PM Reset Close Output Inputs Logs Details" at bounding box center [855, 30] width 217 height 60
click at [839, 48] on button "Inputs" at bounding box center [829, 45] width 47 height 20
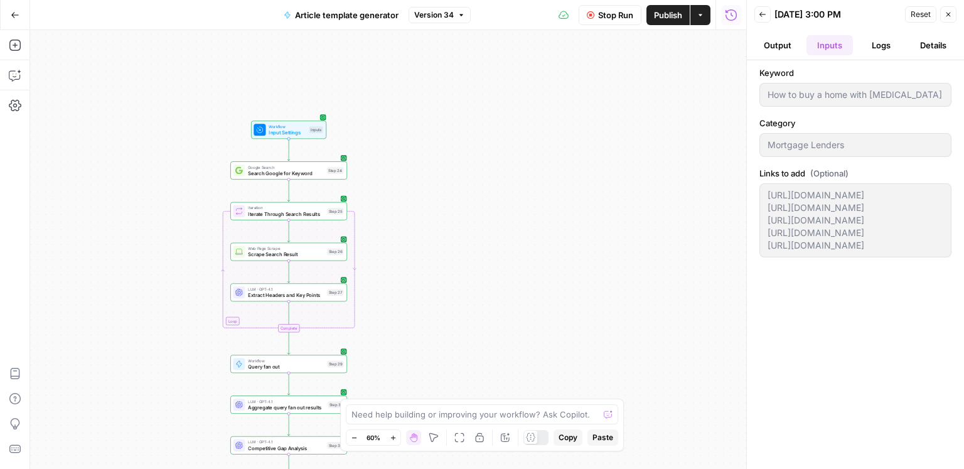
click at [804, 47] on ul "Output Inputs Logs Details" at bounding box center [855, 45] width 202 height 20
click at [801, 47] on ul "Output Inputs Logs Details" at bounding box center [855, 45] width 202 height 20
click at [939, 45] on button "Details" at bounding box center [933, 45] width 47 height 20
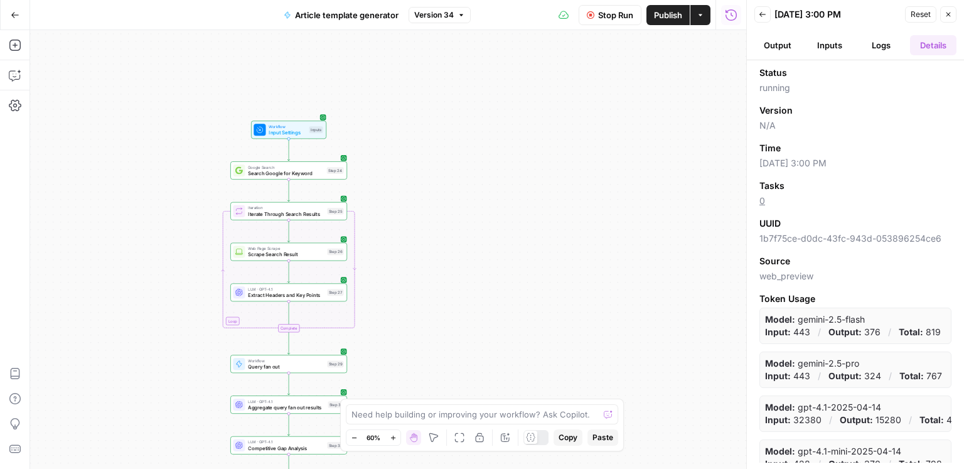
click at [882, 48] on button "Logs" at bounding box center [881, 45] width 47 height 20
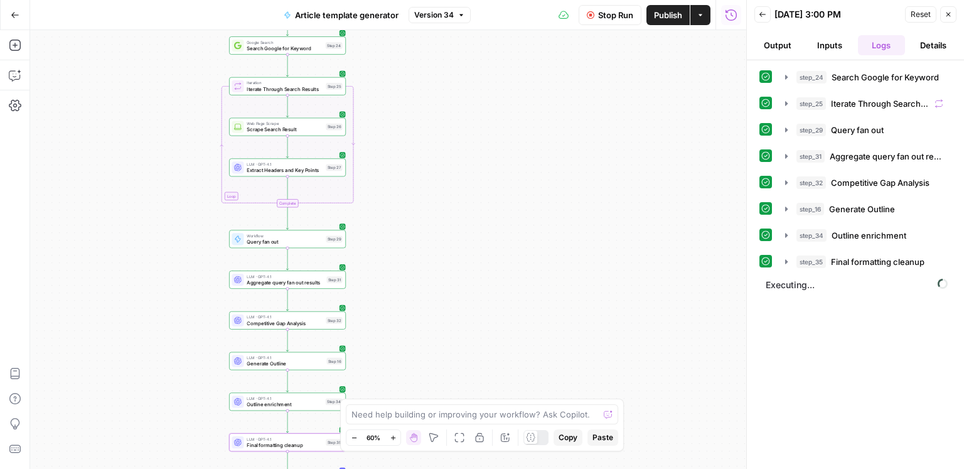
drag, startPoint x: 522, startPoint y: 287, endPoint x: 521, endPoint y: 160, distance: 126.8
click at [521, 160] on div "Workflow Input Settings Inputs Google Search Search Google for Keyword Step 24 …" at bounding box center [388, 249] width 716 height 439
click at [831, 230] on span "Outline enrichment" at bounding box center [868, 235] width 75 height 13
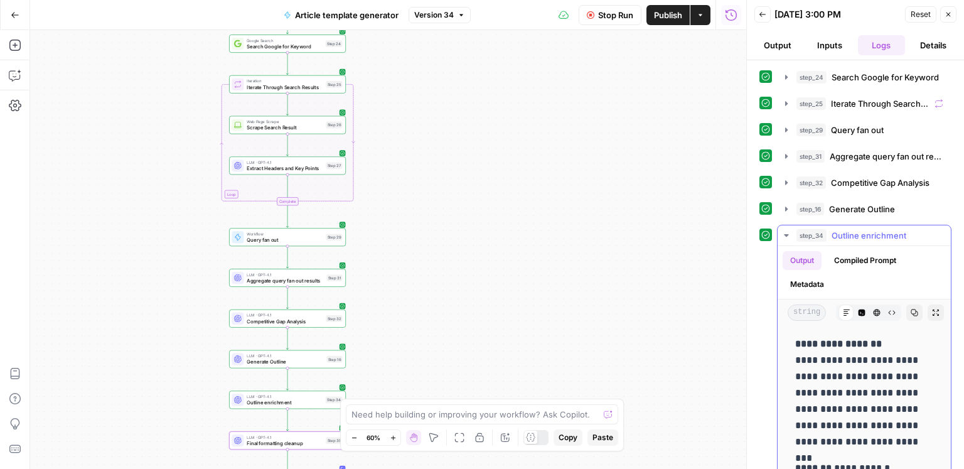
click at [817, 282] on button "Metadata" at bounding box center [806, 284] width 49 height 19
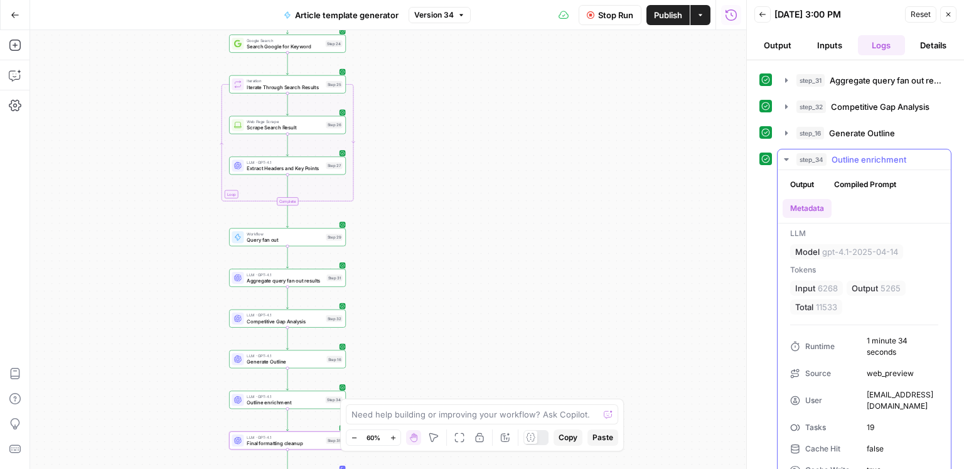
scroll to position [104, 0]
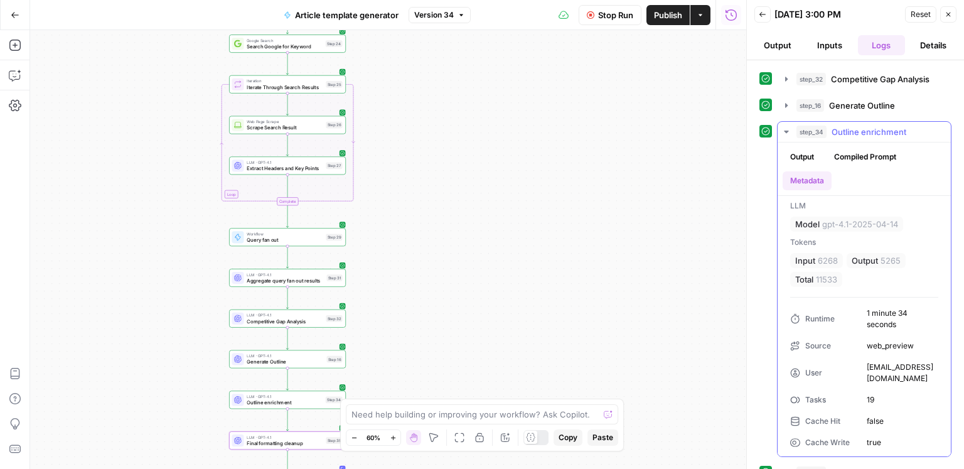
click at [828, 131] on div "step_34 Outline enrichment 1 minute 34 seconds / 19 tasks" at bounding box center [869, 131] width 147 height 13
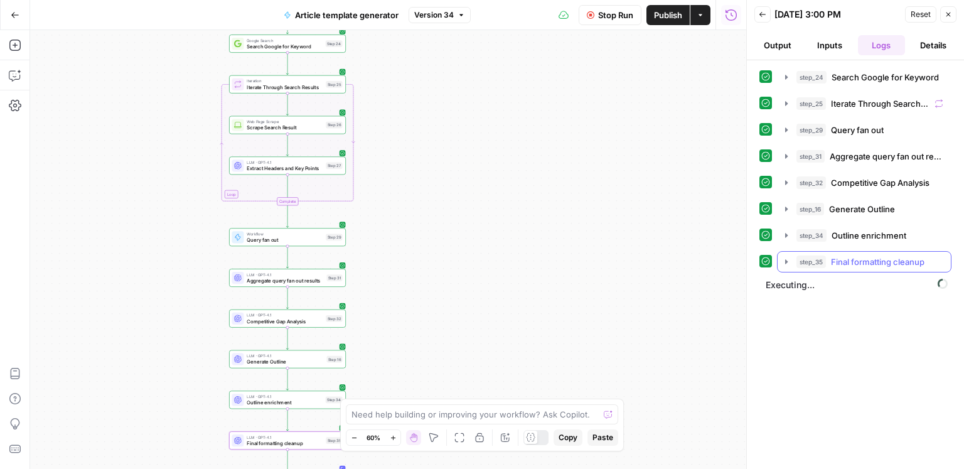
click at [848, 255] on span "Final formatting cleanup" at bounding box center [877, 261] width 93 height 13
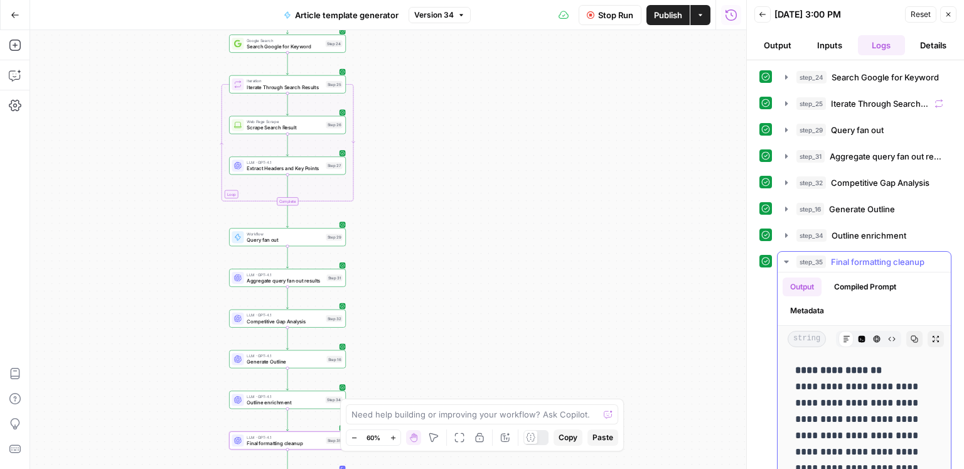
click at [816, 309] on button "Metadata" at bounding box center [806, 310] width 49 height 19
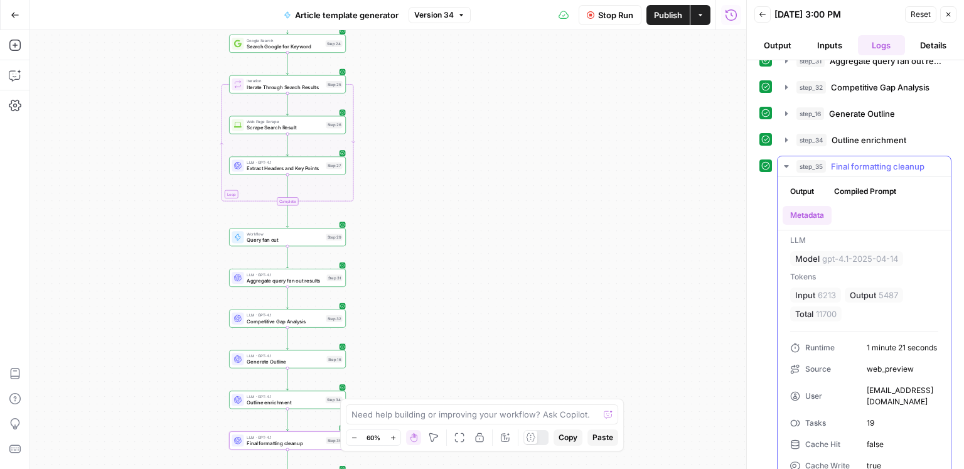
scroll to position [101, 0]
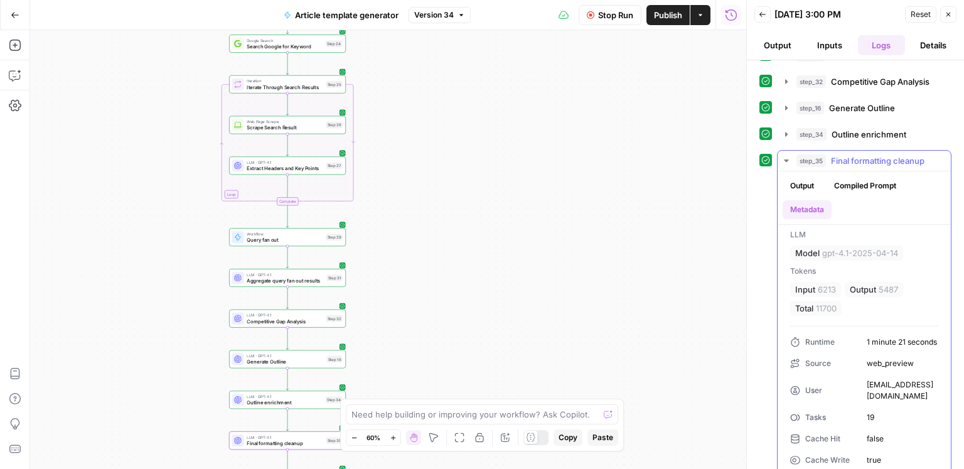
click at [862, 156] on span "Final formatting cleanup" at bounding box center [877, 160] width 93 height 13
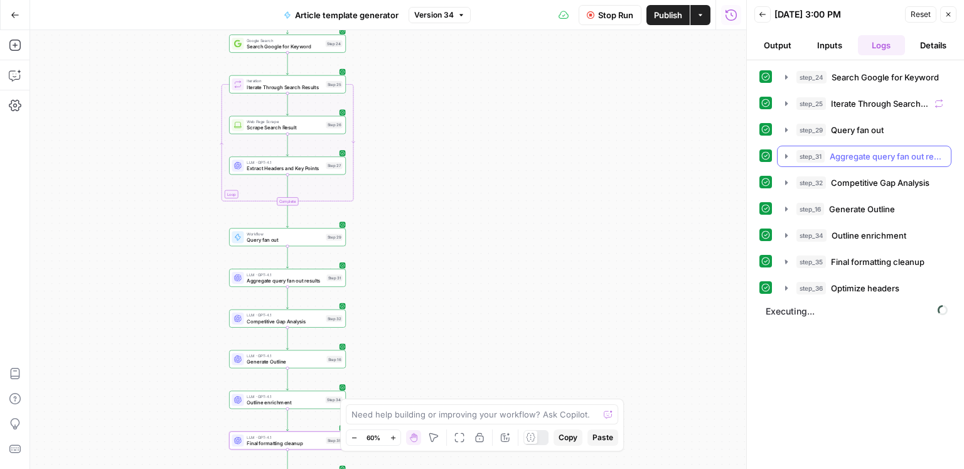
scroll to position [0, 0]
click at [848, 286] on span "Optimize headers" at bounding box center [865, 288] width 68 height 13
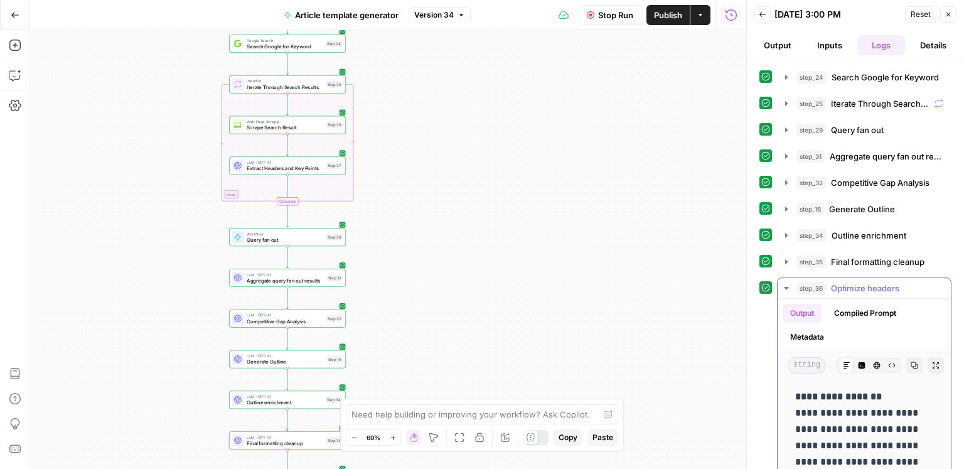
click at [816, 336] on button "Metadata" at bounding box center [806, 337] width 49 height 19
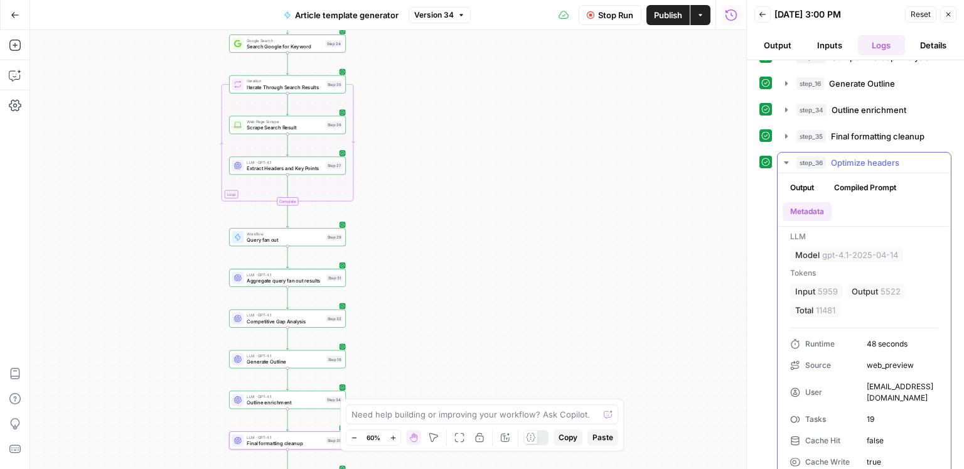
scroll to position [142, 0]
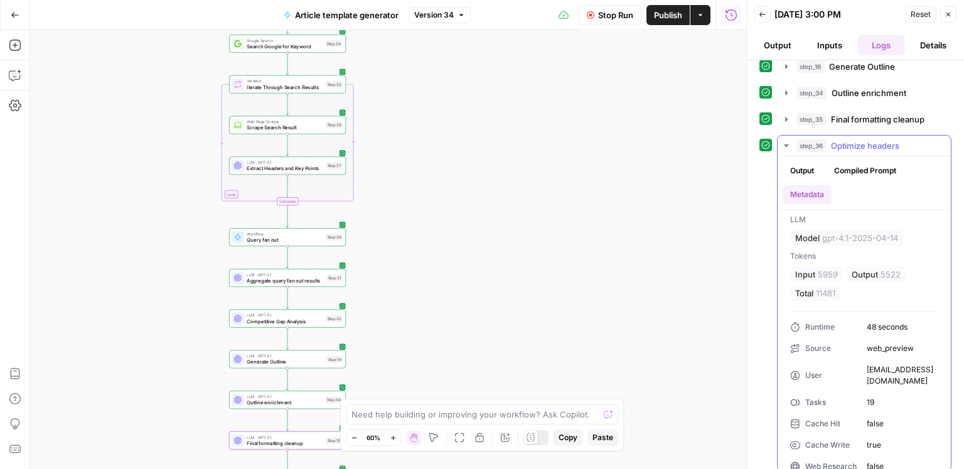
click at [829, 145] on div "step_36 Optimize headers 48 seconds / 19 tasks" at bounding box center [869, 145] width 147 height 13
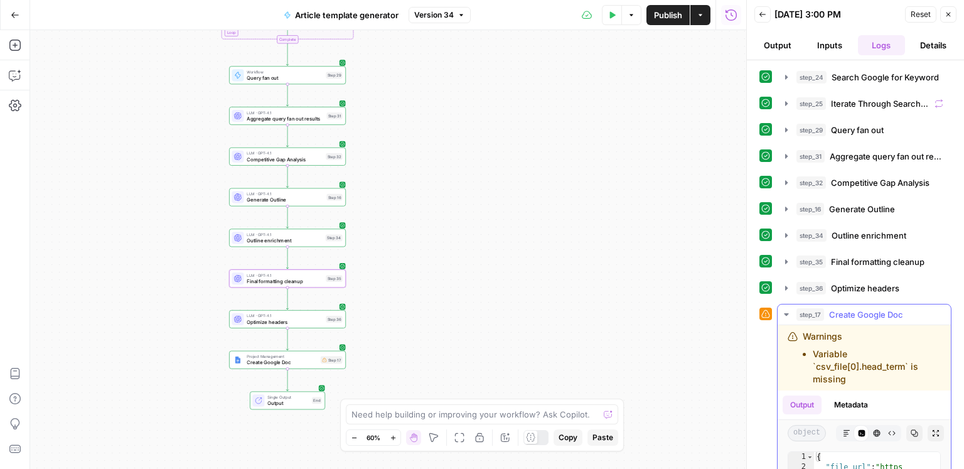
click at [841, 426] on button "Markdown" at bounding box center [846, 433] width 16 height 16
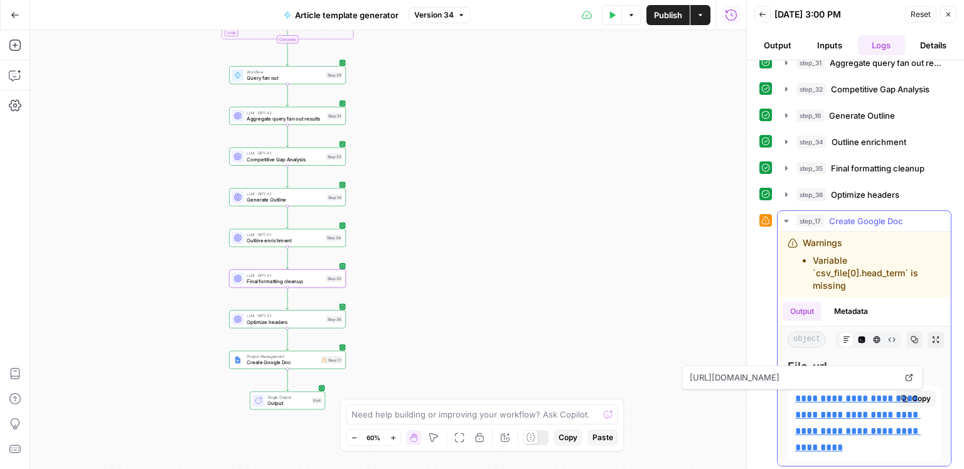
click at [839, 393] on link "**********" at bounding box center [857, 422] width 125 height 58
click at [928, 49] on button "Details" at bounding box center [933, 45] width 47 height 20
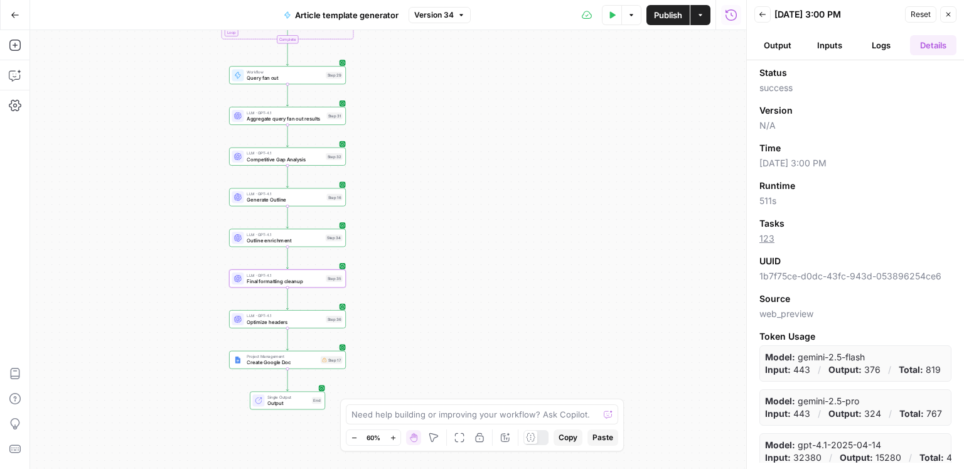
scroll to position [0, 0]
click at [884, 49] on button "Logs" at bounding box center [881, 45] width 47 height 20
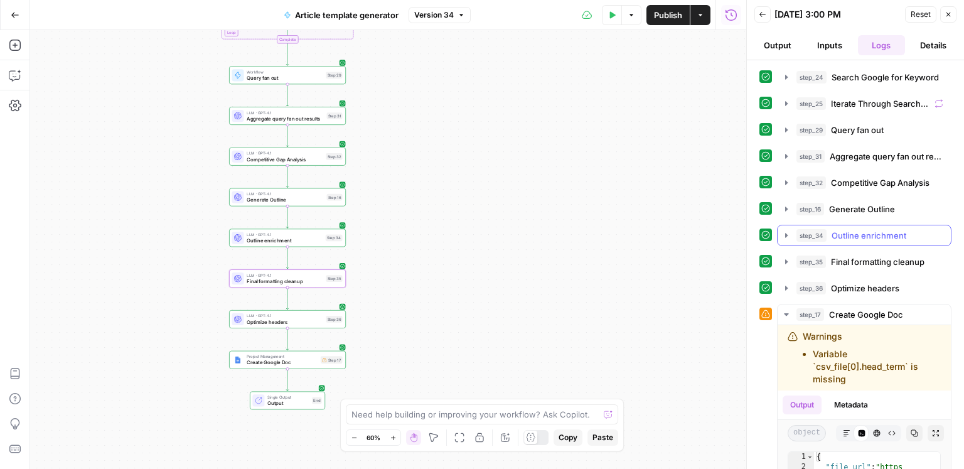
click at [849, 230] on span "Outline enrichment" at bounding box center [868, 235] width 75 height 13
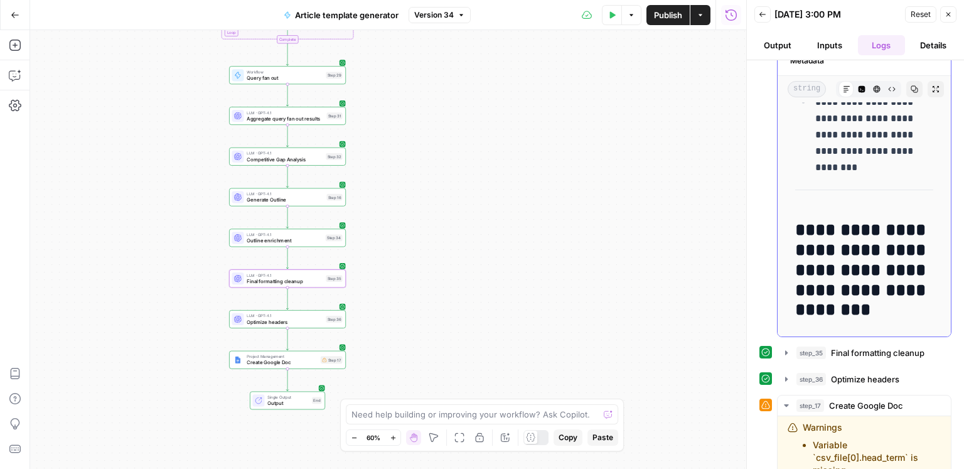
scroll to position [1829, 0]
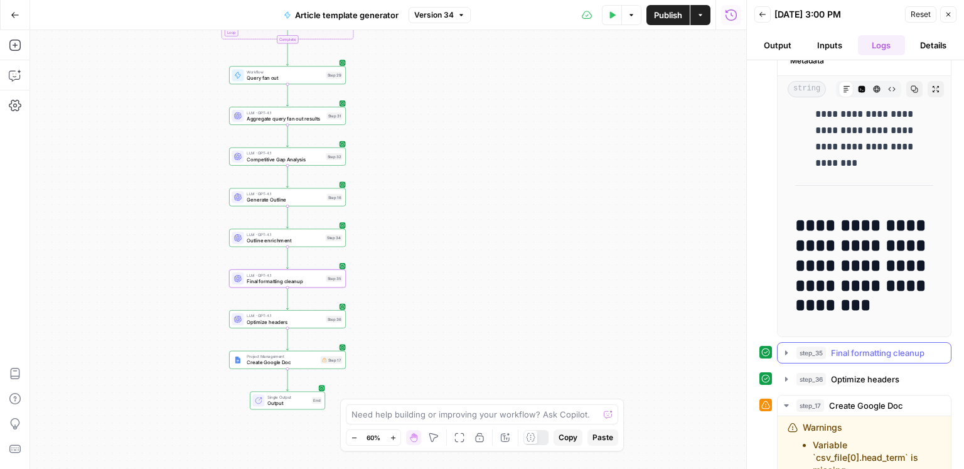
click at [865, 352] on span "Final formatting cleanup" at bounding box center [877, 352] width 93 height 13
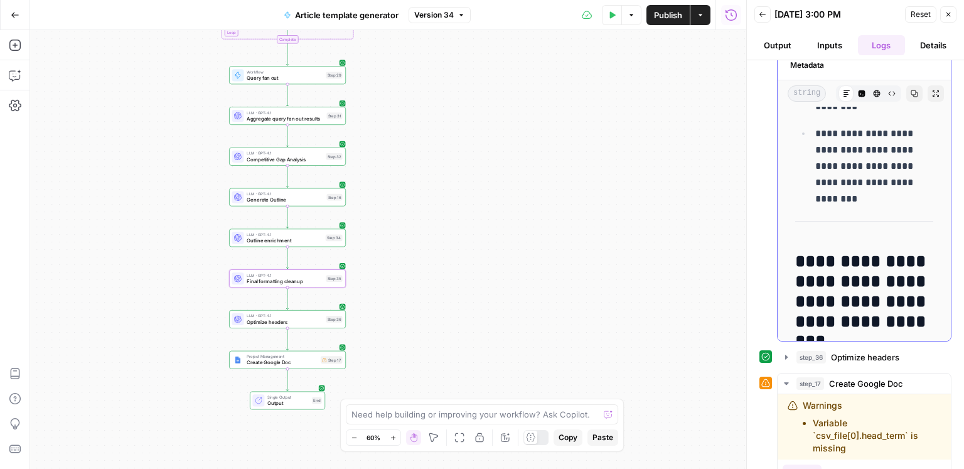
scroll to position [2257, 0]
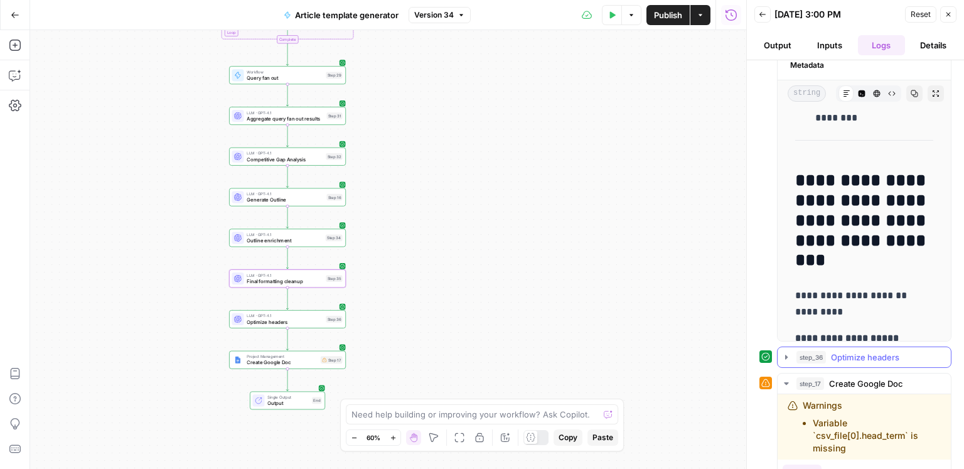
click at [875, 358] on span "Optimize headers" at bounding box center [865, 357] width 68 height 13
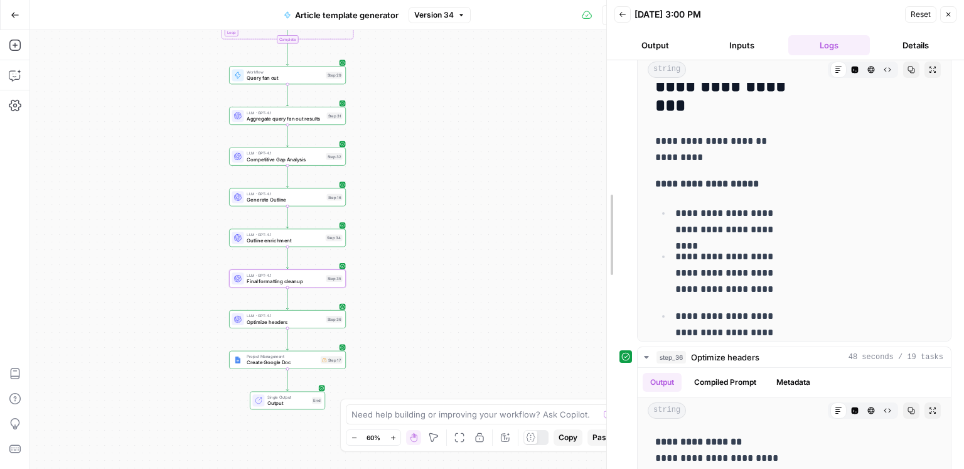
drag, startPoint x: 607, startPoint y: 191, endPoint x: 763, endPoint y: 211, distance: 157.6
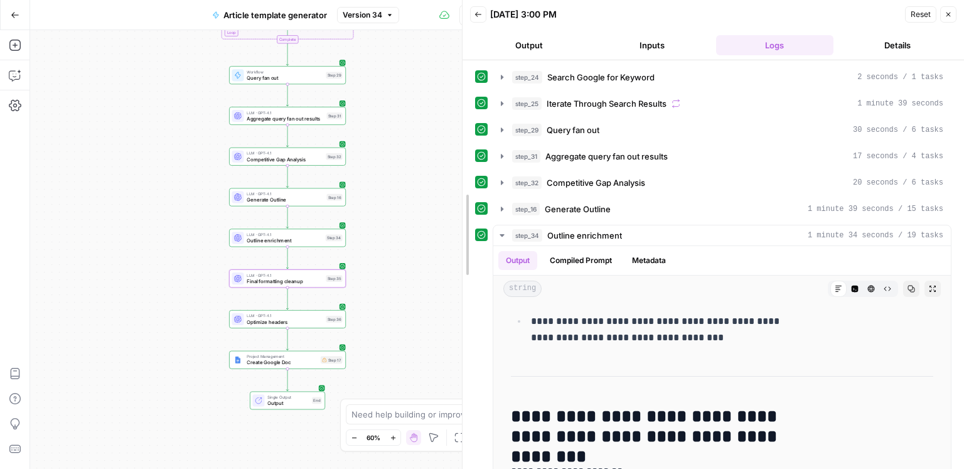
scroll to position [1153, 0]
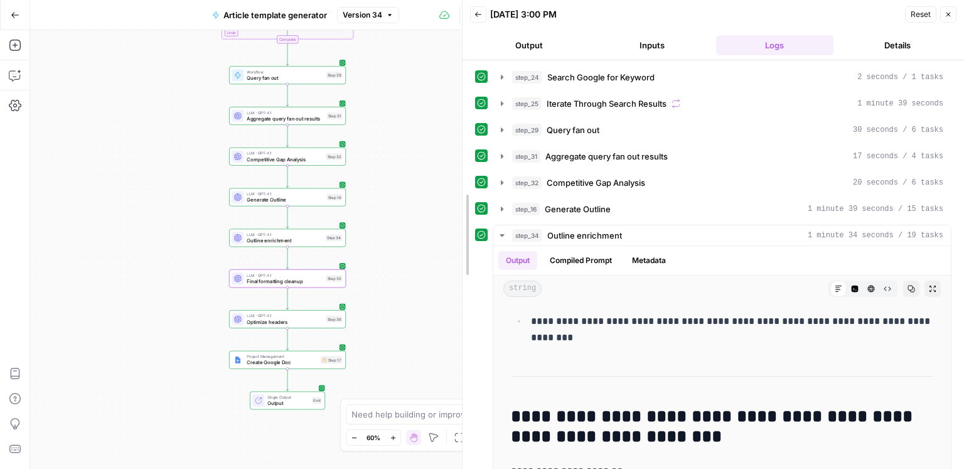
drag, startPoint x: 483, startPoint y: 209, endPoint x: 452, endPoint y: 208, distance: 30.8
click at [453, 208] on body "ConsumerAffairs New Home Browse Insights Opportunities Your Data Recent Grids P…" at bounding box center [482, 234] width 964 height 469
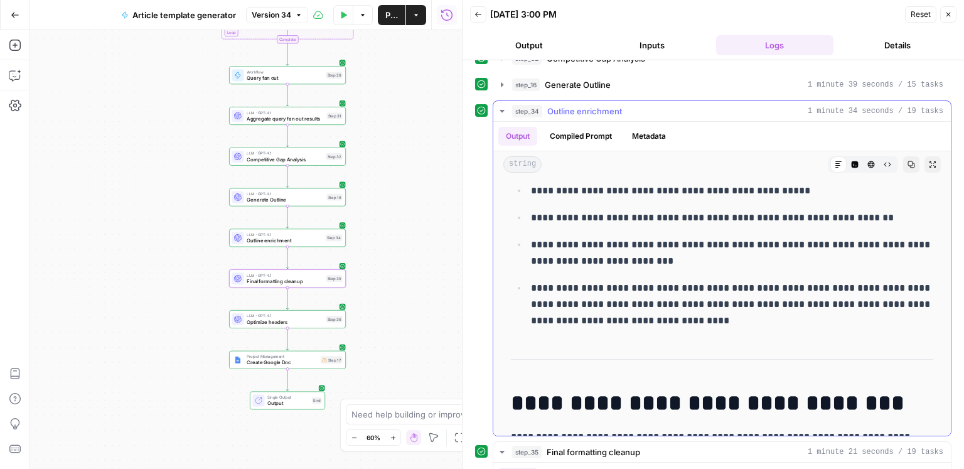
scroll to position [525, 0]
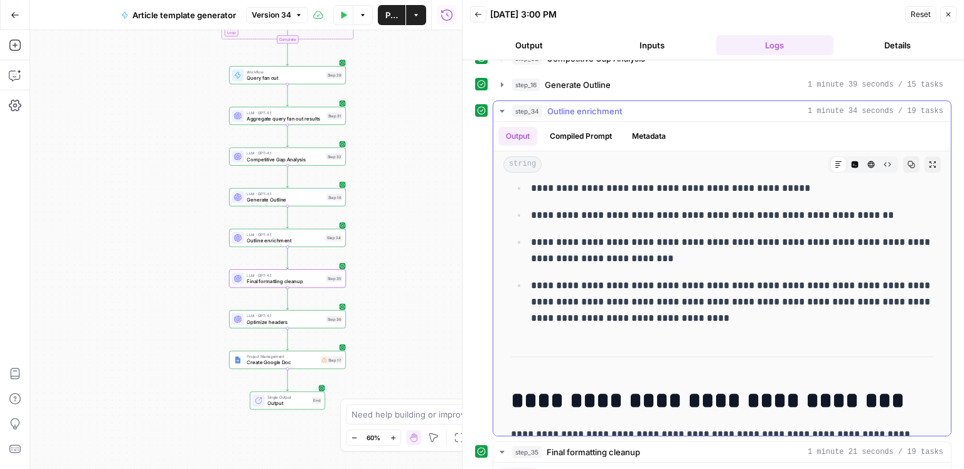
click at [573, 111] on span "Outline enrichment" at bounding box center [584, 111] width 75 height 13
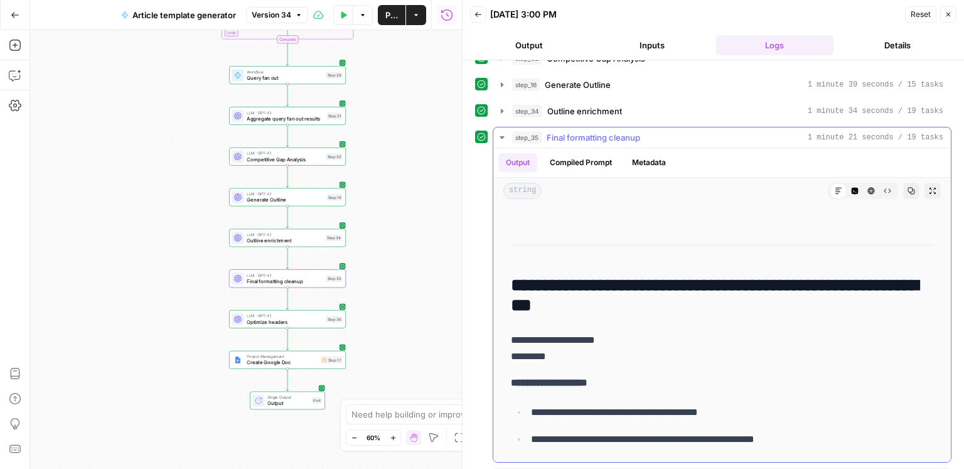
click at [590, 137] on span "Final formatting cleanup" at bounding box center [593, 137] width 93 height 13
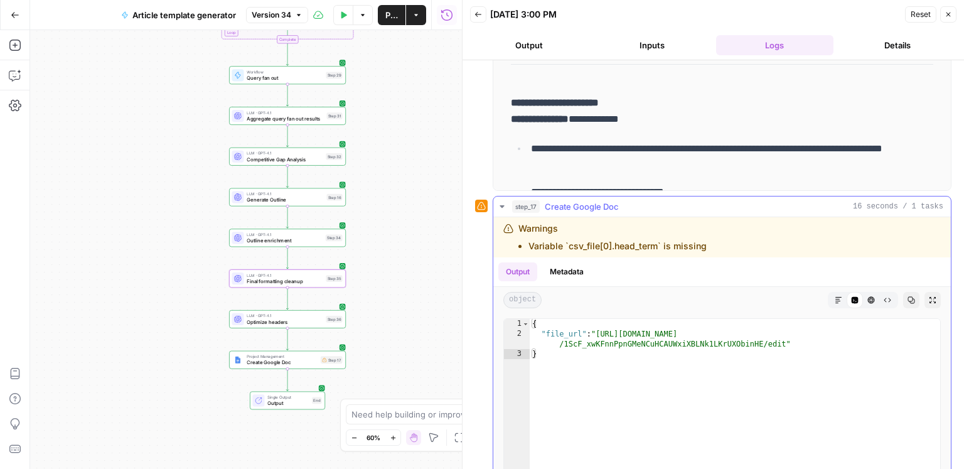
click at [567, 206] on span "Create Google Doc" at bounding box center [582, 206] width 74 height 13
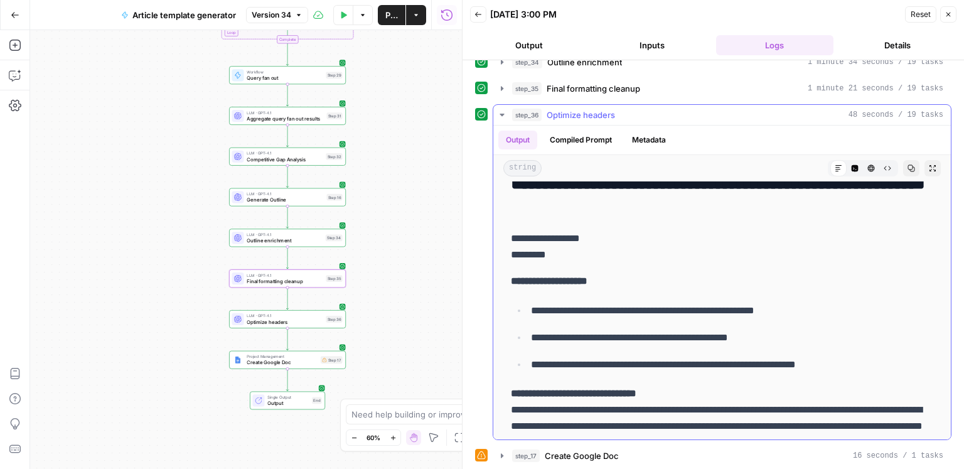
scroll to position [5557, 0]
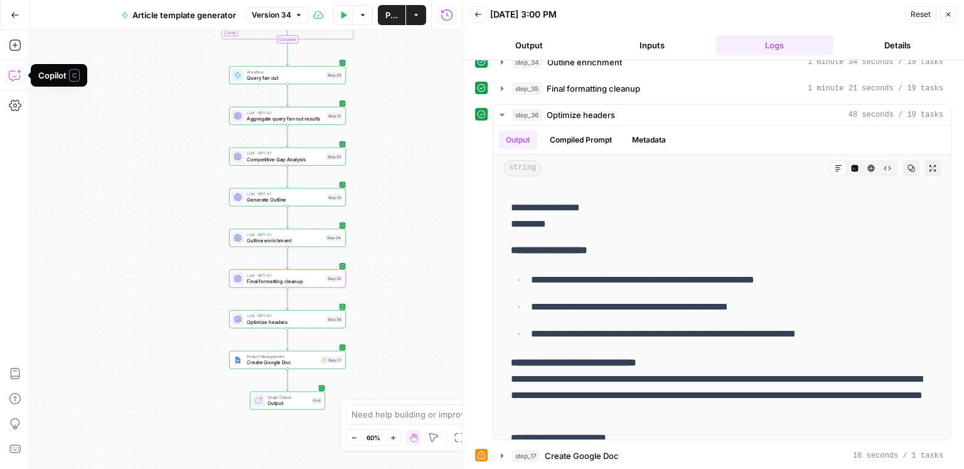
click at [21, 81] on button "Copilot" at bounding box center [15, 75] width 20 height 20
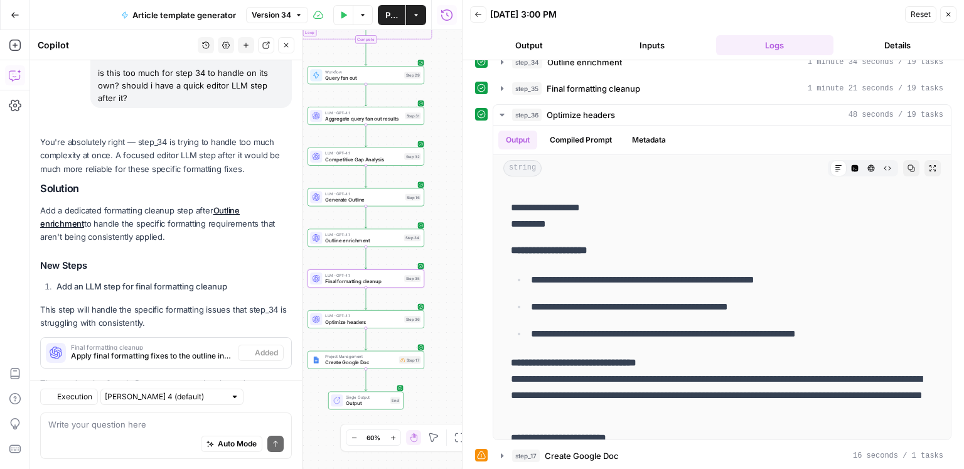
scroll to position [732, 0]
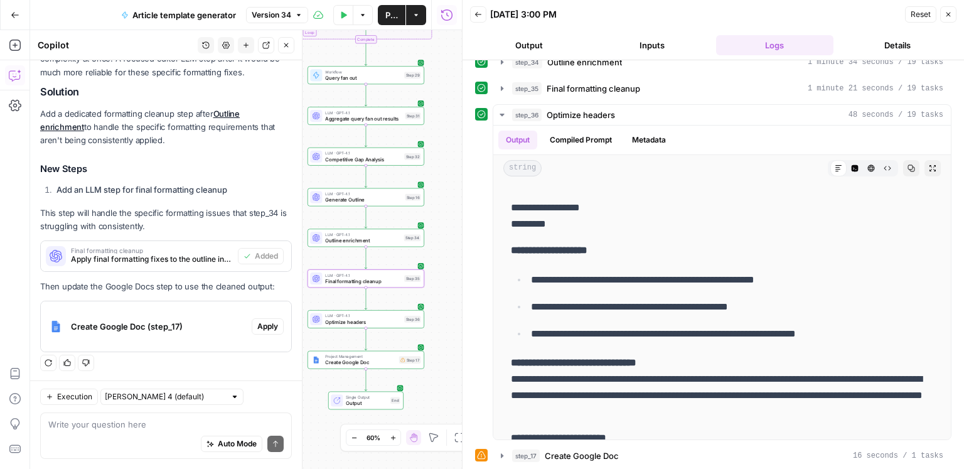
click at [956, 13] on button "Close" at bounding box center [948, 14] width 16 height 16
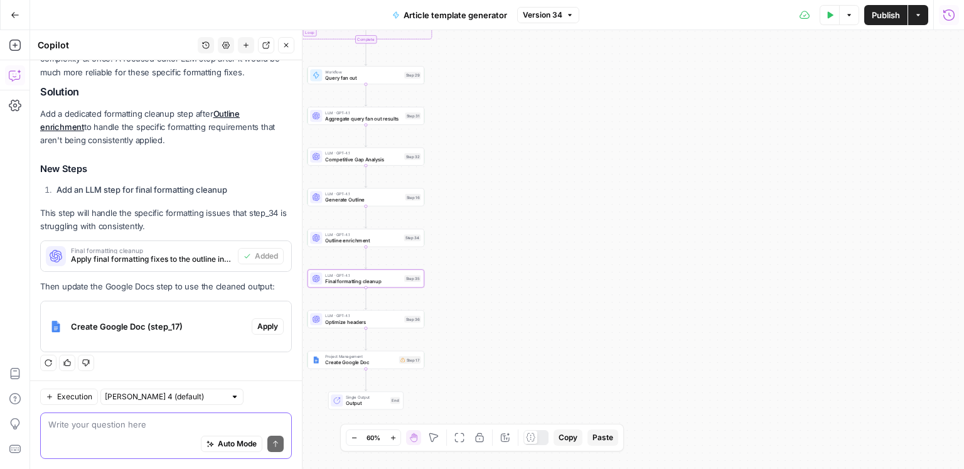
click at [118, 424] on textarea at bounding box center [165, 424] width 235 height 13
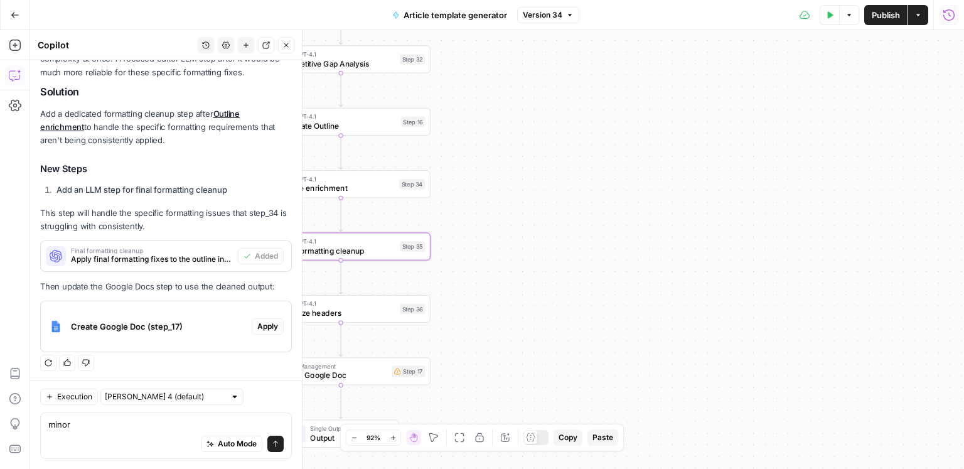
drag, startPoint x: 531, startPoint y: 309, endPoint x: 540, endPoint y: 309, distance: 8.2
click at [570, 301] on div "Workflow Input Settings Inputs Google Search Search Google for Keyword Step 24 …" at bounding box center [497, 249] width 934 height 439
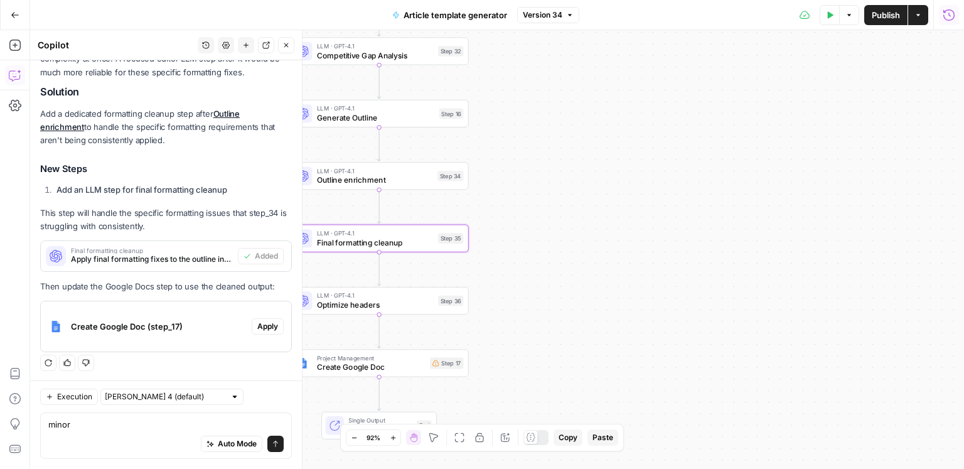
click at [88, 433] on div "Auto Mode Send" at bounding box center [165, 444] width 235 height 28
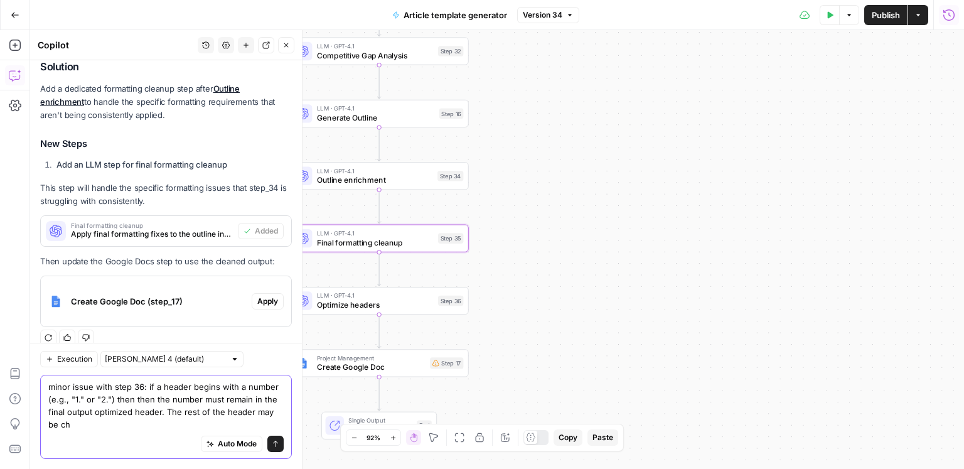
scroll to position [770, 0]
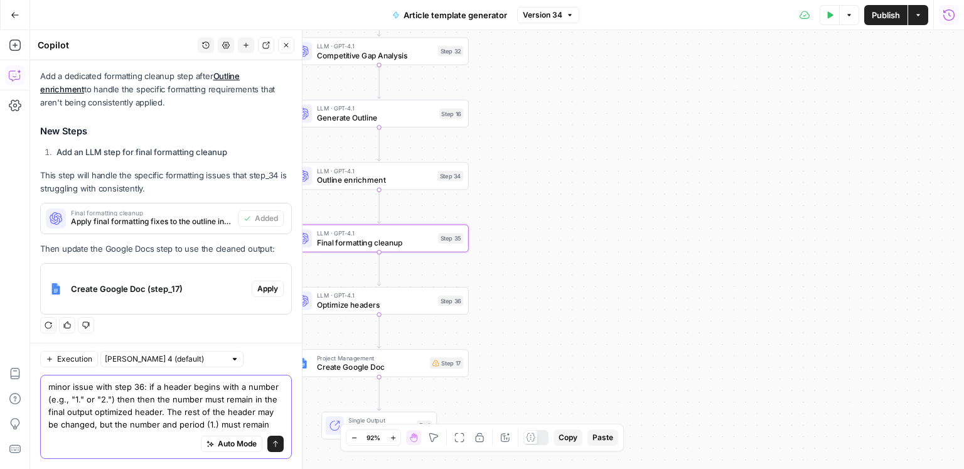
type textarea "minor issue with step 36: if a header begins with a number (e.g., "1." or "2.")…"
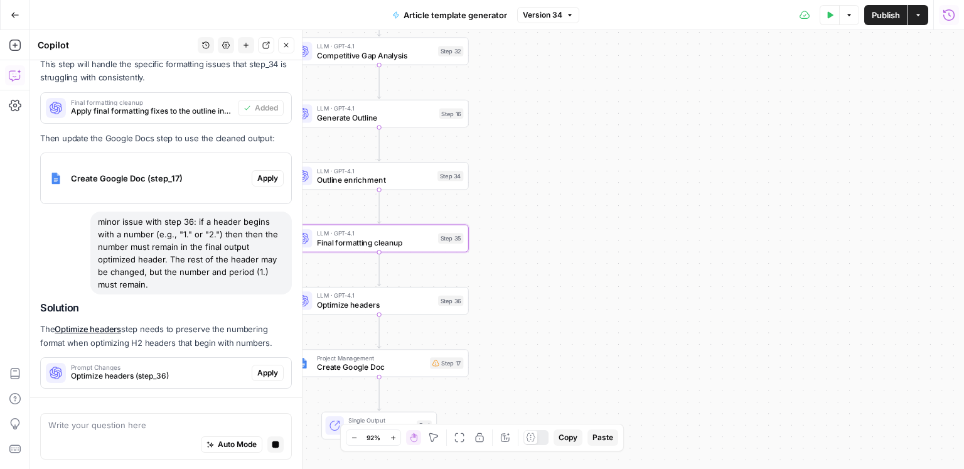
scroll to position [916, 0]
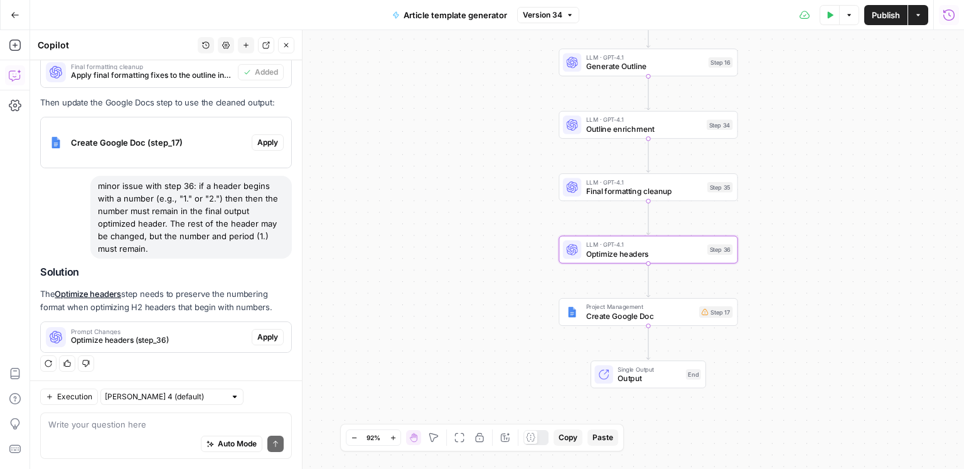
click at [272, 338] on span "Apply" at bounding box center [267, 336] width 21 height 11
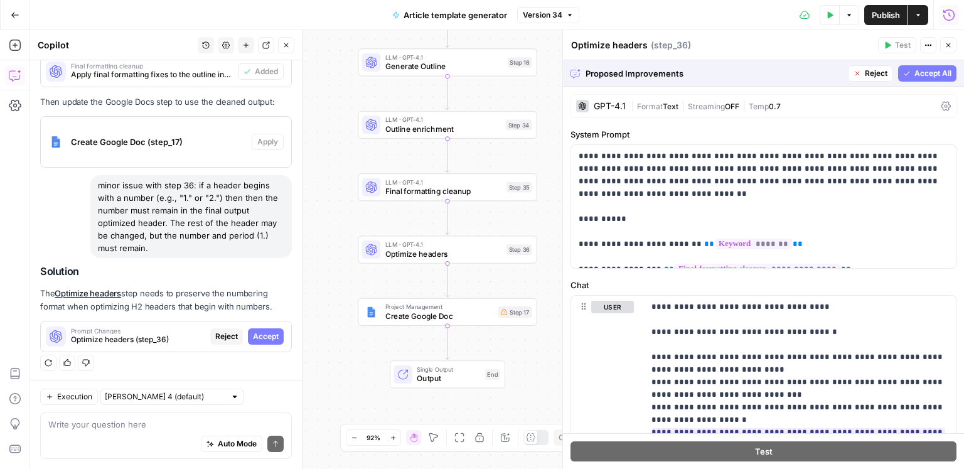
scroll to position [856, 0]
click at [263, 334] on span "Accept" at bounding box center [266, 336] width 26 height 11
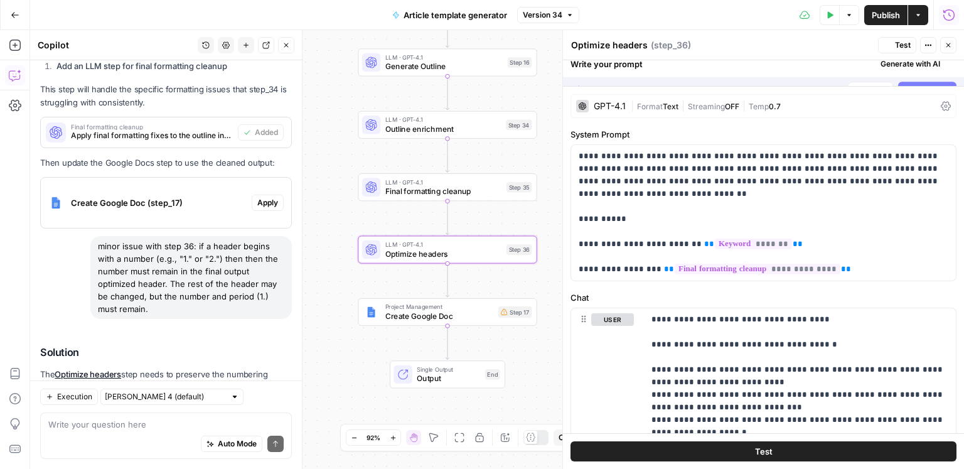
scroll to position [936, 0]
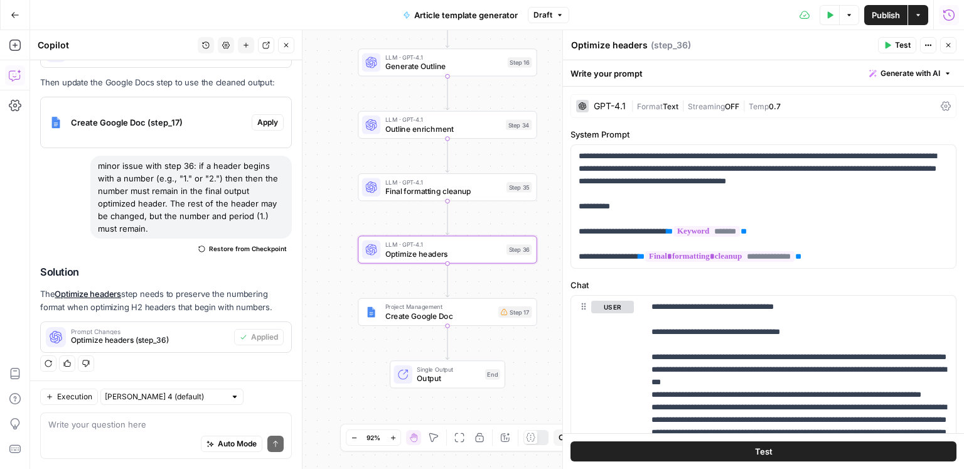
click at [946, 16] on icon "button" at bounding box center [948, 15] width 13 height 13
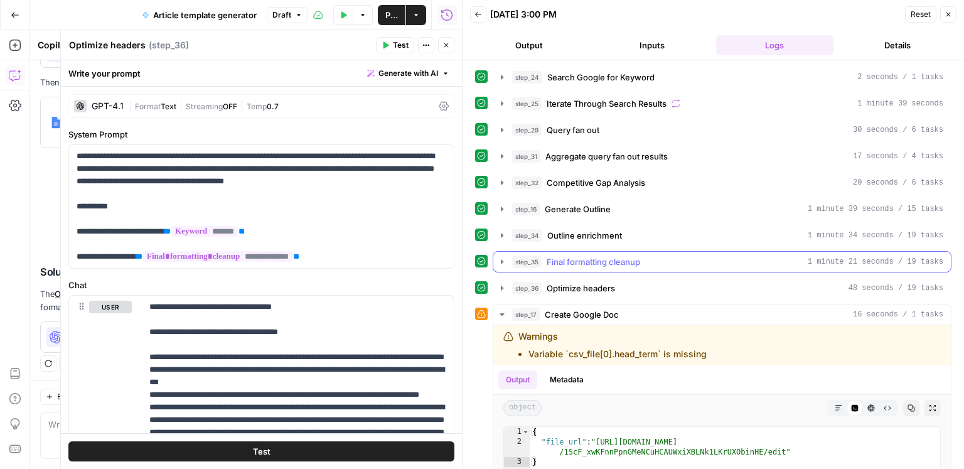
click at [627, 259] on span "Final formatting cleanup" at bounding box center [593, 261] width 93 height 13
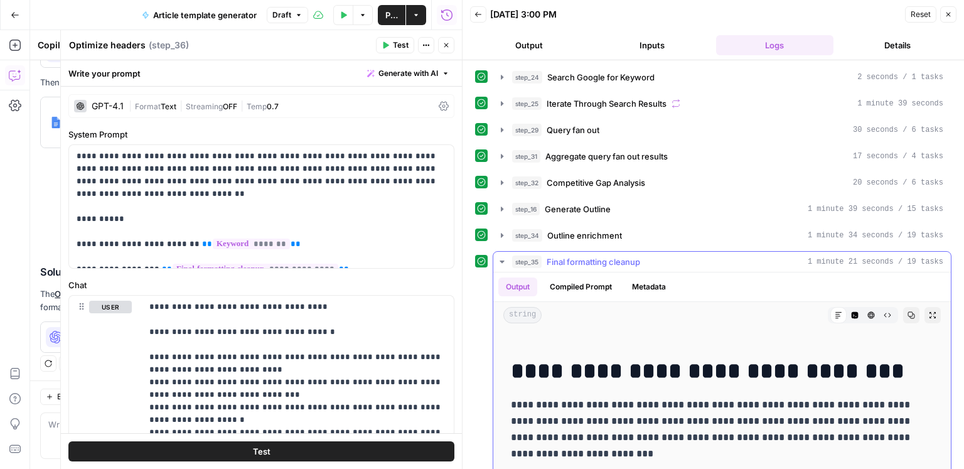
scroll to position [888, 0]
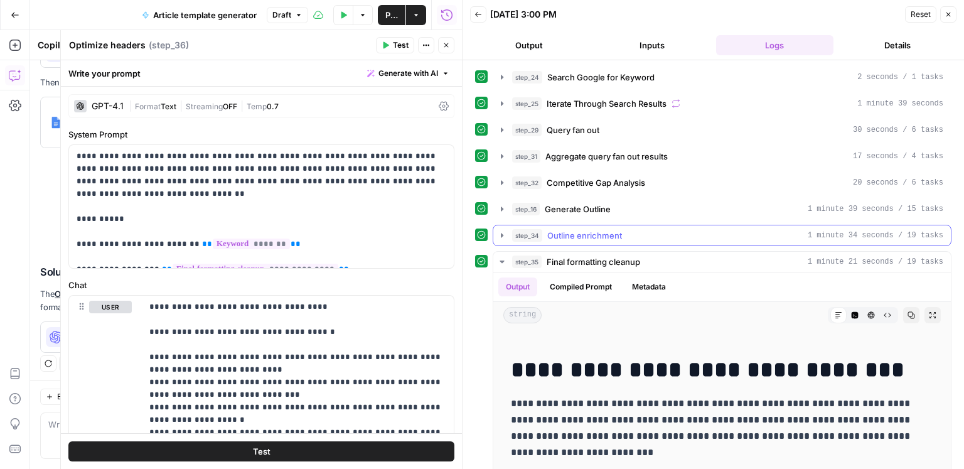
click at [614, 230] on span "Outline enrichment" at bounding box center [584, 235] width 75 height 13
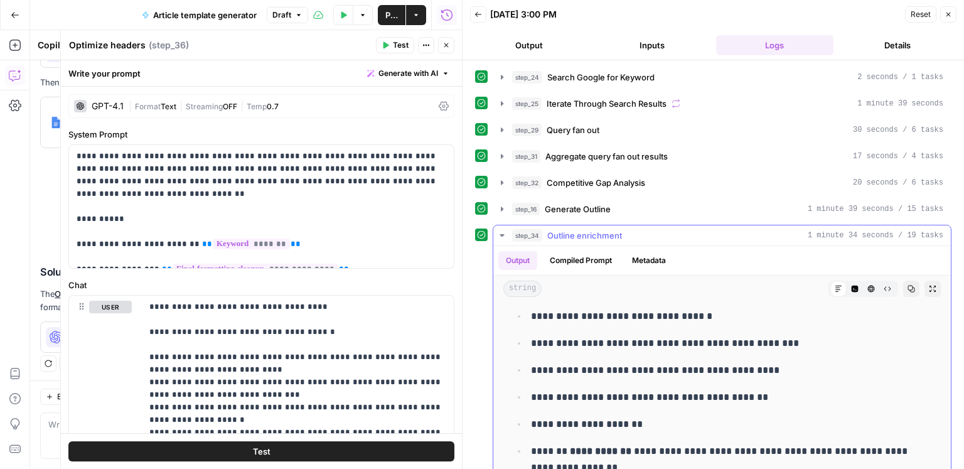
scroll to position [401, 0]
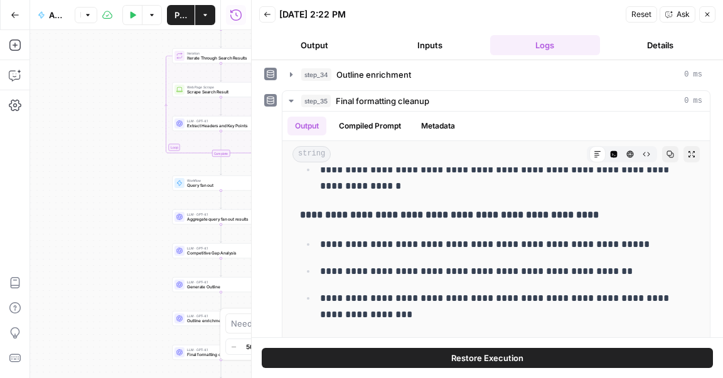
click at [266, 13] on icon "button" at bounding box center [268, 15] width 8 height 8
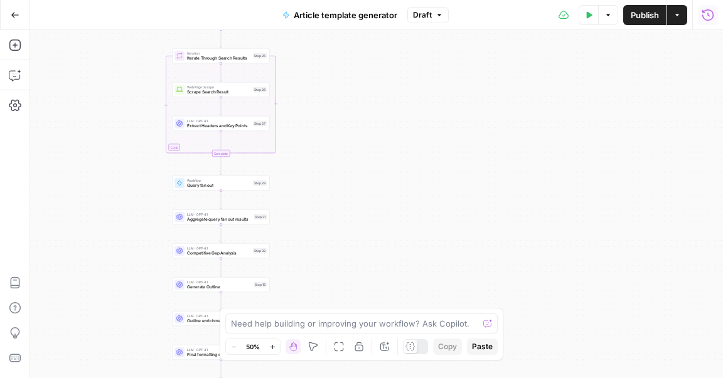
click at [706, 23] on button "Run History" at bounding box center [708, 15] width 20 height 20
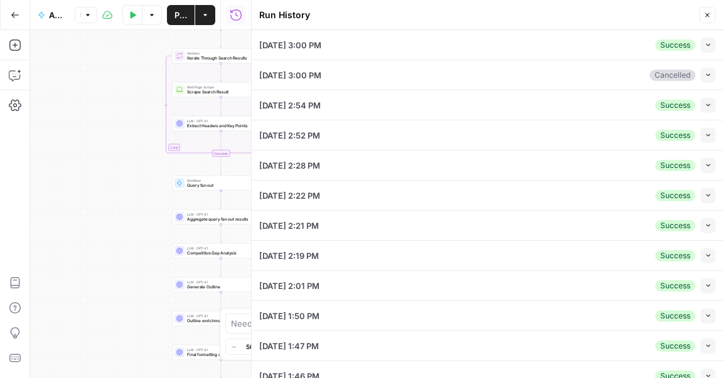
click at [705, 42] on icon "button" at bounding box center [708, 44] width 7 height 7
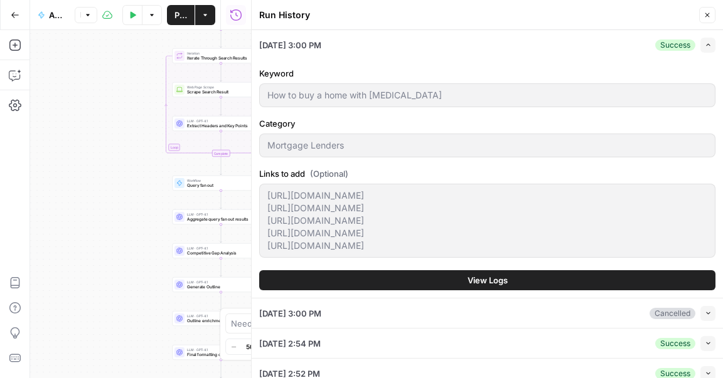
click at [444, 277] on button "View Logs" at bounding box center [487, 280] width 456 height 20
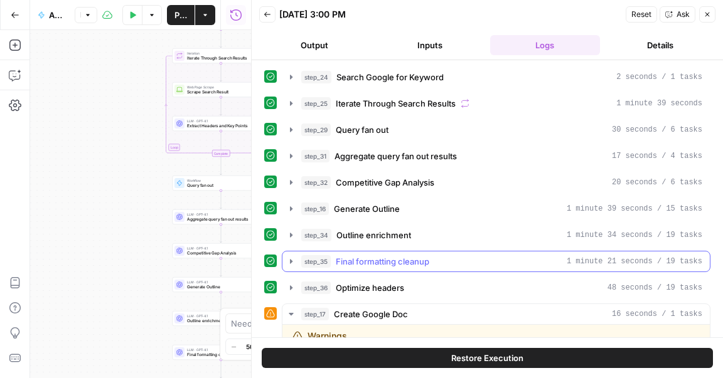
click at [434, 260] on div "step_35 Final formatting cleanup 1 minute 21 seconds / 19 tasks" at bounding box center [501, 261] width 401 height 13
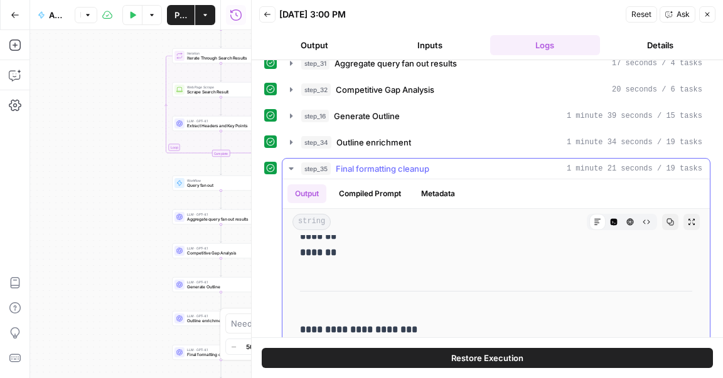
scroll to position [113, 0]
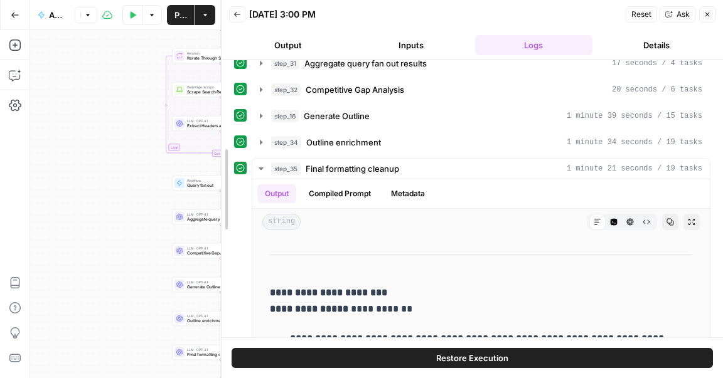
drag, startPoint x: 249, startPoint y: 240, endPoint x: 194, endPoint y: 238, distance: 55.2
click at [194, 238] on body "ConsumerAffairs New Home Browse Insights Opportunities Your Data Recent Grids P…" at bounding box center [361, 189] width 723 height 378
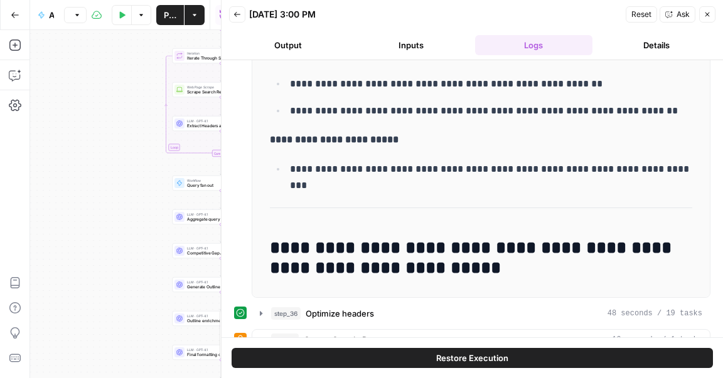
scroll to position [5318, 0]
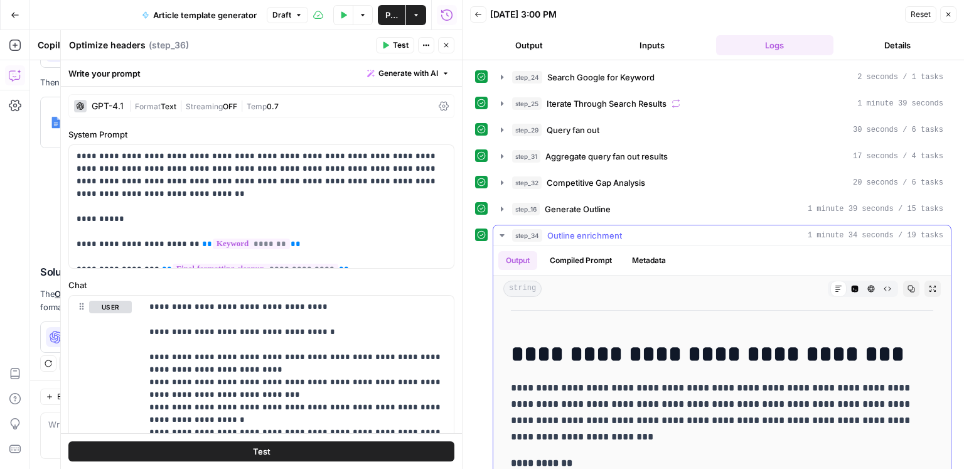
scroll to position [649, 0]
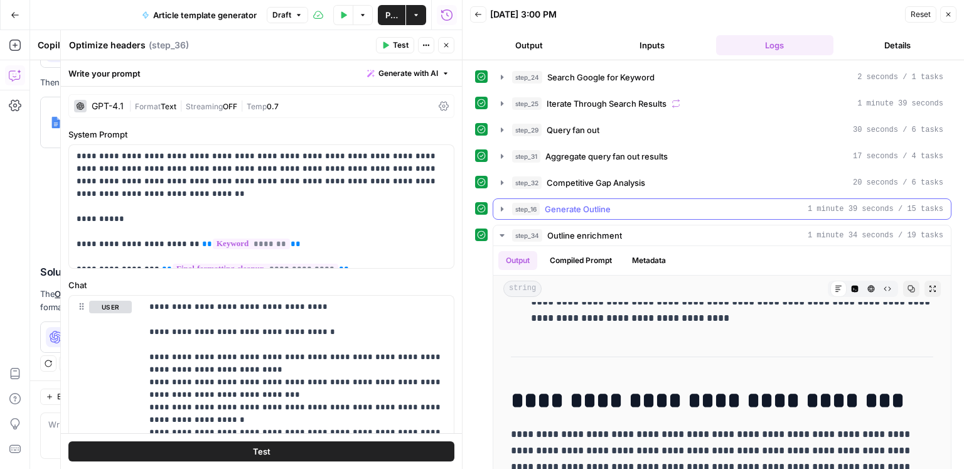
click at [597, 208] on span "Generate Outline" at bounding box center [578, 209] width 66 height 13
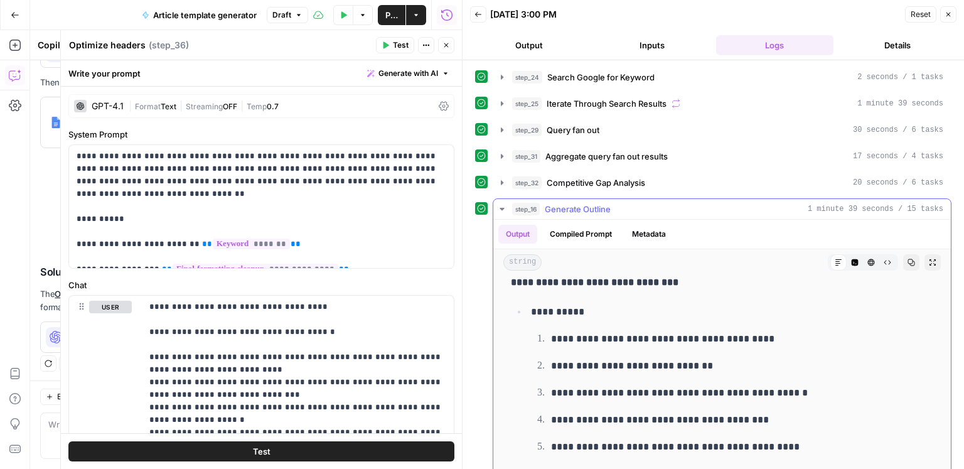
scroll to position [1377, 0]
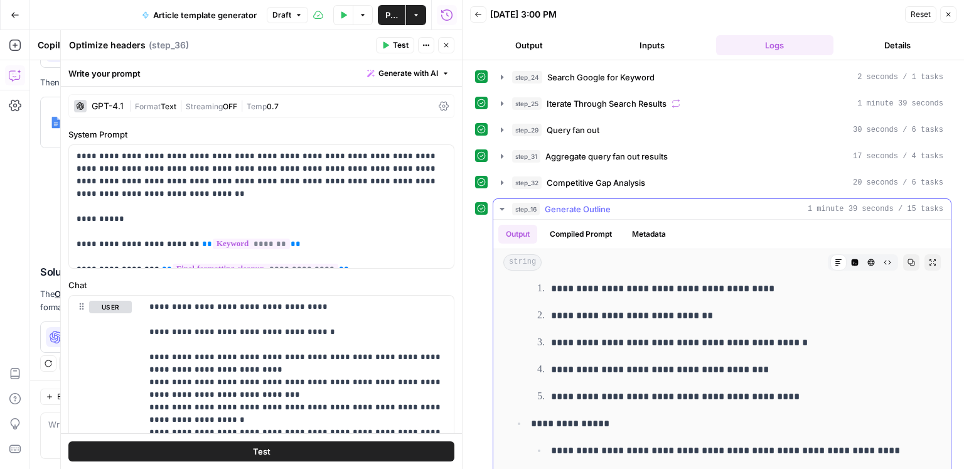
click at [587, 205] on span "Generate Outline" at bounding box center [578, 209] width 66 height 13
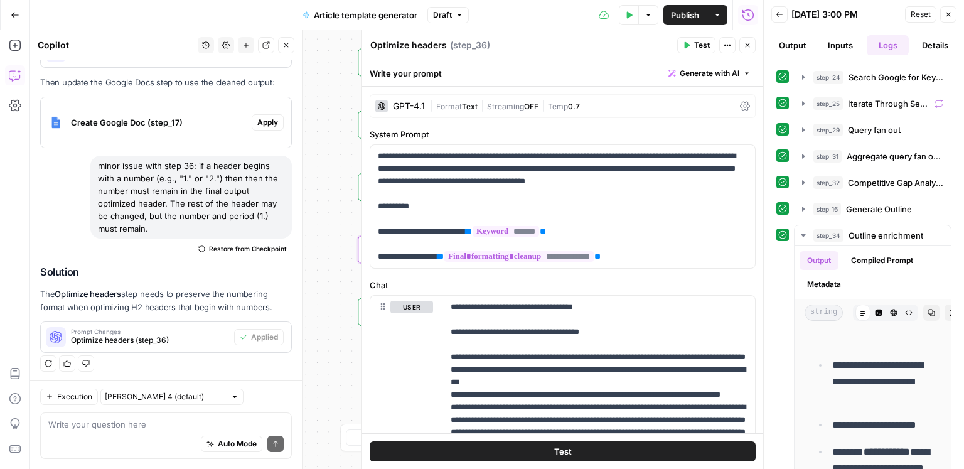
scroll to position [1777, 0]
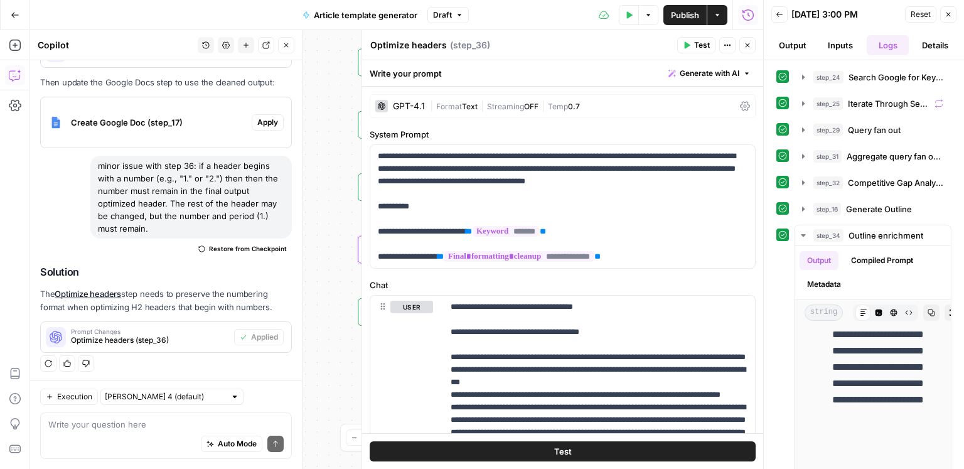
click at [286, 45] on icon "button" at bounding box center [286, 45] width 4 height 4
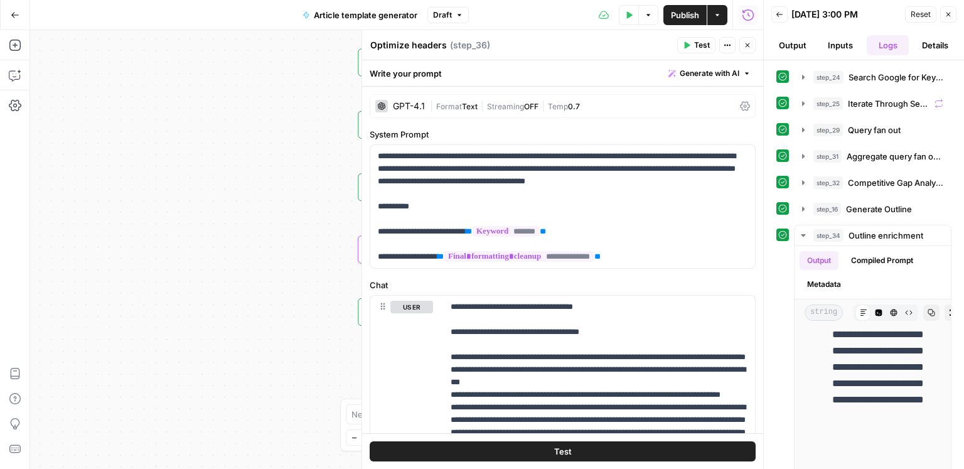
click at [751, 47] on button "Close" at bounding box center [747, 45] width 16 height 16
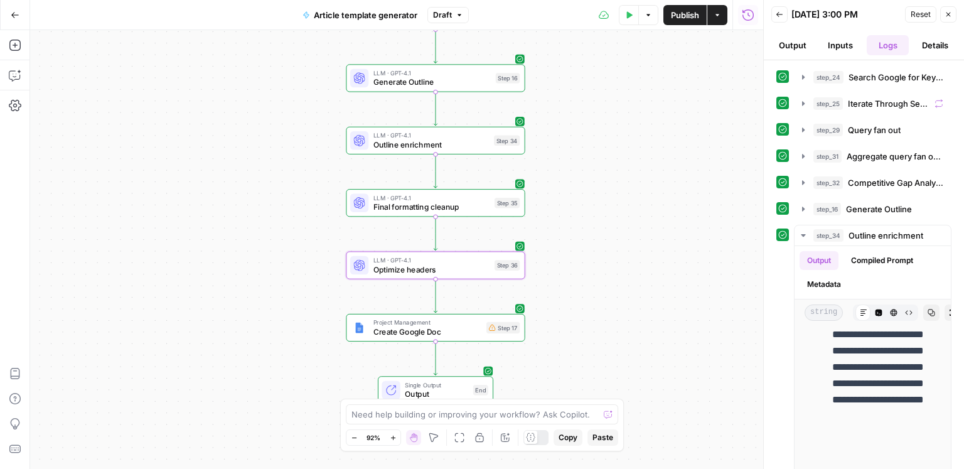
drag, startPoint x: 579, startPoint y: 266, endPoint x: 522, endPoint y: 309, distance: 71.2
click at [525, 311] on div "Workflow Input Settings Inputs Google Search Search Google for Keyword Step 24 …" at bounding box center [396, 249] width 733 height 439
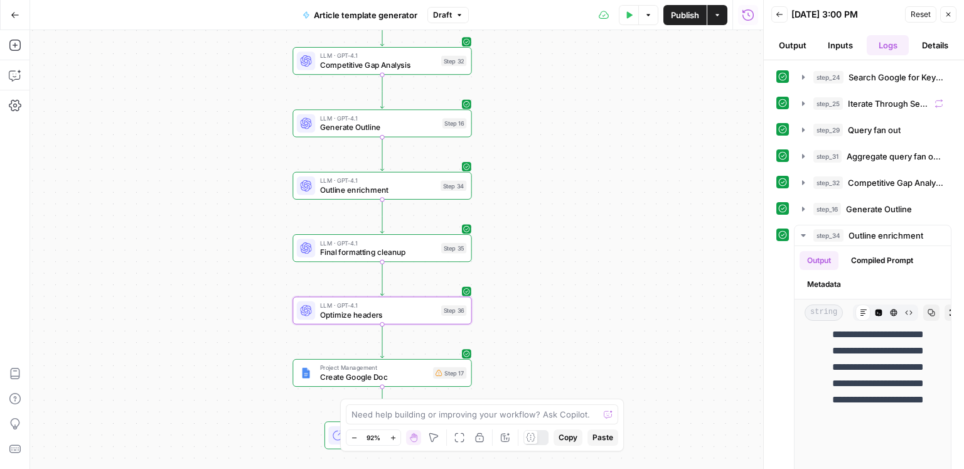
click at [395, 258] on div "LLM · GPT-4.1 Final formatting cleanup Step 35 Copy step Delete step Add Note T…" at bounding box center [381, 248] width 179 height 28
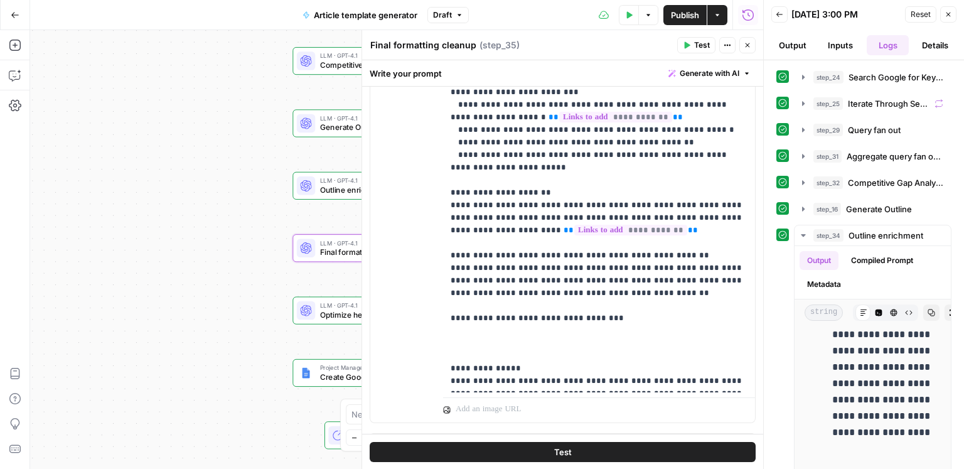
scroll to position [374, 0]
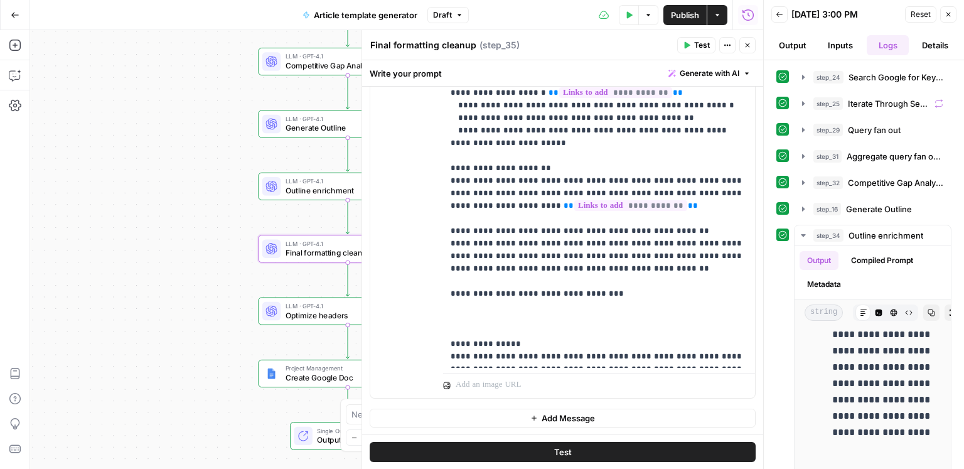
drag, startPoint x: 212, startPoint y: 290, endPoint x: 301, endPoint y: 288, distance: 88.5
click at [178, 291] on div "Workflow Input Settings Inputs Google Search Search Google for Keyword Step 24 …" at bounding box center [396, 249] width 733 height 439
drag, startPoint x: 573, startPoint y: 255, endPoint x: 491, endPoint y: 257, distance: 81.6
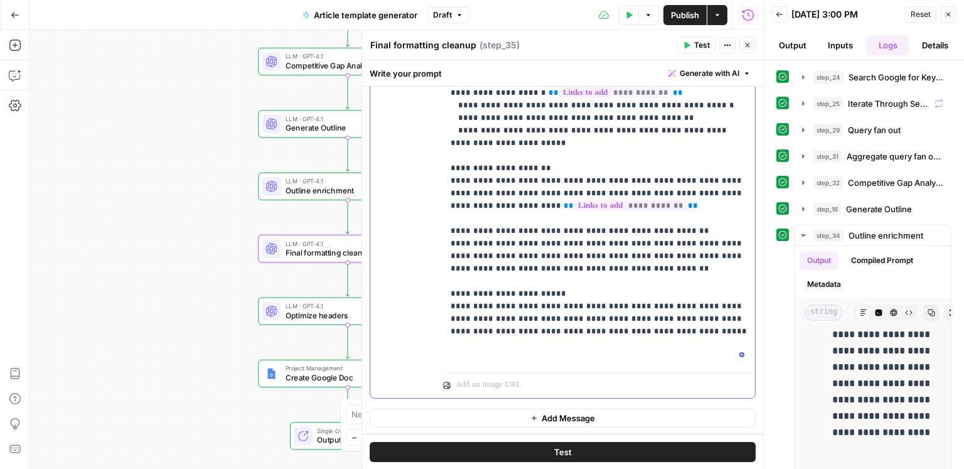
click at [692, 14] on span "Publish" at bounding box center [685, 15] width 28 height 13
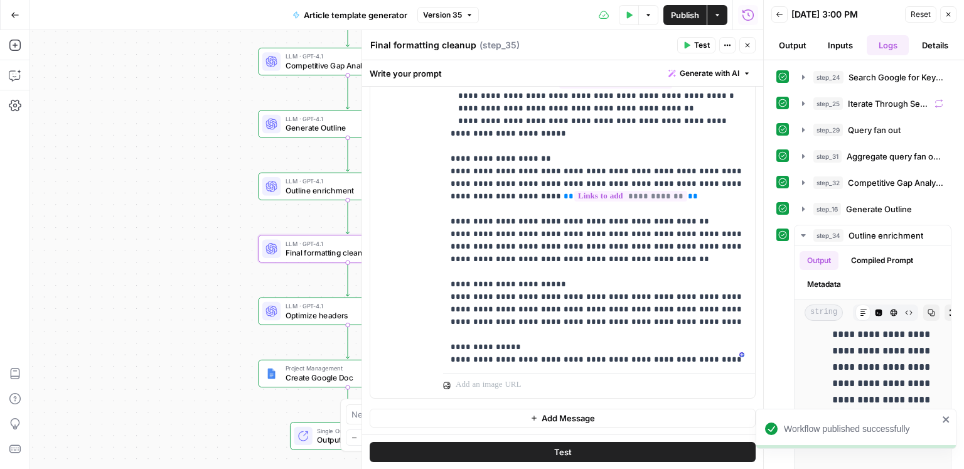
scroll to position [365, 0]
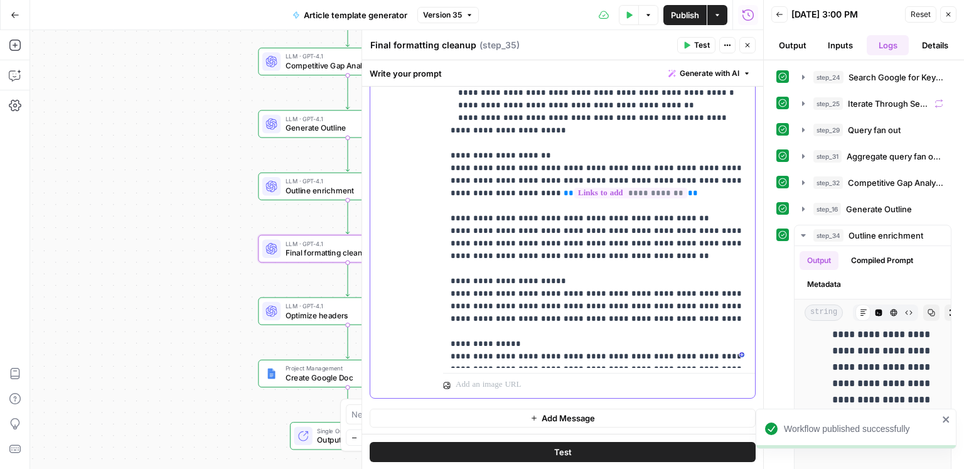
drag, startPoint x: 644, startPoint y: 268, endPoint x: 656, endPoint y: 267, distance: 11.9
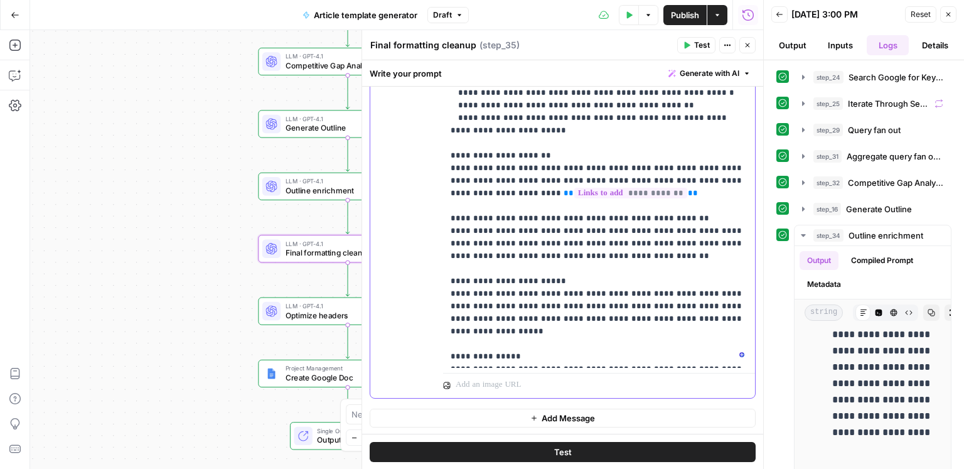
scroll to position [355, 0]
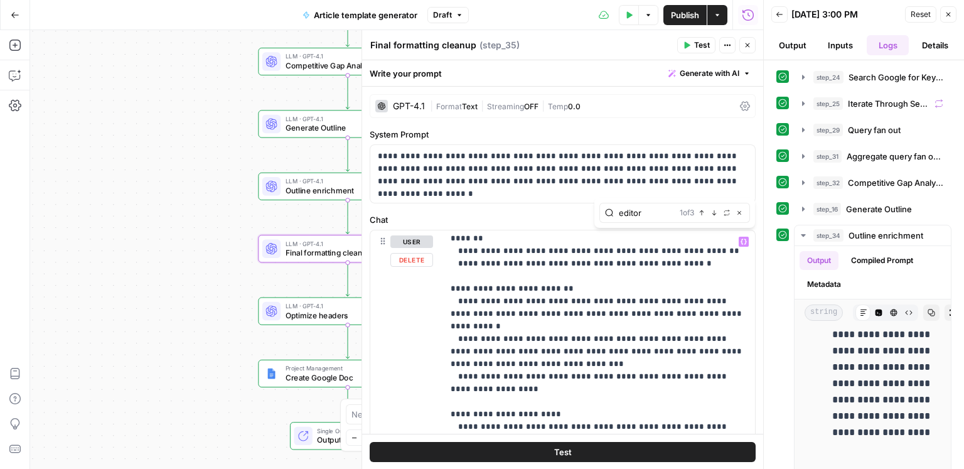
type input "editor"
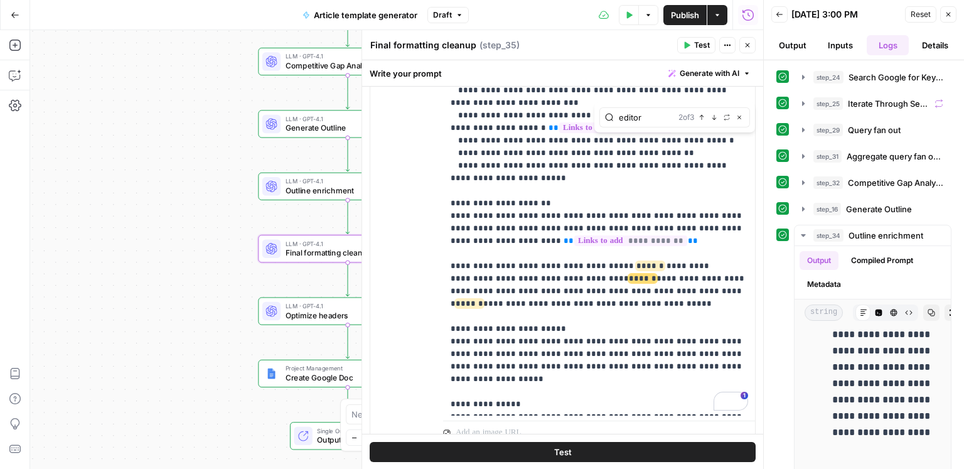
scroll to position [374, 0]
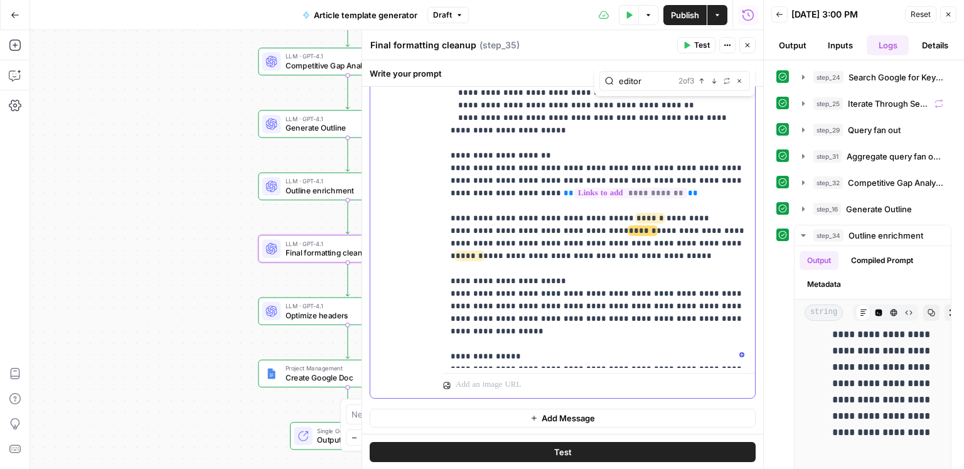
drag, startPoint x: 622, startPoint y: 195, endPoint x: 636, endPoint y: 195, distance: 13.8
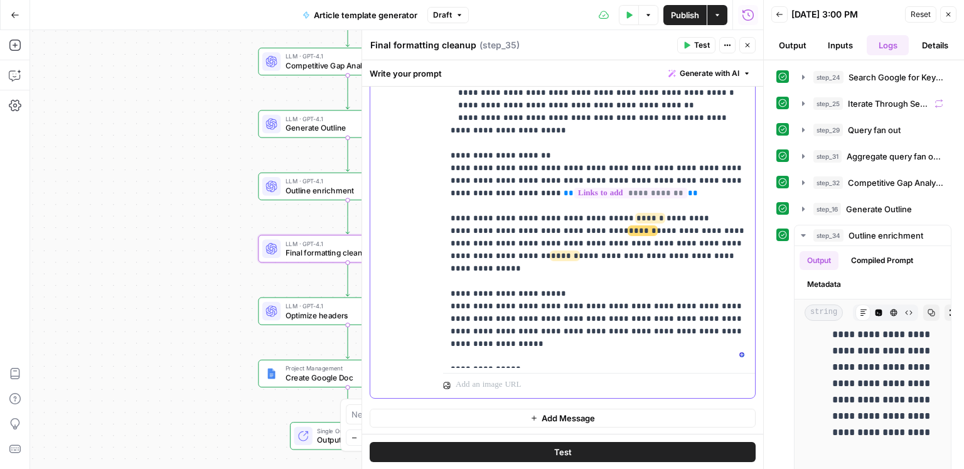
copy p "**********"
drag, startPoint x: 184, startPoint y: 235, endPoint x: 60, endPoint y: 240, distance: 124.3
click at [60, 240] on div "Workflow Input Settings Inputs Google Search Search Google for Keyword Step 24 …" at bounding box center [396, 249] width 733 height 439
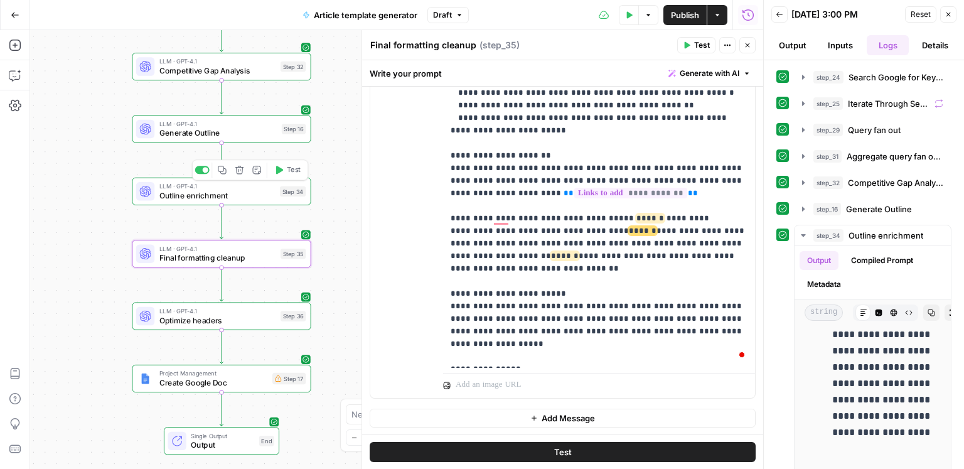
click at [225, 194] on span "Outline enrichment" at bounding box center [217, 194] width 116 height 11
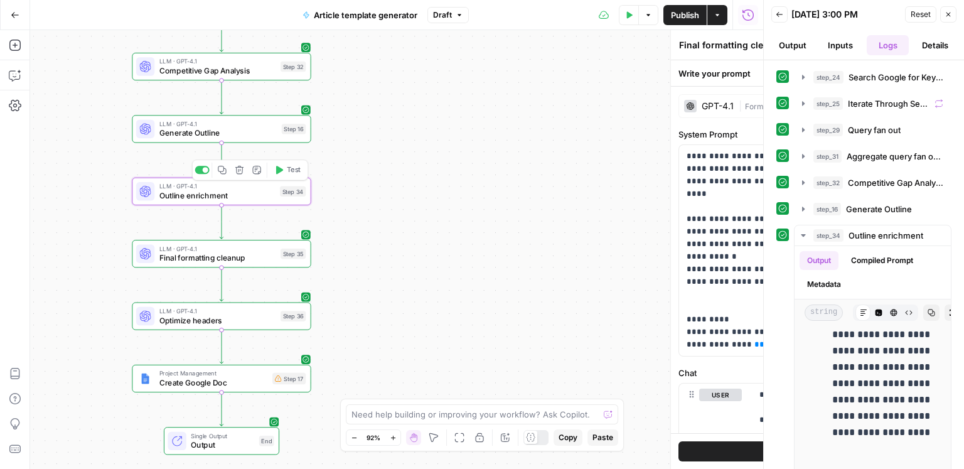
type textarea "Outline enrichment"
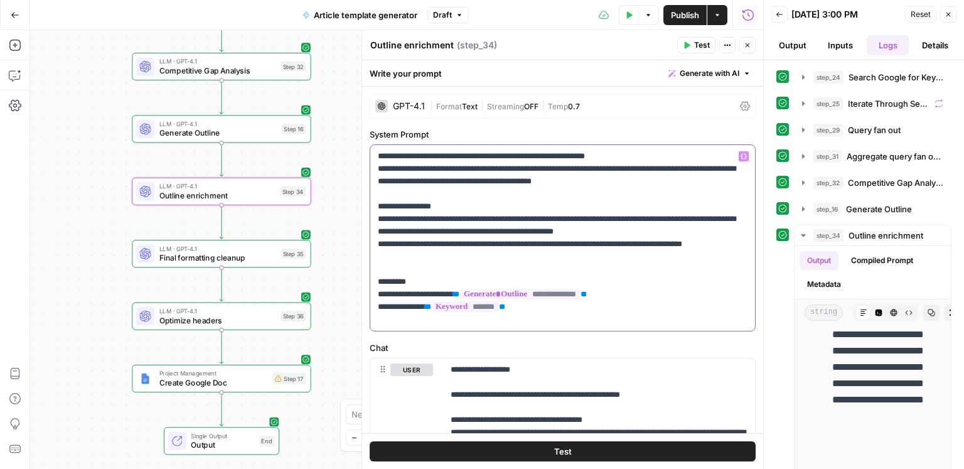
click at [576, 295] on p "**********" at bounding box center [563, 238] width 370 height 176
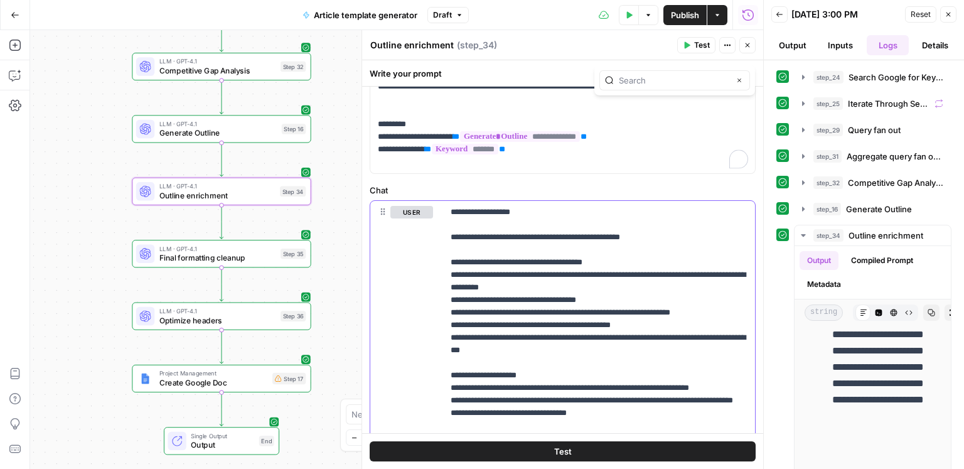
type input "writer"
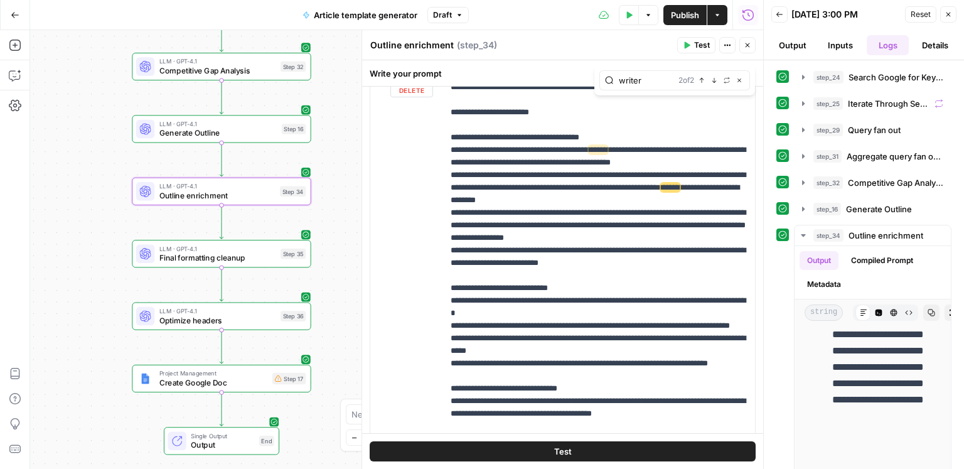
scroll to position [575, 0]
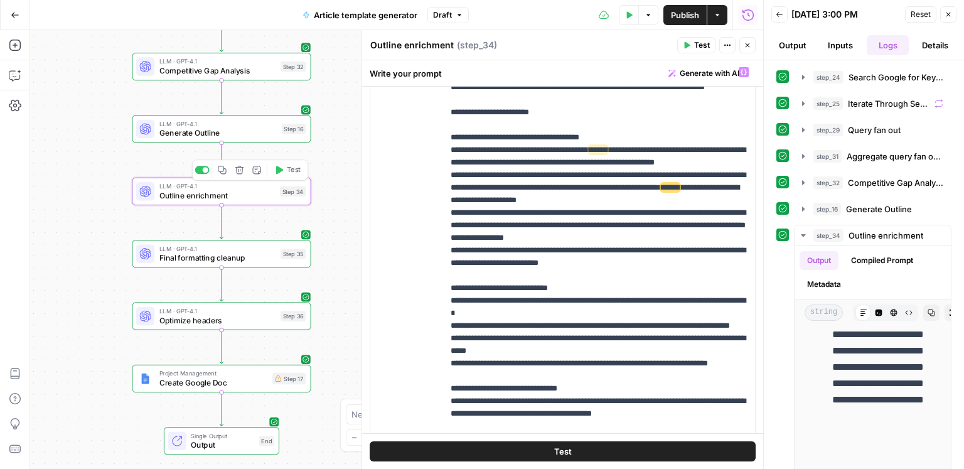
drag, startPoint x: 220, startPoint y: 132, endPoint x: 262, endPoint y: 158, distance: 49.8
click at [220, 132] on span "Generate Outline" at bounding box center [218, 132] width 118 height 11
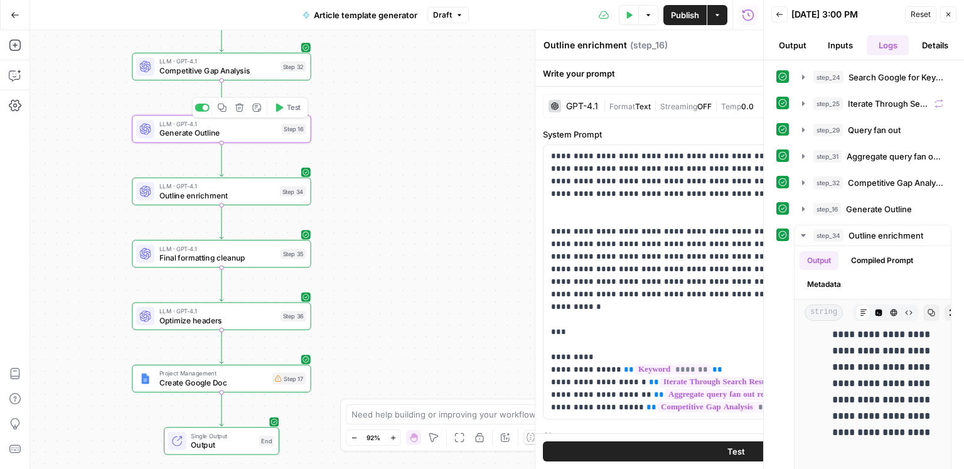
type textarea "Generate Outline"
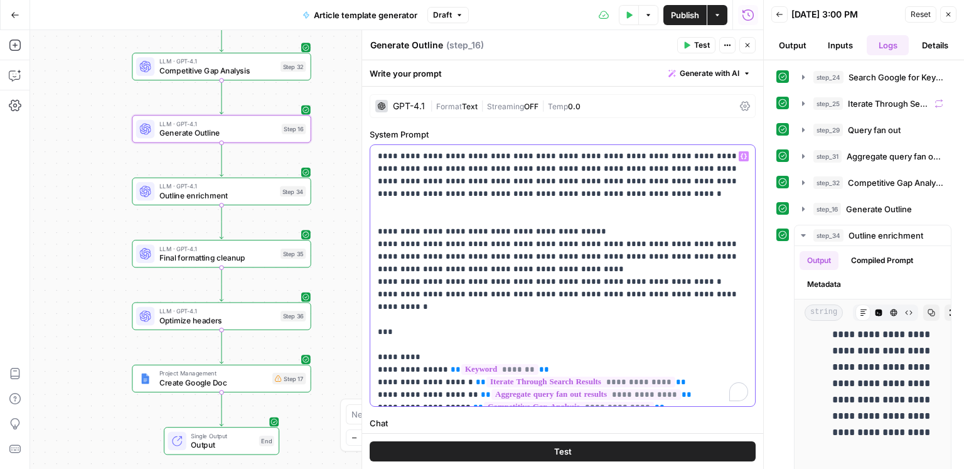
click at [585, 281] on p "**********" at bounding box center [563, 275] width 370 height 251
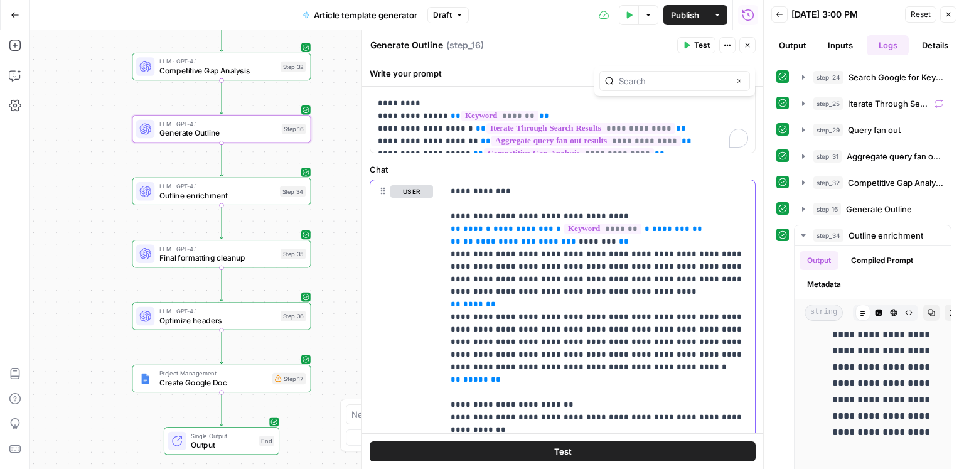
type input "i"
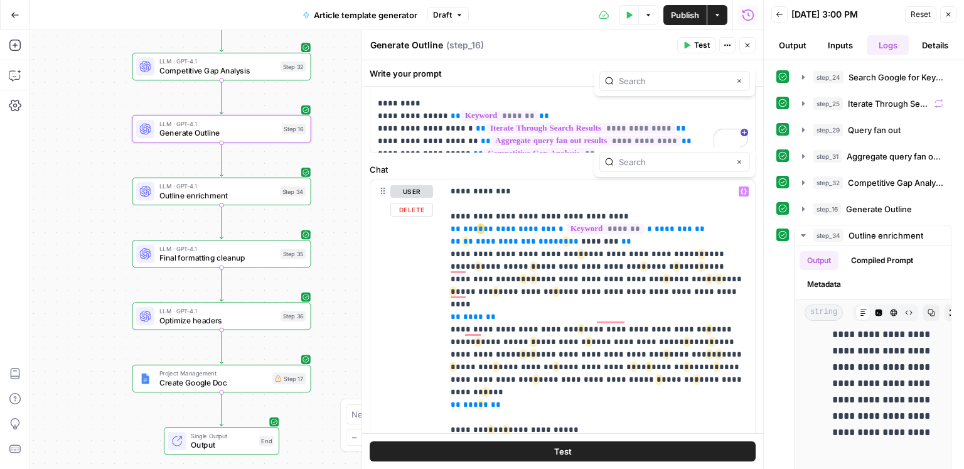
click at [648, 172] on div "Close" at bounding box center [674, 162] width 161 height 30
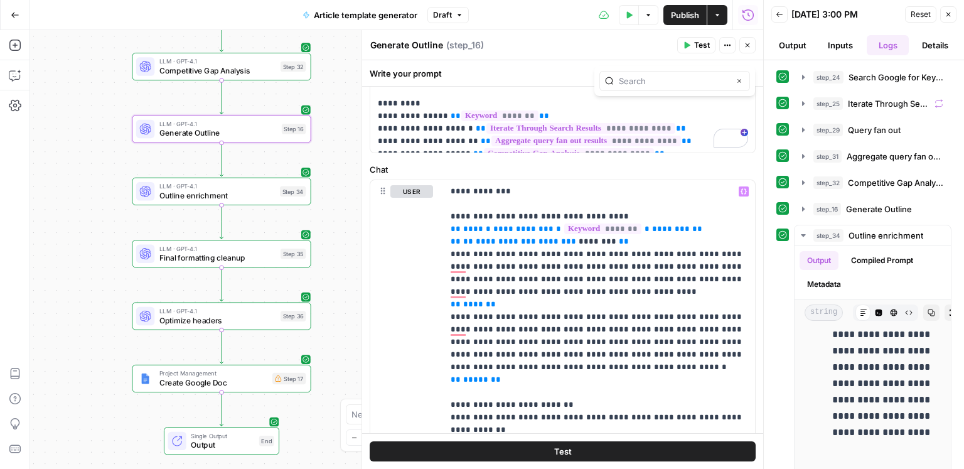
click at [636, 87] on div "Close" at bounding box center [674, 81] width 151 height 20
type input "r"
type input "writer"
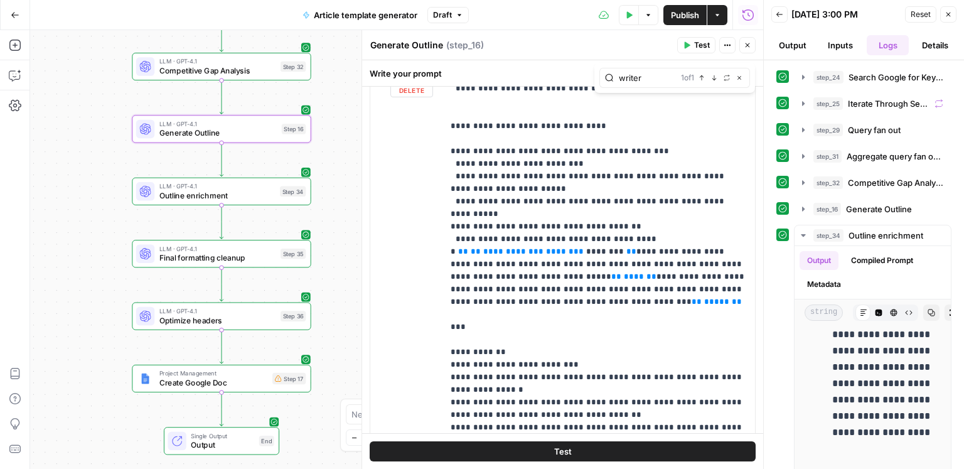
scroll to position [0, 0]
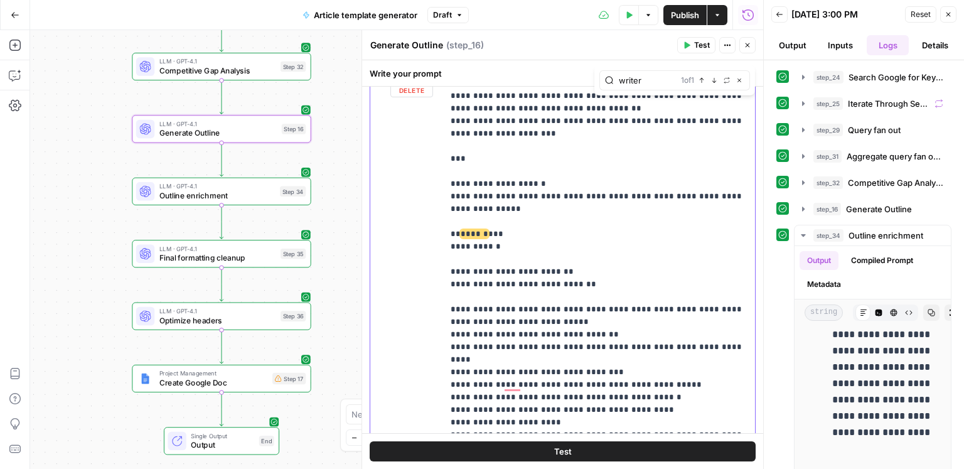
click at [508, 193] on p "**********" at bounding box center [599, 234] width 297 height 2322
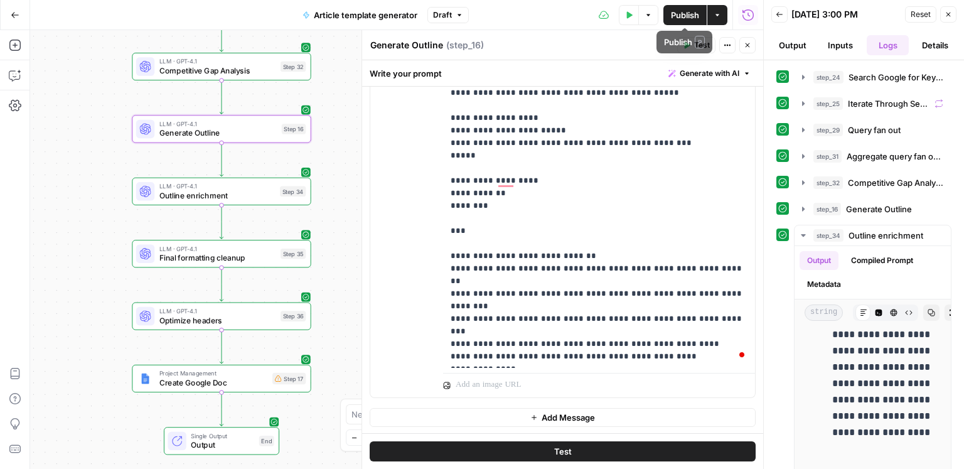
click at [675, 19] on span "Publish" at bounding box center [685, 15] width 28 height 13
click at [688, 13] on span "Publish" at bounding box center [685, 15] width 28 height 13
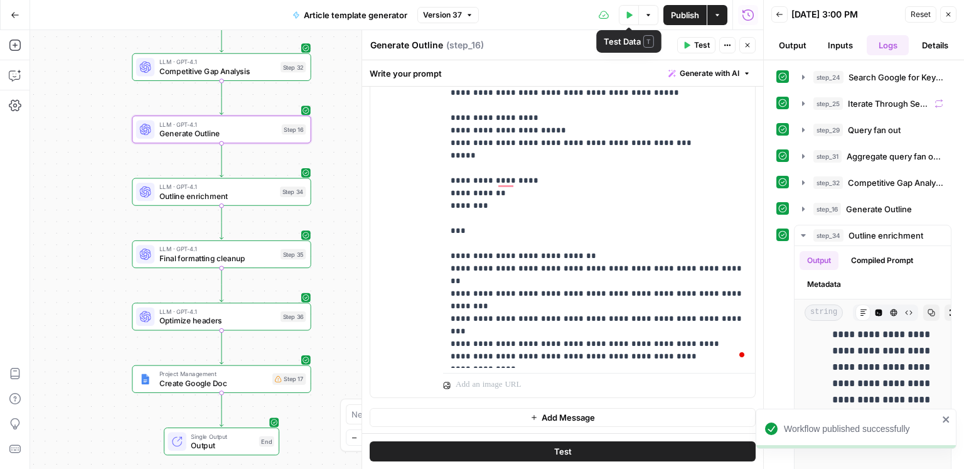
click at [629, 17] on icon "button" at bounding box center [629, 15] width 8 height 8
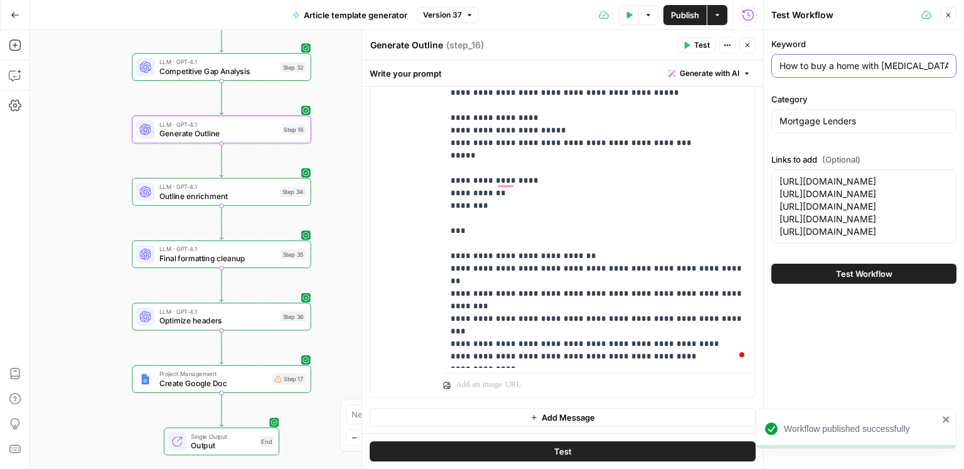
click at [800, 62] on input "How to buy a home with low income" at bounding box center [863, 66] width 169 height 13
paste input "negotiate a home pric"
type input "How to negotiate a home price"
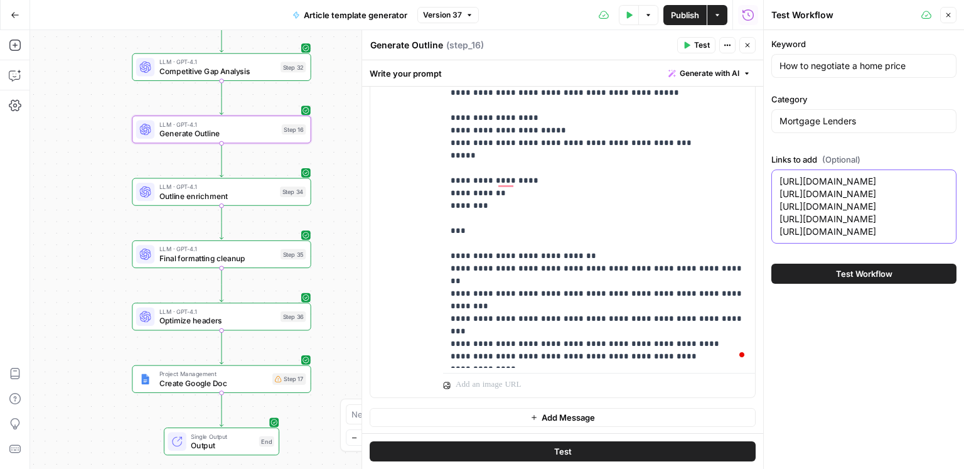
click at [836, 215] on textarea "https://www.consumeraffairs.com/finance/finance__companies.htm https://www.cons…" at bounding box center [863, 206] width 169 height 63
paste textarea "negotiate-after-a-home-inspection.html https://www.consumeraffairs.com/finance/…"
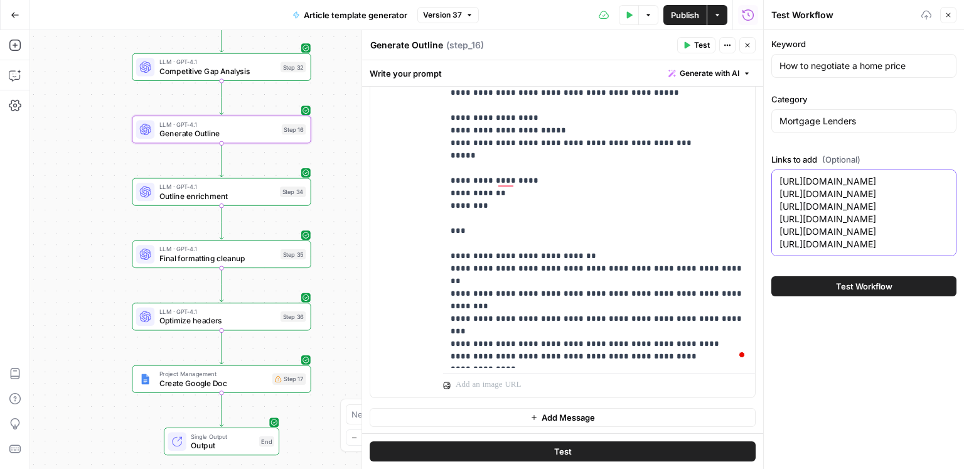
paste textarea "To enrich screen reader interactions, please activate Accessibility in Grammarl…"
type textarea "https://www.consumeraffairs.com/finance/finance__companies.htm https://www.cons…"
click at [877, 292] on span "Test Workflow" at bounding box center [864, 286] width 56 height 13
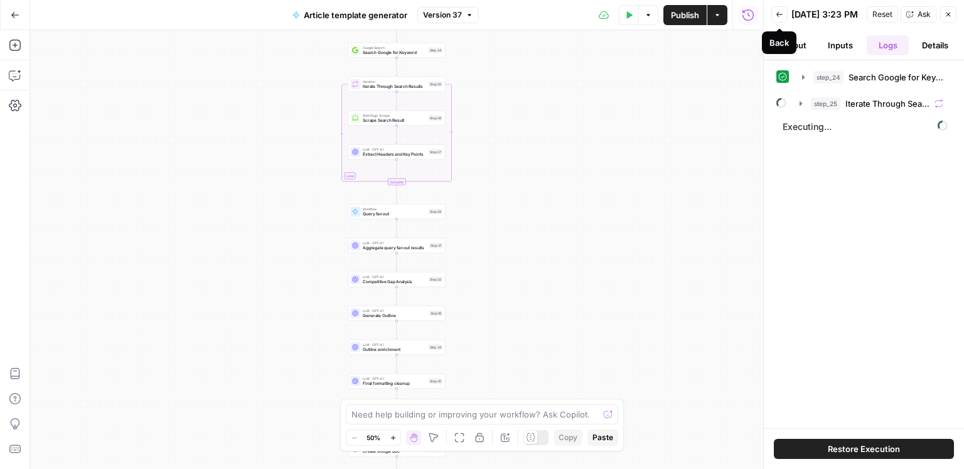
click at [774, 22] on button "Back" at bounding box center [779, 14] width 16 height 16
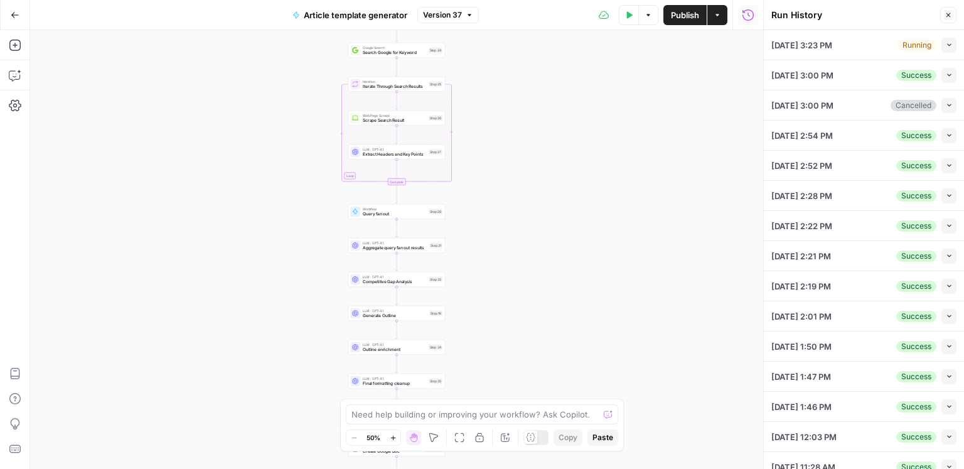
click at [950, 69] on button "Collapse" at bounding box center [948, 75] width 15 height 15
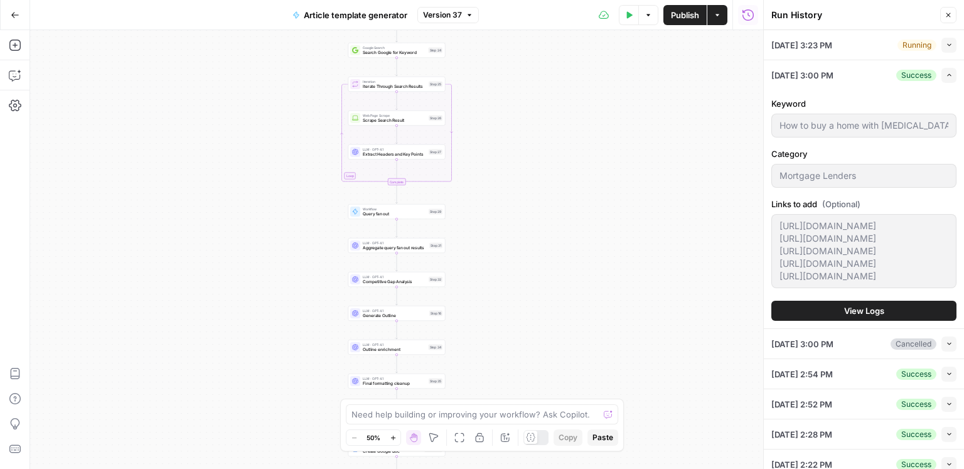
click at [866, 321] on button "View Logs" at bounding box center [863, 311] width 185 height 20
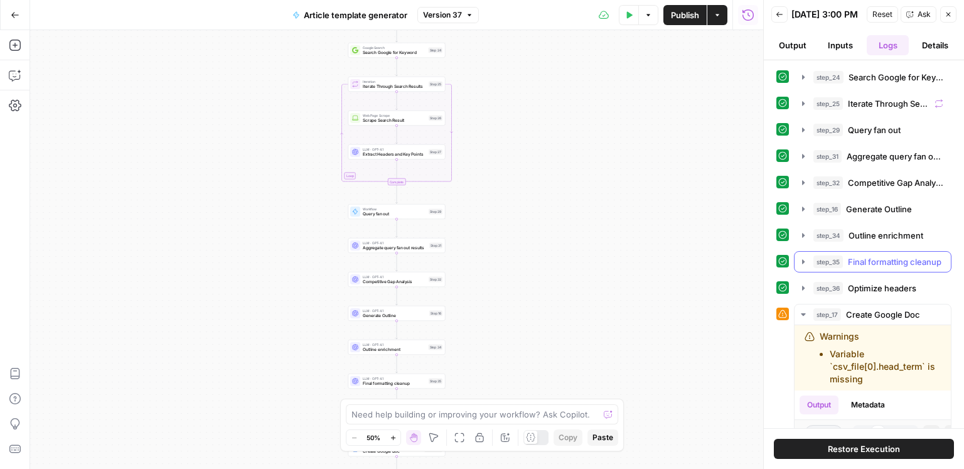
scroll to position [80, 0]
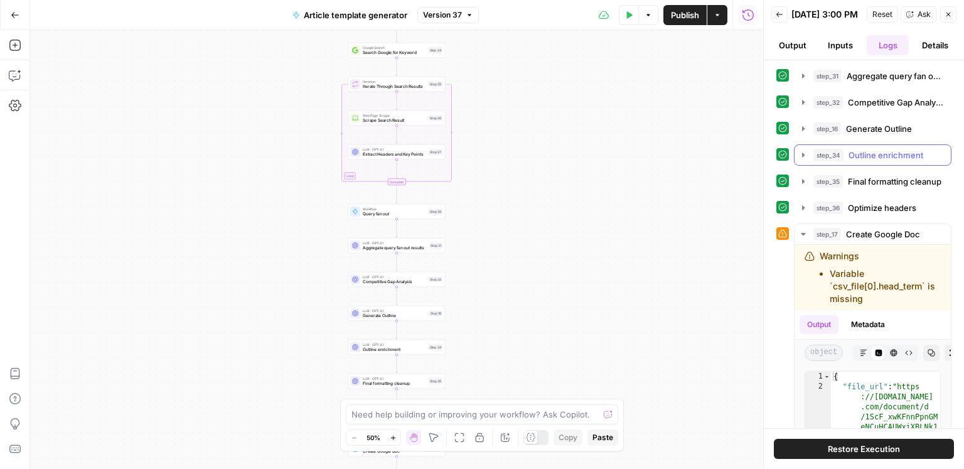
click at [868, 161] on span "Outline enrichment" at bounding box center [885, 155] width 75 height 13
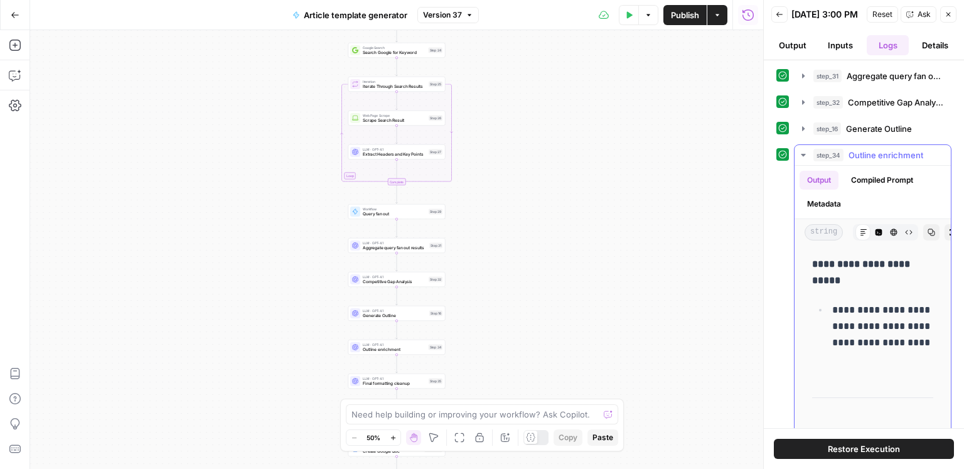
scroll to position [23892, 0]
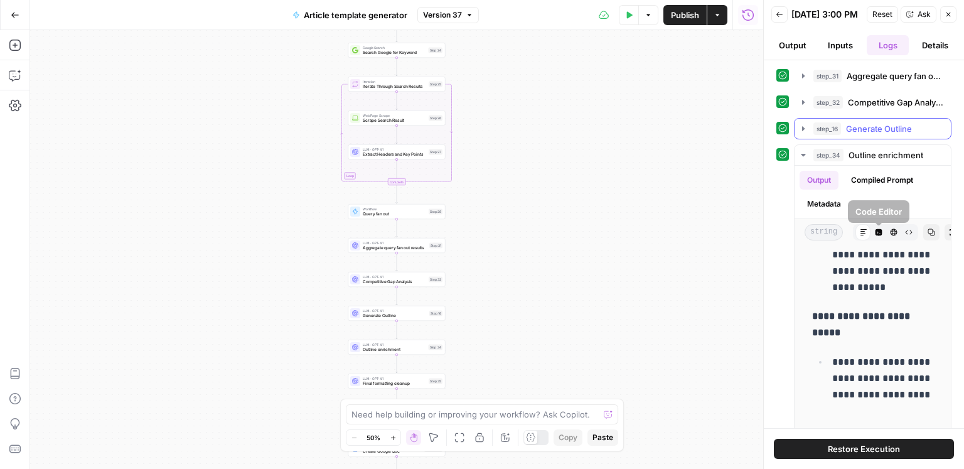
click at [877, 135] on span "Generate Outline" at bounding box center [879, 128] width 66 height 13
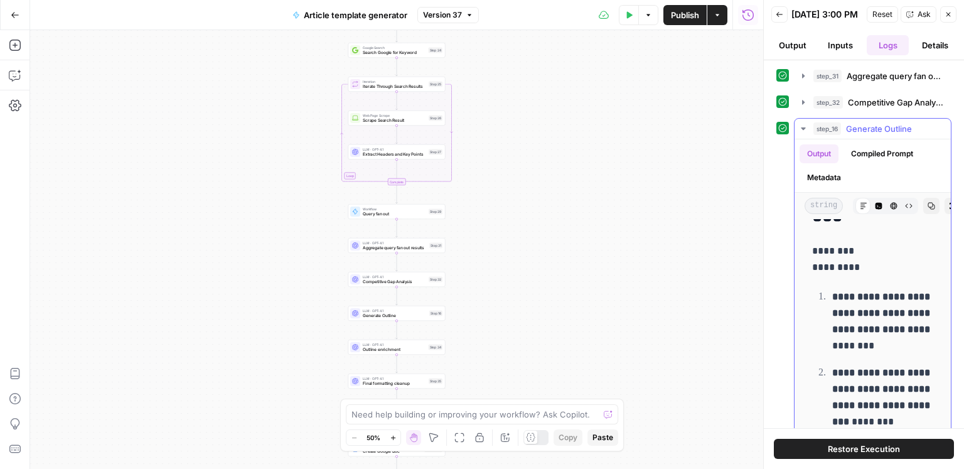
scroll to position [16556, 0]
drag, startPoint x: 867, startPoint y: 356, endPoint x: 826, endPoint y: 319, distance: 55.1
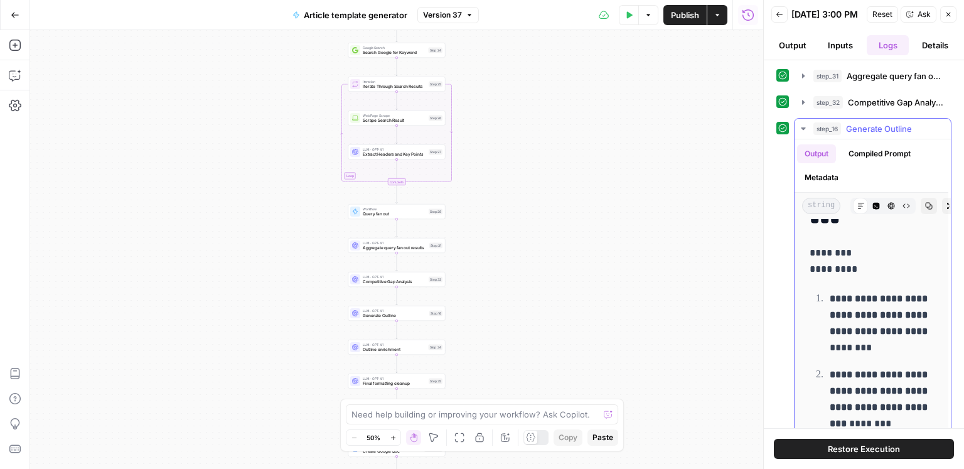
scroll to position [16551, 3]
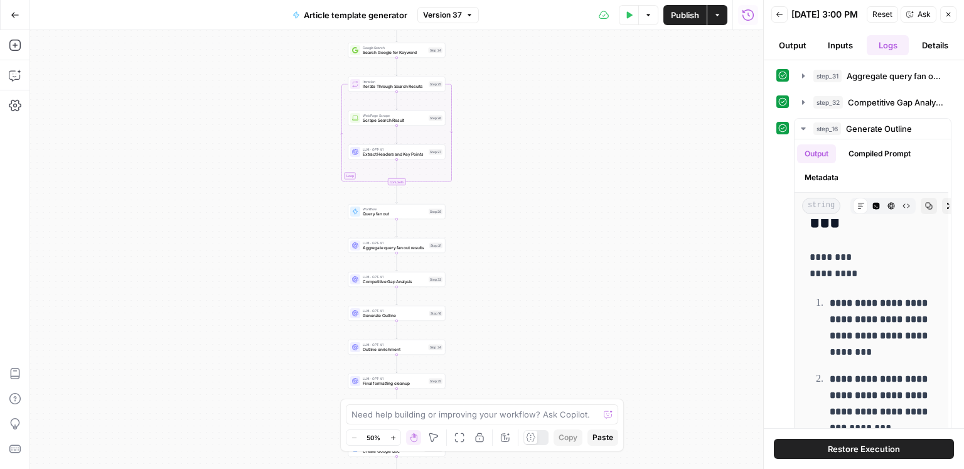
copy ol "**********"
click at [892, 127] on span "Generate Outline" at bounding box center [879, 128] width 66 height 13
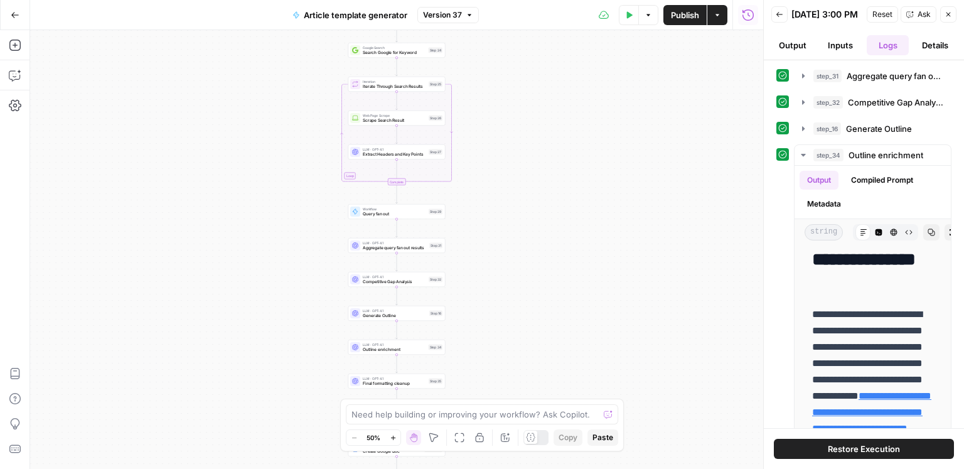
click at [779, 18] on icon "button" at bounding box center [780, 15] width 8 height 8
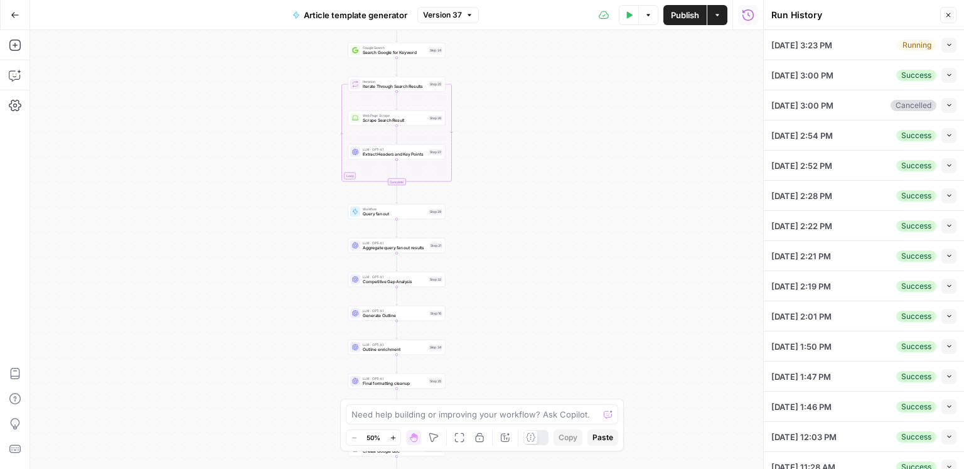
click at [948, 44] on icon "button" at bounding box center [949, 44] width 7 height 7
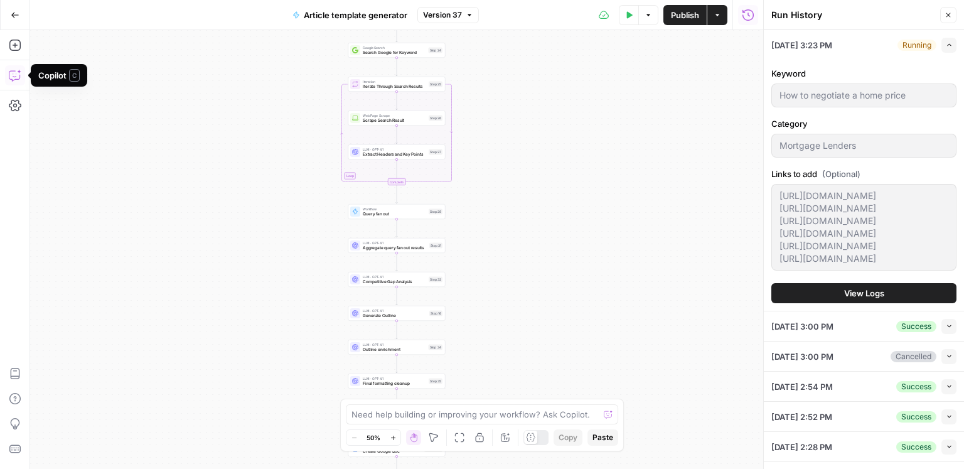
drag, startPoint x: 19, startPoint y: 80, endPoint x: 23, endPoint y: 91, distance: 11.1
click at [19, 80] on icon "button" at bounding box center [15, 75] width 13 height 13
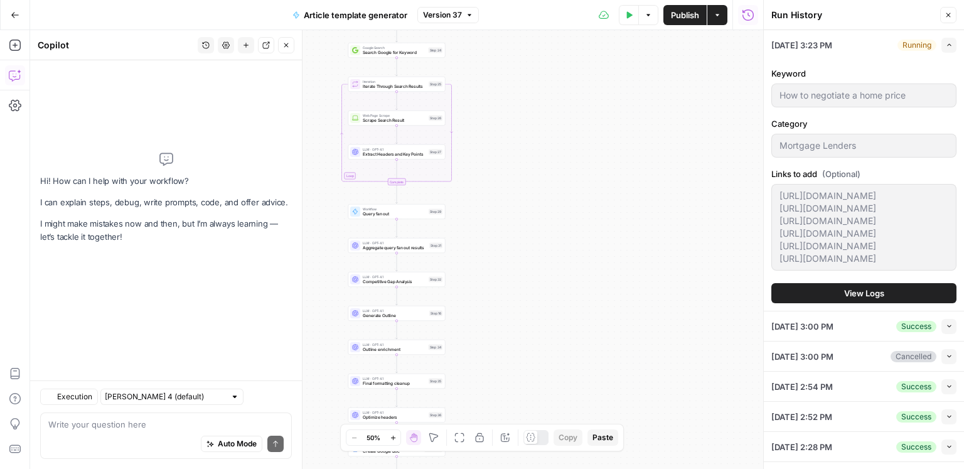
click at [132, 427] on textarea at bounding box center [165, 424] width 235 height 13
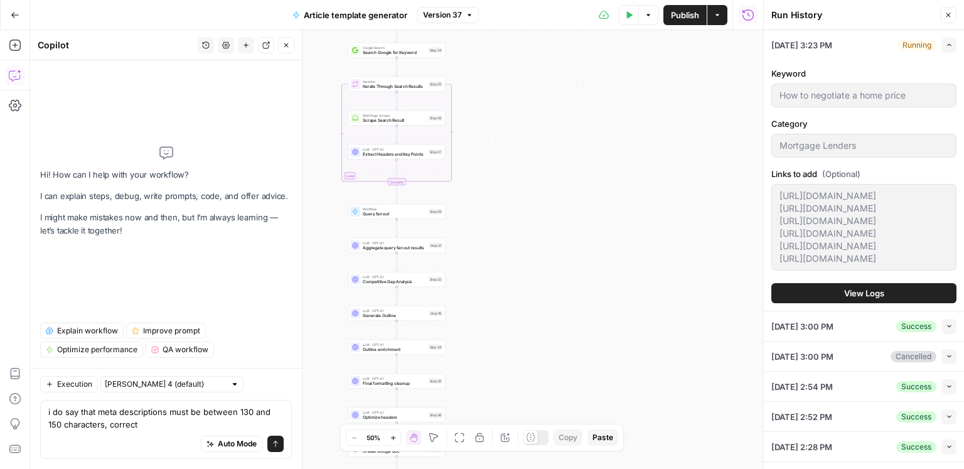
type textarea "i do say that meta descriptions must be between 130 and 150 characters, correct?"
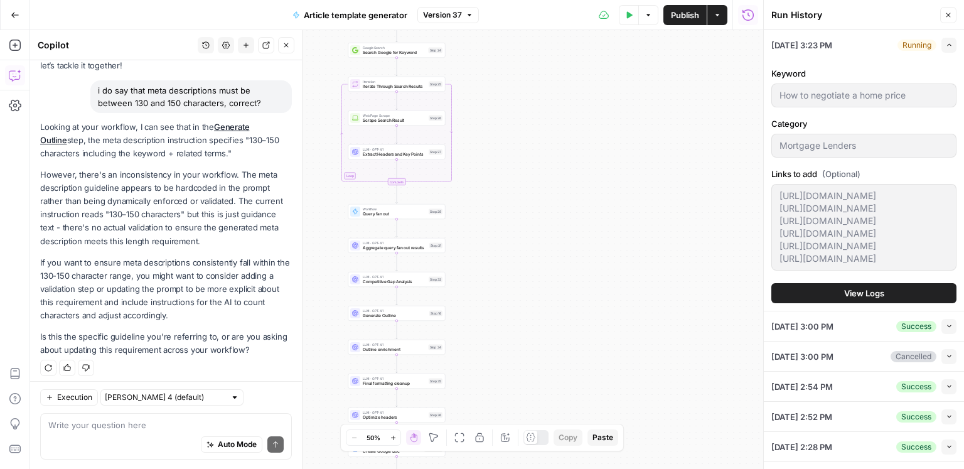
scroll to position [66, 0]
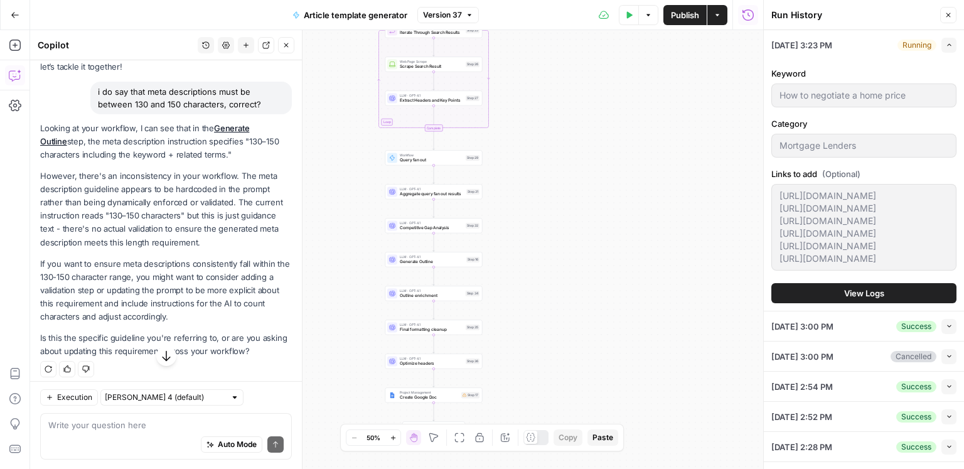
drag, startPoint x: 578, startPoint y: 302, endPoint x: 615, endPoint y: 248, distance: 65.4
click at [615, 248] on div "Workflow Input Settings Inputs Google Search Search Google for Keyword Step 24 …" at bounding box center [396, 249] width 733 height 439
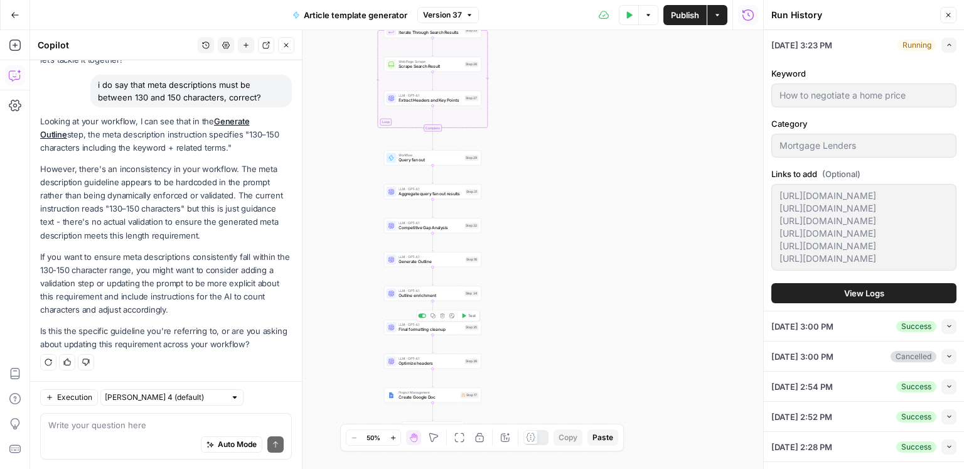
click at [444, 328] on span "Final formatting cleanup" at bounding box center [429, 329] width 63 height 6
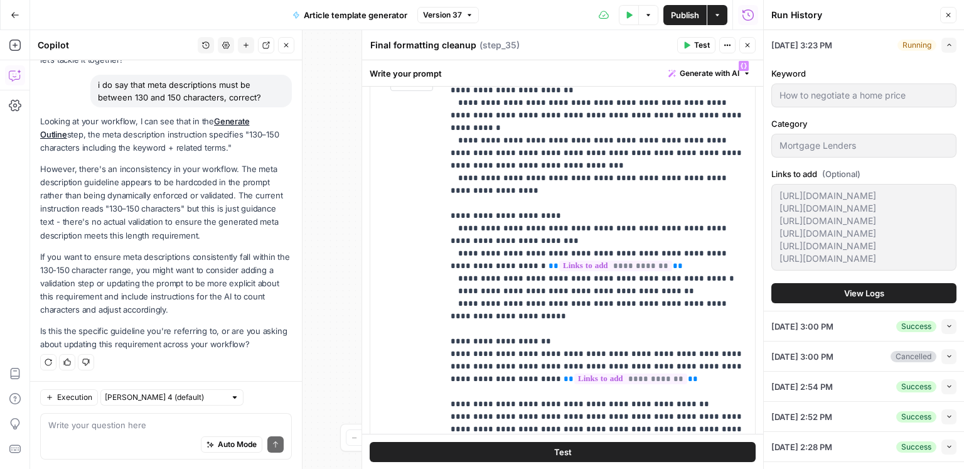
scroll to position [374, 0]
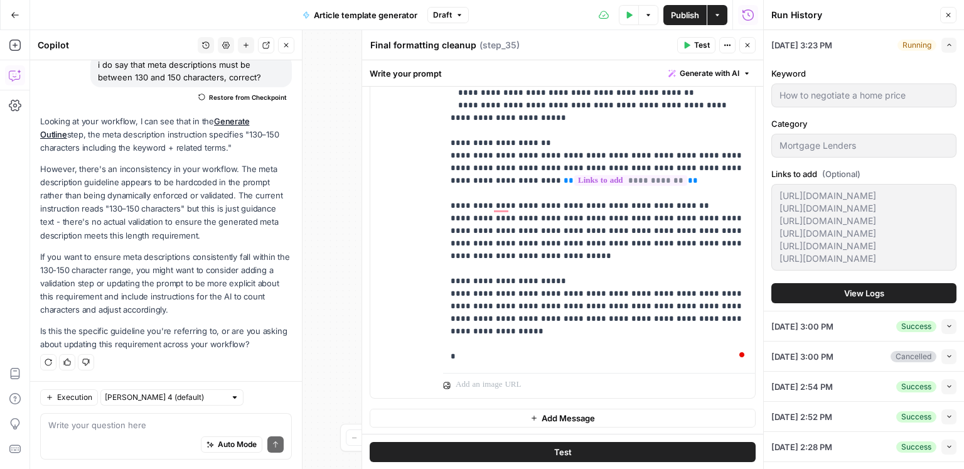
scroll to position [377, 0]
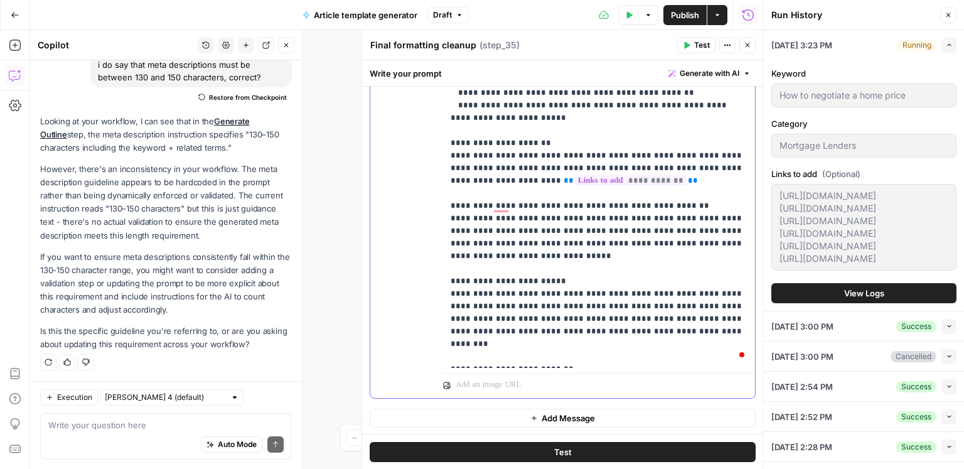
drag, startPoint x: 458, startPoint y: 176, endPoint x: 440, endPoint y: 178, distance: 17.7
click at [440, 178] on div "**********" at bounding box center [562, 264] width 401 height 408
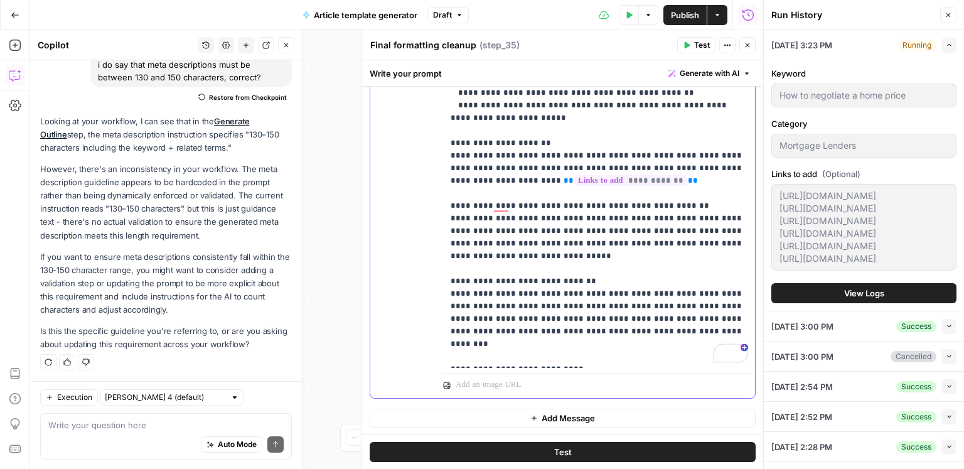
drag, startPoint x: 456, startPoint y: 181, endPoint x: 439, endPoint y: 181, distance: 16.9
click at [439, 181] on div "**********" at bounding box center [562, 126] width 385 height 541
copy p "**"
click at [445, 253] on div "**********" at bounding box center [599, 111] width 312 height 511
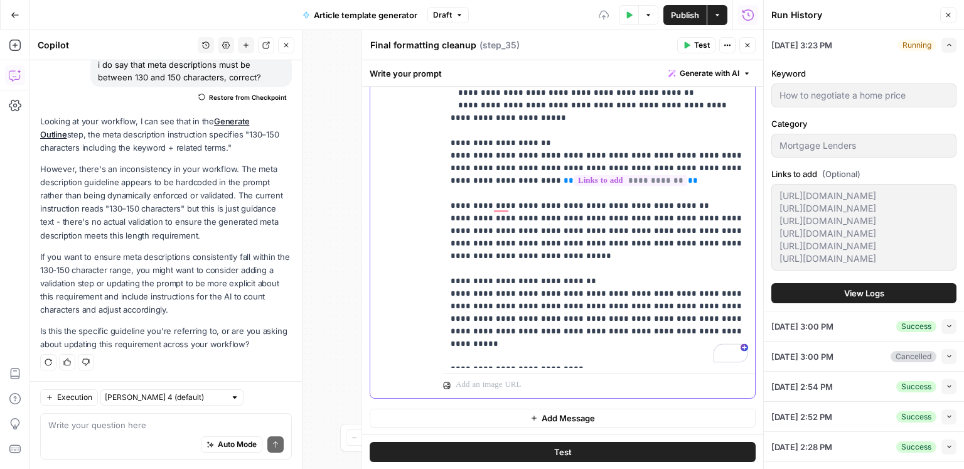
drag, startPoint x: 457, startPoint y: 341, endPoint x: 438, endPoint y: 333, distance: 20.3
click at [438, 333] on div "**********" at bounding box center [562, 126] width 385 height 541
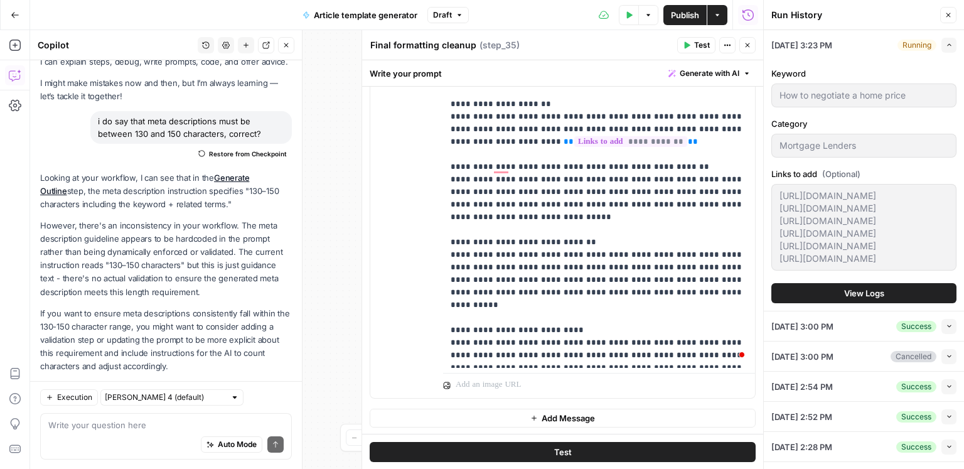
scroll to position [93, 0]
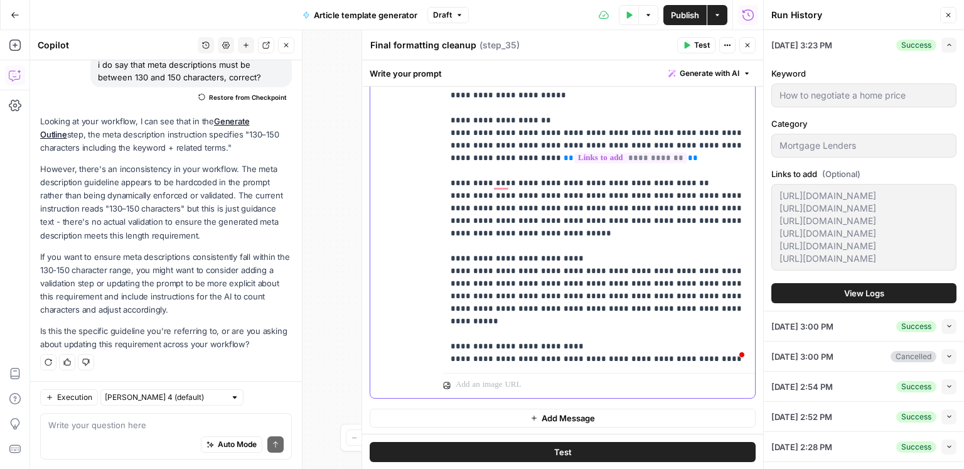
scroll to position [0, 0]
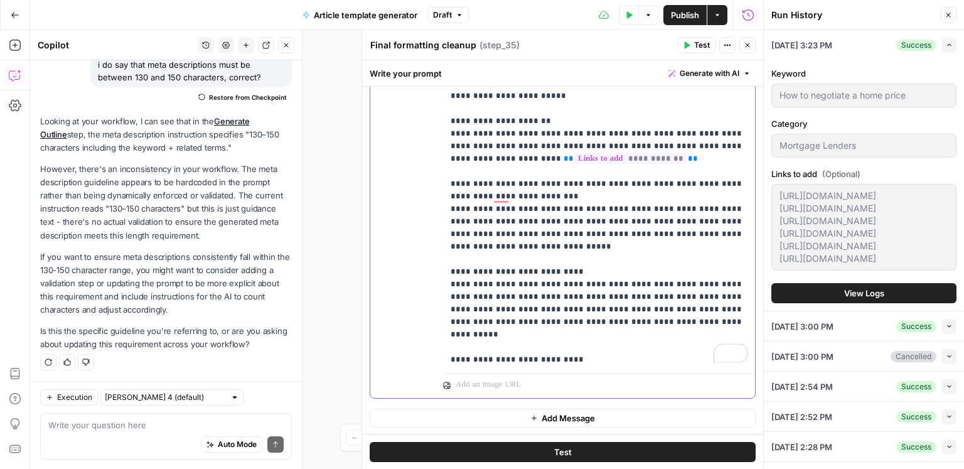
copy p "**********"
drag, startPoint x: 702, startPoint y: 174, endPoint x: 540, endPoint y: 186, distance: 162.9
copy p "**********"
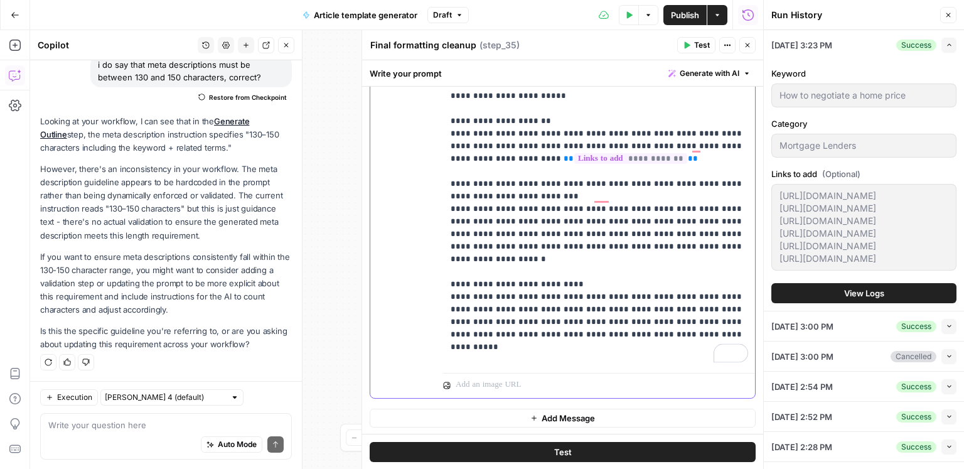
scroll to position [398, 0]
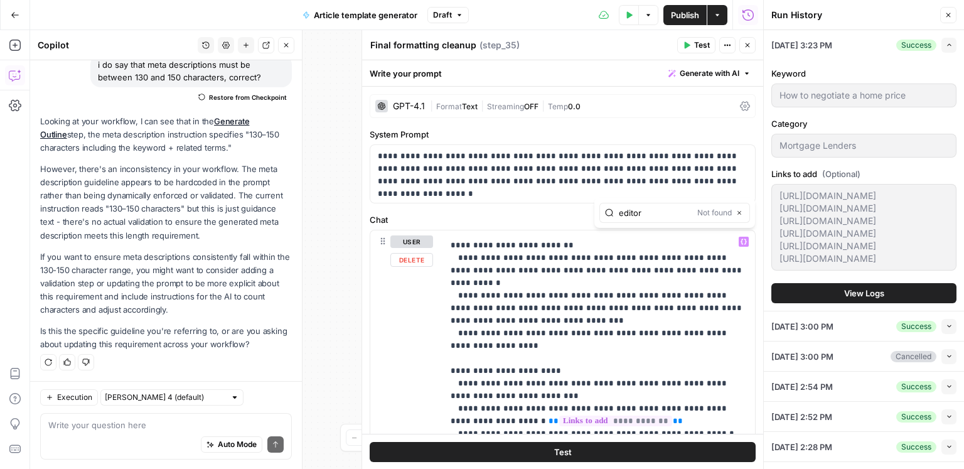
type input "editor"
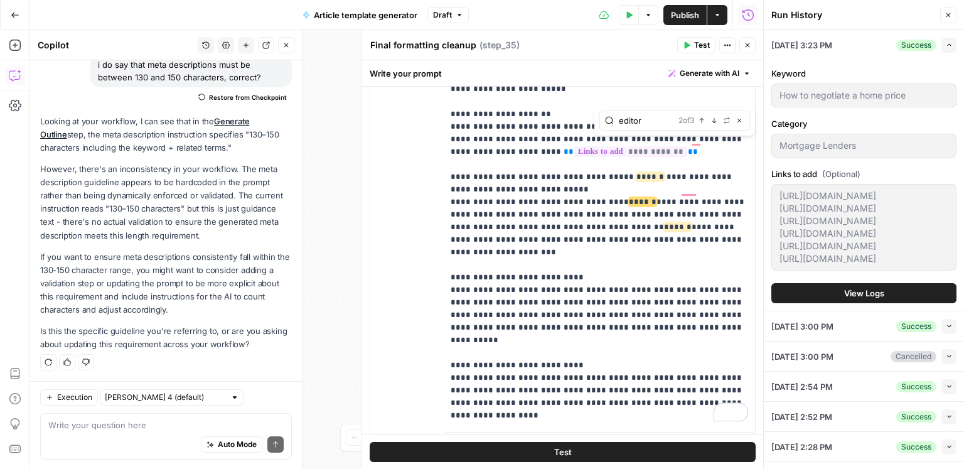
scroll to position [374, 0]
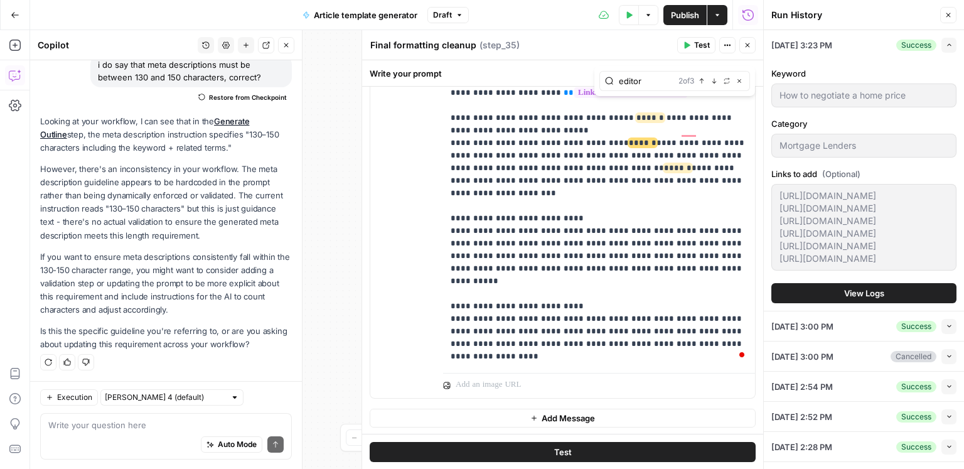
click at [747, 43] on icon "button" at bounding box center [748, 45] width 8 height 8
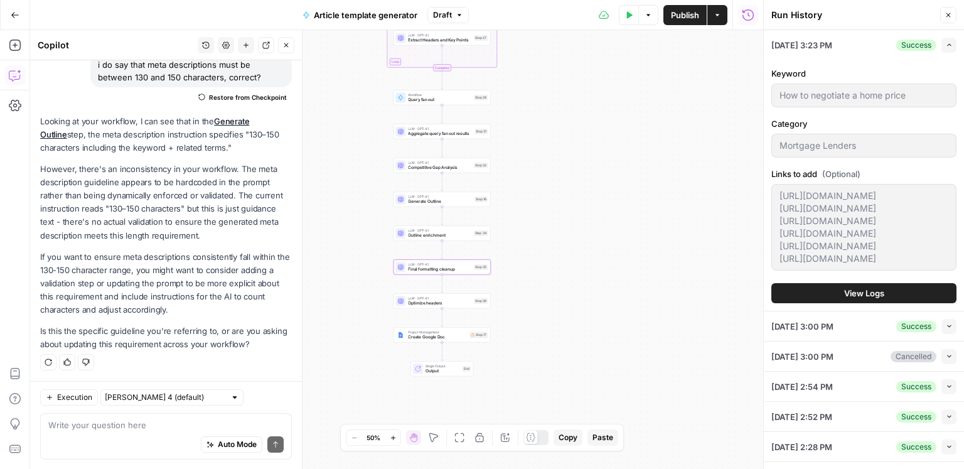
drag, startPoint x: 536, startPoint y: 270, endPoint x: 545, endPoint y: 207, distance: 63.4
click at [545, 207] on div "Workflow Input Settings Inputs Google Search Search Google for Keyword Step 24 …" at bounding box center [396, 249] width 733 height 439
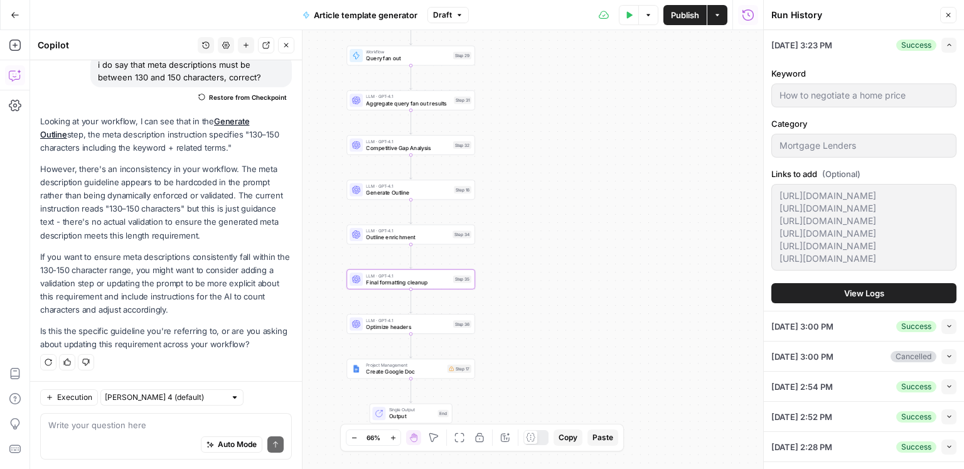
click at [442, 235] on span "Outline enrichment" at bounding box center [407, 237] width 83 height 8
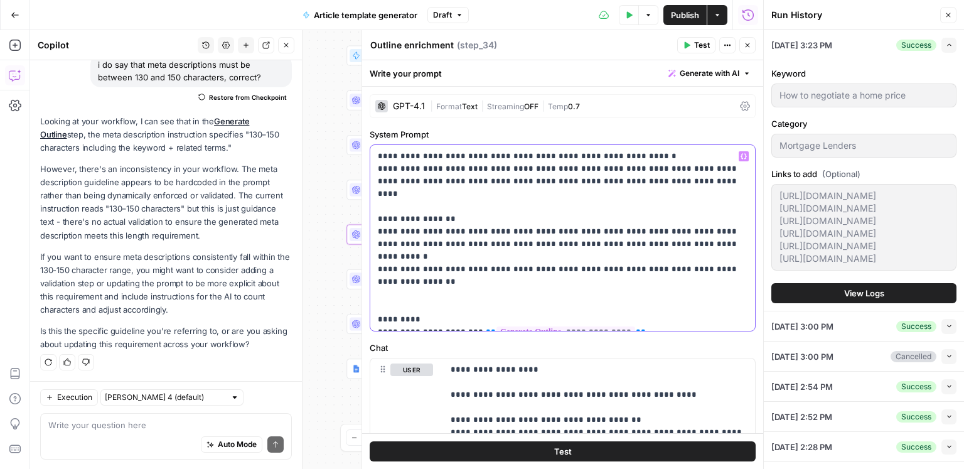
click at [614, 242] on p "**********" at bounding box center [563, 238] width 370 height 176
paste input "or **Brands mentioned:**"
type input "editor"
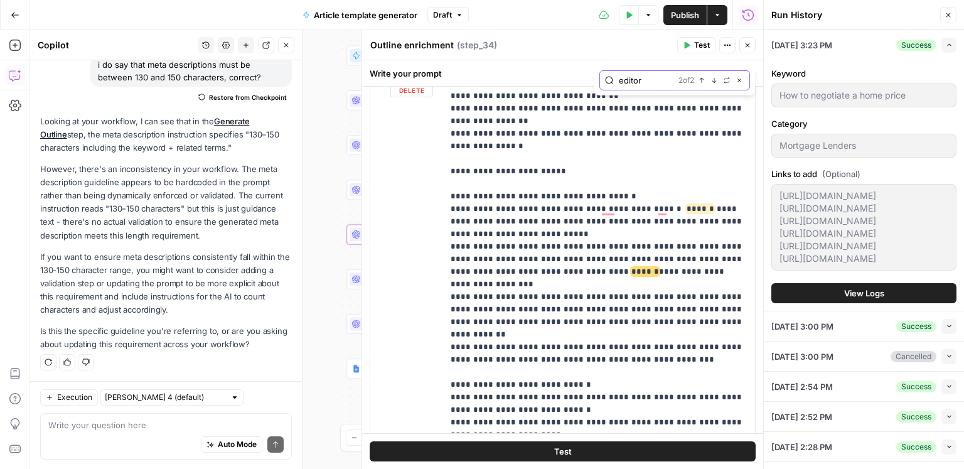
scroll to position [611, 0]
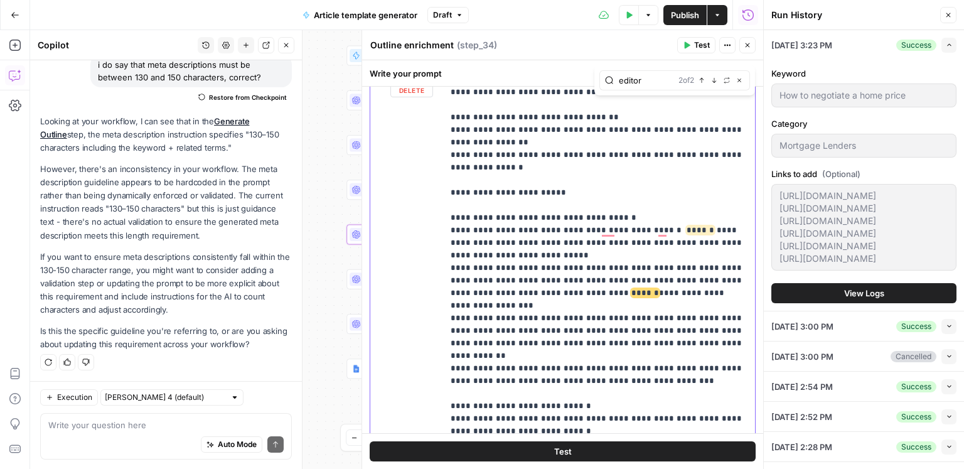
click at [750, 48] on icon "button" at bounding box center [748, 45] width 8 height 8
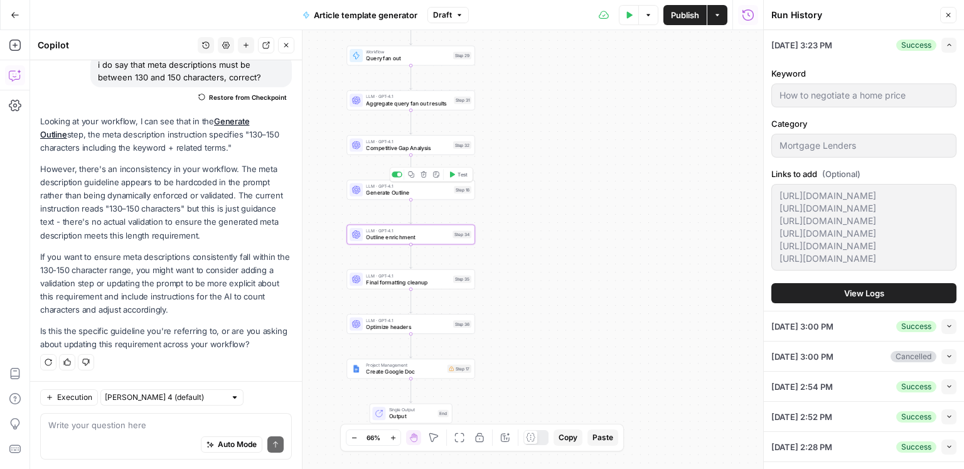
click at [420, 196] on span "Generate Outline" at bounding box center [408, 192] width 85 height 8
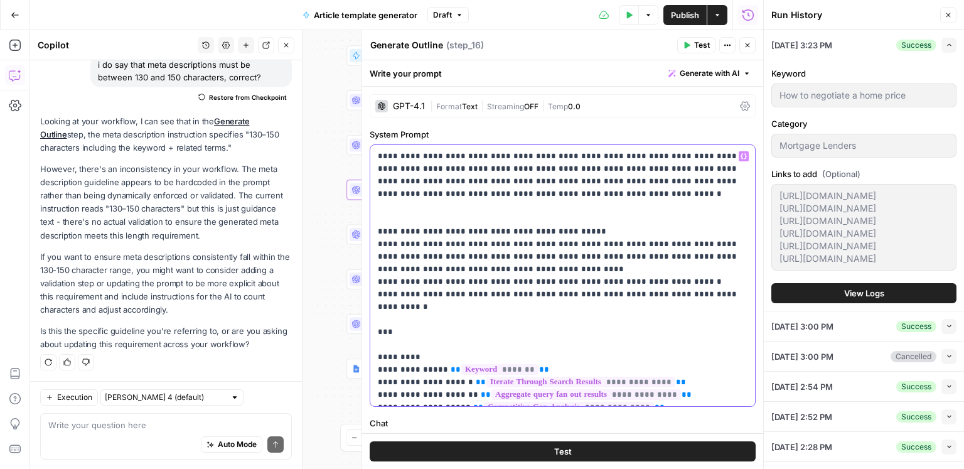
click at [558, 270] on p "**********" at bounding box center [563, 275] width 370 height 251
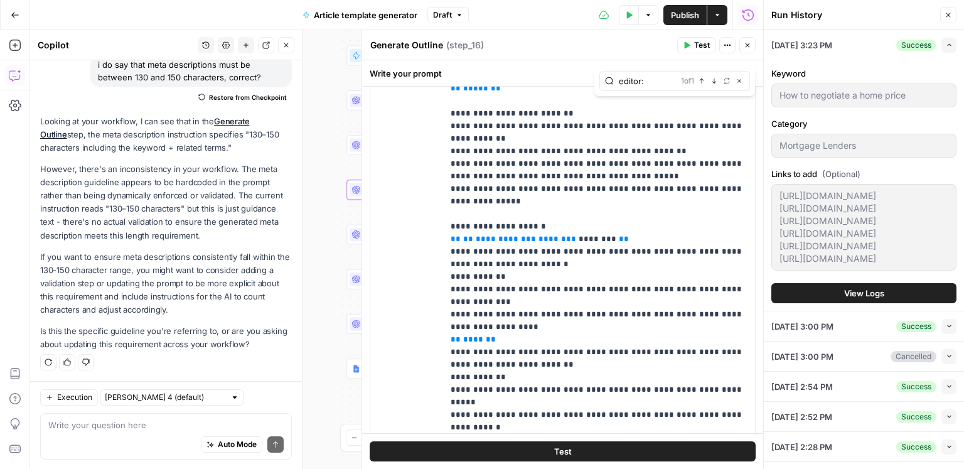
type input "editor:"
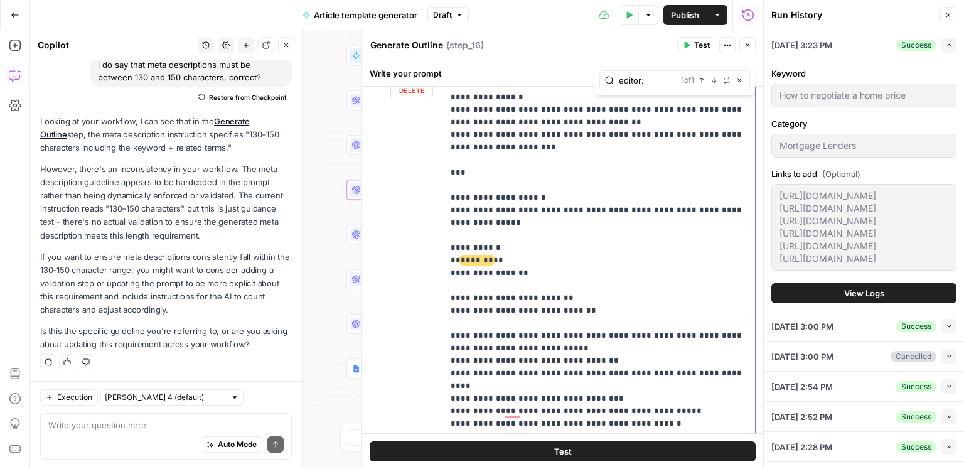
click at [524, 221] on p "**********" at bounding box center [599, 254] width 297 height 2334
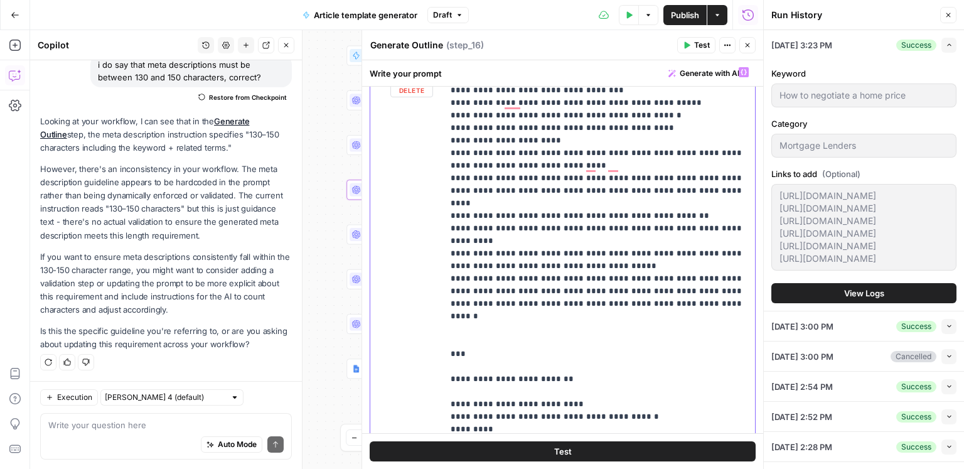
drag, startPoint x: 565, startPoint y: 279, endPoint x: 448, endPoint y: 279, distance: 117.3
click at [448, 279] on div "**********" at bounding box center [599, 316] width 312 height 511
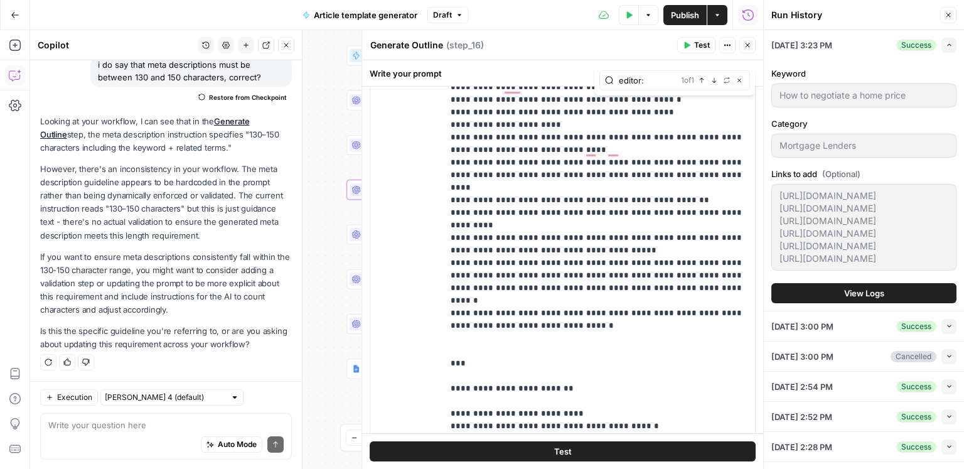
click at [285, 48] on icon "button" at bounding box center [286, 45] width 8 height 8
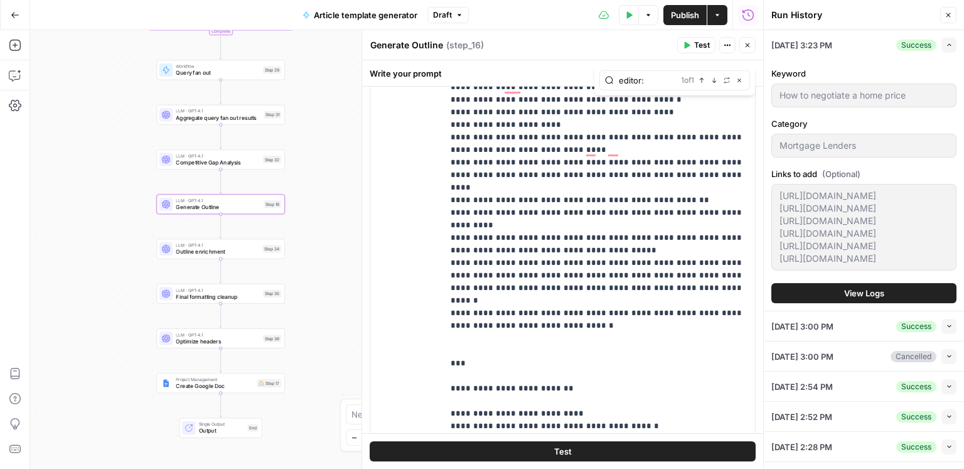
drag, startPoint x: 311, startPoint y: 157, endPoint x: 135, endPoint y: 173, distance: 176.4
click at [122, 172] on div "Workflow Input Settings Inputs Google Search Search Google for Keyword Step 24 …" at bounding box center [396, 249] width 733 height 439
drag, startPoint x: 557, startPoint y: 287, endPoint x: 459, endPoint y: 287, distance: 98.5
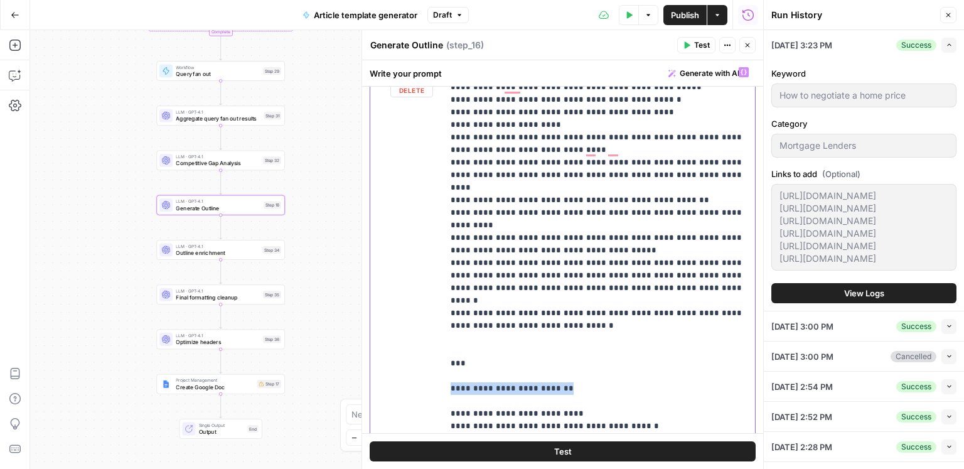
click at [431, 282] on div "**********" at bounding box center [562, 331] width 385 height 541
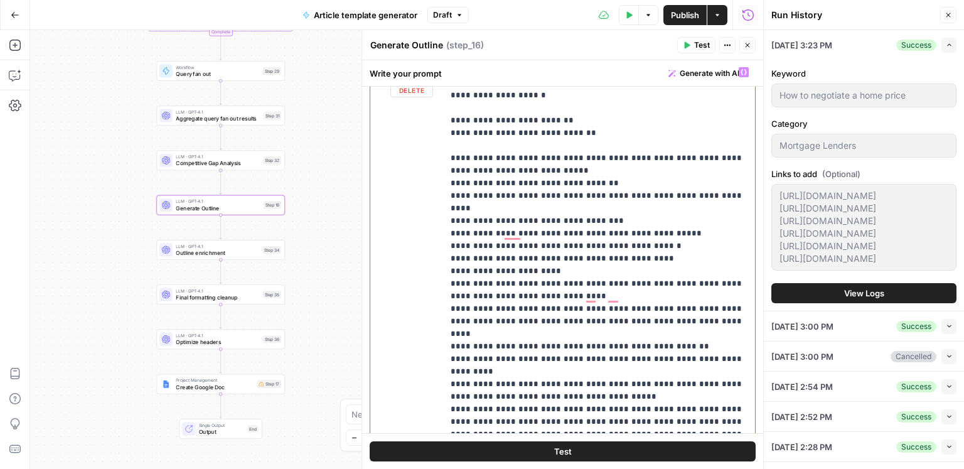
scroll to position [0, 0]
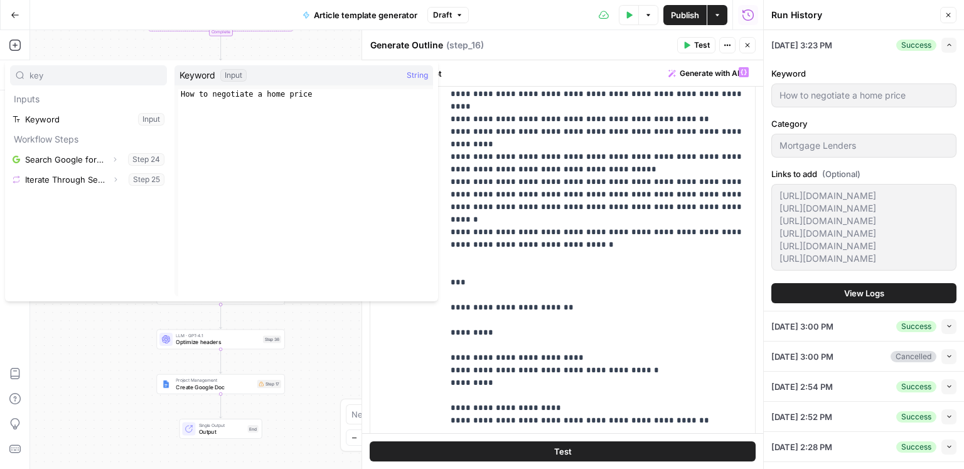
type input "key"
click at [33, 125] on button "Select variable Keyword" at bounding box center [88, 119] width 157 height 20
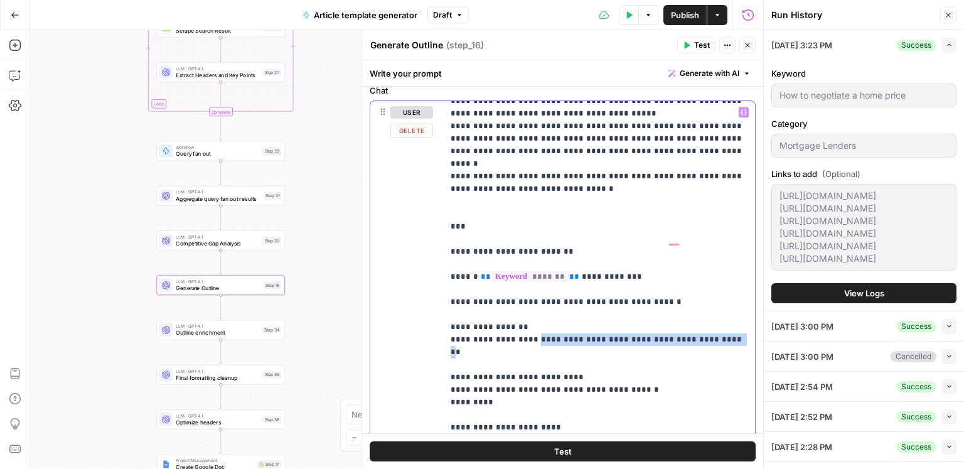
drag, startPoint x: 683, startPoint y: 240, endPoint x: 520, endPoint y: 238, distance: 163.1
copy p "**********"
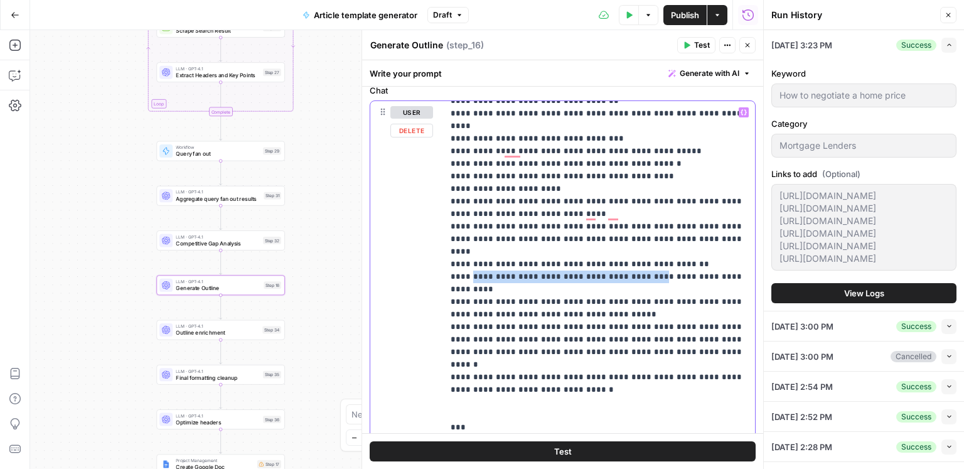
drag, startPoint x: 619, startPoint y: 199, endPoint x: 471, endPoint y: 200, distance: 148.7
click at [471, 200] on p "**********" at bounding box center [599, 57] width 297 height 2485
copy p "**********"
click at [230, 333] on span "Outline enrichment" at bounding box center [217, 333] width 83 height 8
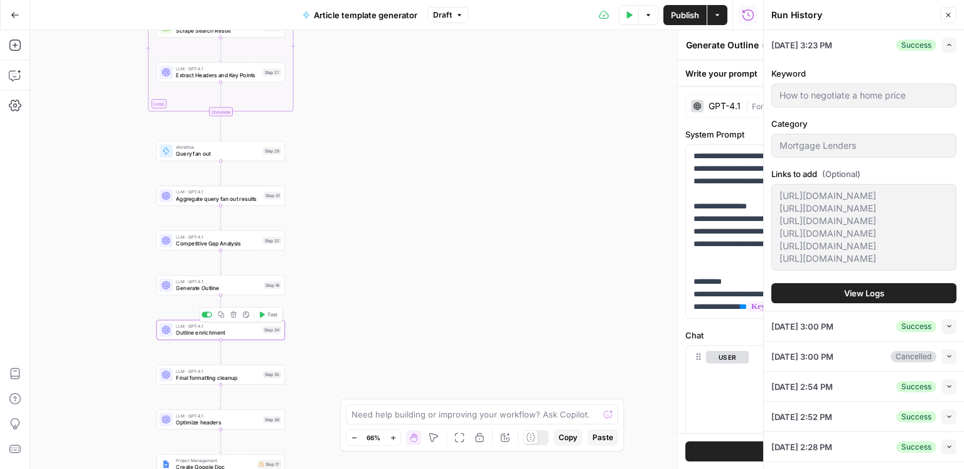
type textarea "Outline enrichment"
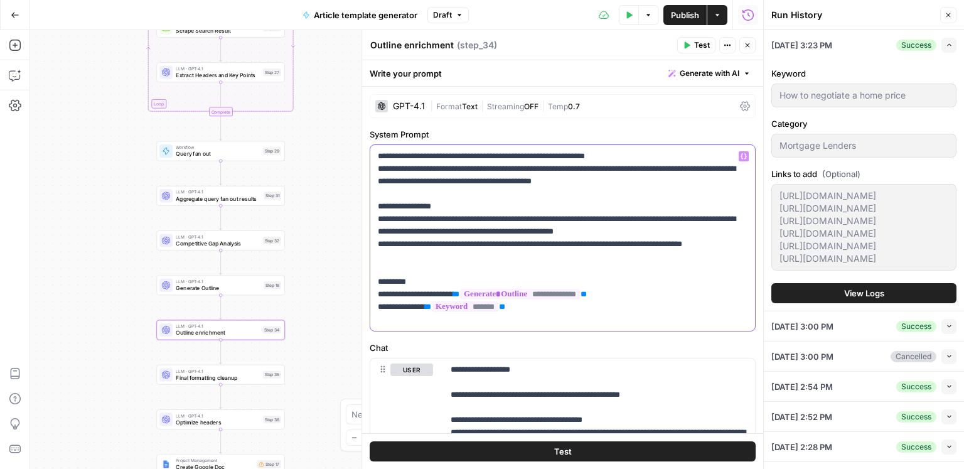
click at [540, 240] on p "**********" at bounding box center [563, 238] width 370 height 176
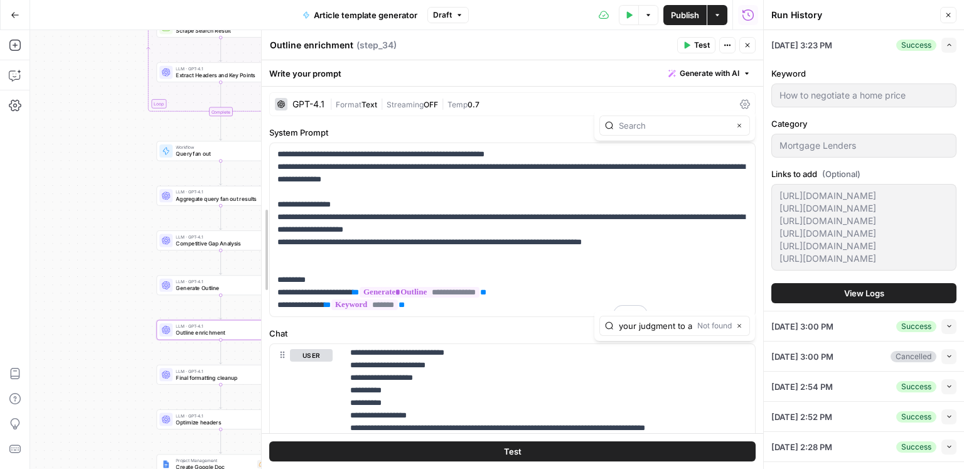
drag, startPoint x: 334, startPoint y: 307, endPoint x: 320, endPoint y: 312, distance: 14.7
click at [250, 295] on body "ConsumerAffairs New Home Browse Insights Opportunities Your Data Recent Grids P…" at bounding box center [482, 234] width 964 height 469
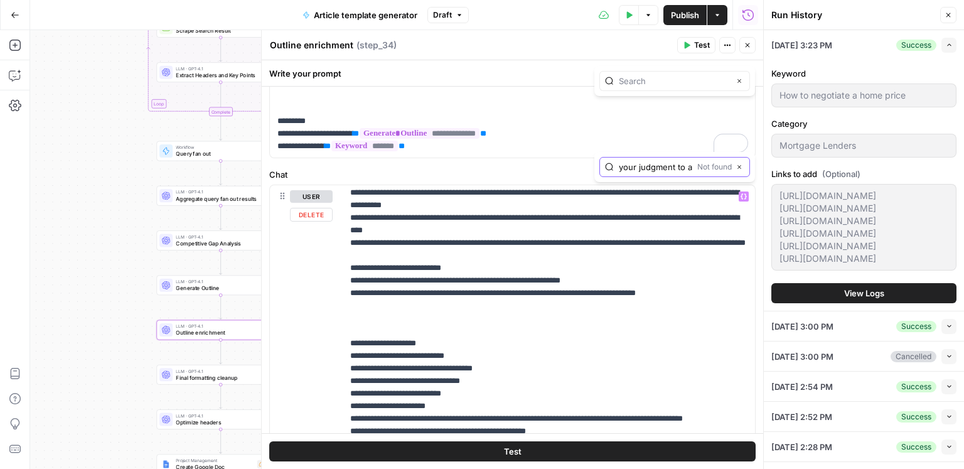
click at [640, 168] on input "your judgment to adjust the ordering of h2" at bounding box center [655, 167] width 73 height 13
type input "brands me"
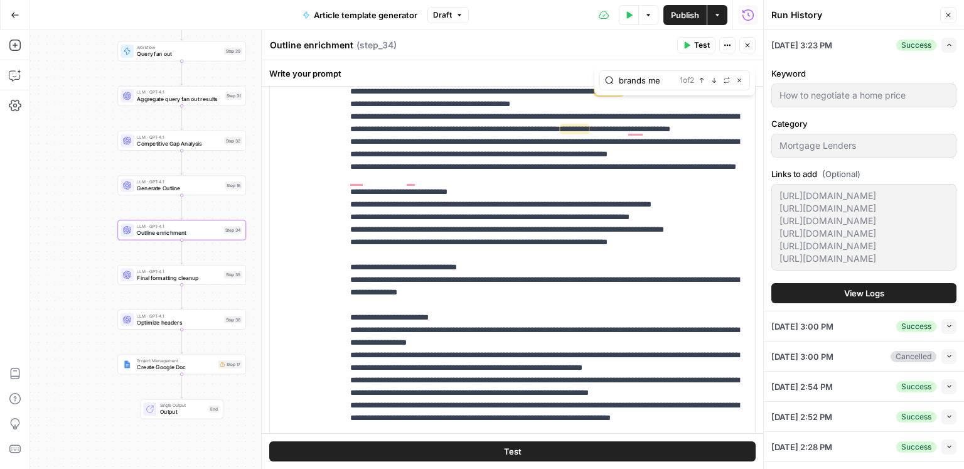
drag, startPoint x: 142, startPoint y: 257, endPoint x: 98, endPoint y: 156, distance: 109.6
click at [99, 151] on div "Workflow Input Settings Inputs Google Search Search Google for Keyword Step 24 …" at bounding box center [396, 249] width 733 height 439
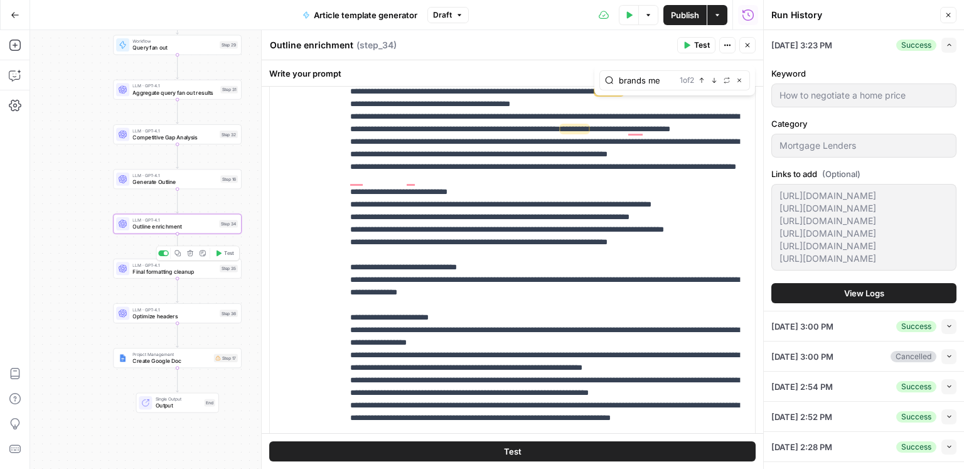
click at [179, 264] on span "LLM · GPT-4.1" at bounding box center [173, 265] width 83 height 7
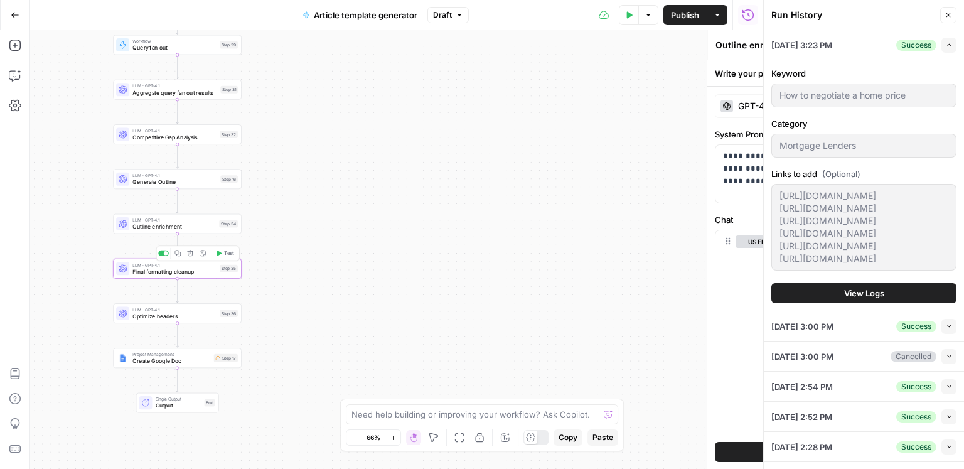
type textarea "Final formatting cleanup"
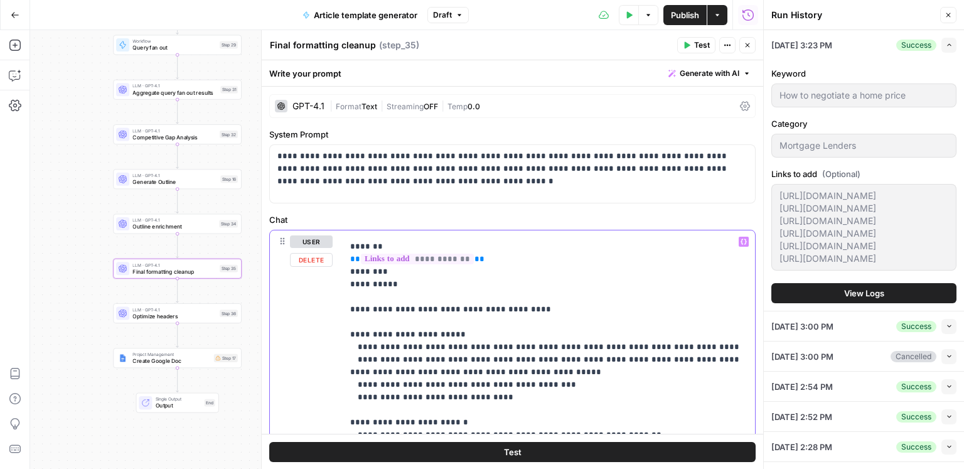
type input "brands men"
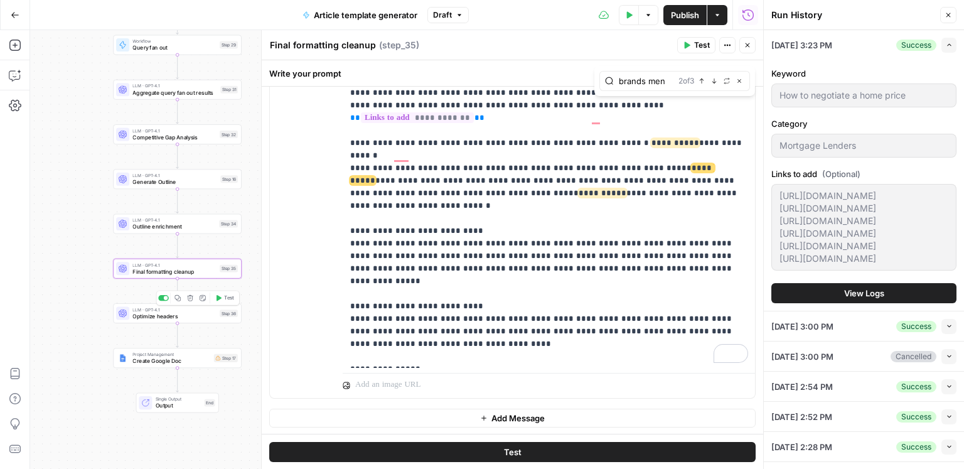
click at [195, 316] on span "Optimize headers" at bounding box center [173, 316] width 83 height 8
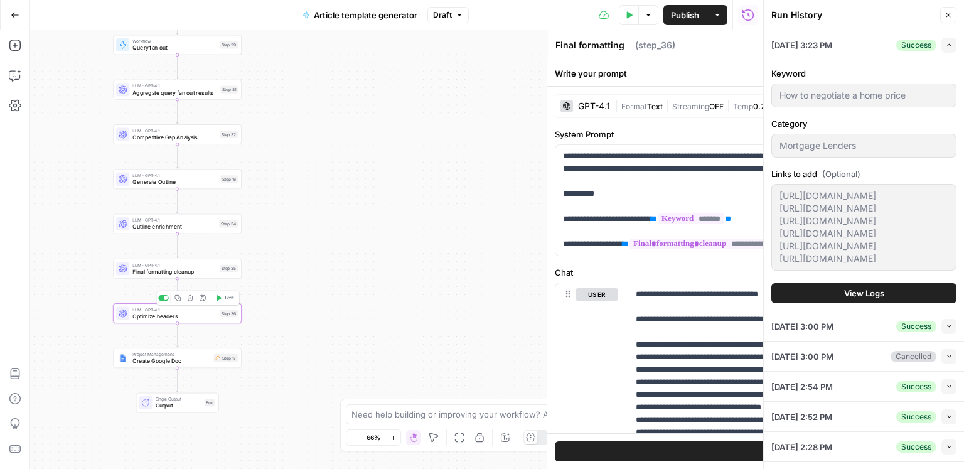
type textarea "Optimize headers"
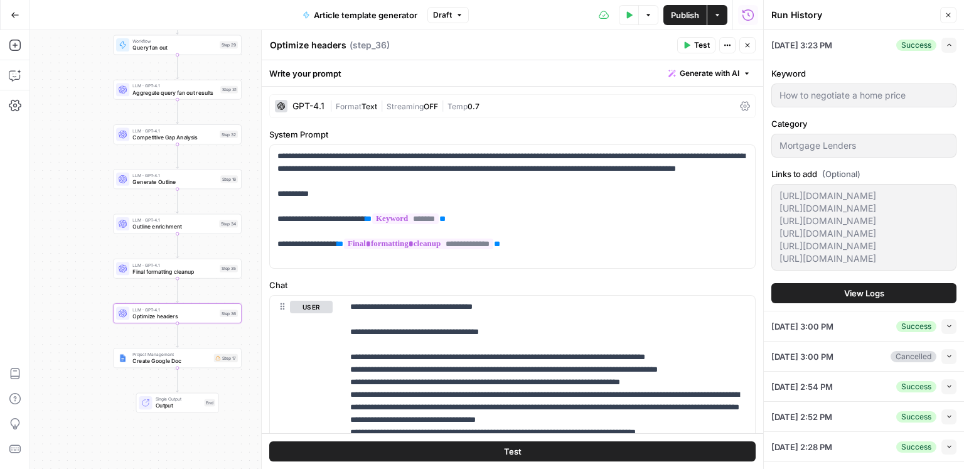
click at [673, 14] on span "Publish" at bounding box center [685, 15] width 28 height 13
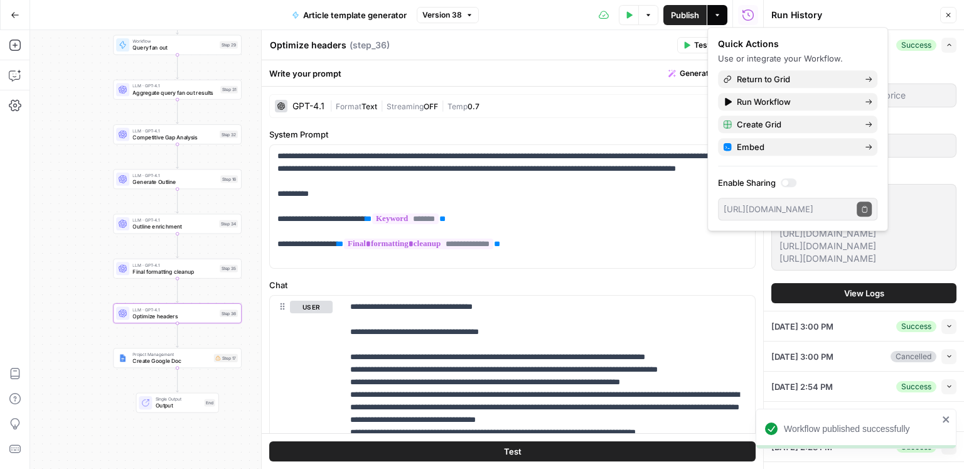
click at [946, 418] on icon "close" at bounding box center [945, 419] width 6 height 6
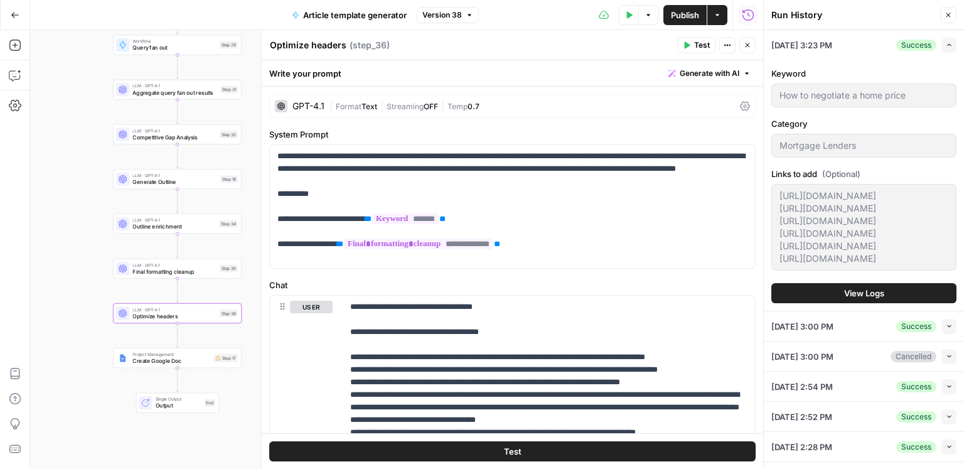
click at [875, 303] on button "View Logs" at bounding box center [863, 293] width 185 height 20
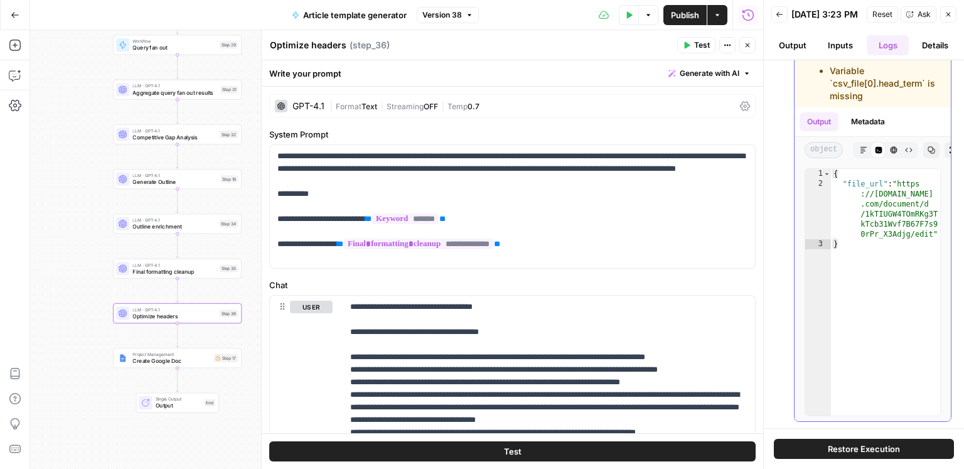
click at [864, 151] on icon "button" at bounding box center [864, 150] width 8 height 8
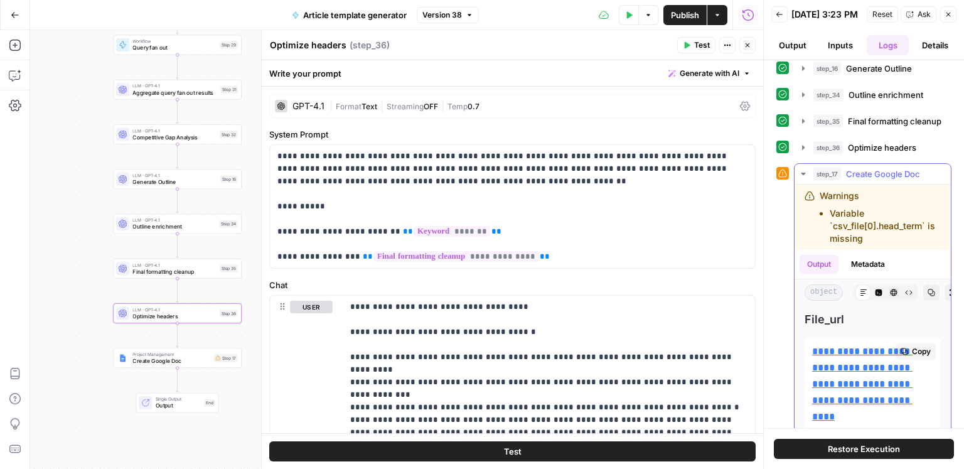
click at [865, 353] on link "**********" at bounding box center [862, 383] width 100 height 75
click at [864, 145] on span "Optimize headers" at bounding box center [882, 147] width 68 height 13
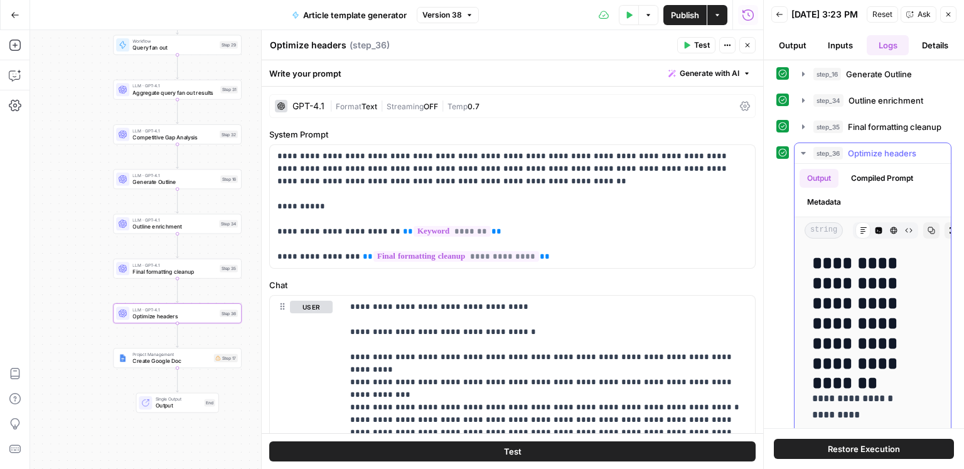
scroll to position [17, 0]
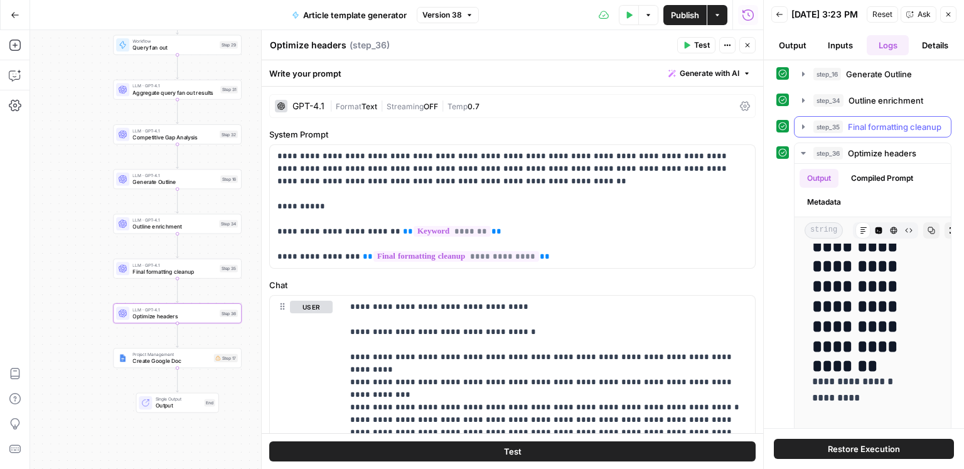
click at [877, 133] on span "Final formatting cleanup" at bounding box center [894, 126] width 93 height 13
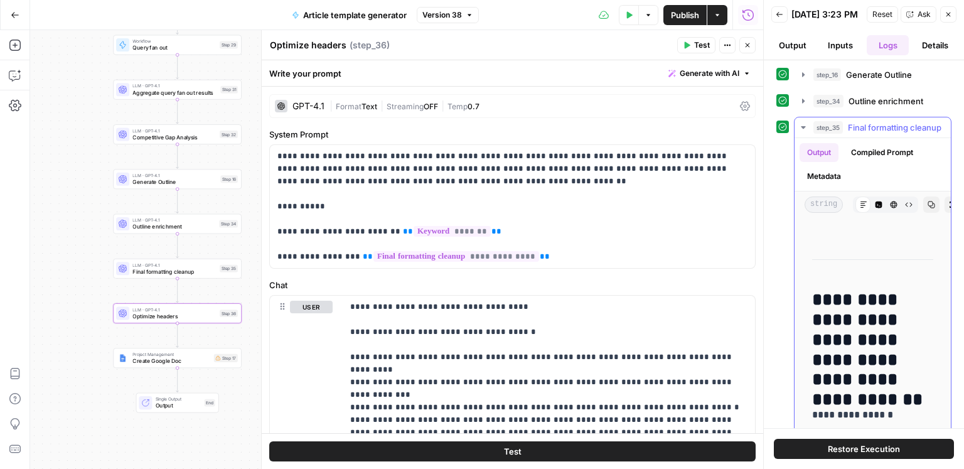
scroll to position [1955, 0]
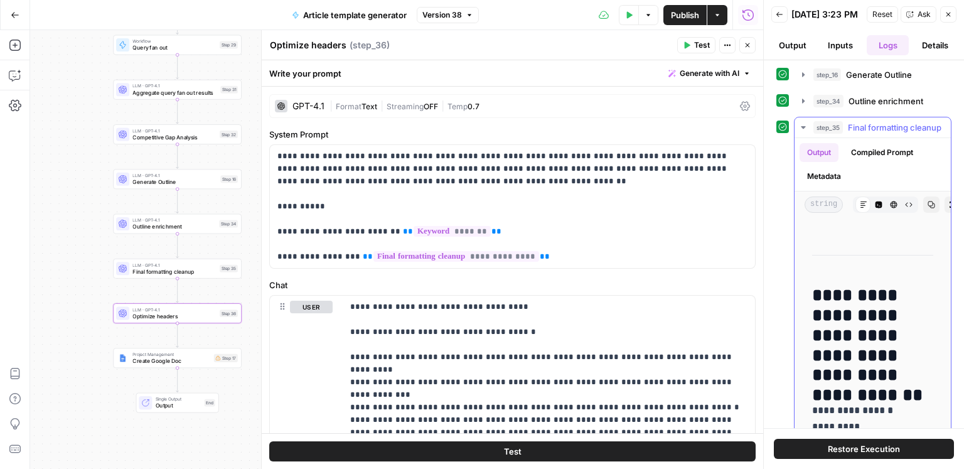
click at [866, 134] on span "Final formatting cleanup" at bounding box center [894, 127] width 93 height 13
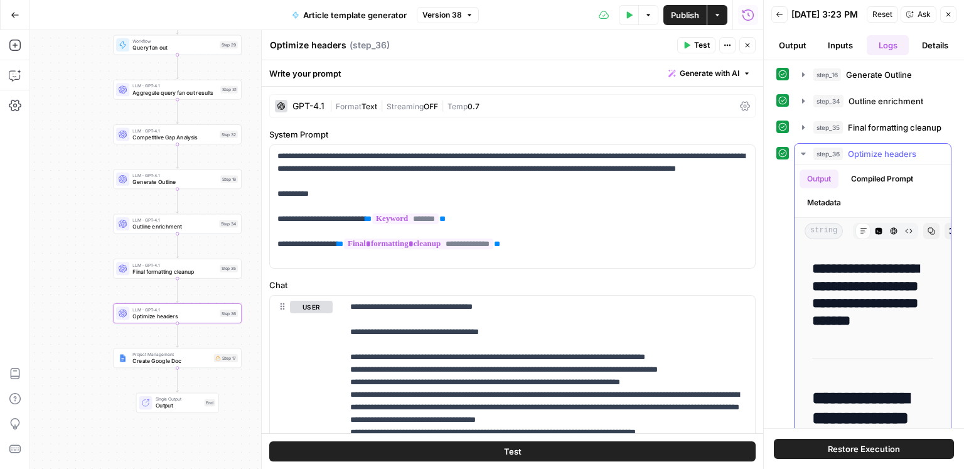
scroll to position [356, 0]
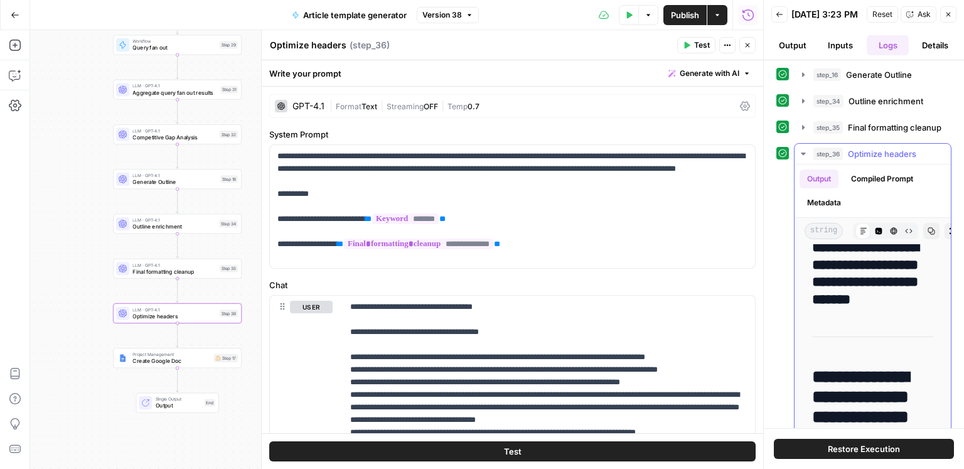
click at [859, 154] on span "Optimize headers" at bounding box center [882, 153] width 68 height 13
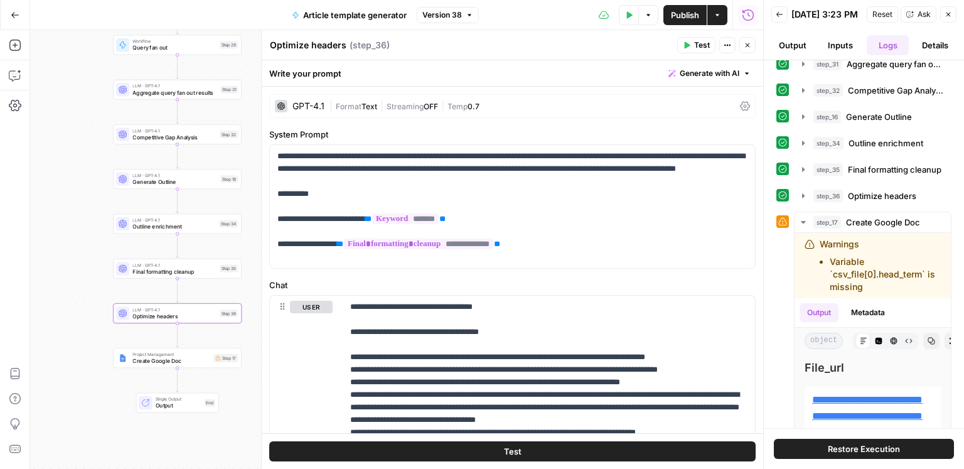
click at [751, 42] on button "Close" at bounding box center [747, 45] width 16 height 16
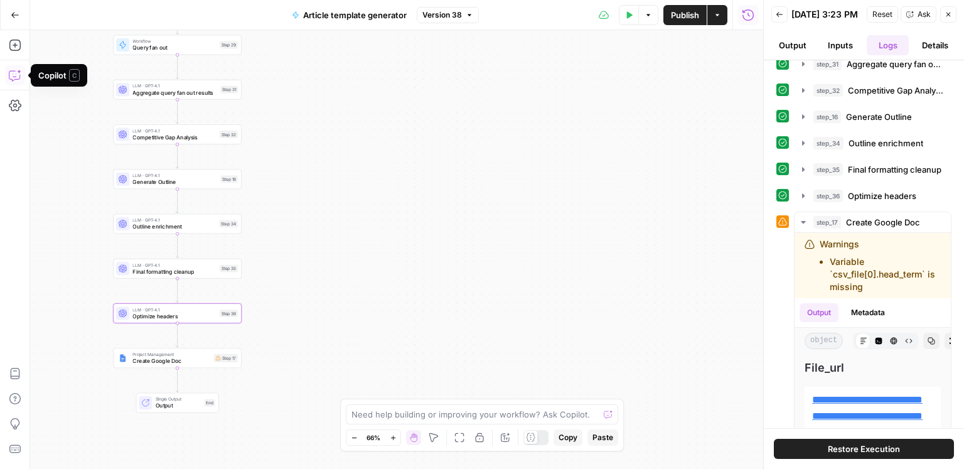
click at [16, 72] on icon "button" at bounding box center [15, 75] width 13 height 13
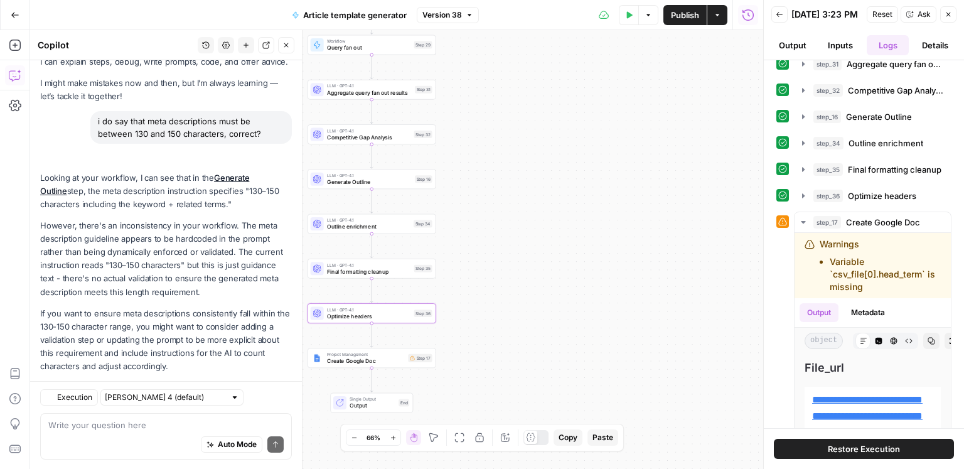
scroll to position [93, 0]
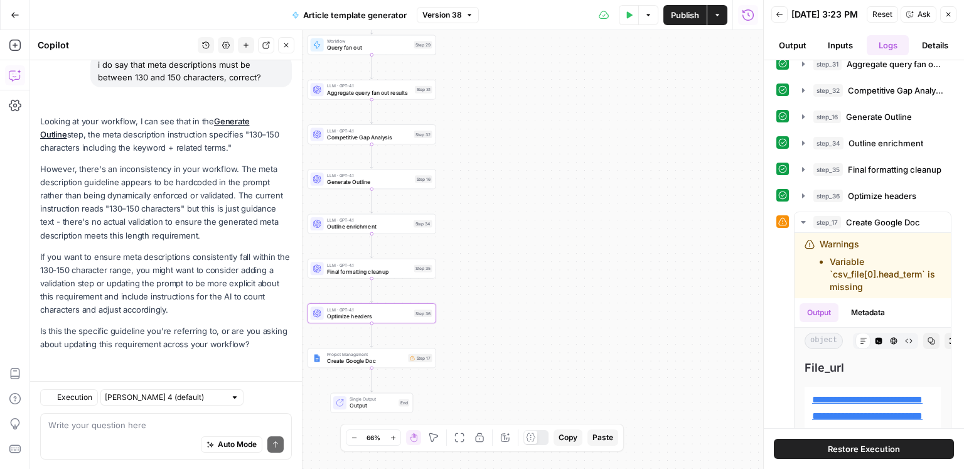
click at [115, 429] on textarea at bounding box center [165, 424] width 235 height 13
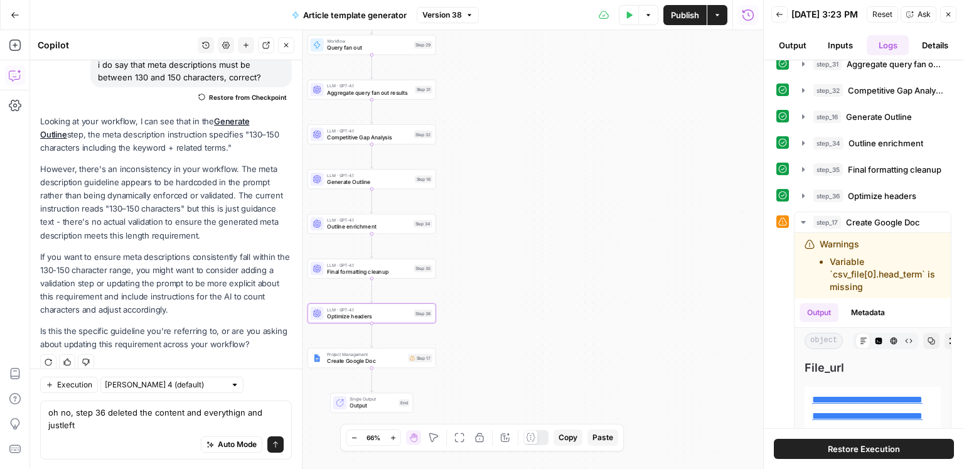
scroll to position [105, 0]
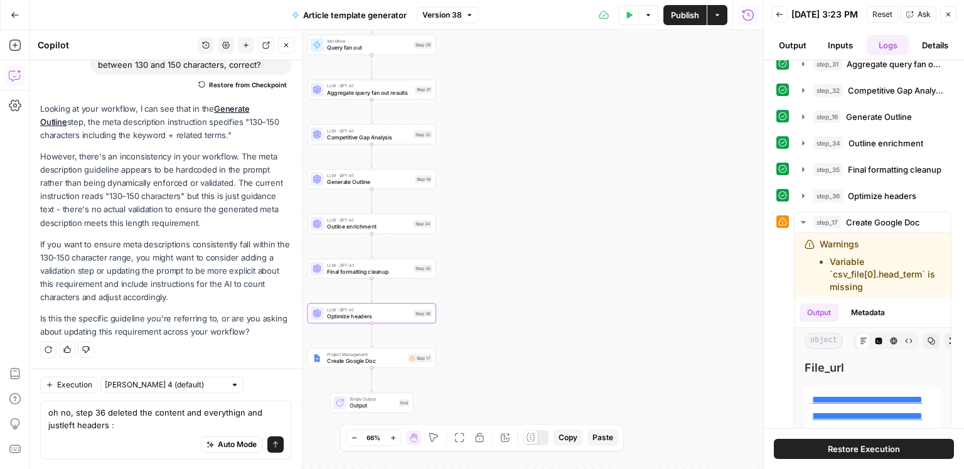
type textarea "oh no, step 36 deleted the content and everythign and justleft headers :("
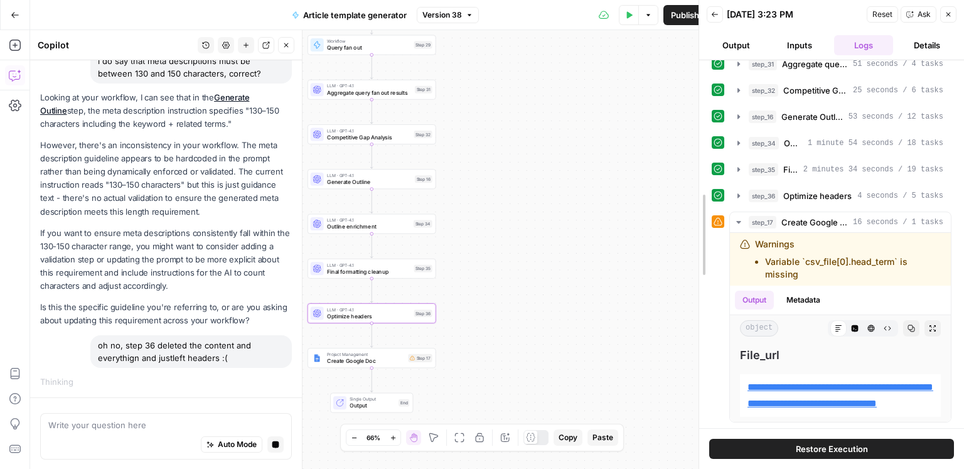
scroll to position [60, 0]
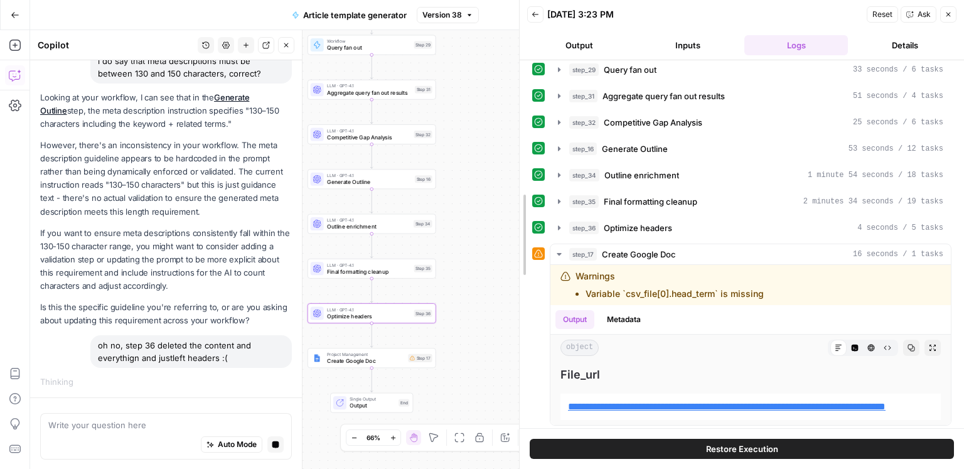
drag, startPoint x: 765, startPoint y: 311, endPoint x: 521, endPoint y: 277, distance: 247.1
click at [651, 228] on span "Optimize headers" at bounding box center [637, 227] width 68 height 13
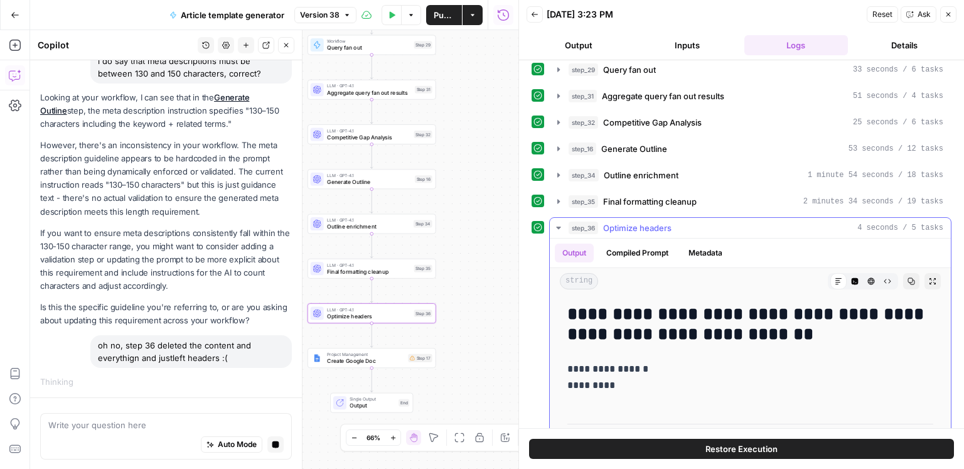
scroll to position [120, 0]
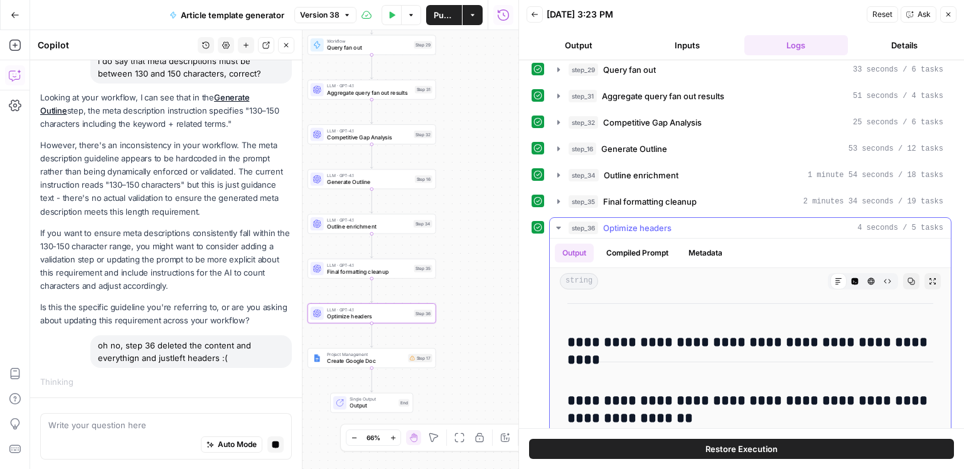
click at [663, 227] on span "Optimize headers" at bounding box center [637, 227] width 68 height 13
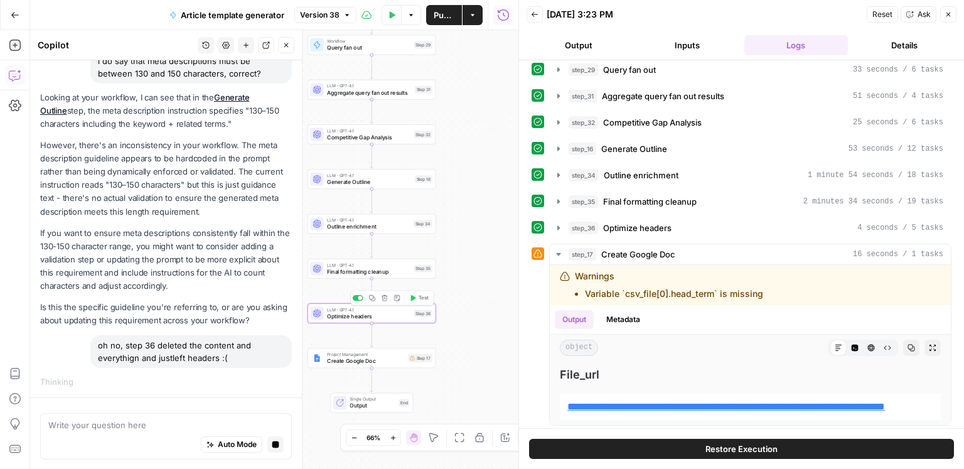
click at [415, 317] on div "LLM · GPT-4.1 Optimize headers Step 36 Copy step Delete step Add Note Test" at bounding box center [372, 313] width 122 height 14
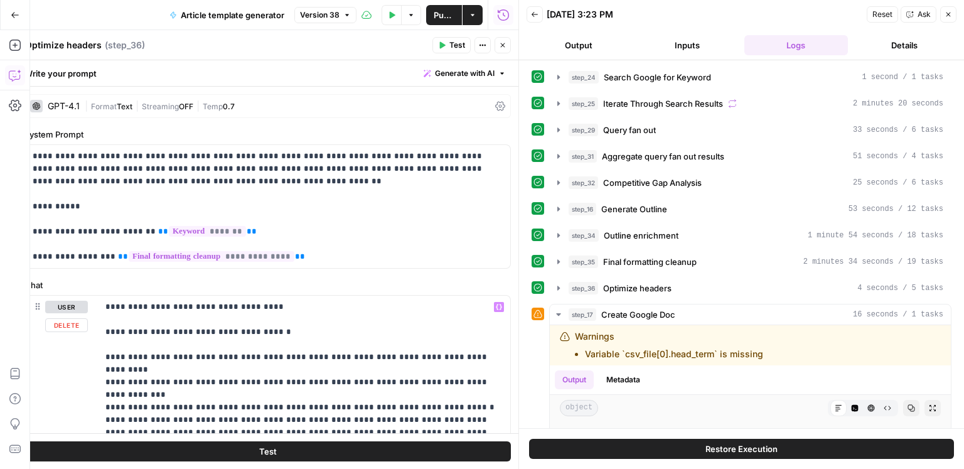
scroll to position [97, 0]
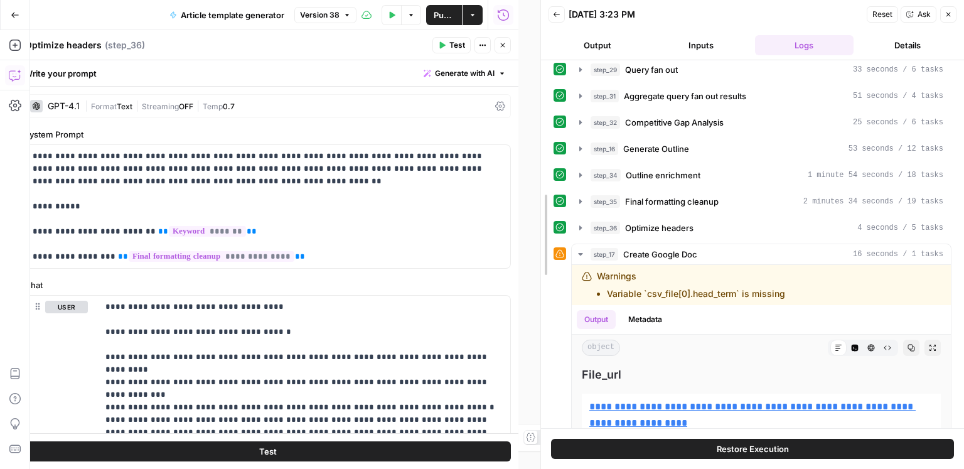
drag, startPoint x: 520, startPoint y: 303, endPoint x: 809, endPoint y: 302, distance: 289.9
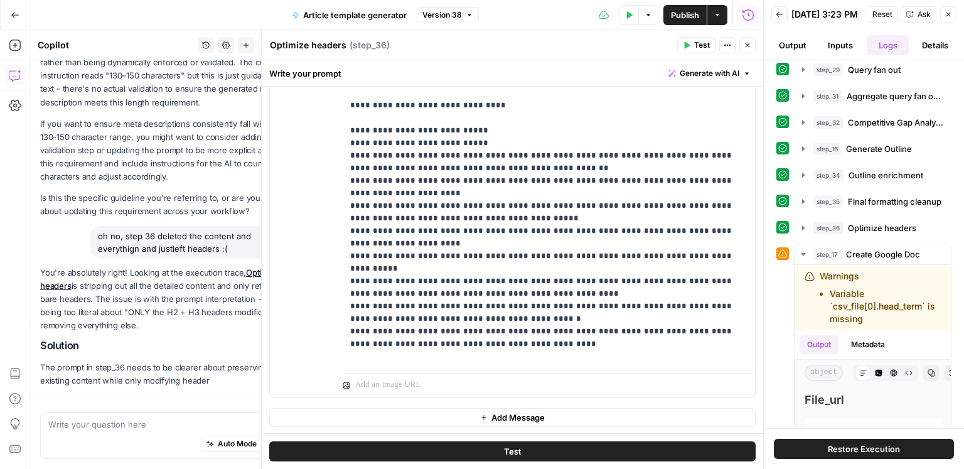
scroll to position [279, 0]
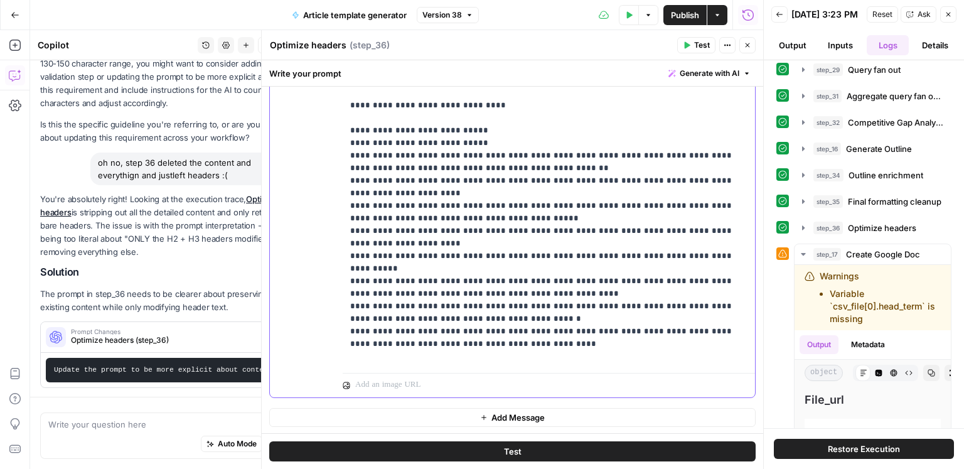
click at [674, 318] on p "**********" at bounding box center [549, 105] width 398 height 515
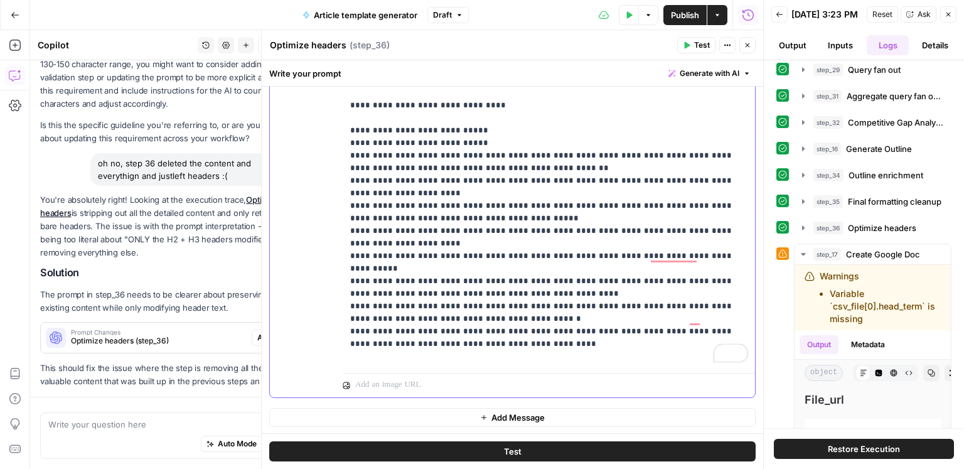
scroll to position [292, 0]
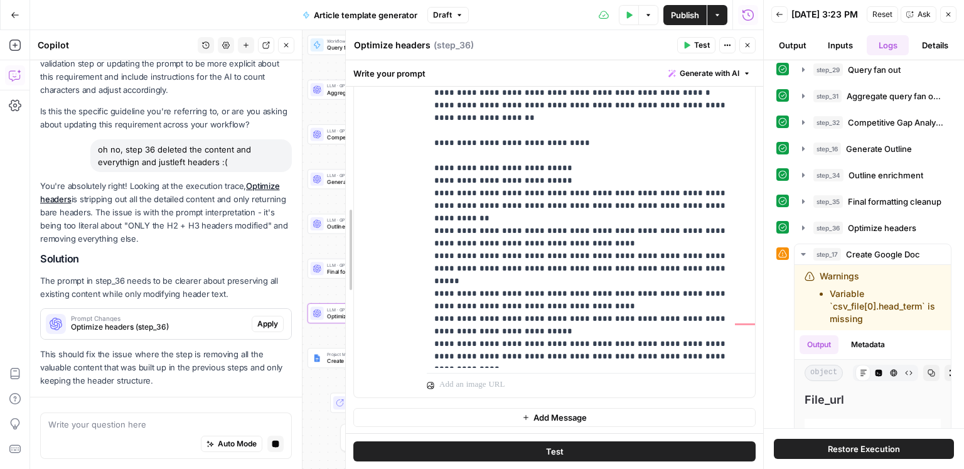
drag, startPoint x: 265, startPoint y: 312, endPoint x: 351, endPoint y: 312, distance: 86.0
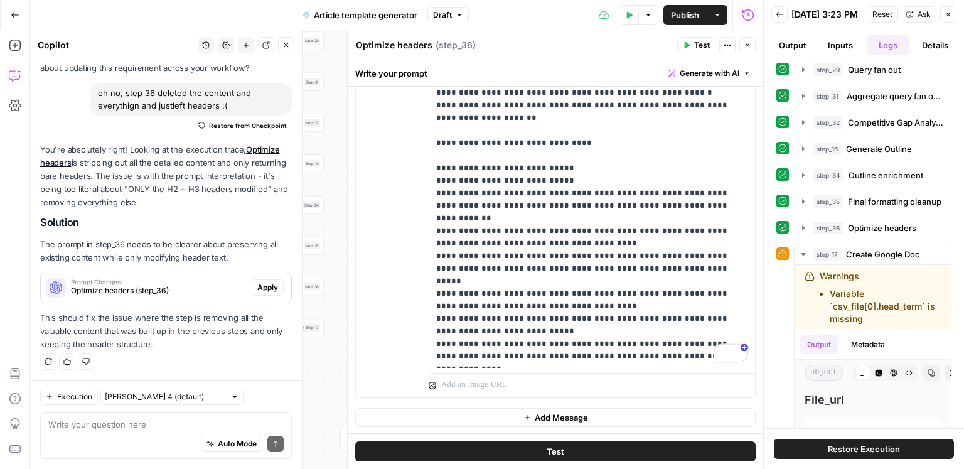
scroll to position [368, 0]
click at [274, 287] on span "Apply" at bounding box center [267, 287] width 21 height 11
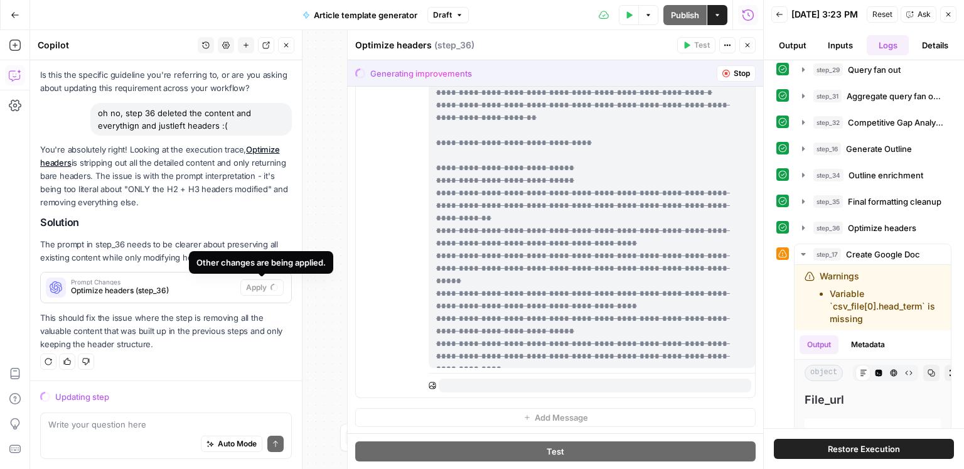
scroll to position [0, 0]
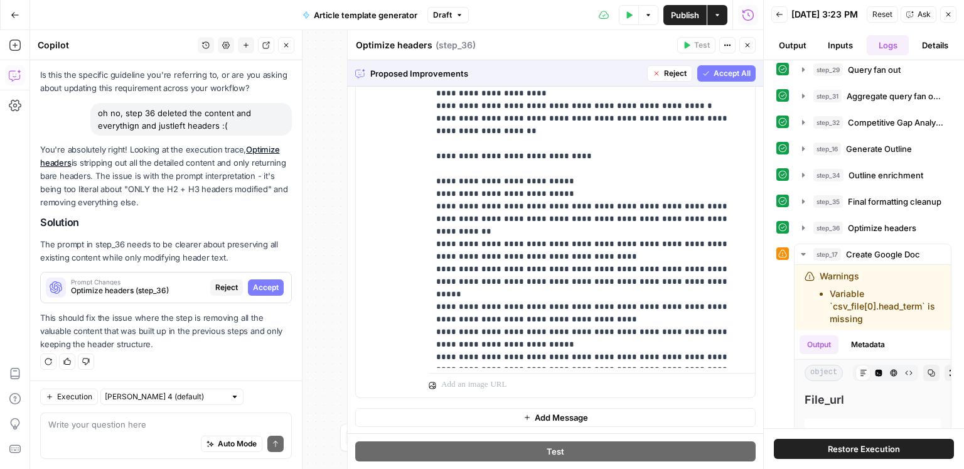
click at [728, 77] on span "Accept All" at bounding box center [731, 73] width 37 height 11
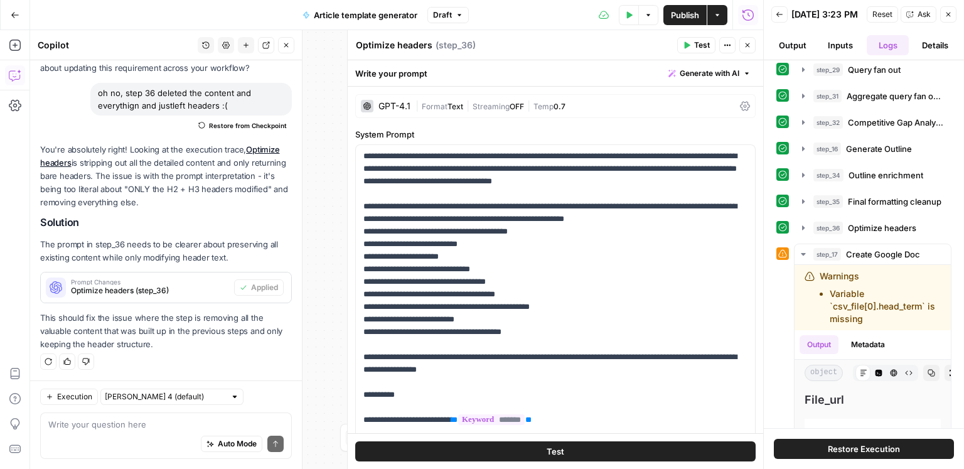
click at [683, 46] on button "Test" at bounding box center [696, 45] width 38 height 16
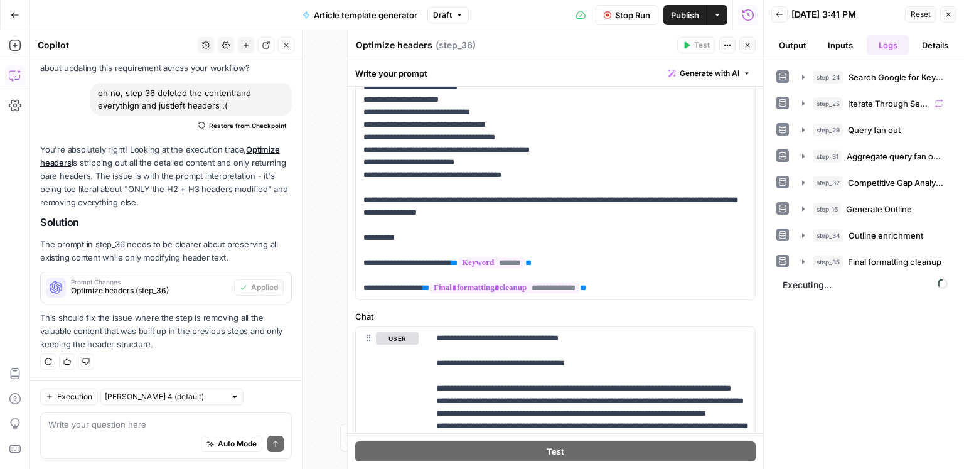
scroll to position [195, 0]
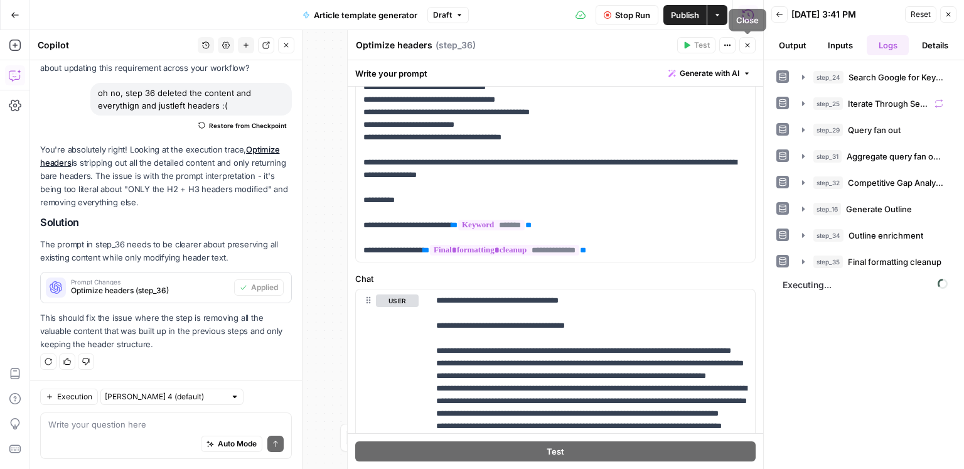
click at [744, 44] on icon "button" at bounding box center [748, 45] width 8 height 8
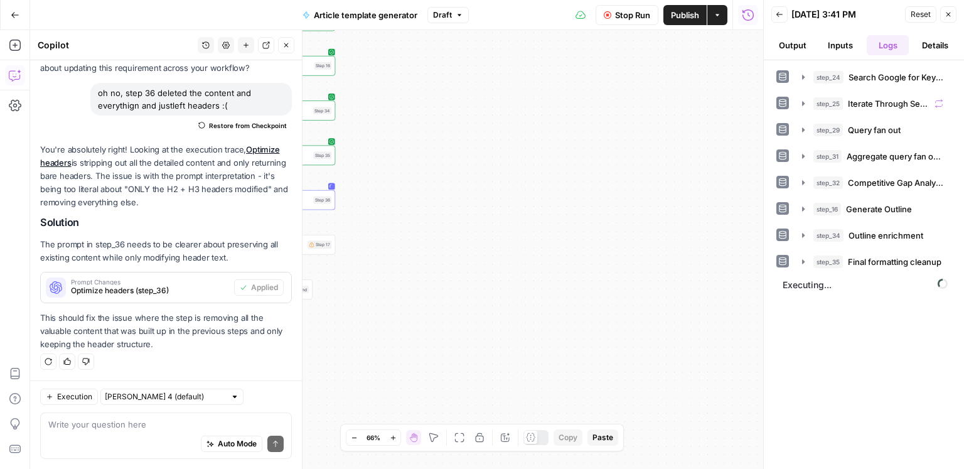
drag, startPoint x: 542, startPoint y: 242, endPoint x: 674, endPoint y: 220, distance: 133.6
click at [674, 220] on div "Workflow Input Settings Inputs Google Search Search Google for Keyword Step 24 …" at bounding box center [396, 249] width 733 height 439
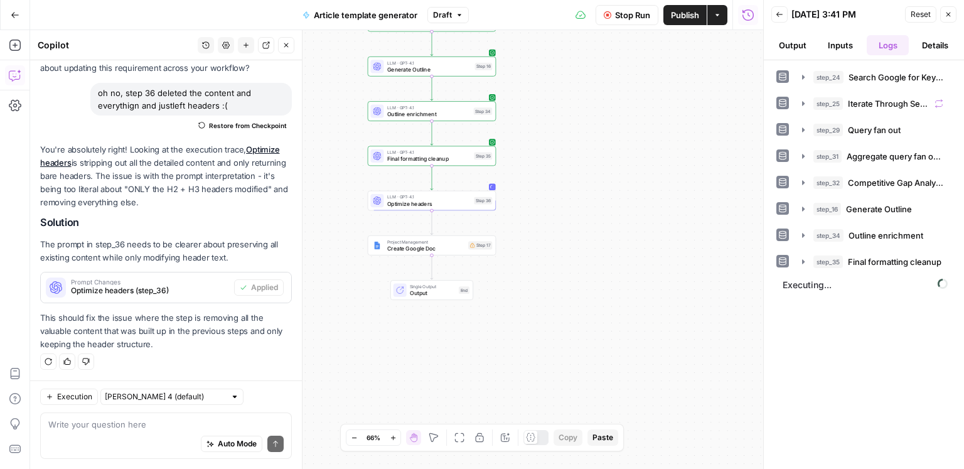
drag, startPoint x: 452, startPoint y: 232, endPoint x: 604, endPoint y: 234, distance: 151.9
click at [604, 234] on div "Workflow Input Settings Inputs Google Search Search Google for Keyword Step 24 …" at bounding box center [396, 249] width 733 height 439
click at [288, 49] on button "Close" at bounding box center [286, 45] width 16 height 16
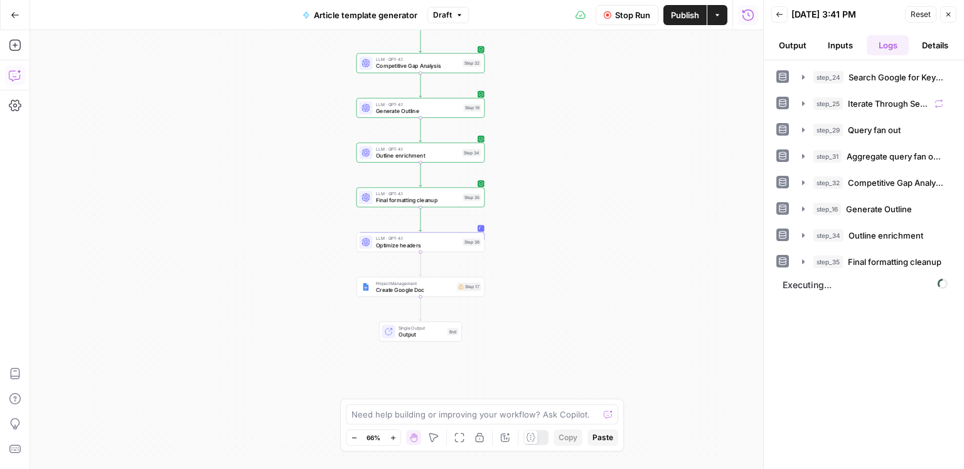
drag, startPoint x: 625, startPoint y: 177, endPoint x: 616, endPoint y: 206, distance: 30.8
click at [616, 206] on div "Workflow Input Settings Inputs Google Search Search Google for Keyword Step 24 …" at bounding box center [396, 249] width 733 height 439
click at [431, 198] on span "Final formatting cleanup" at bounding box center [417, 200] width 83 height 8
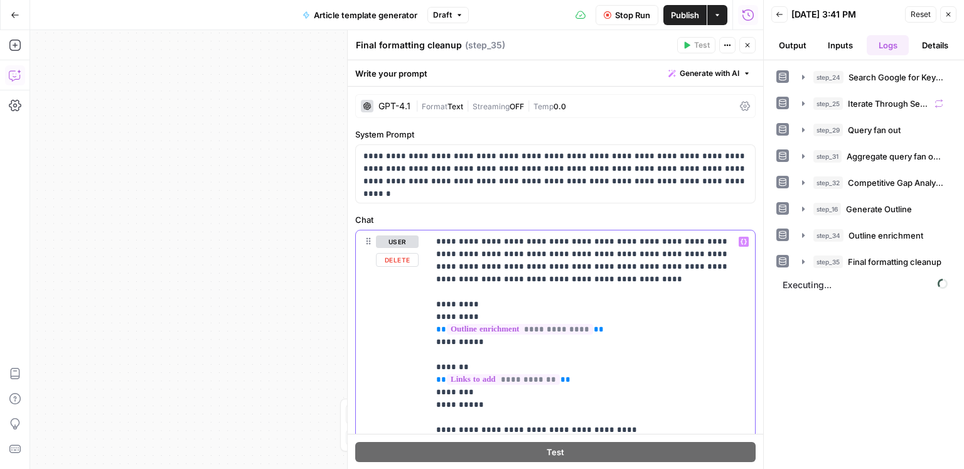
type input "brands"
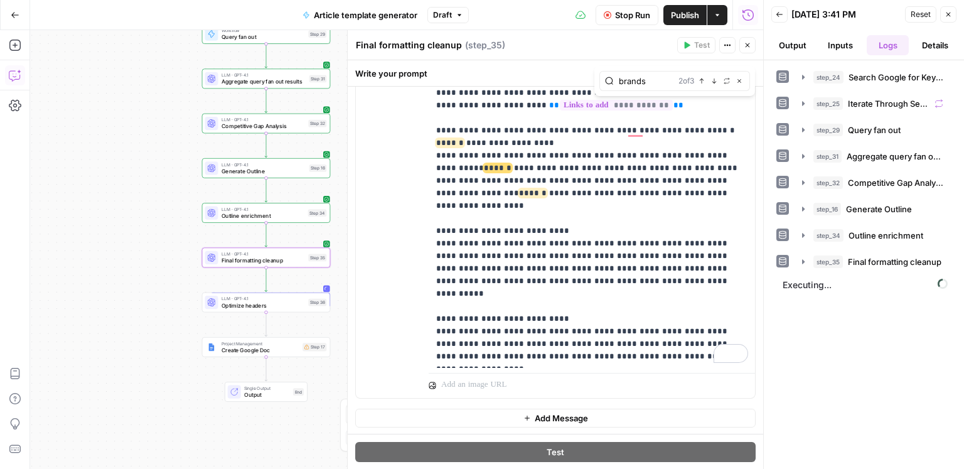
drag, startPoint x: 232, startPoint y: 213, endPoint x: 137, endPoint y: 253, distance: 102.9
click at [119, 256] on div "Workflow Input Settings Inputs Google Search Search Google for Keyword Step 24 …" at bounding box center [396, 249] width 733 height 439
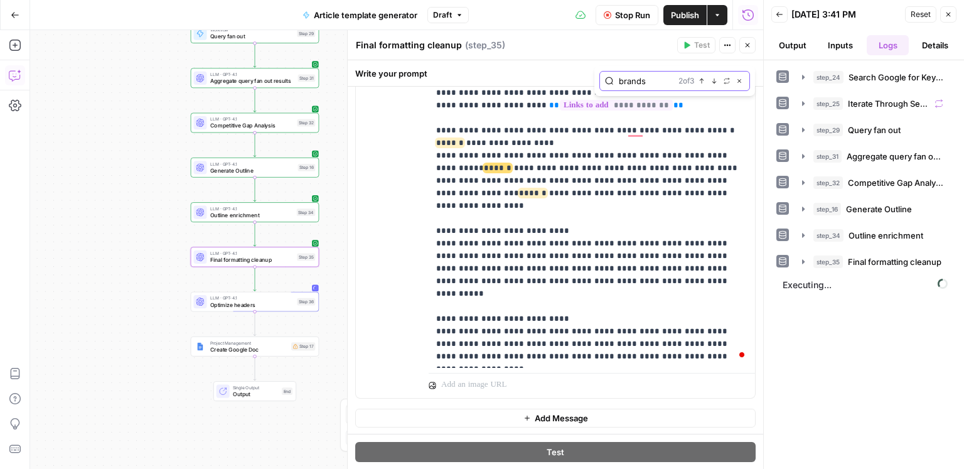
click at [644, 80] on input "brands" at bounding box center [646, 81] width 55 height 13
click at [264, 214] on span "Outline enrichment" at bounding box center [251, 215] width 83 height 8
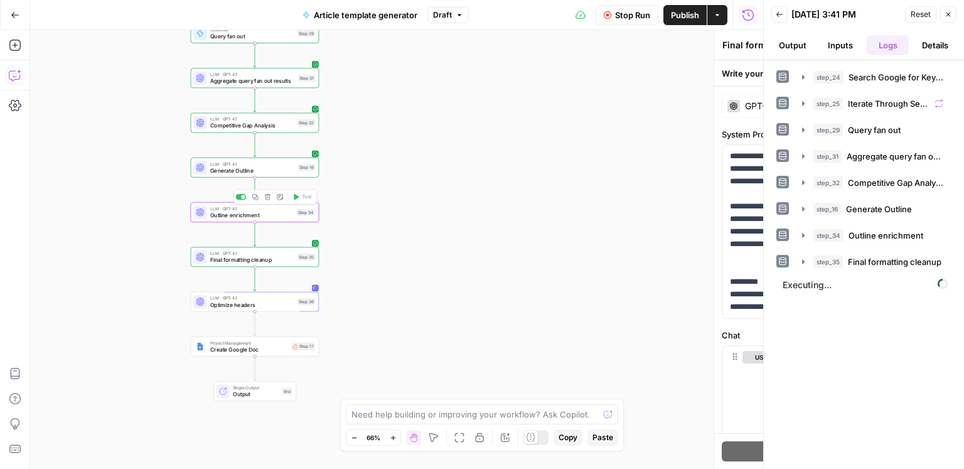
type textarea "Outline enrichment"
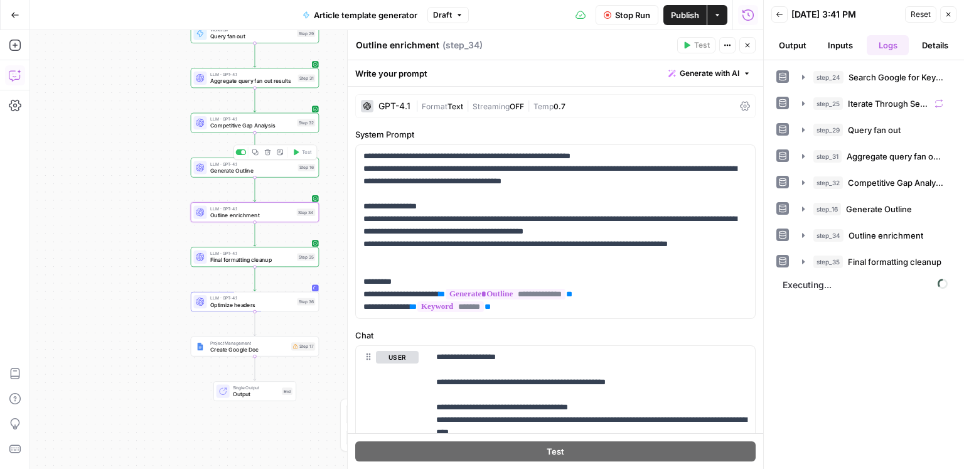
click at [238, 171] on span "Generate Outline" at bounding box center [252, 170] width 85 height 8
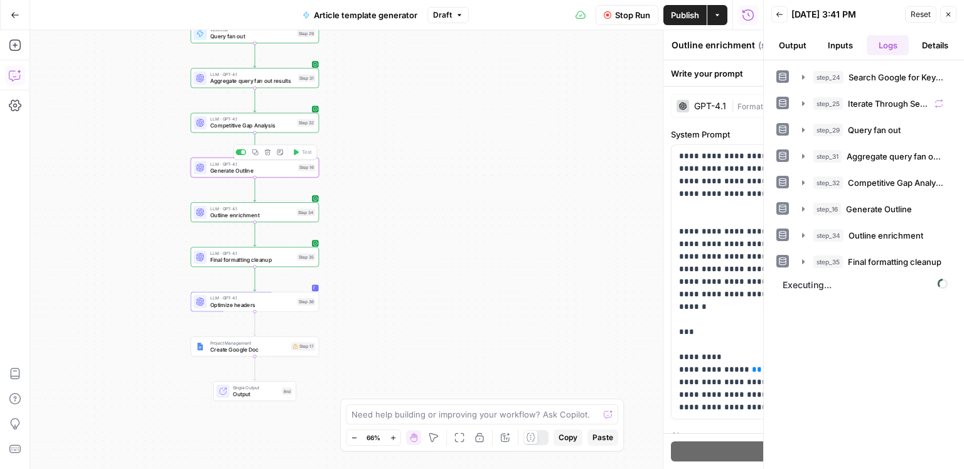
type textarea "Generate Outline"
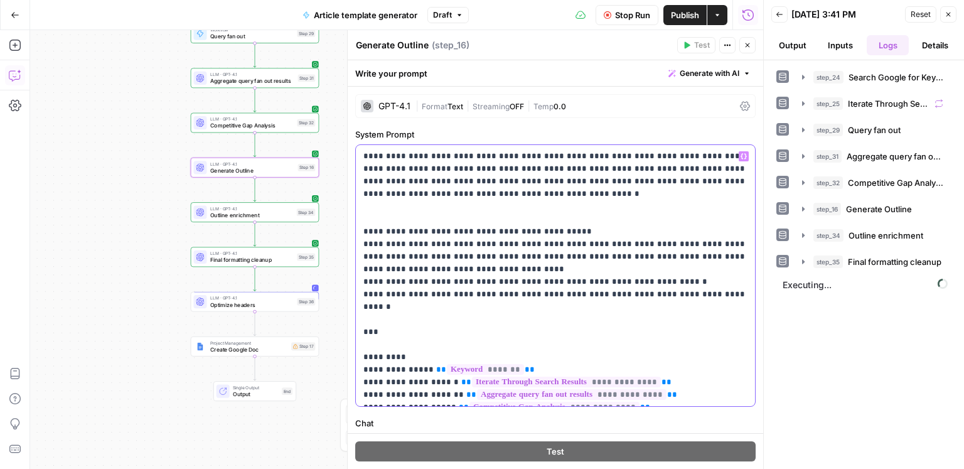
click at [515, 263] on p "**********" at bounding box center [555, 275] width 385 height 251
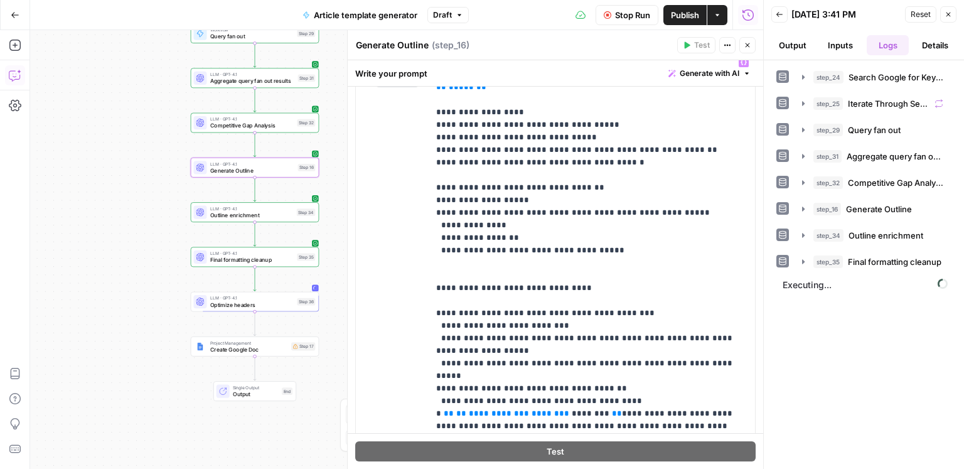
scroll to position [722, 0]
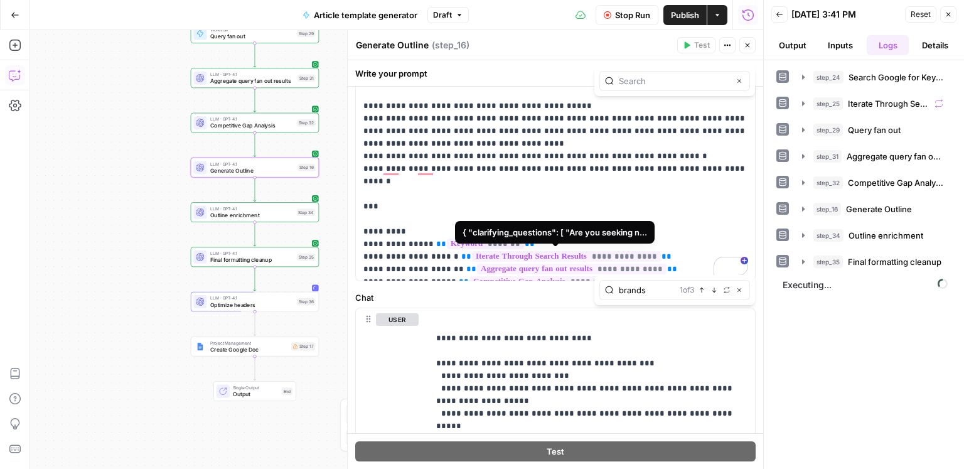
type input "brands"
click at [715, 291] on icon "button" at bounding box center [714, 289] width 4 height 5
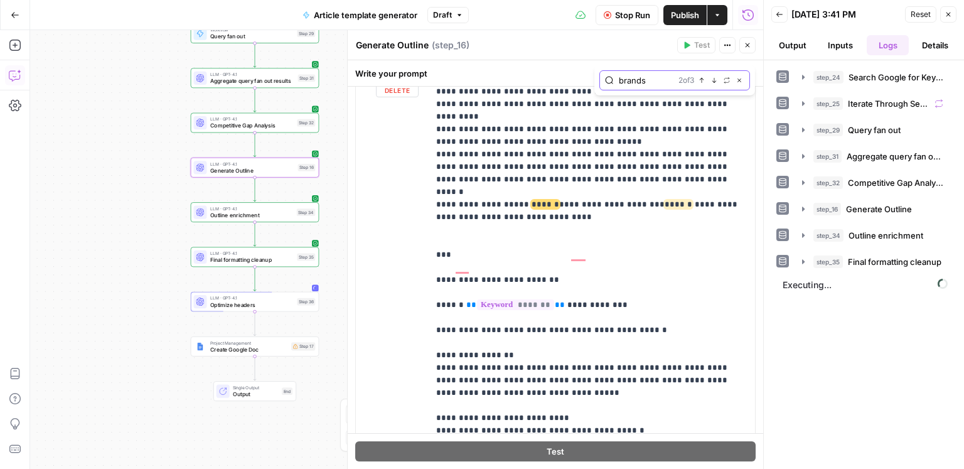
scroll to position [1336, 0]
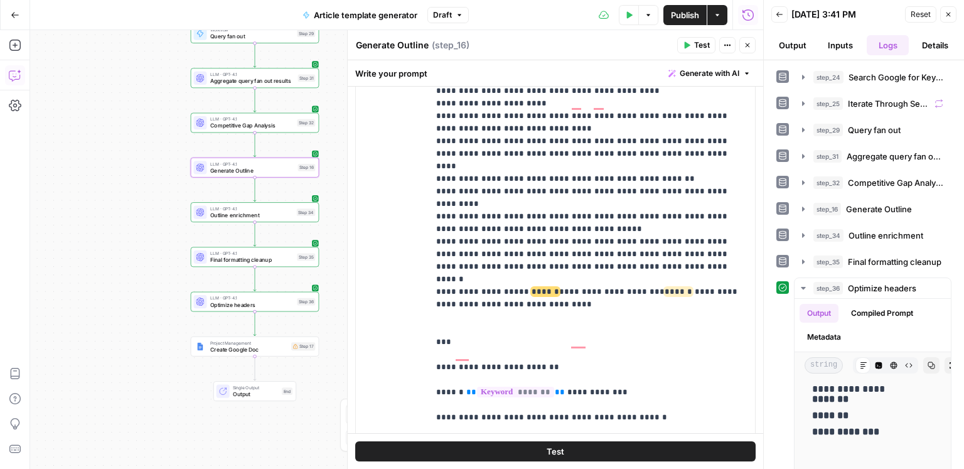
scroll to position [174, 0]
click at [302, 333] on span "Test" at bounding box center [307, 331] width 10 height 8
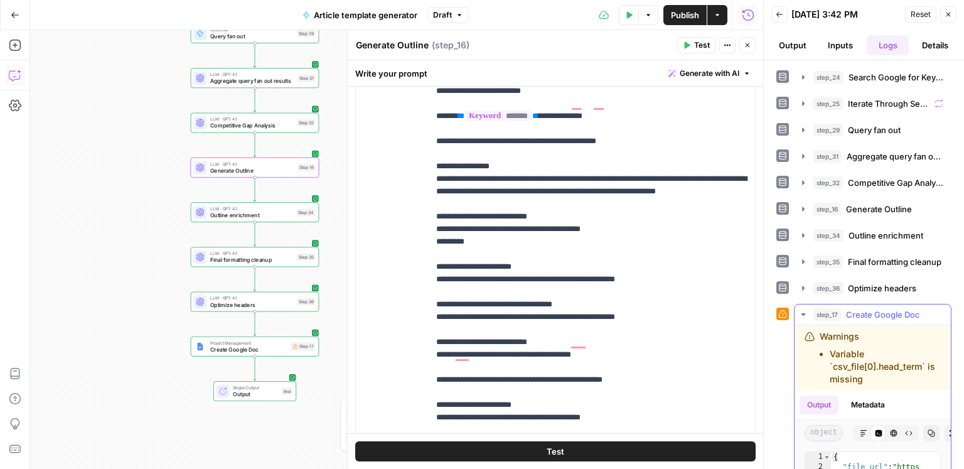
click at [861, 432] on icon "button" at bounding box center [864, 433] width 8 height 8
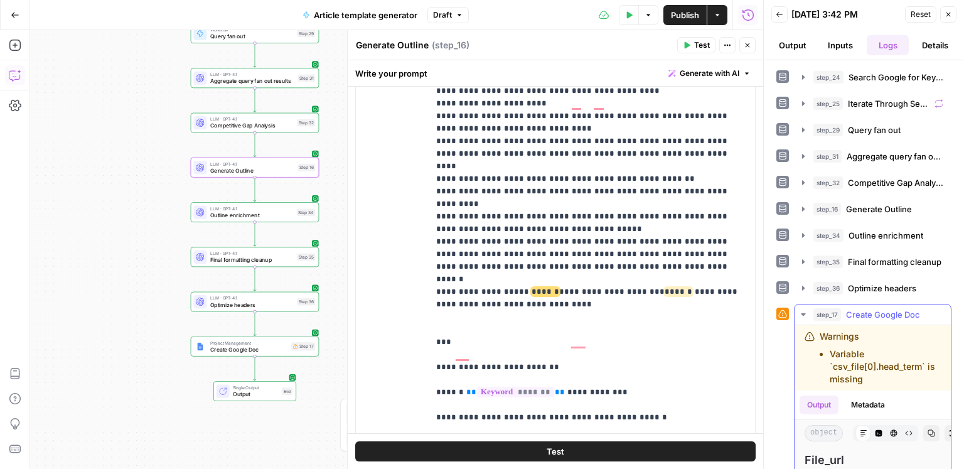
scroll to position [93, 0]
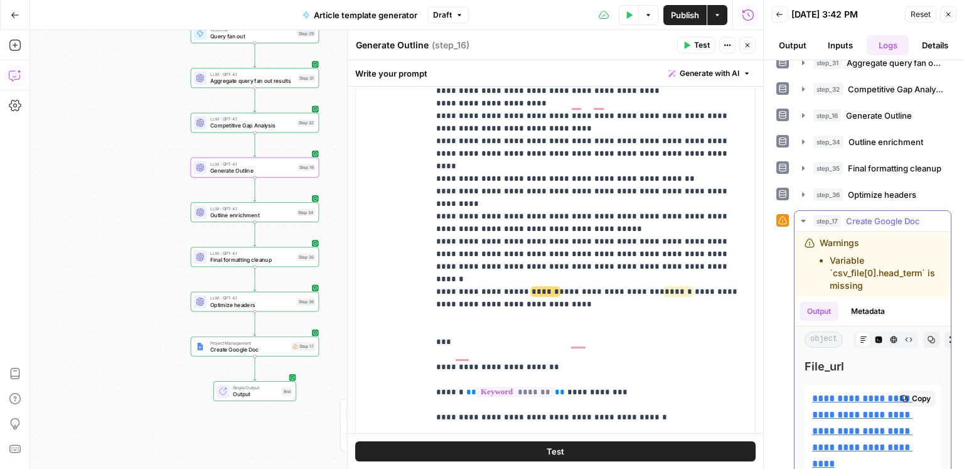
click at [857, 398] on link "**********" at bounding box center [862, 430] width 100 height 75
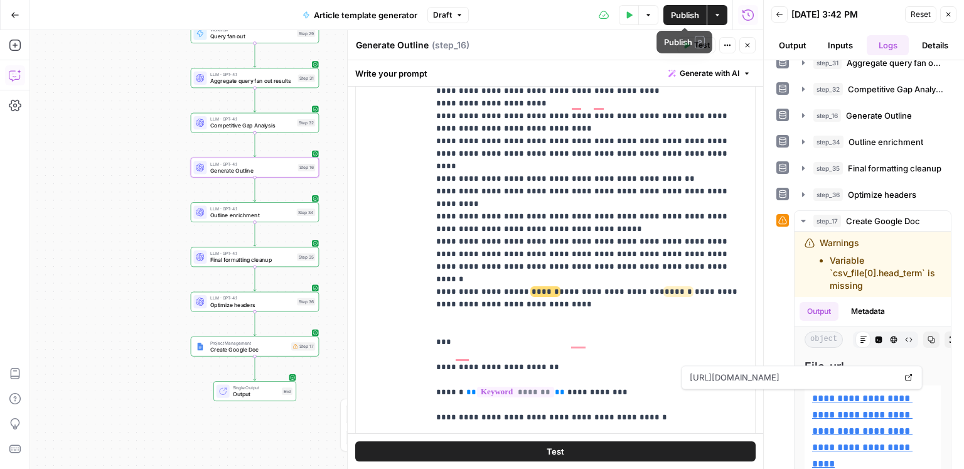
click at [676, 14] on span "Publish" at bounding box center [685, 15] width 28 height 13
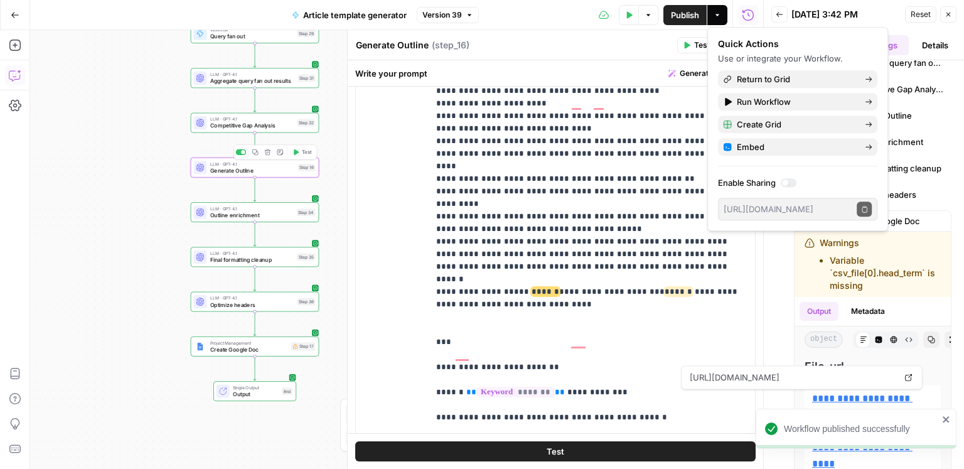
click at [239, 166] on span "Generate Outline" at bounding box center [252, 170] width 85 height 8
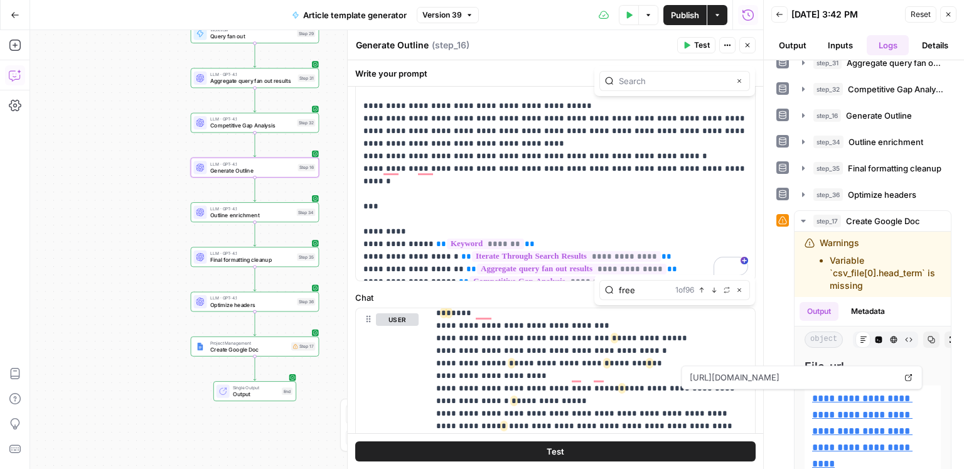
scroll to position [1946, 0]
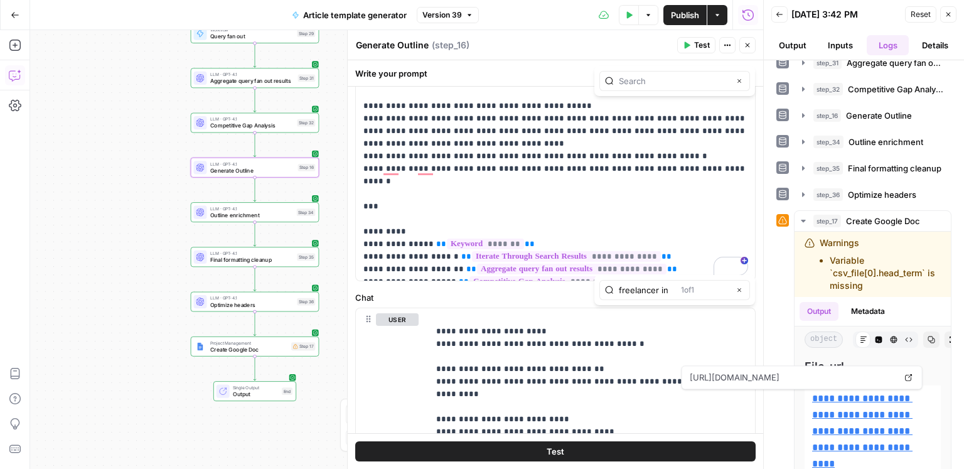
type input "freelancer in"
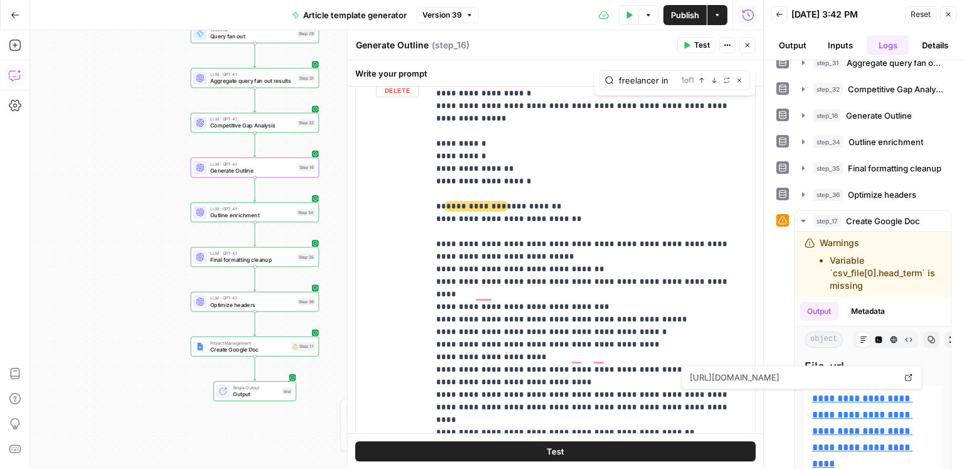
scroll to position [1083, 0]
click at [256, 215] on span "Outline enrichment" at bounding box center [251, 215] width 83 height 8
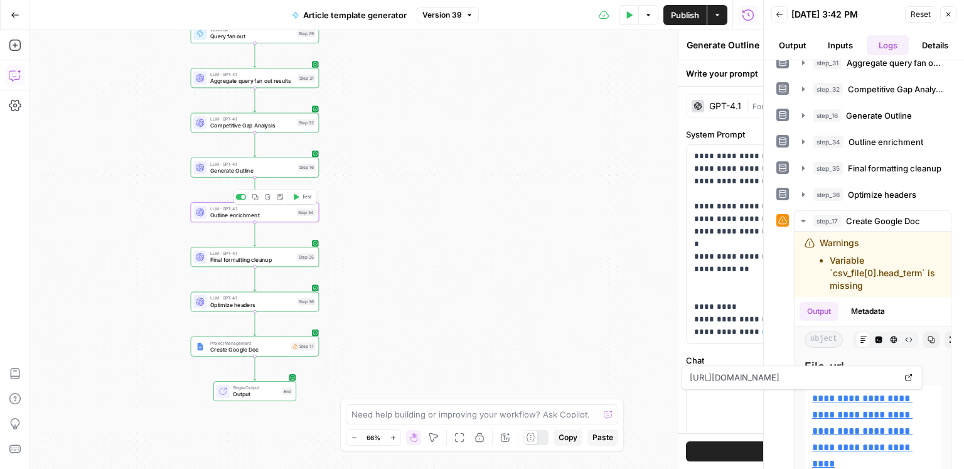
type textarea "Outline enrichment"
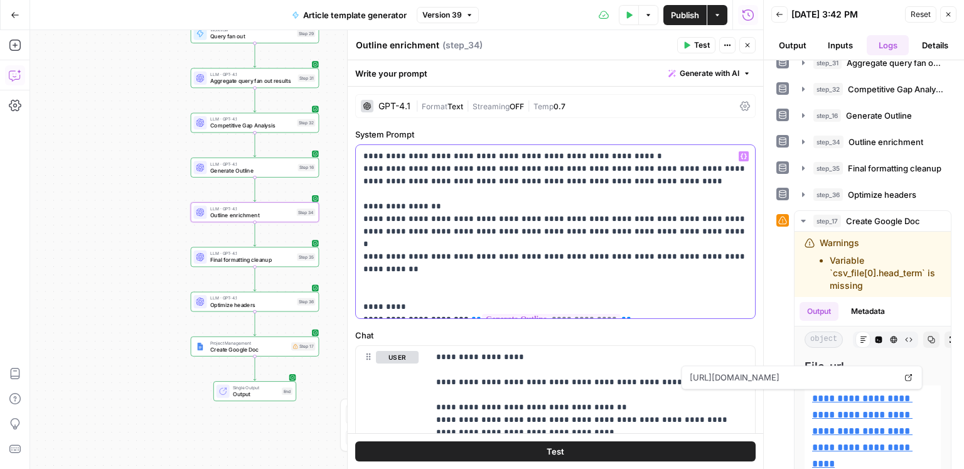
click at [548, 270] on p "**********" at bounding box center [555, 231] width 385 height 163
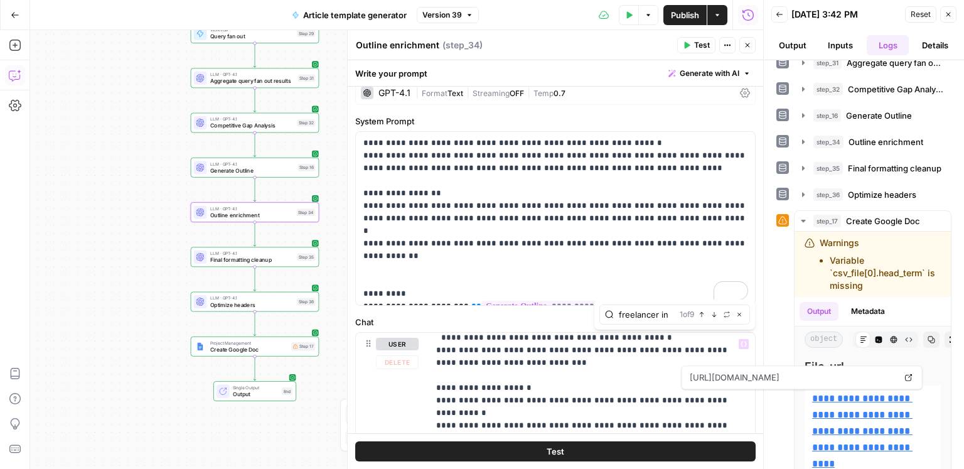
scroll to position [14, 0]
type input "freelancer in"
click at [715, 316] on icon "button" at bounding box center [714, 313] width 6 height 6
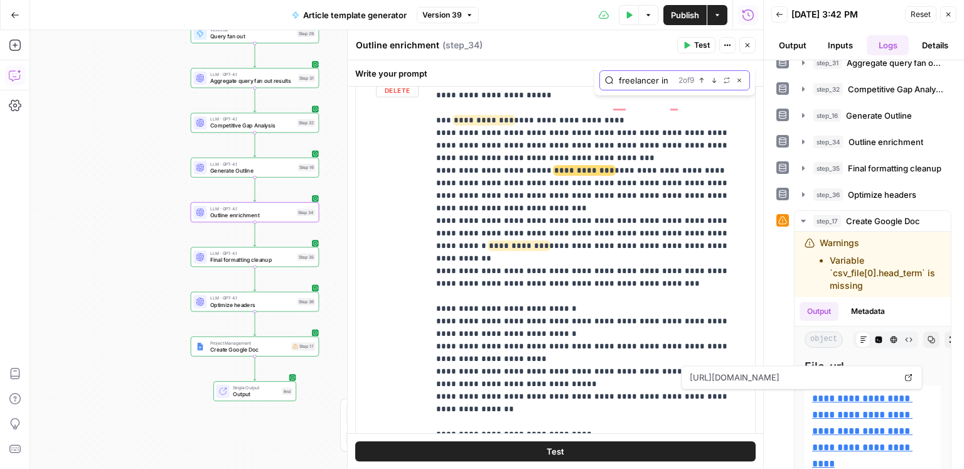
scroll to position [0, 0]
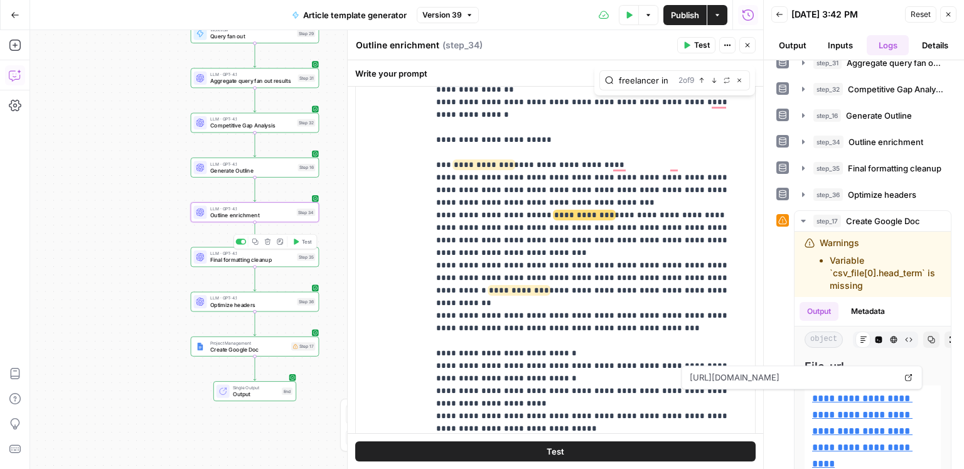
click at [271, 254] on span "LLM · GPT-4.1" at bounding box center [251, 253] width 83 height 7
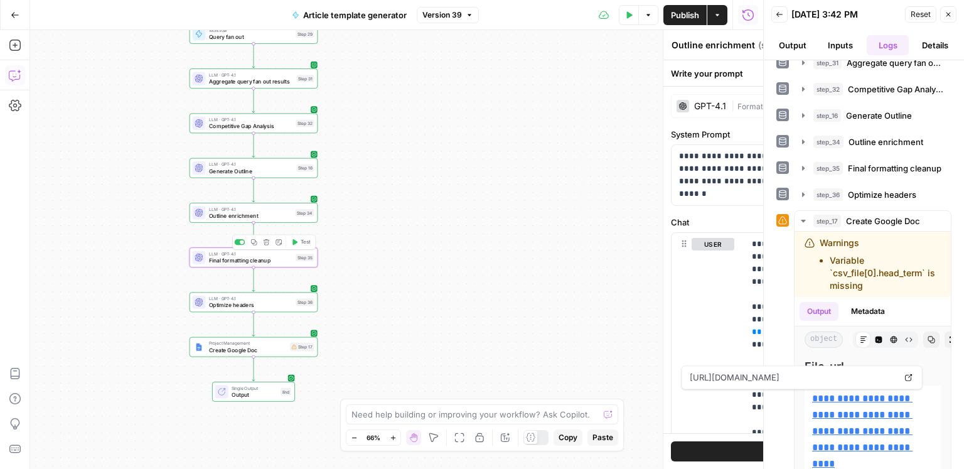
type textarea "Final formatting cleanup"
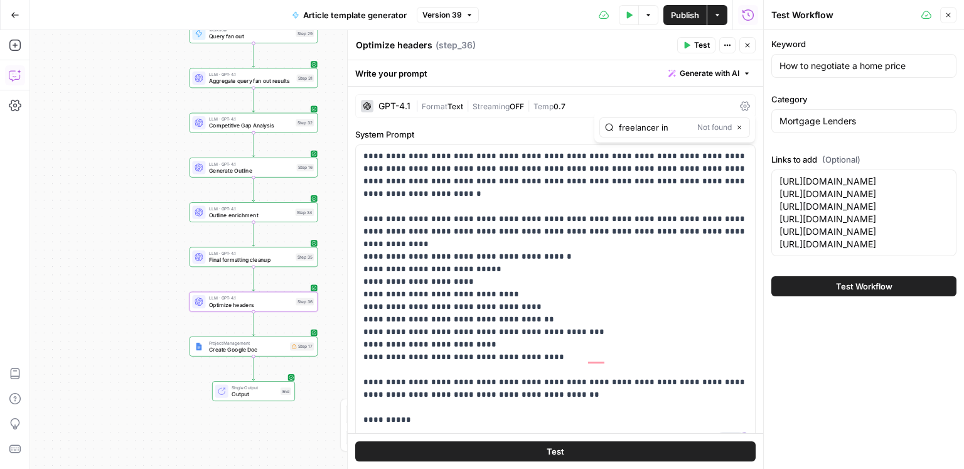
click at [750, 47] on icon "button" at bounding box center [748, 45] width 8 height 8
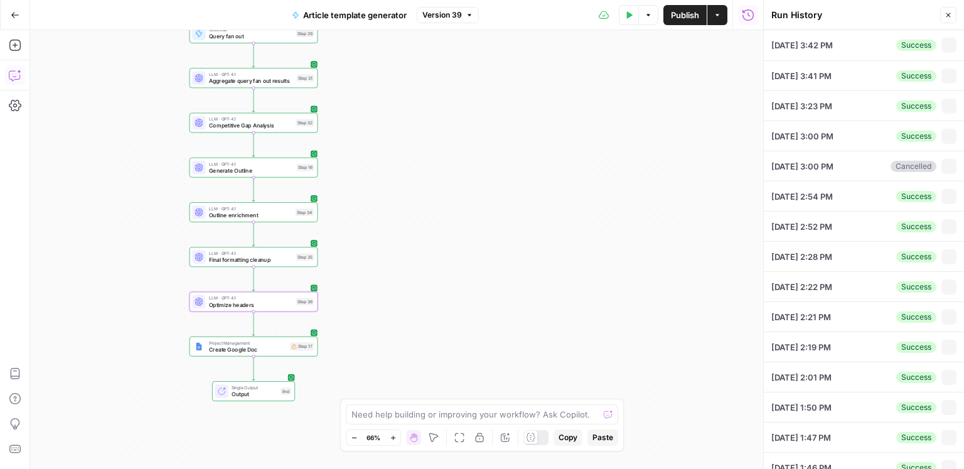
type textarea "[URL][DOMAIN_NAME] [URL][DOMAIN_NAME] [URL][DOMAIN_NAME] [URL][DOMAIN_NAME] [UR…"
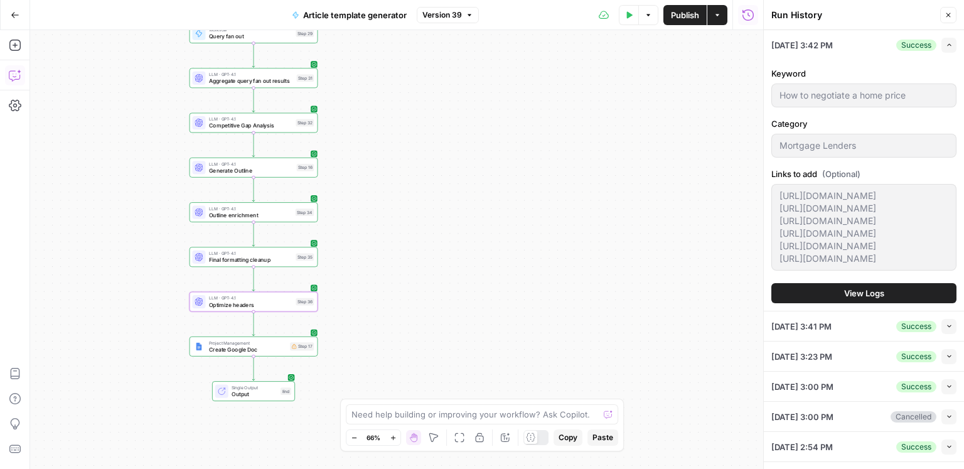
click at [877, 303] on button "View Logs" at bounding box center [863, 293] width 185 height 20
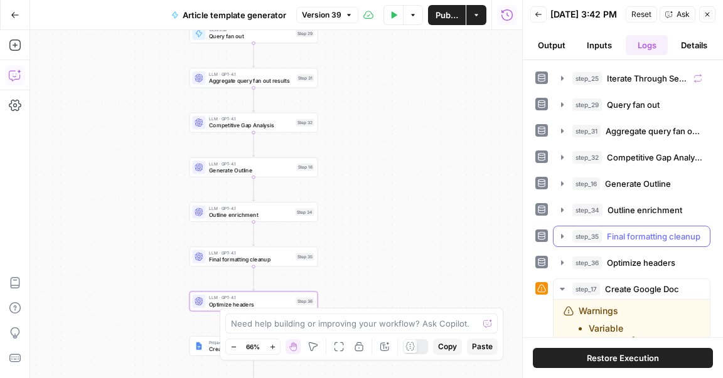
scroll to position [48, 0]
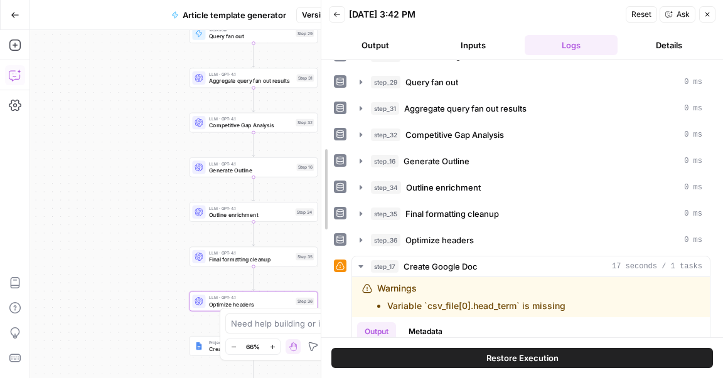
drag, startPoint x: 526, startPoint y: 198, endPoint x: 377, endPoint y: 210, distance: 149.2
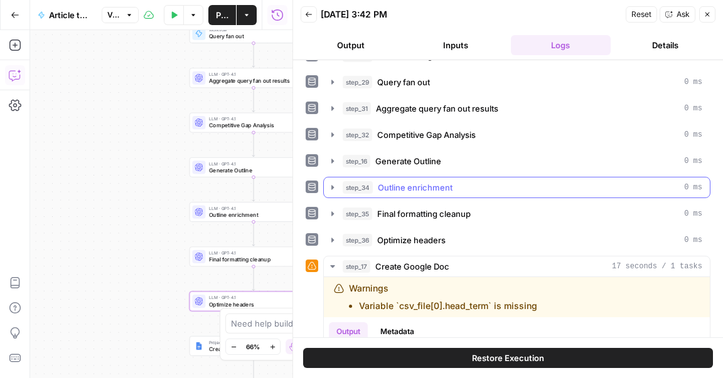
click at [440, 192] on button "step_34 Outline enrichment 0 ms" at bounding box center [517, 188] width 386 height 20
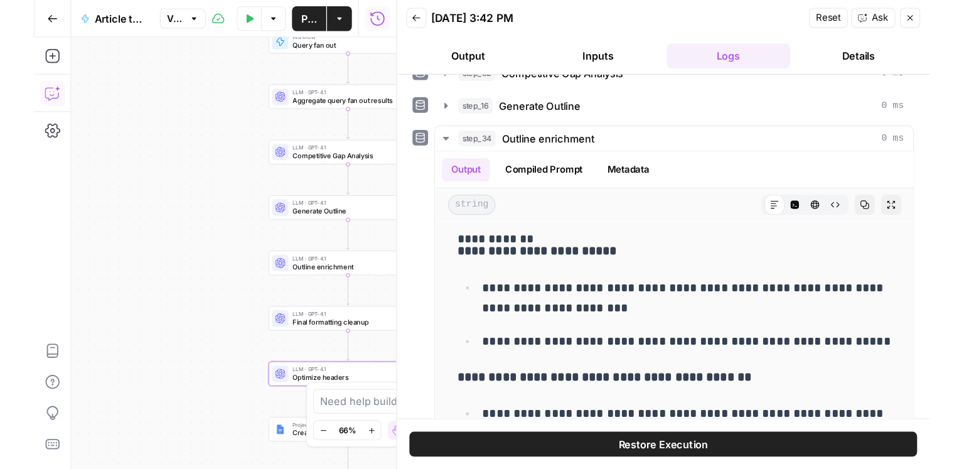
scroll to position [113, 0]
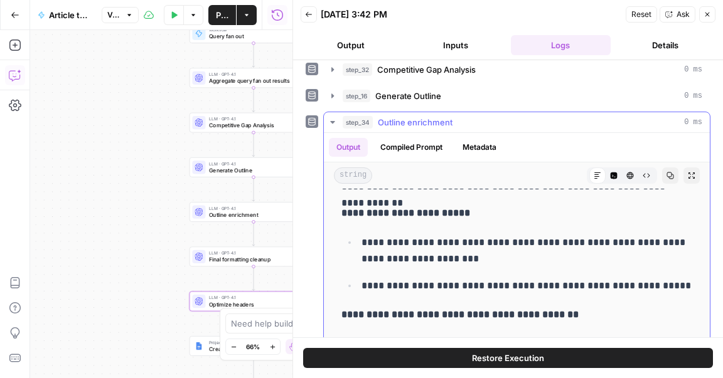
click at [413, 125] on span "Outline enrichment" at bounding box center [415, 122] width 75 height 13
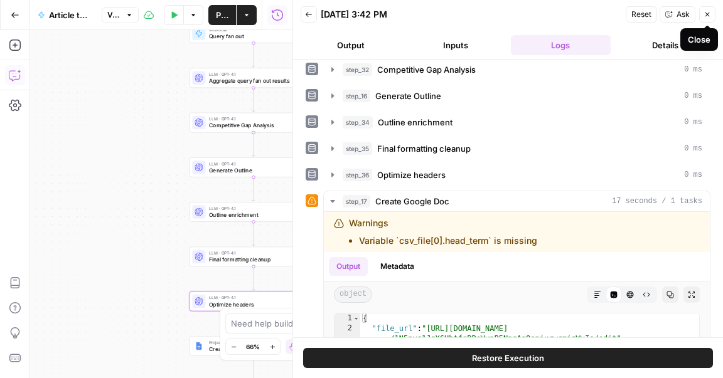
click at [701, 16] on button "Close" at bounding box center [707, 14] width 16 height 16
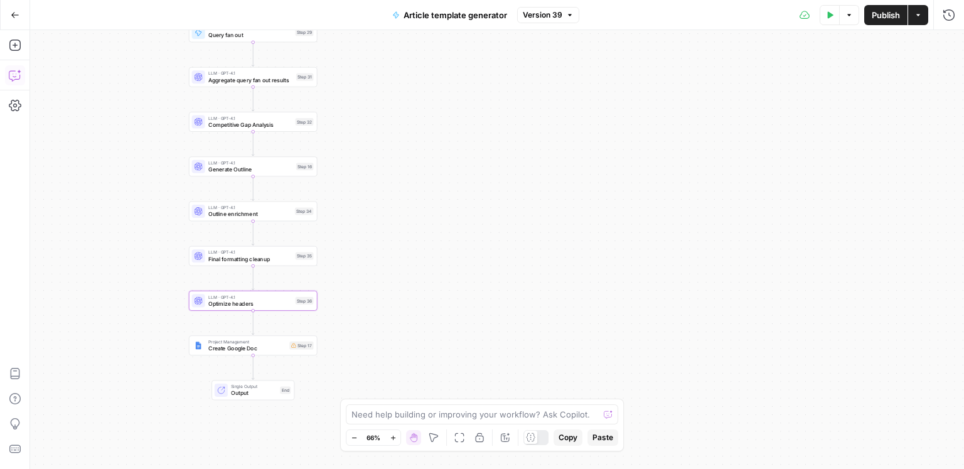
click at [826, 16] on icon "button" at bounding box center [830, 15] width 8 height 8
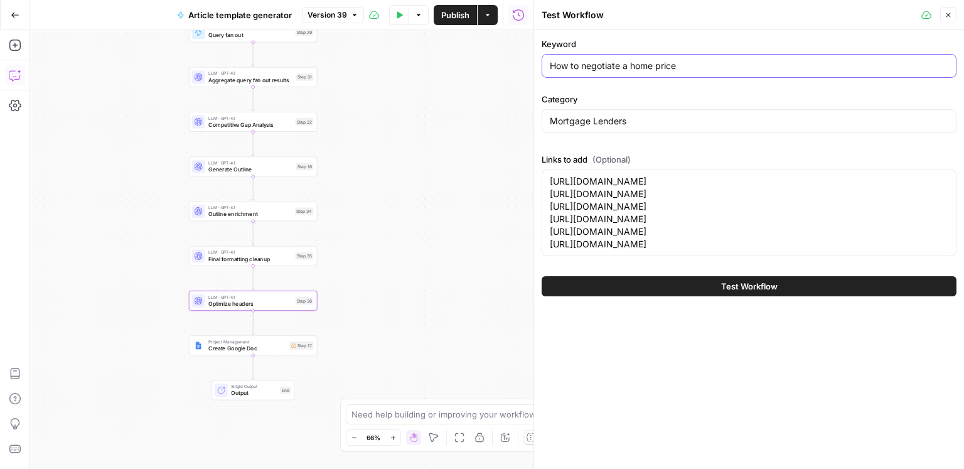
click at [665, 66] on input "How to negotiate a home price" at bounding box center [749, 66] width 398 height 13
paste input "When does a late mortgage payment get reported?"
type input "When does a late mortgage payment get reported?"
click at [619, 205] on textarea "[URL][DOMAIN_NAME] [URL][DOMAIN_NAME] [URL][DOMAIN_NAME] [URL][DOMAIN_NAME] [UR…" at bounding box center [749, 212] width 398 height 75
paste textarea "When is a mortgage payment considered late? -> When published What happens if y…"
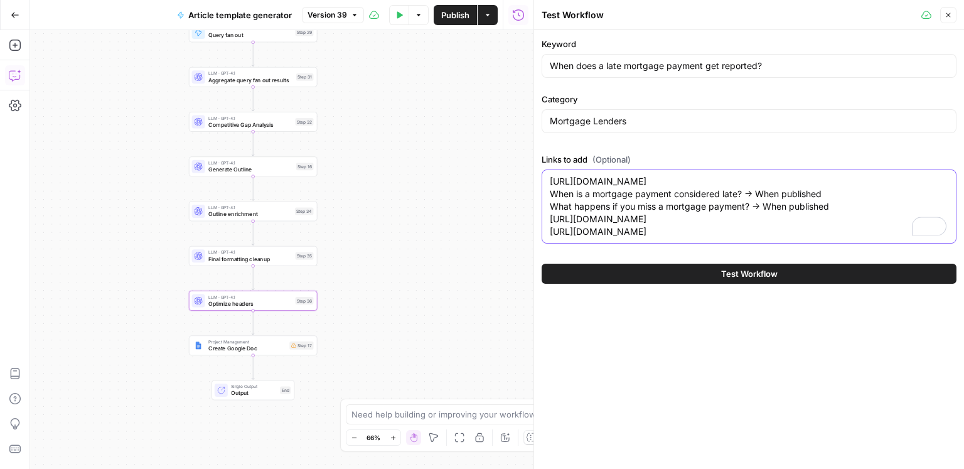
type textarea "[URL][DOMAIN_NAME] When is a mortgage payment considered late? -> When publishe…"
click at [675, 274] on button "Test Workflow" at bounding box center [748, 274] width 415 height 20
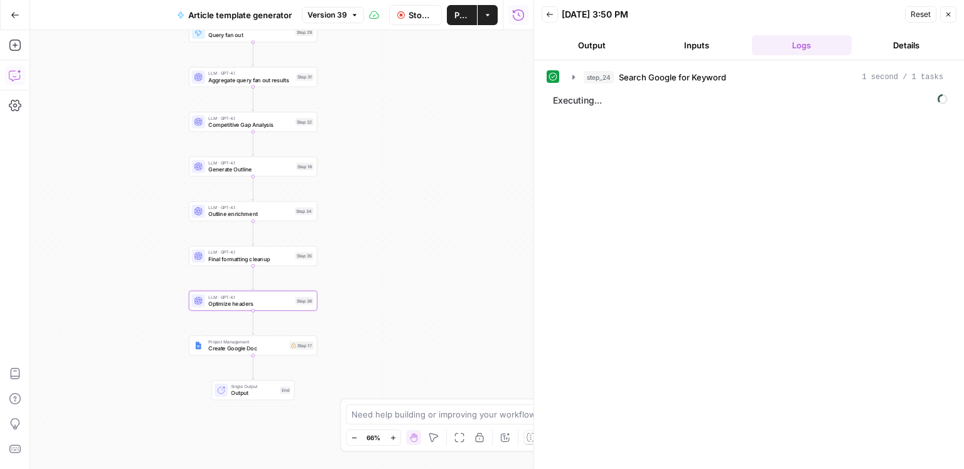
click at [418, 16] on span "Stop Run" at bounding box center [420, 15] width 25 height 13
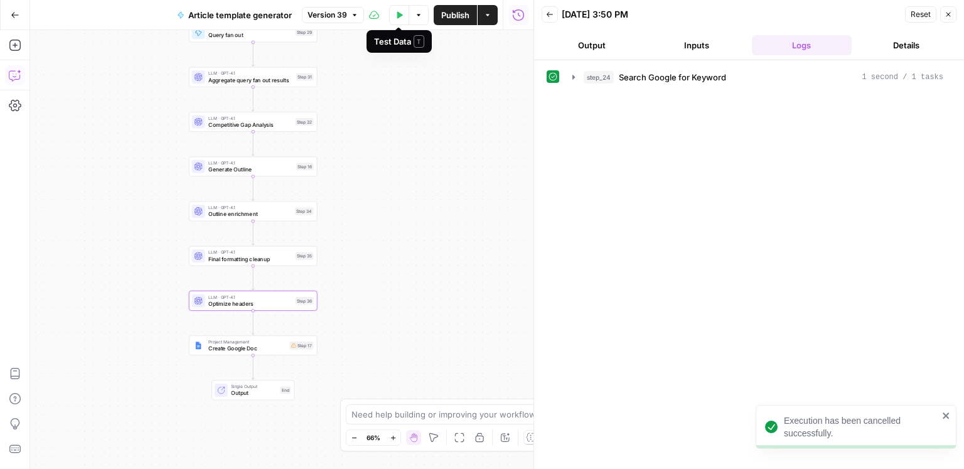
click at [400, 18] on icon "button" at bounding box center [399, 15] width 8 height 8
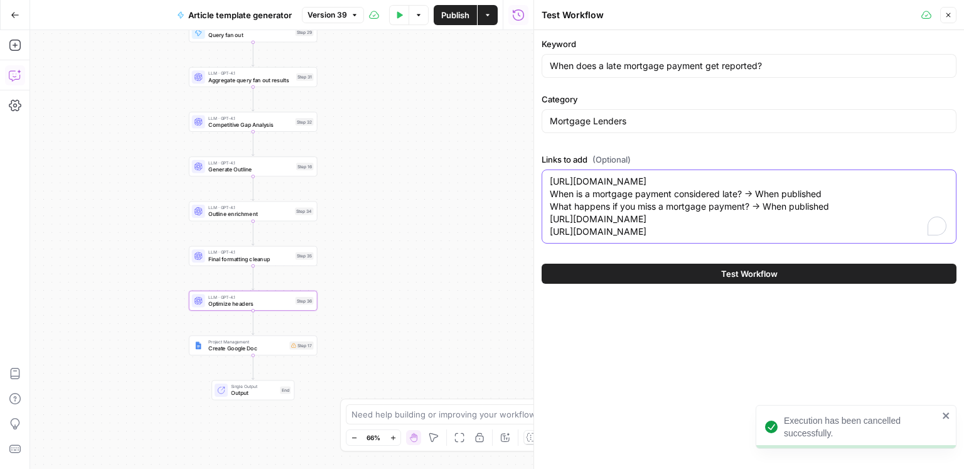
click at [739, 218] on textarea "[URL][DOMAIN_NAME] When is a mortgage payment considered late? -> When publishe…" at bounding box center [749, 206] width 398 height 63
drag, startPoint x: 841, startPoint y: 208, endPoint x: 861, endPoint y: 184, distance: 31.7
click at [861, 184] on textarea "[URL][DOMAIN_NAME] When is a mortgage payment considered late? -> When publishe…" at bounding box center [749, 206] width 398 height 63
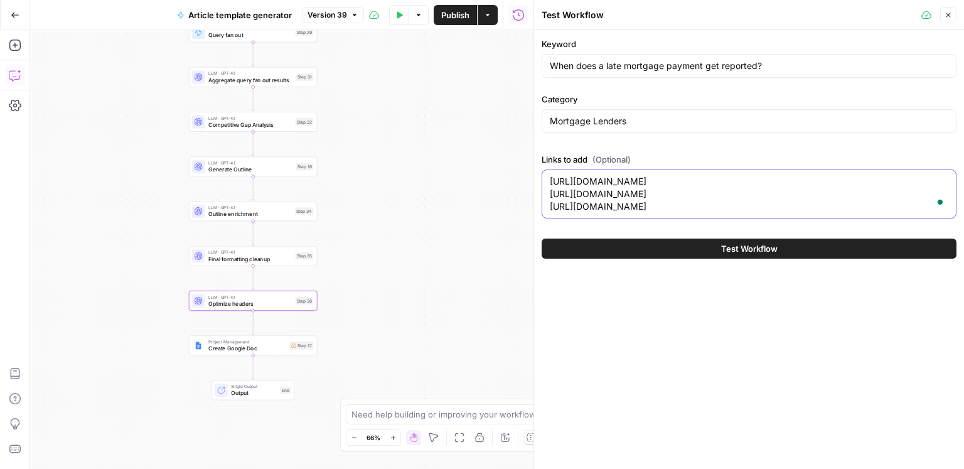
type textarea "[URL][DOMAIN_NAME] [URL][DOMAIN_NAME] [URL][DOMAIN_NAME]"
click at [761, 251] on span "Test Workflow" at bounding box center [749, 248] width 56 height 13
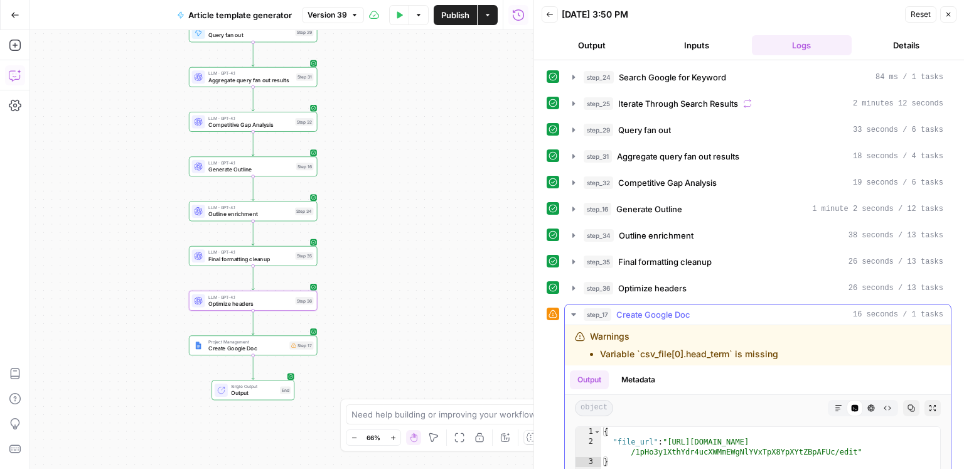
click at [833, 402] on button "Markdown" at bounding box center [838, 408] width 16 height 16
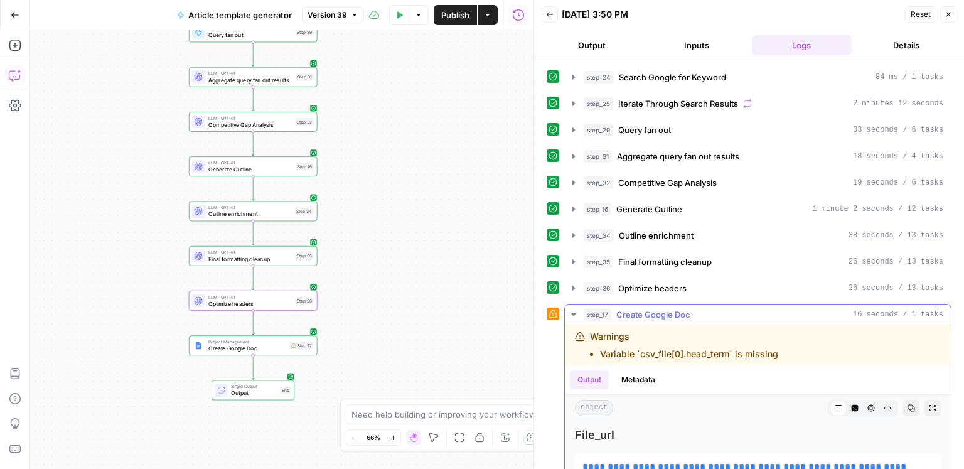
scroll to position [36, 0]
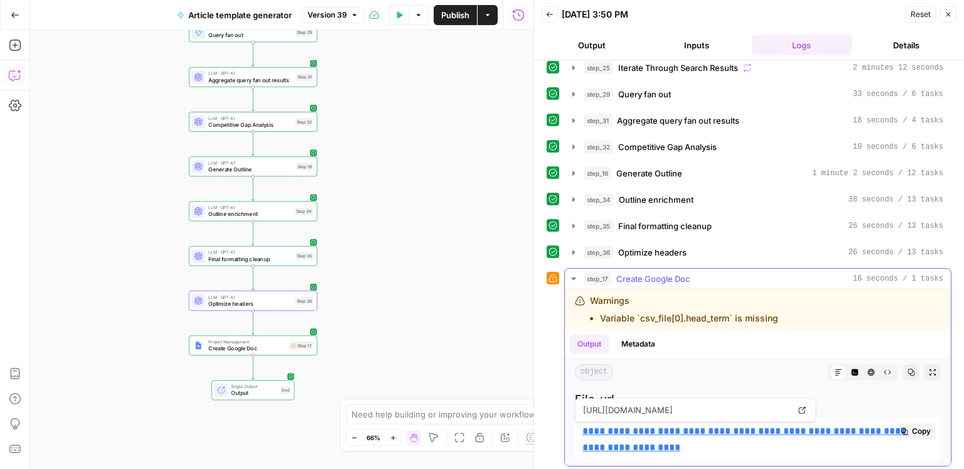
click at [712, 413] on span "[URL][DOMAIN_NAME]" at bounding box center [685, 409] width 211 height 23
click at [713, 427] on link "**********" at bounding box center [745, 439] width 326 height 26
click at [341, 13] on span "Version 39" at bounding box center [327, 14] width 40 height 11
click at [461, 19] on span "Publish" at bounding box center [455, 15] width 28 height 13
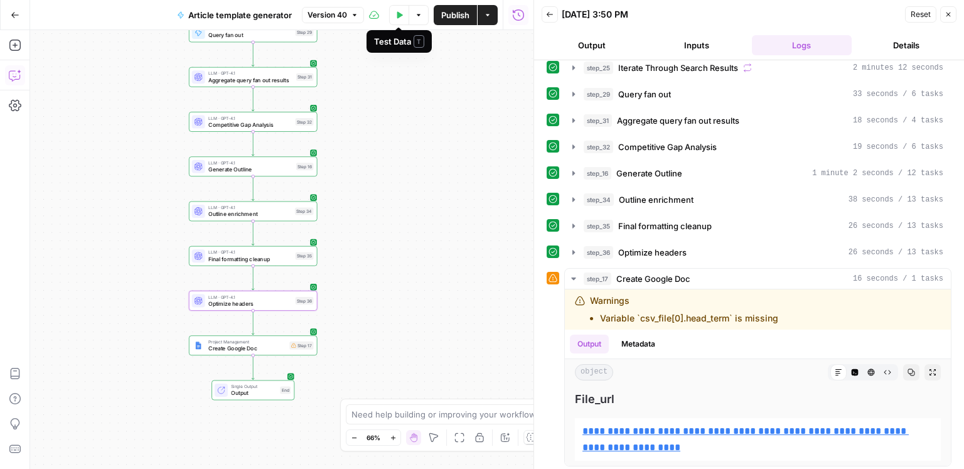
click at [399, 20] on button "Test Data" at bounding box center [399, 15] width 20 height 20
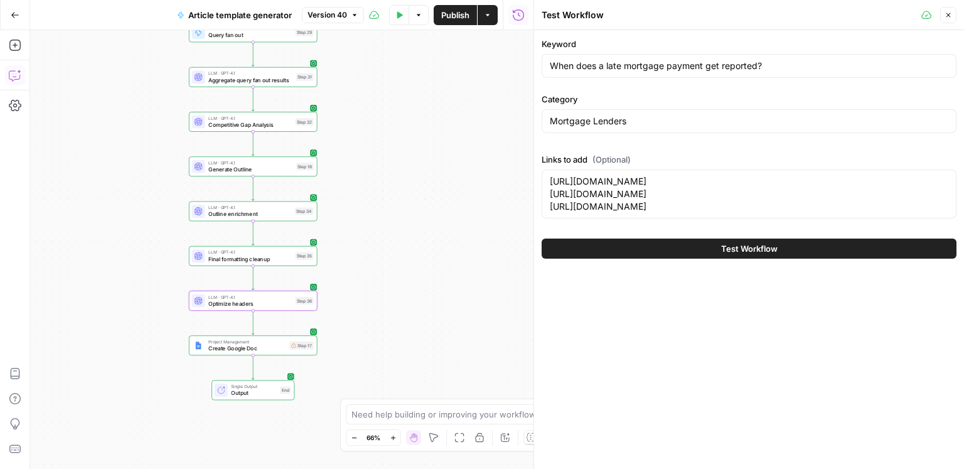
click at [666, 75] on div "When does a late mortgage payment get reported?" at bounding box center [748, 66] width 415 height 24
click at [664, 72] on div "When does a late mortgage payment get reported?" at bounding box center [748, 66] width 415 height 24
paste input "How to choose pet insurance"
type input "How to choose pet insurance"
click at [611, 120] on input "Mortgage Lenders" at bounding box center [749, 121] width 398 height 13
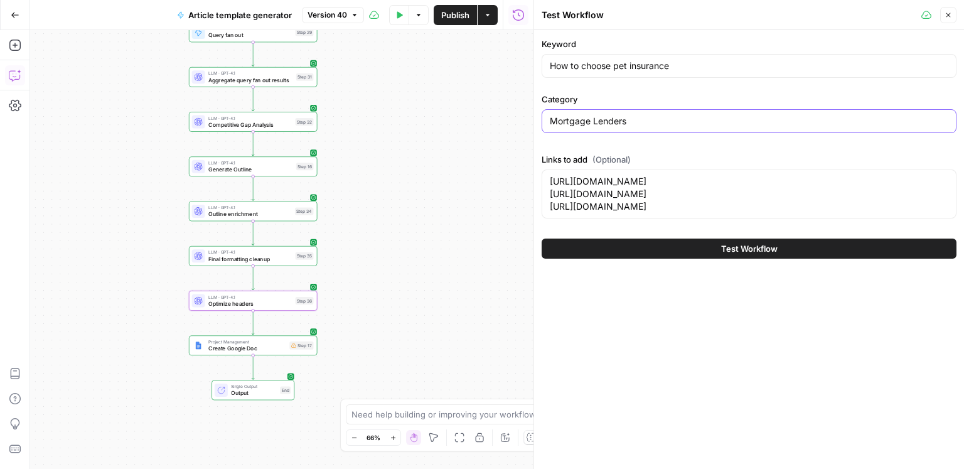
paste input "Pet Insurance"
type input "Pet Insurance"
click at [620, 200] on textarea "[URL][DOMAIN_NAME] [URL][DOMAIN_NAME] [URL][DOMAIN_NAME]" at bounding box center [749, 194] width 398 height 38
paste textarea "pets/pet-insurance/"
type textarea "[URL][DOMAIN_NAME]"
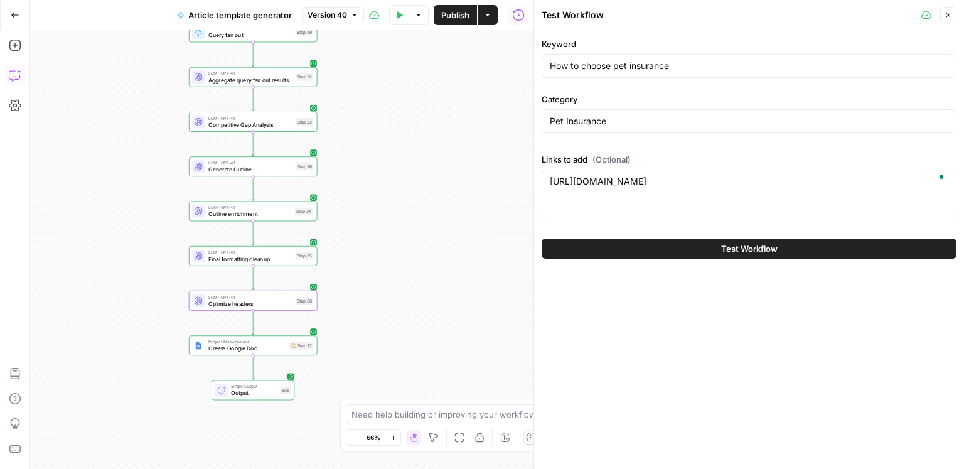
click at [652, 251] on button "Test Workflow" at bounding box center [748, 248] width 415 height 20
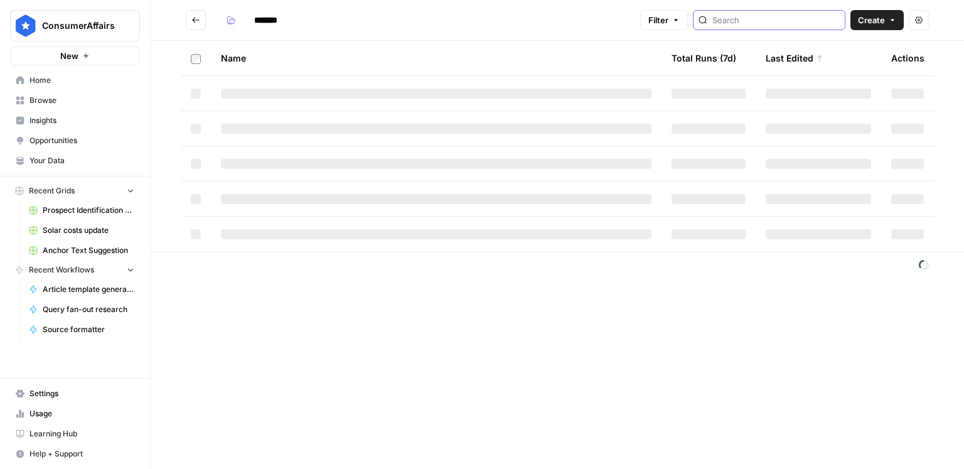
click at [774, 21] on input "search" at bounding box center [775, 20] width 127 height 13
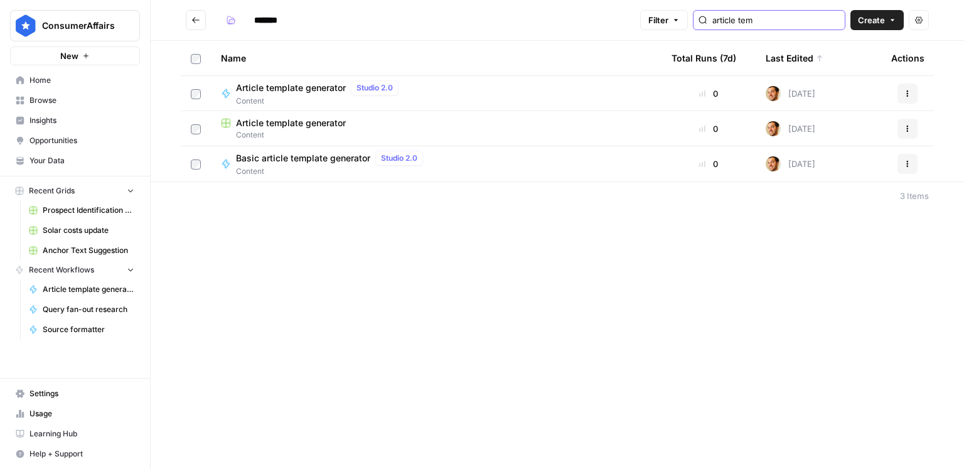
type input "article tem"
click at [338, 120] on span "Article template generator" at bounding box center [291, 123] width 110 height 13
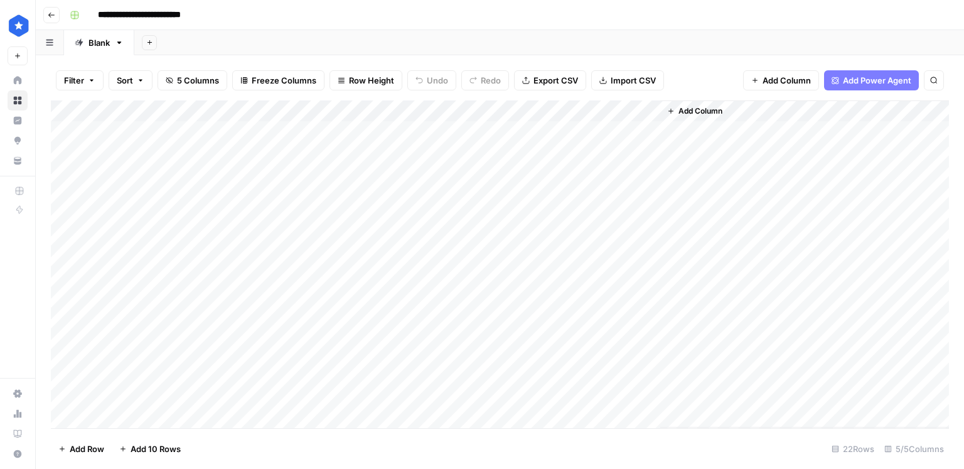
scroll to position [183, 0]
click at [137, 415] on div "Add Column" at bounding box center [500, 264] width 898 height 328
click at [168, 350] on div "Add Column" at bounding box center [500, 264] width 898 height 328
click at [156, 395] on div "Add Column" at bounding box center [500, 264] width 898 height 328
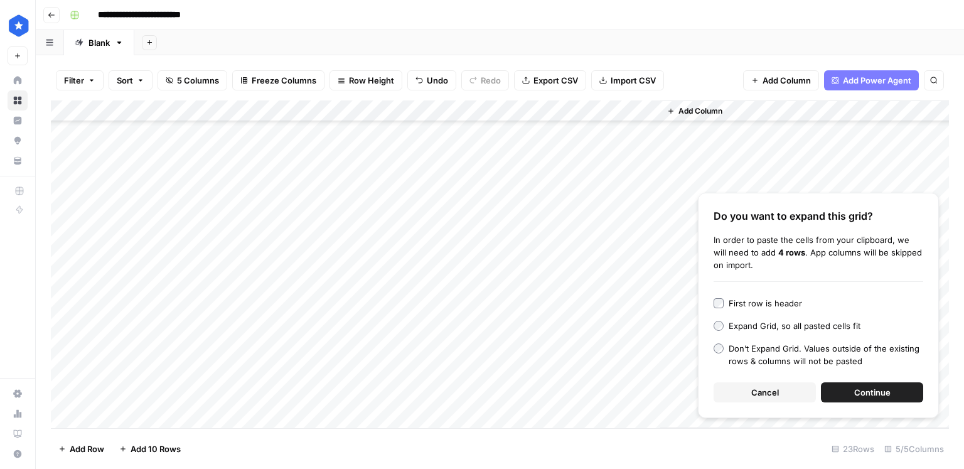
click at [870, 388] on span "Continue" at bounding box center [872, 392] width 36 height 13
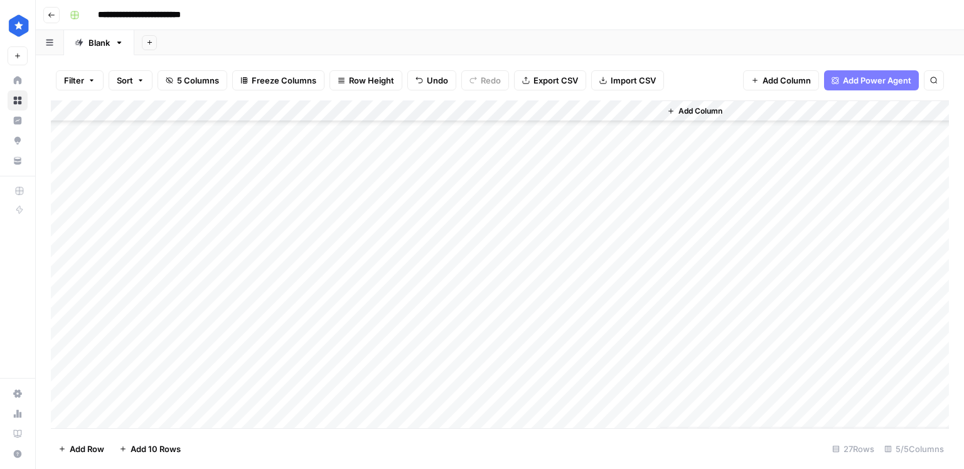
click at [263, 176] on div "Add Column" at bounding box center [500, 264] width 898 height 328
drag, startPoint x: 245, startPoint y: 314, endPoint x: 252, endPoint y: 397, distance: 83.1
click at [252, 397] on div "Add Column" at bounding box center [500, 264] width 898 height 328
click at [304, 312] on div "Add Column" at bounding box center [500, 264] width 898 height 328
drag, startPoint x: 290, startPoint y: 338, endPoint x: 291, endPoint y: 328, distance: 9.4
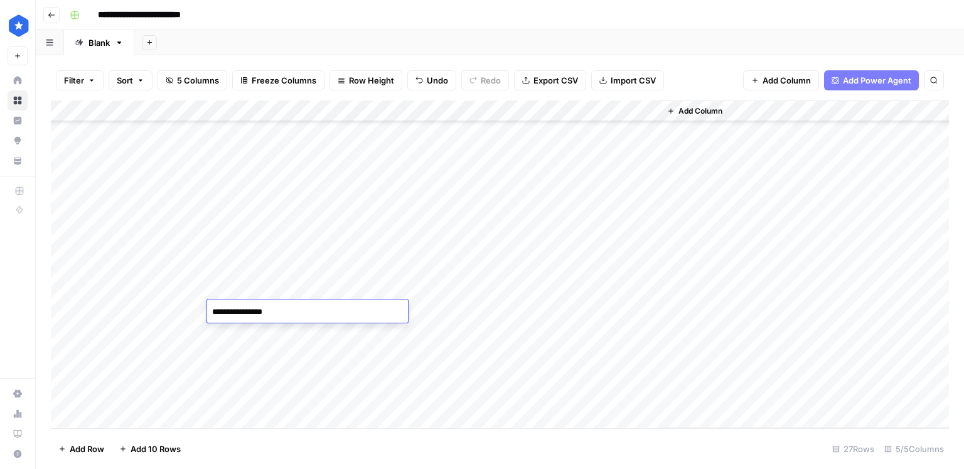
click at [290, 338] on div "Add Column" at bounding box center [500, 264] width 898 height 328
click at [297, 314] on div "Add Column" at bounding box center [500, 264] width 898 height 328
drag, startPoint x: 321, startPoint y: 321, endPoint x: 306, endPoint y: 399, distance: 79.4
click at [306, 399] on div "Add Column" at bounding box center [500, 264] width 898 height 328
click at [353, 312] on div "Add Column" at bounding box center [500, 264] width 898 height 328
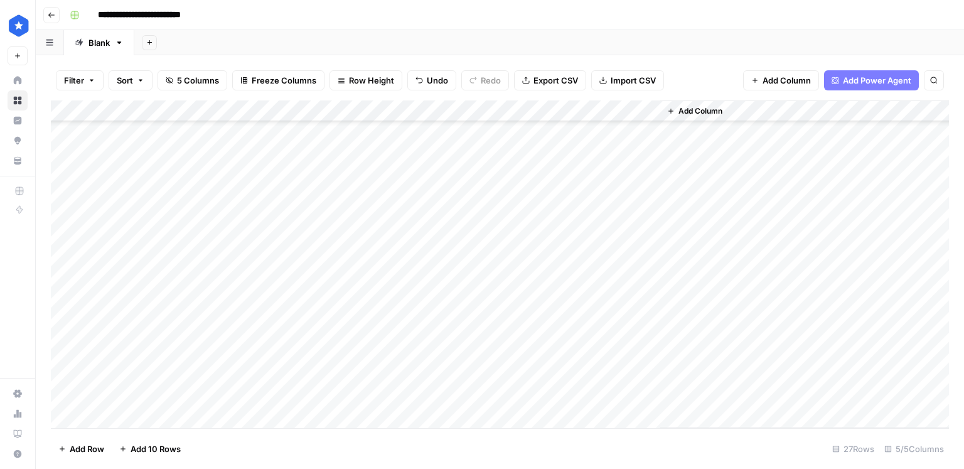
click at [353, 312] on div "Add Column" at bounding box center [500, 264] width 898 height 328
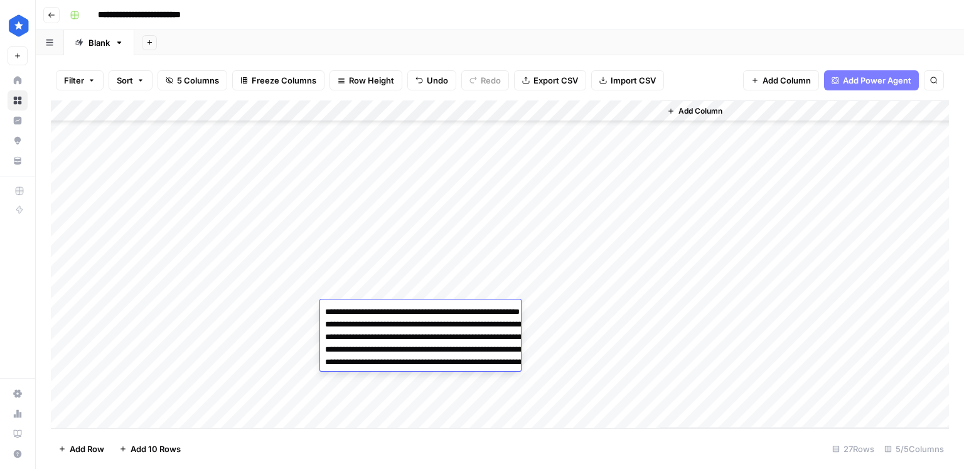
type textarea "**********"
click at [265, 334] on div "Add Column" at bounding box center [500, 264] width 898 height 328
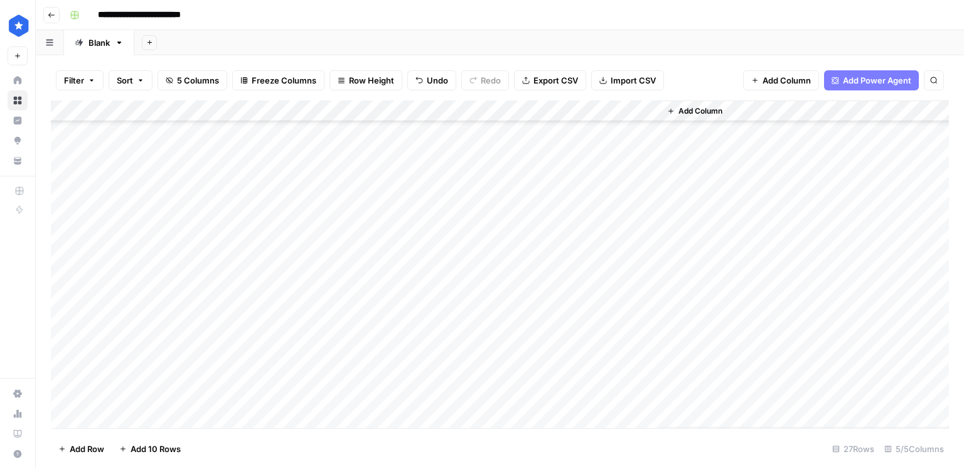
click at [371, 334] on div "Add Column" at bounding box center [500, 264] width 898 height 328
type textarea "**********"
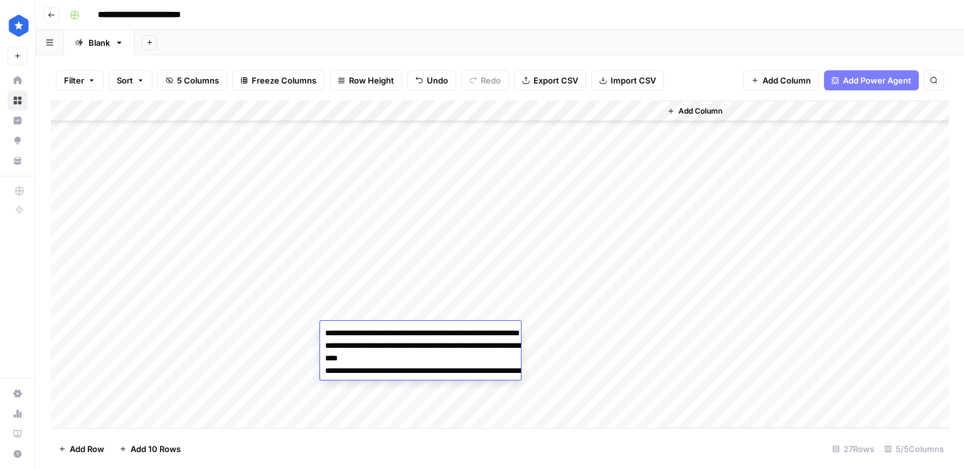
click at [316, 342] on div "Add Column" at bounding box center [500, 264] width 898 height 328
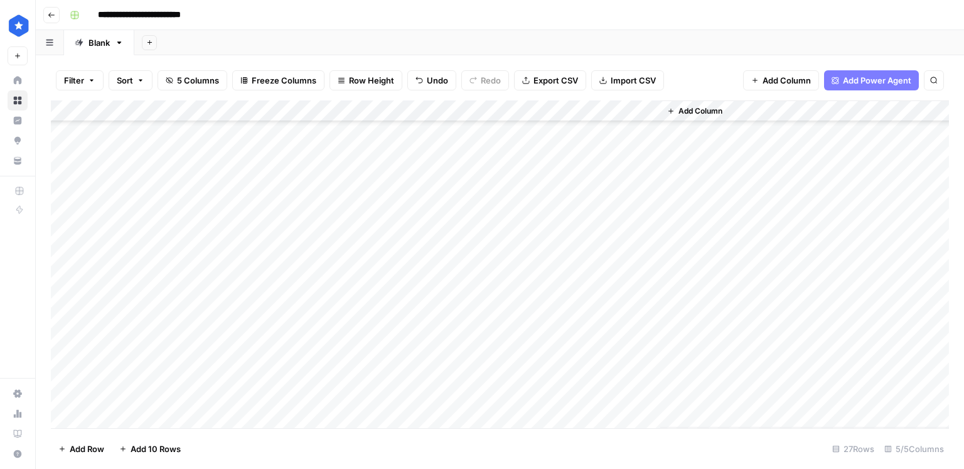
click at [354, 348] on div "Add Column" at bounding box center [500, 264] width 898 height 328
click at [353, 348] on div "Add Column" at bounding box center [500, 264] width 898 height 328
click at [373, 350] on textarea at bounding box center [420, 355] width 201 height 18
paste textarea "**********"
type textarea "**********"
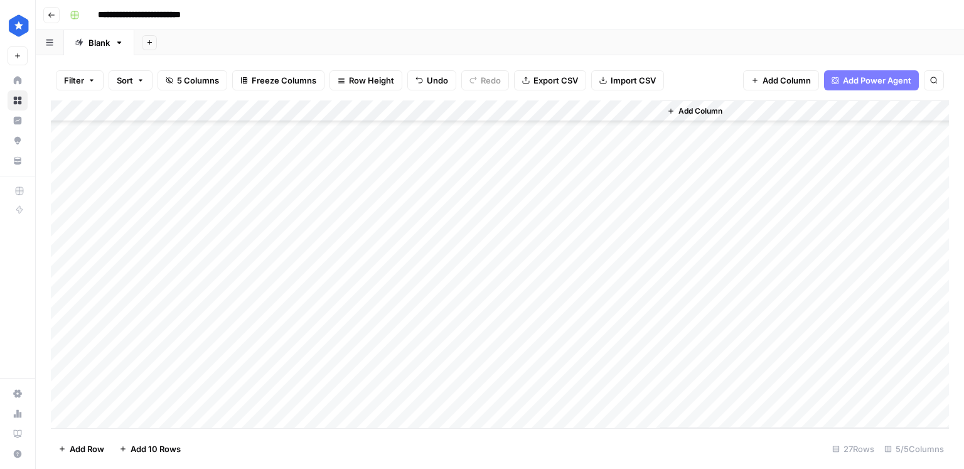
click at [376, 324] on div "Add Column" at bounding box center [500, 264] width 898 height 328
click at [361, 375] on div "Add Column" at bounding box center [500, 264] width 898 height 328
click at [357, 374] on textarea at bounding box center [420, 376] width 201 height 18
paste textarea "**********"
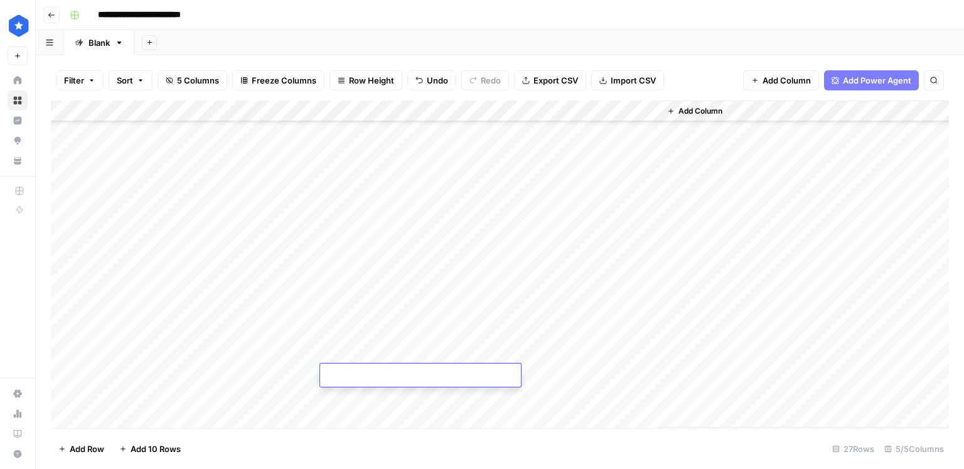
type textarea "**********"
click at [365, 355] on div "Add Column" at bounding box center [500, 264] width 898 height 328
click at [371, 394] on div "Add Column" at bounding box center [500, 264] width 898 height 328
type textarea "**********"
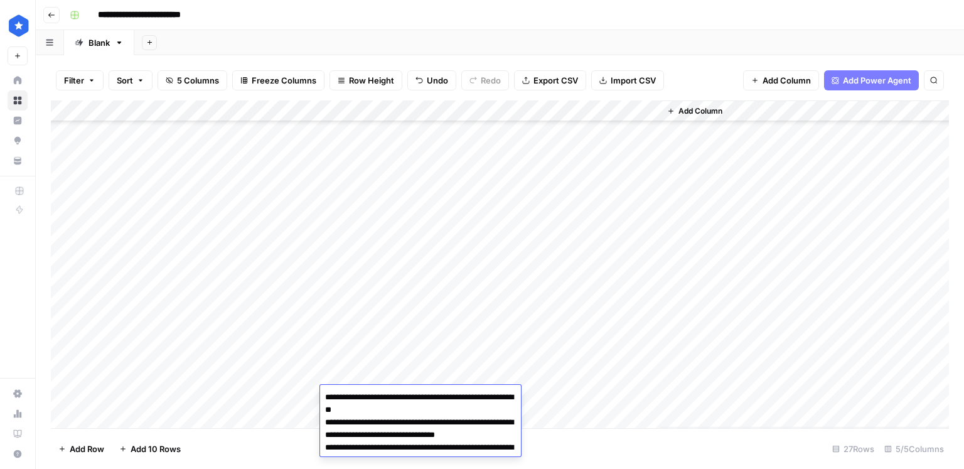
scroll to position [53, 0]
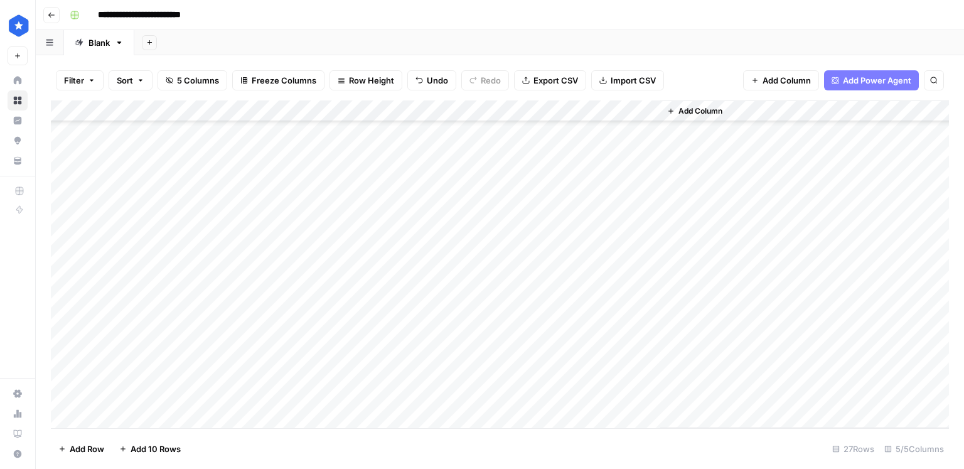
click at [494, 315] on div "Add Column" at bounding box center [500, 264] width 898 height 328
click at [493, 329] on div "Add Column" at bounding box center [500, 264] width 898 height 328
click at [492, 348] on div "Add Column" at bounding box center [500, 264] width 898 height 328
click at [491, 371] on div "Add Column" at bounding box center [500, 264] width 898 height 328
click at [491, 397] on div "Add Column" at bounding box center [500, 264] width 898 height 328
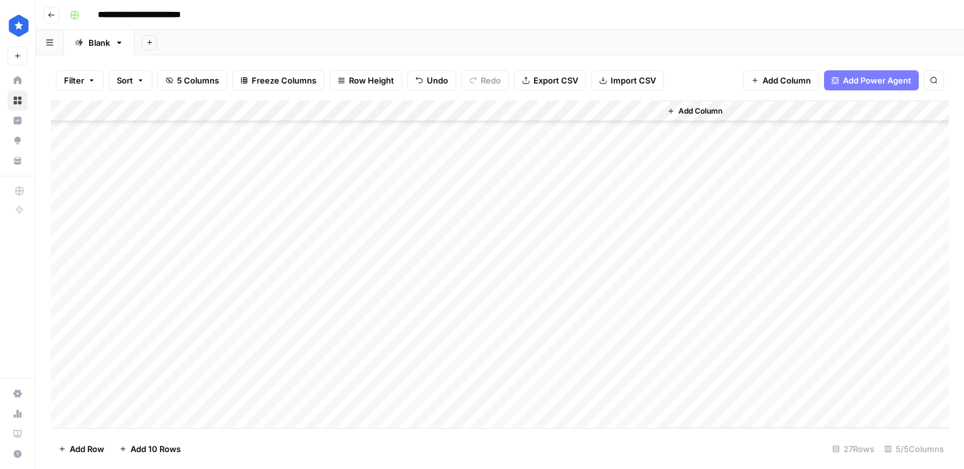
click at [648, 334] on div "Add Column" at bounding box center [500, 264] width 898 height 328
click at [644, 309] on div "Add Column" at bounding box center [500, 264] width 898 height 328
click at [649, 351] on div "Add Column" at bounding box center [500, 264] width 898 height 328
click at [653, 373] on div "Add Column" at bounding box center [500, 264] width 898 height 328
click at [519, 375] on div "Add Column" at bounding box center [500, 264] width 898 height 328
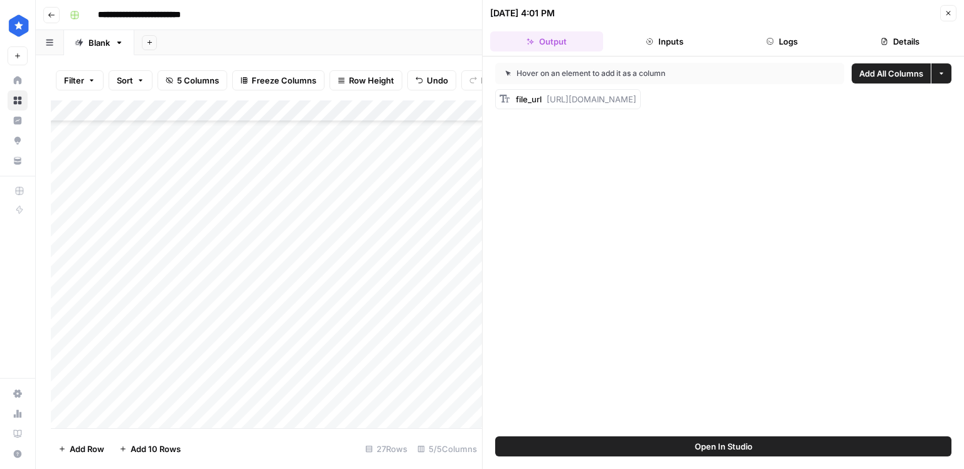
click at [801, 46] on button "Logs" at bounding box center [782, 41] width 113 height 20
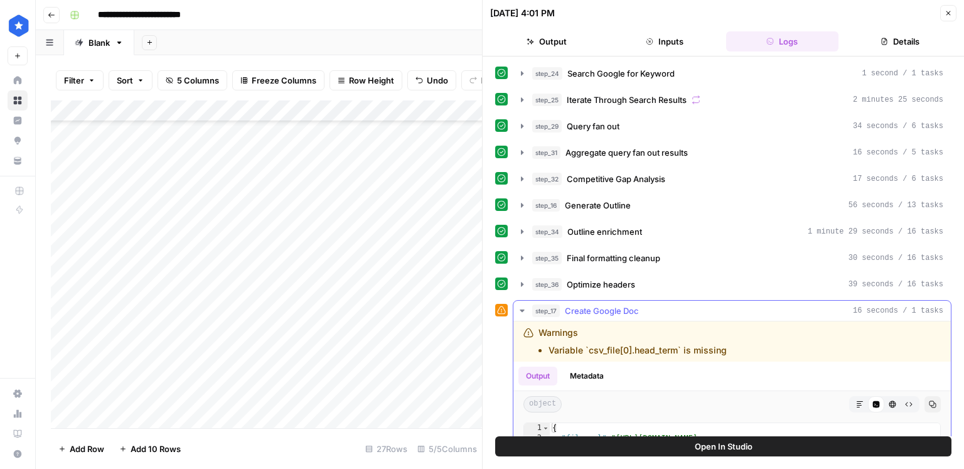
click at [637, 316] on button "step_17 Create Google Doc 16 seconds / 1 tasks" at bounding box center [731, 311] width 437 height 20
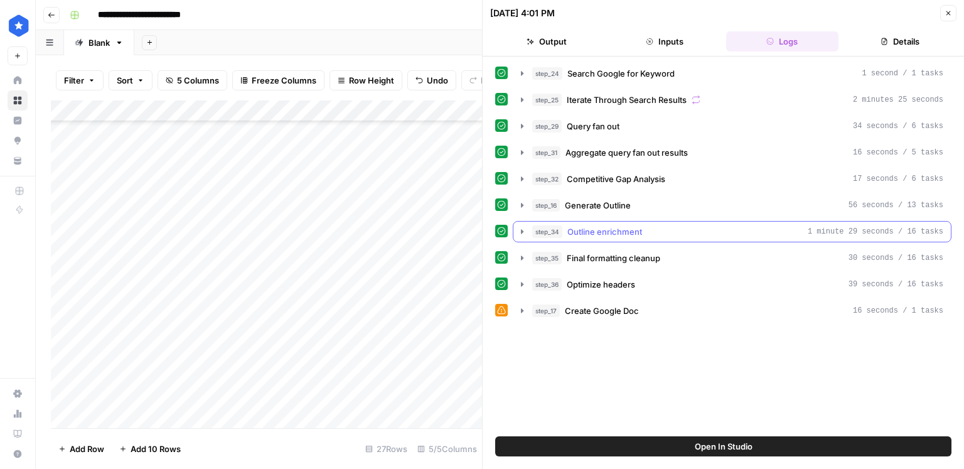
click at [624, 231] on span "Outline enrichment" at bounding box center [604, 231] width 75 height 13
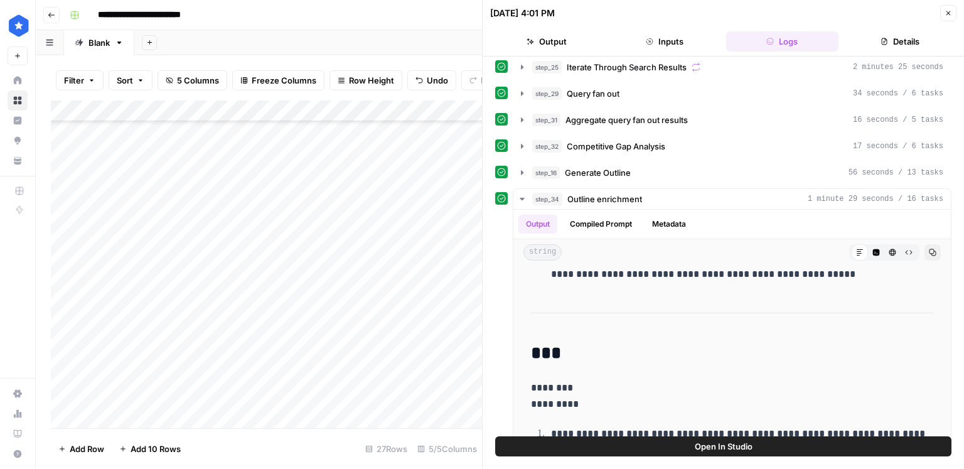
scroll to position [24, 0]
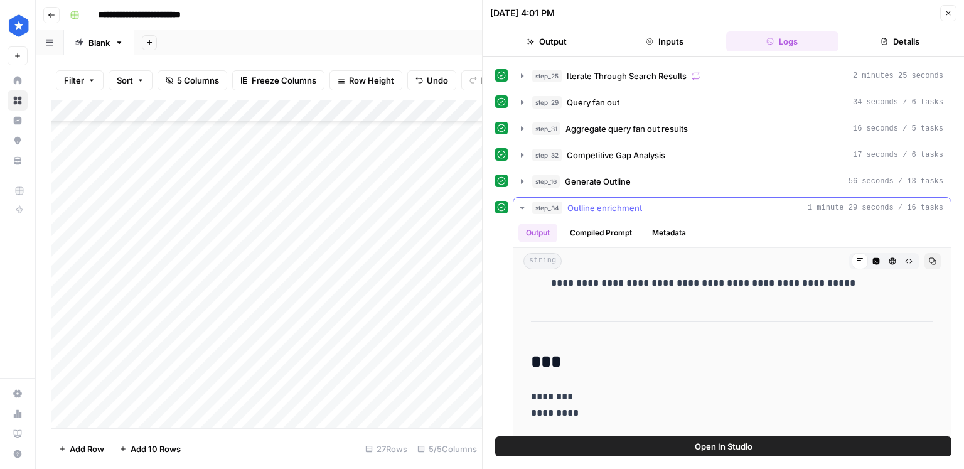
click at [592, 201] on span "Outline enrichment" at bounding box center [604, 207] width 75 height 13
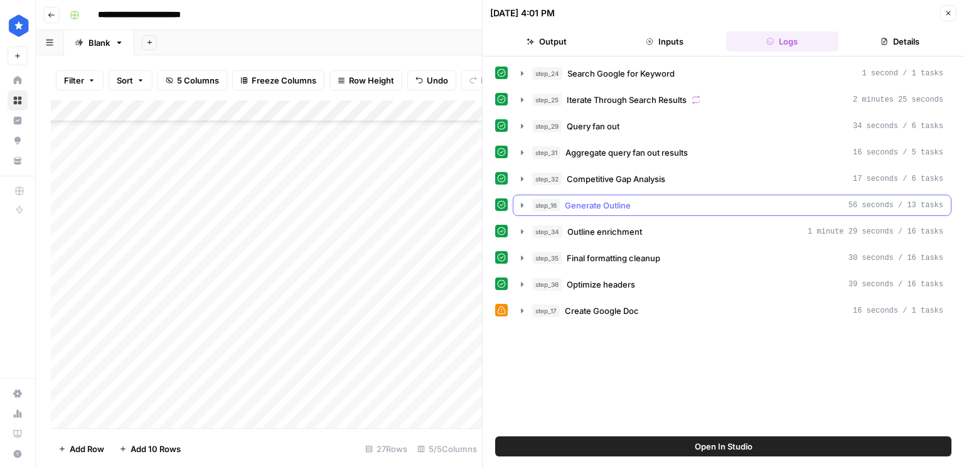
click at [611, 199] on span "Generate Outline" at bounding box center [598, 205] width 66 height 13
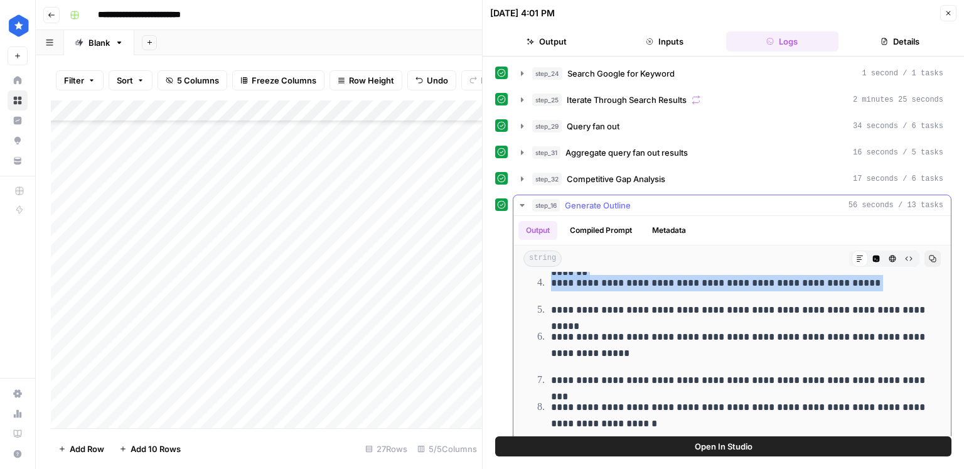
scroll to position [6605, 0]
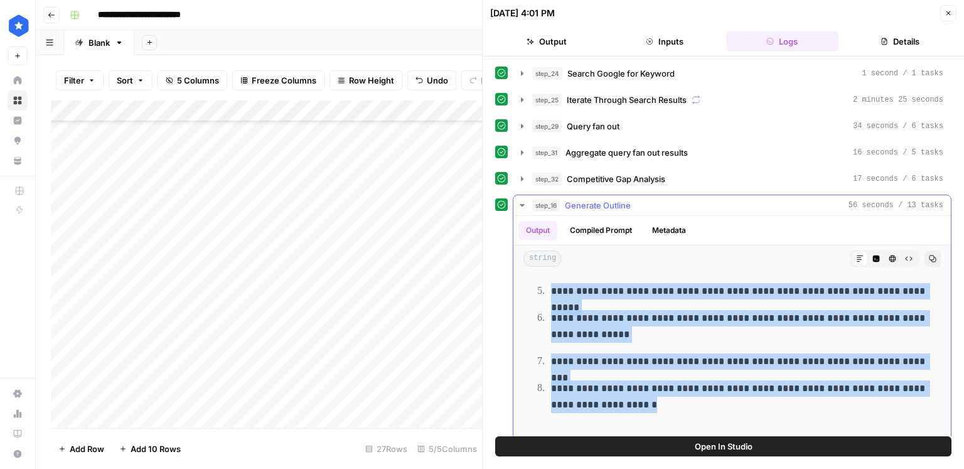
drag, startPoint x: 553, startPoint y: 328, endPoint x: 767, endPoint y: 395, distance: 224.2
click at [767, 395] on ol "**********" at bounding box center [732, 277] width 402 height 271
copy ol "**********"
click at [586, 207] on span "Generate Outline" at bounding box center [598, 205] width 66 height 13
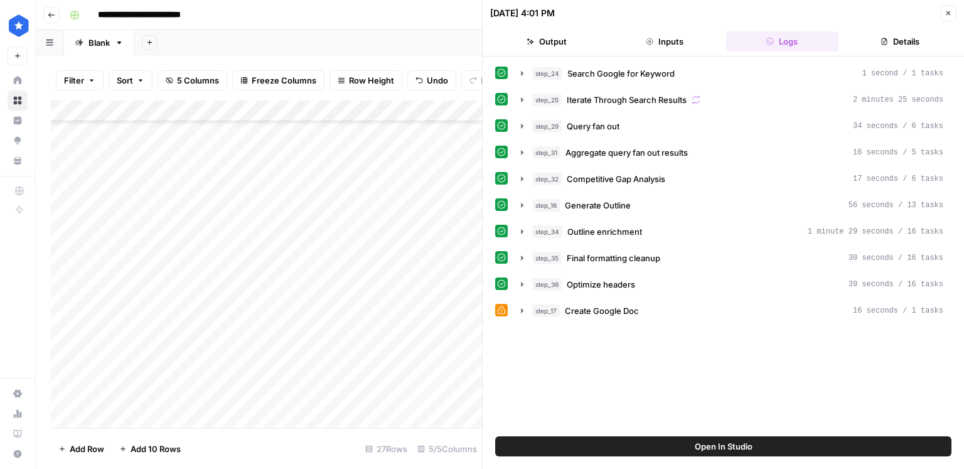
click at [948, 18] on button "Close" at bounding box center [948, 13] width 16 height 16
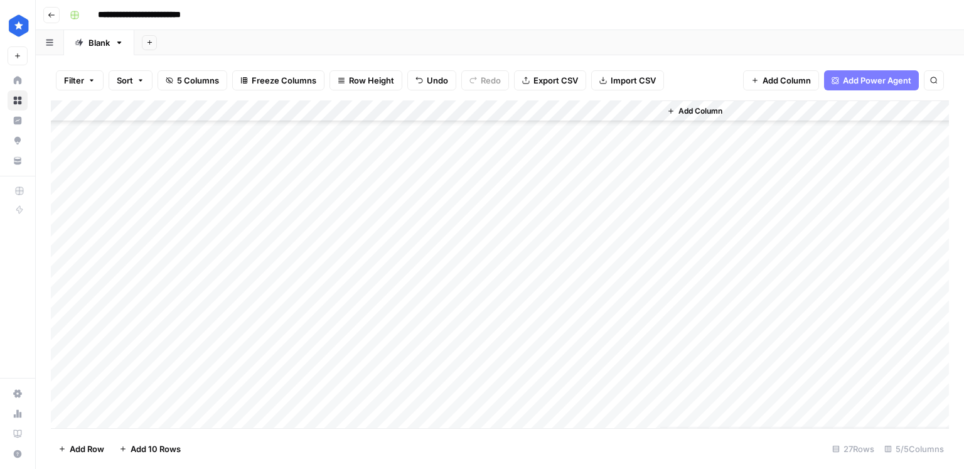
click at [643, 394] on div "Add Column" at bounding box center [500, 264] width 898 height 328
